Goal: Task Accomplishment & Management: Manage account settings

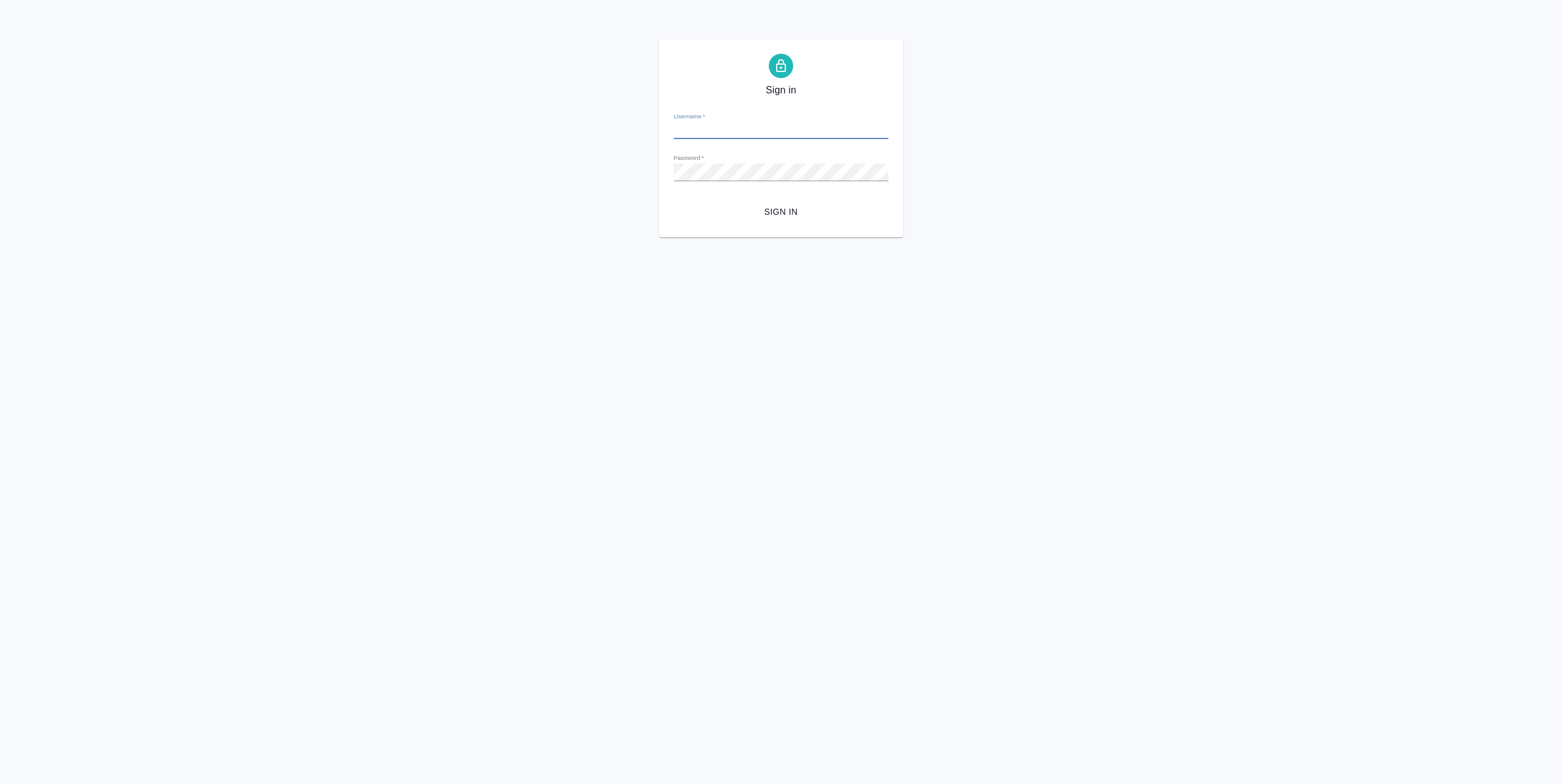
type input "[EMAIL_ADDRESS][DOMAIN_NAME]"
click at [804, 220] on button "Sign in" at bounding box center [781, 212] width 215 height 23
type input "[EMAIL_ADDRESS][DOMAIN_NAME]"
click at [778, 208] on span "Sign in" at bounding box center [781, 212] width 195 height 15
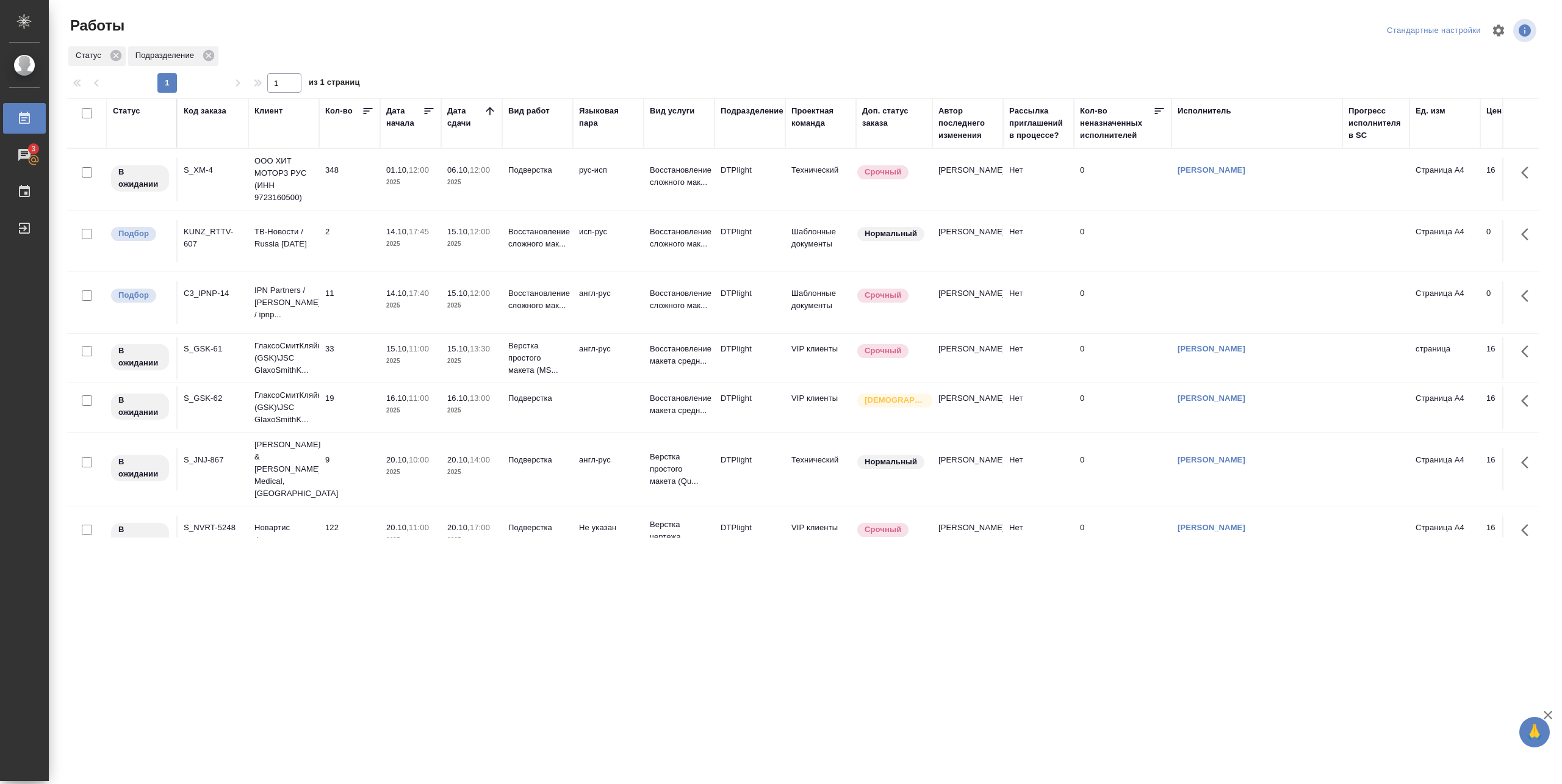
click at [514, 256] on td "Восстановление сложного мак..." at bounding box center [537, 241] width 71 height 42
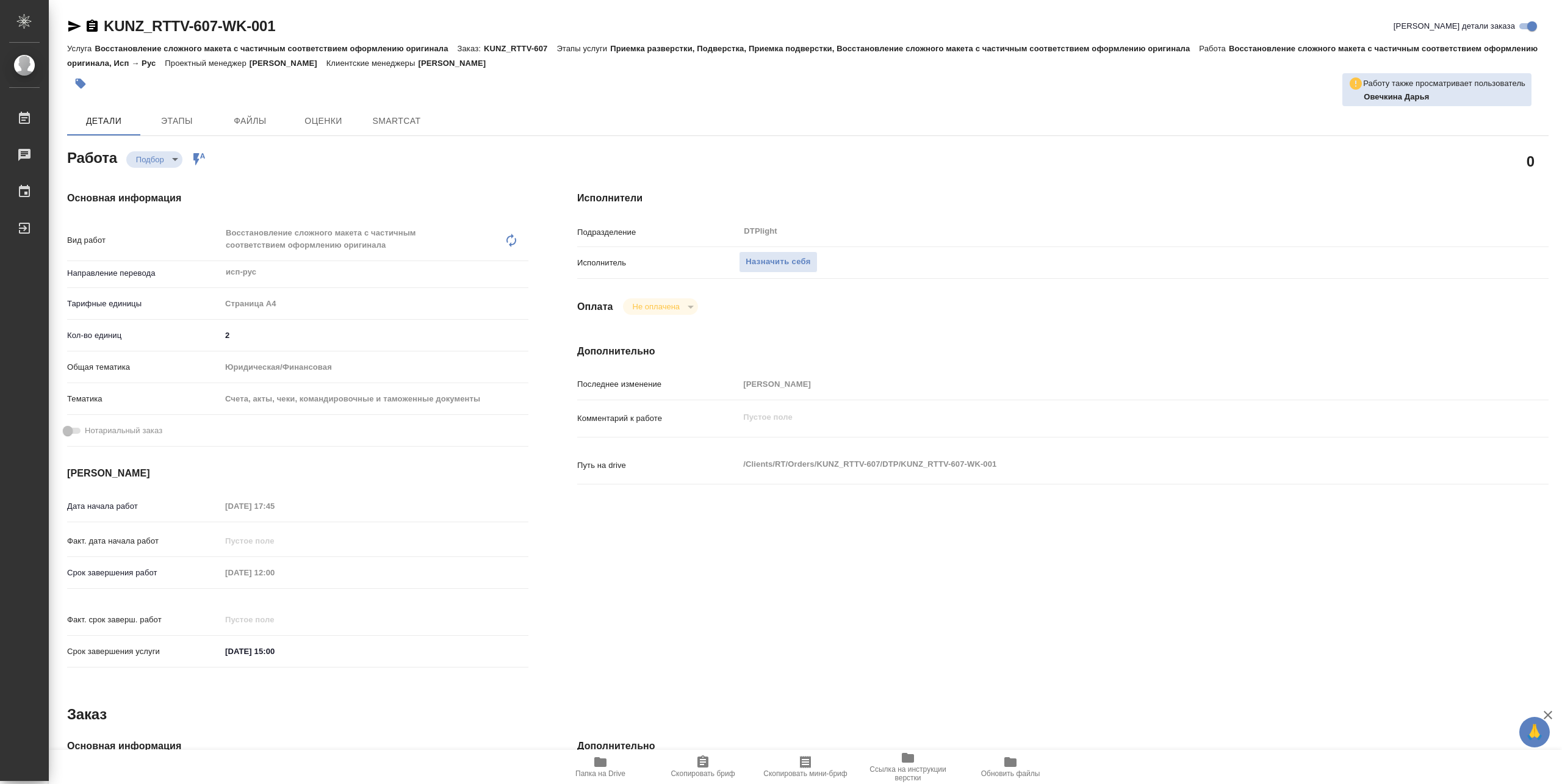
type textarea "x"
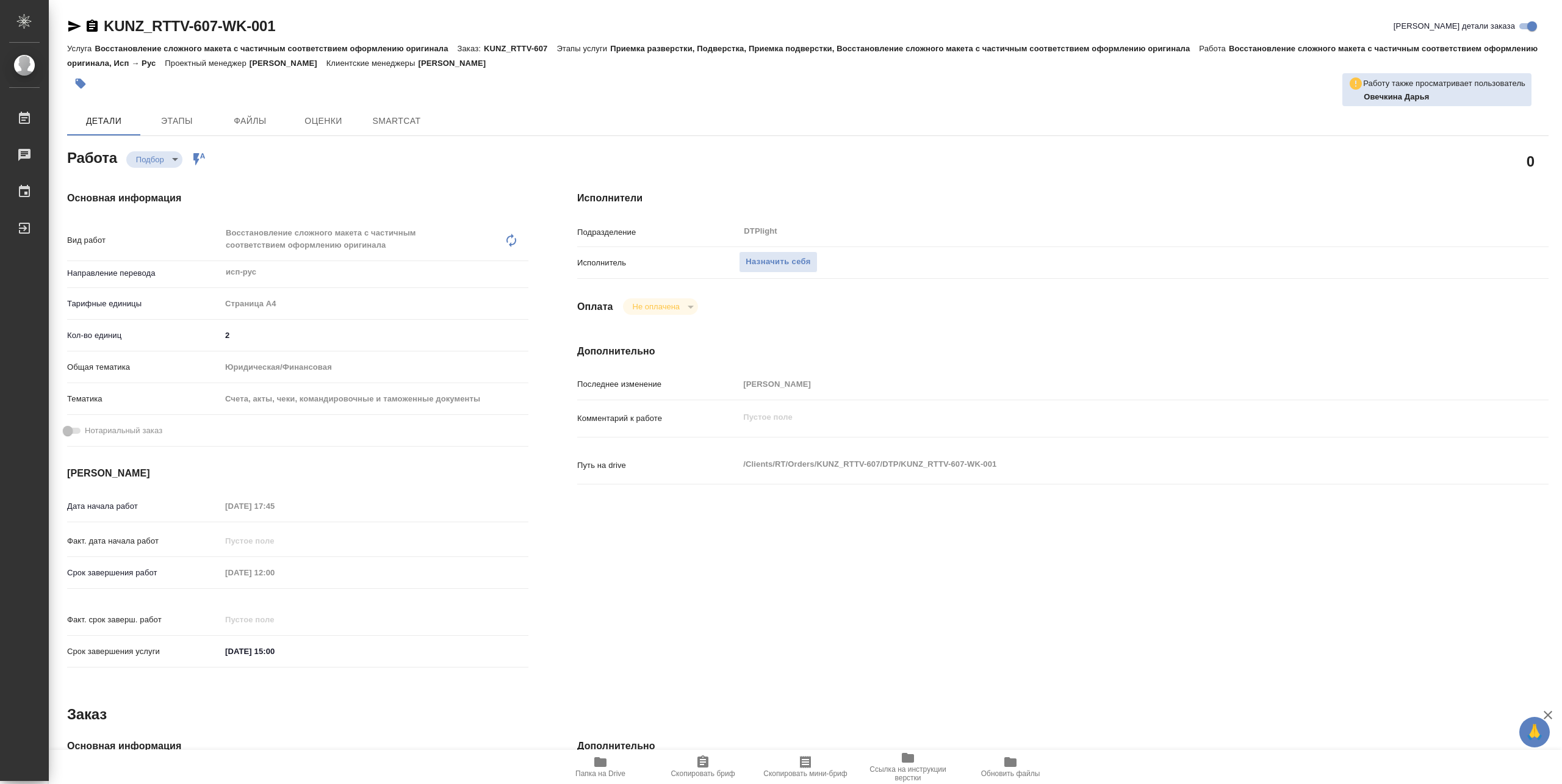
type textarea "x"
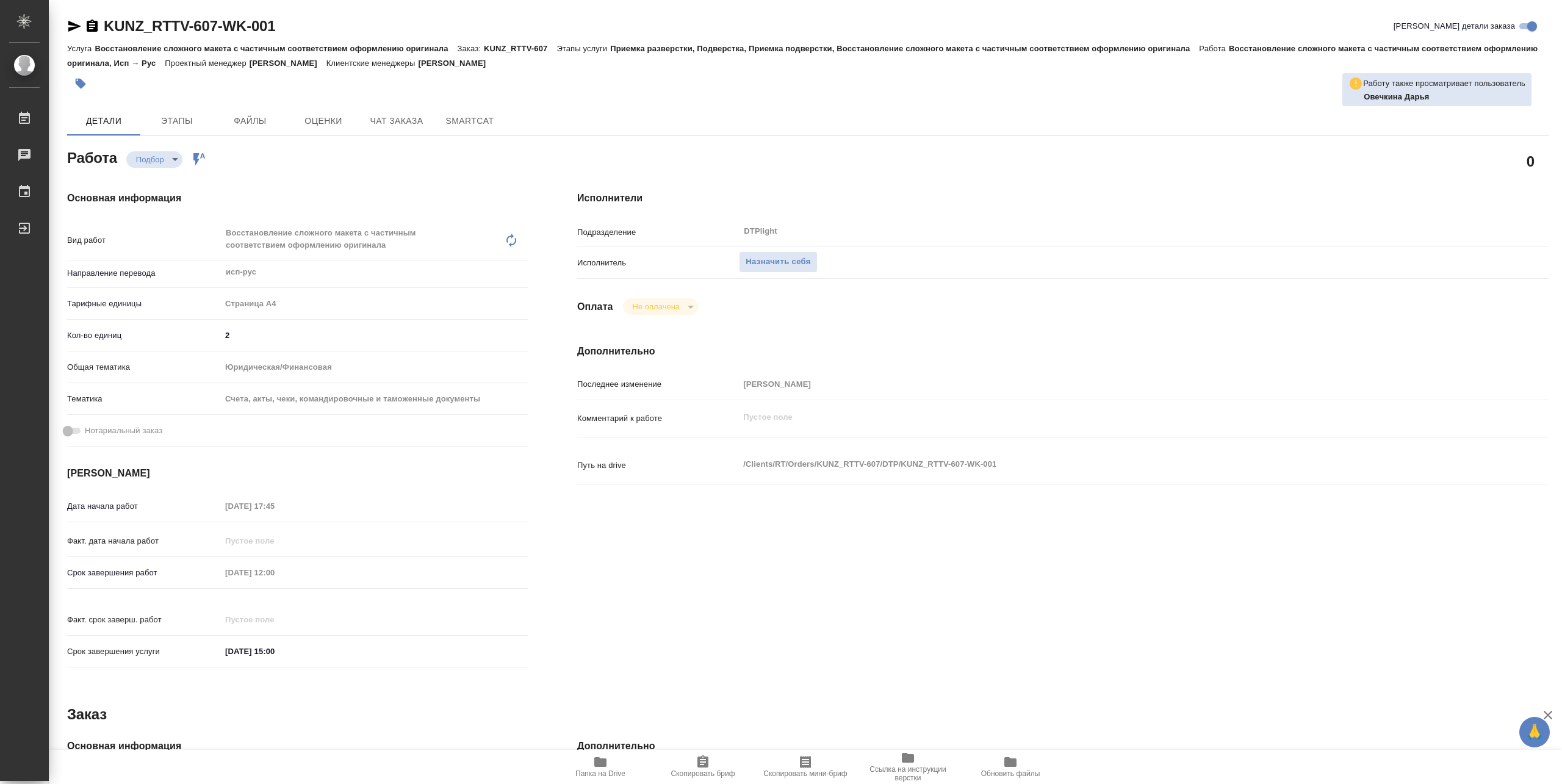
type textarea "x"
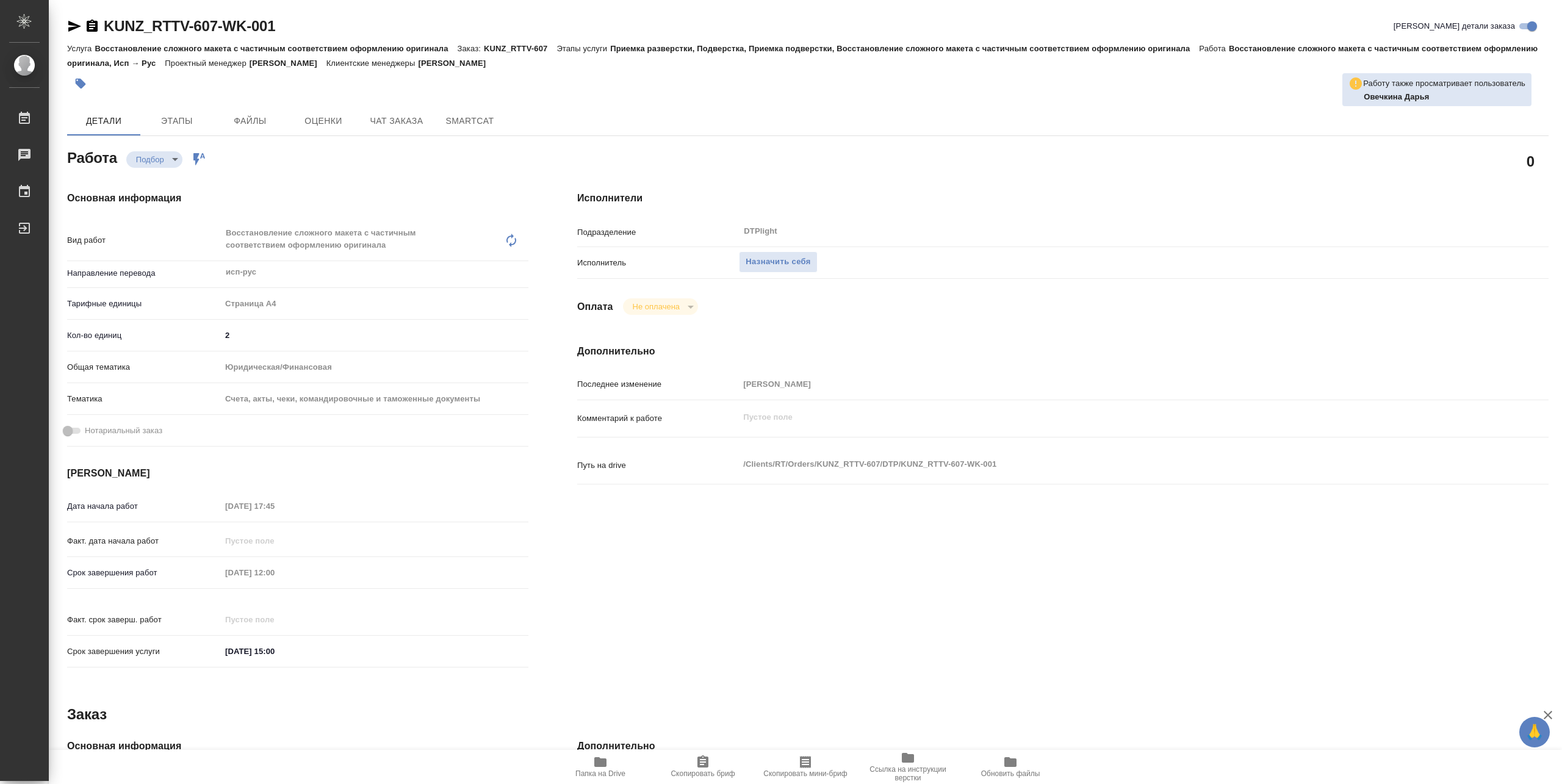
type textarea "x"
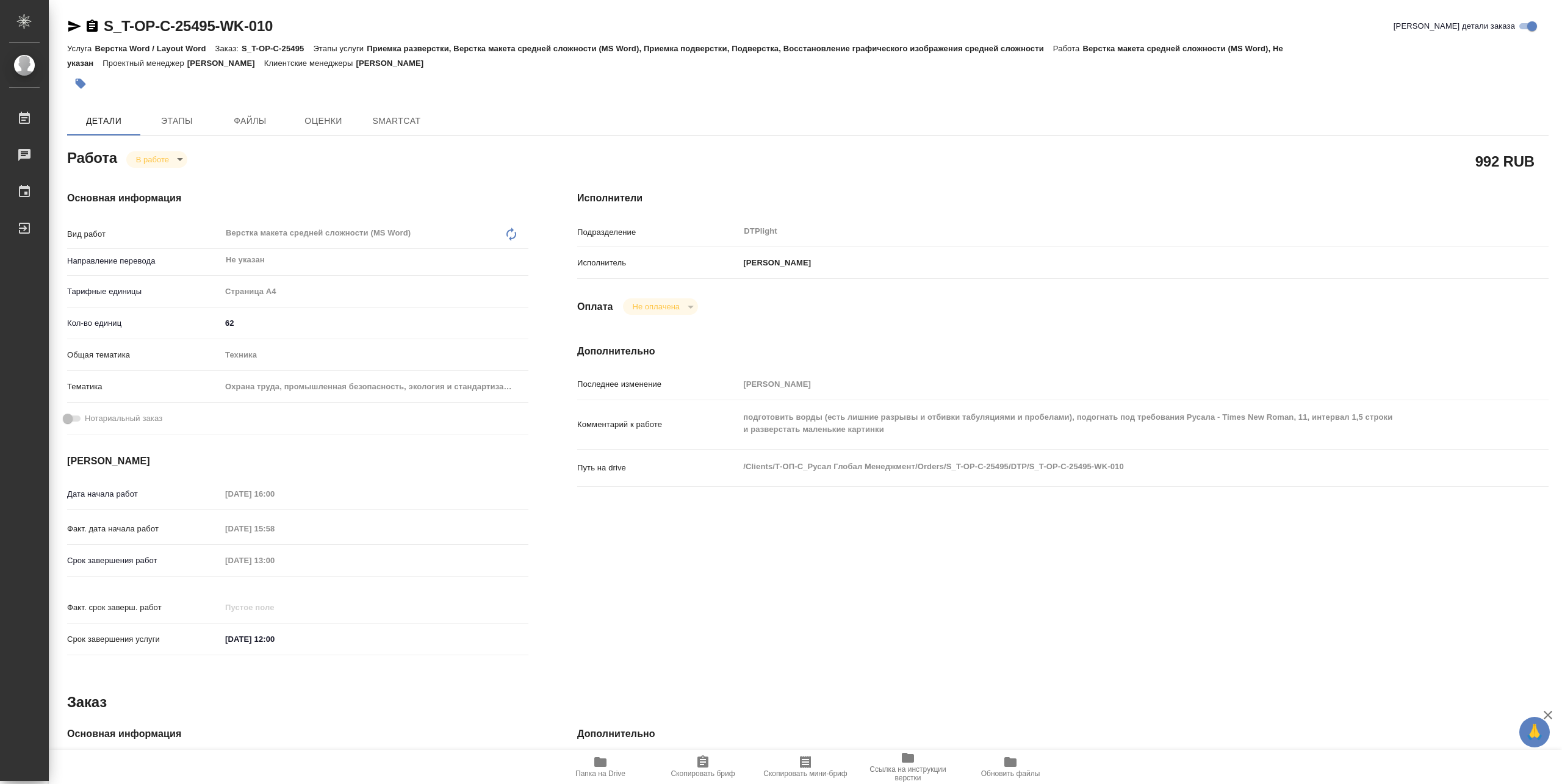
type textarea "x"
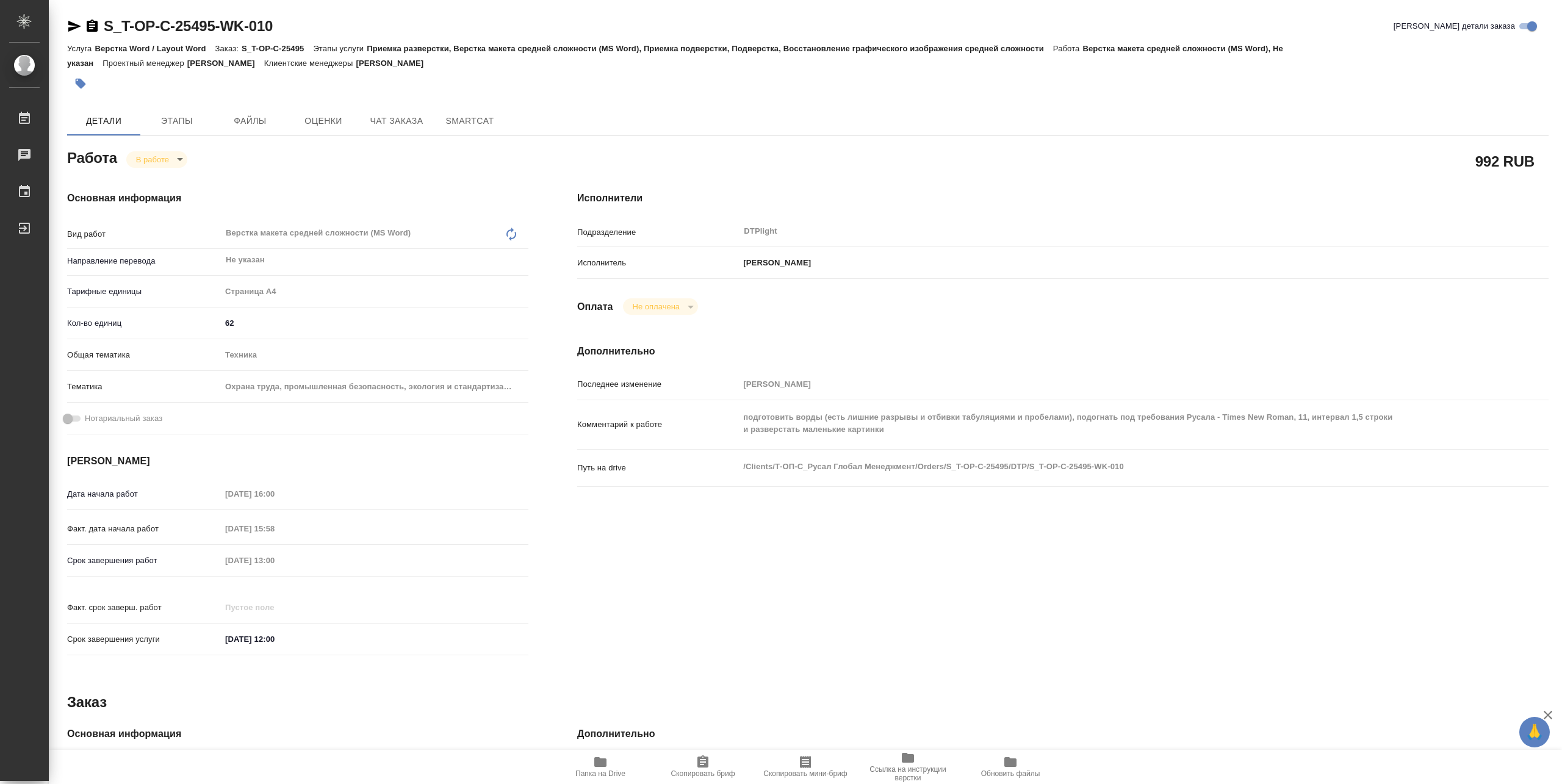
type textarea "x"
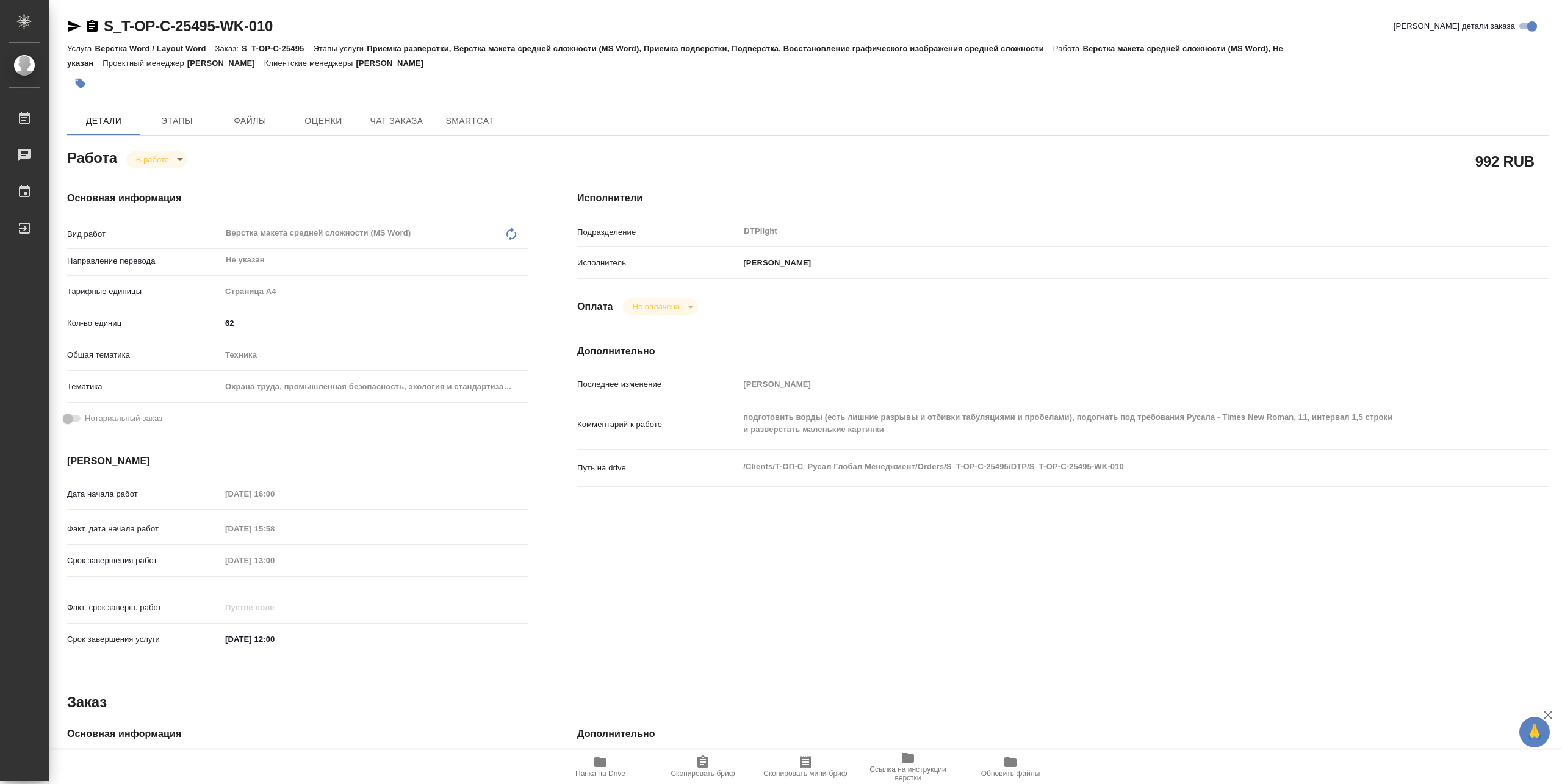
type textarea "x"
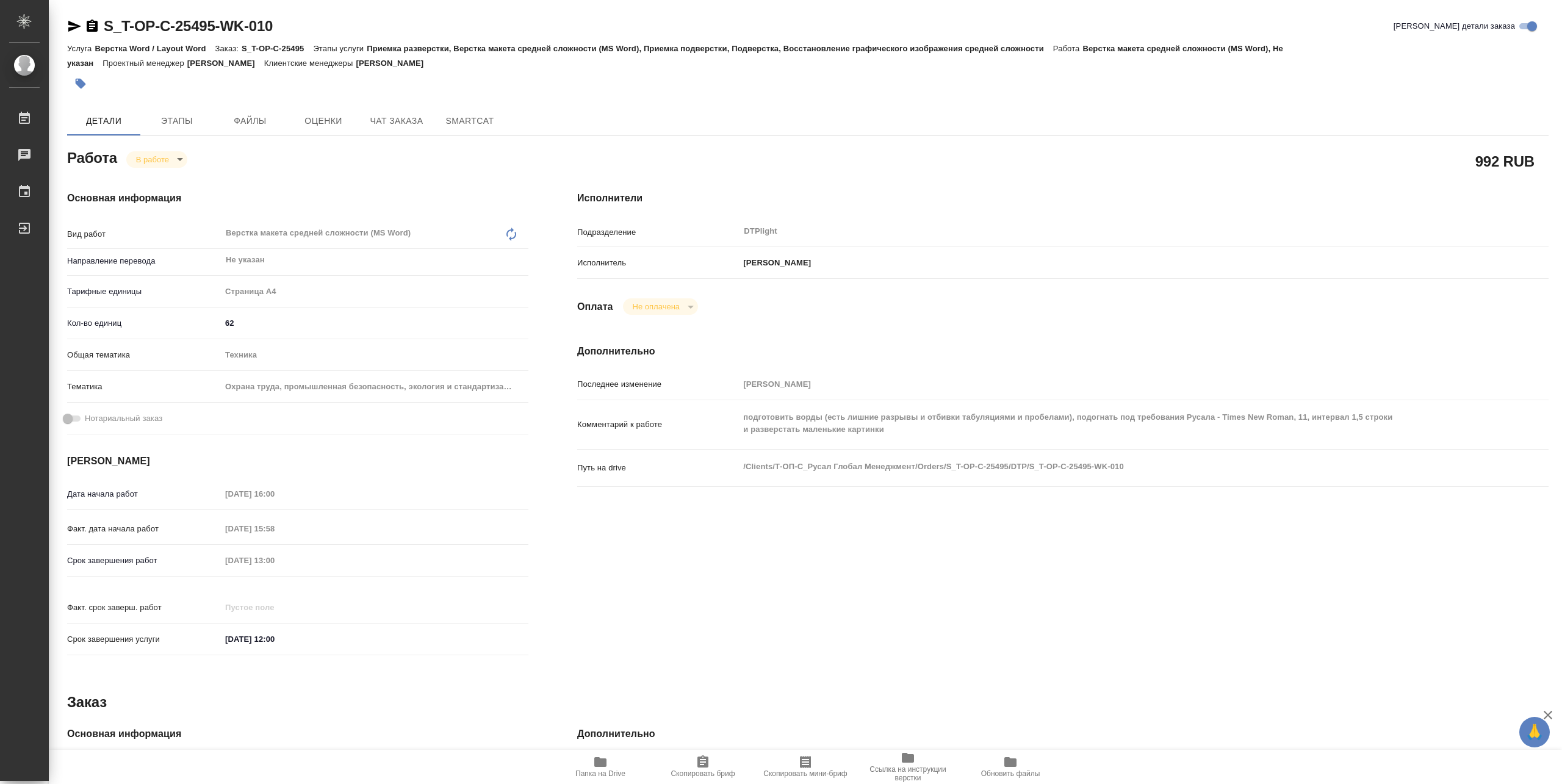
type textarea "x"
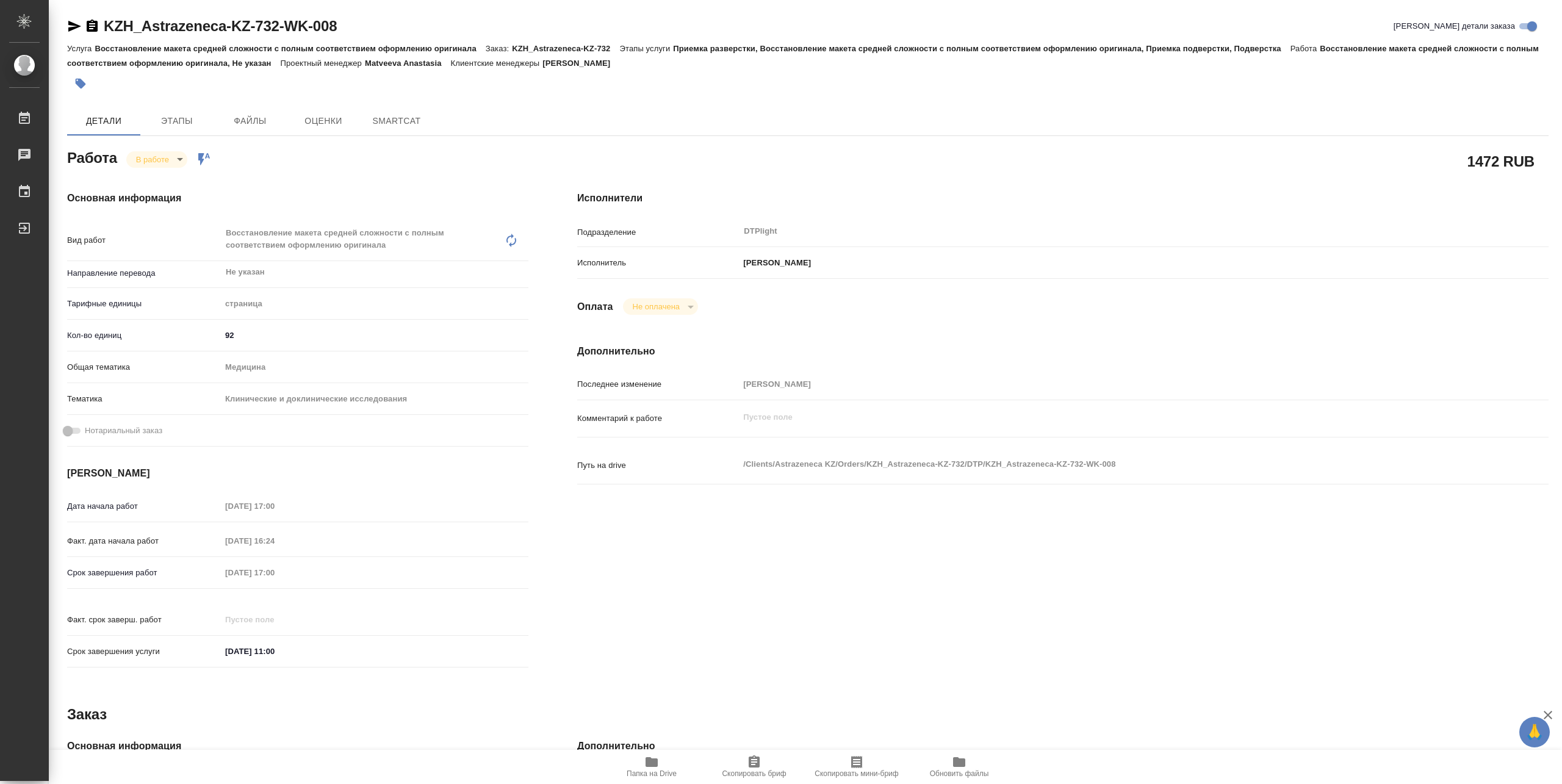
type textarea "x"
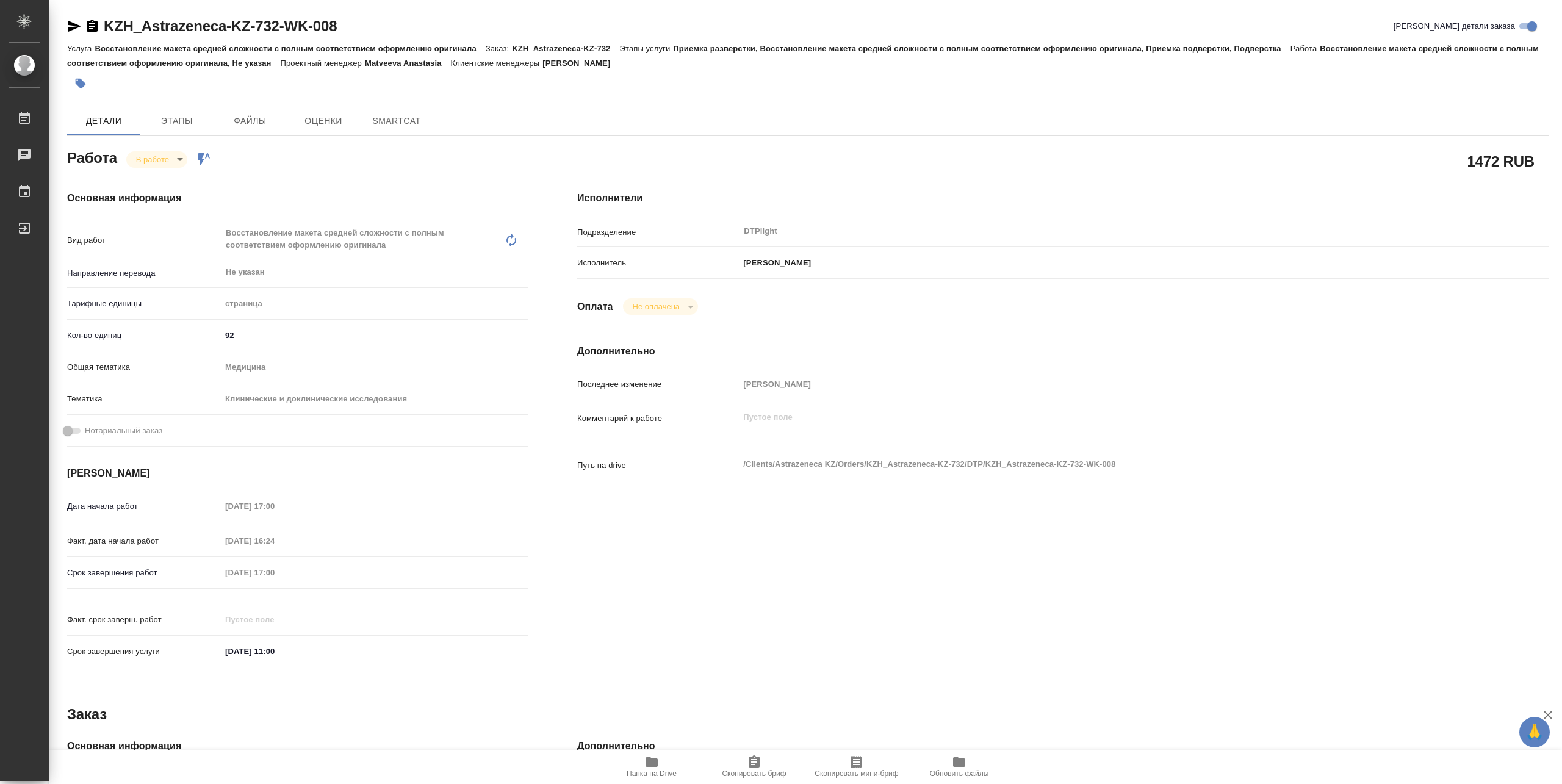
type textarea "x"
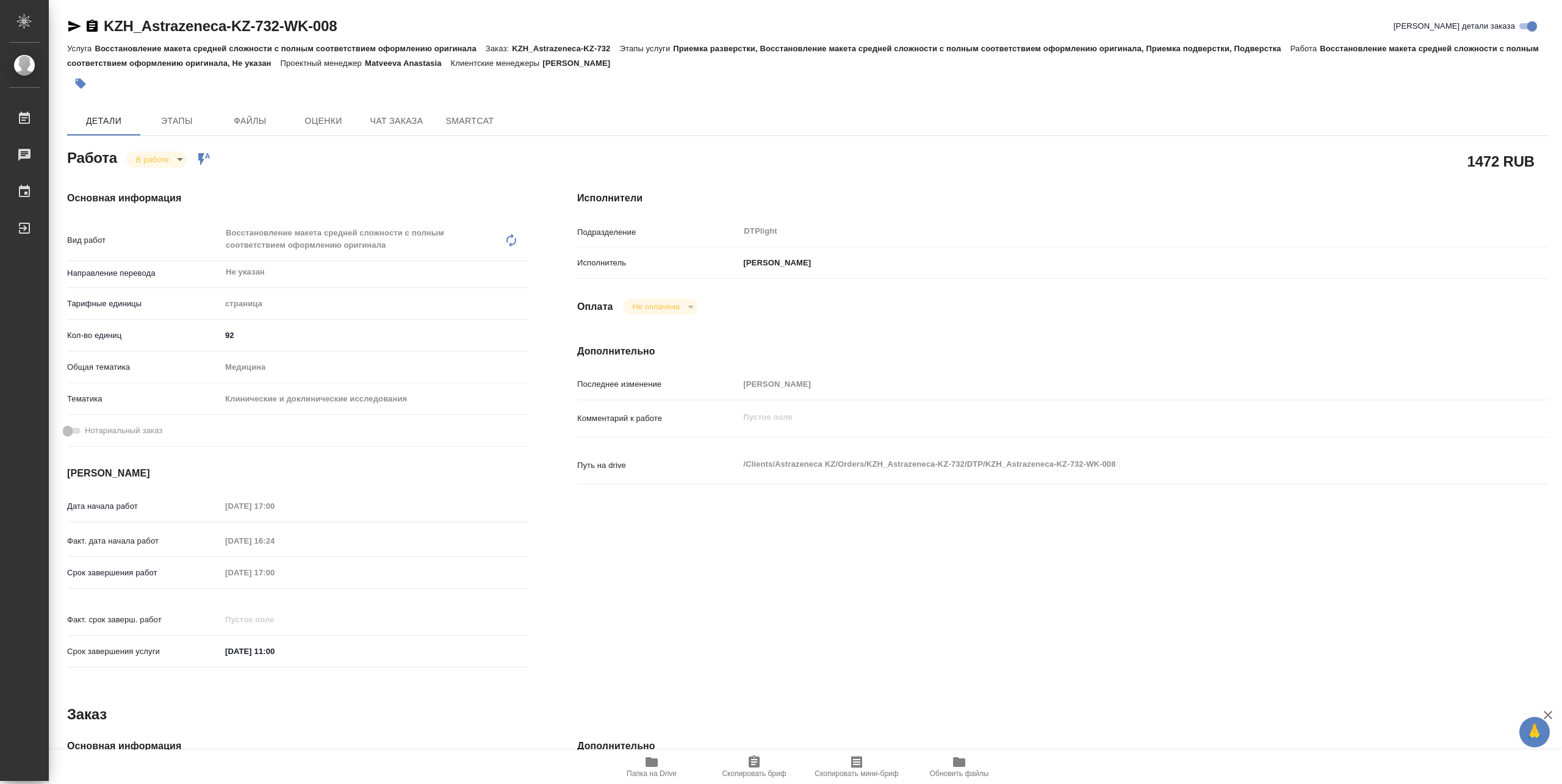
type textarea "x"
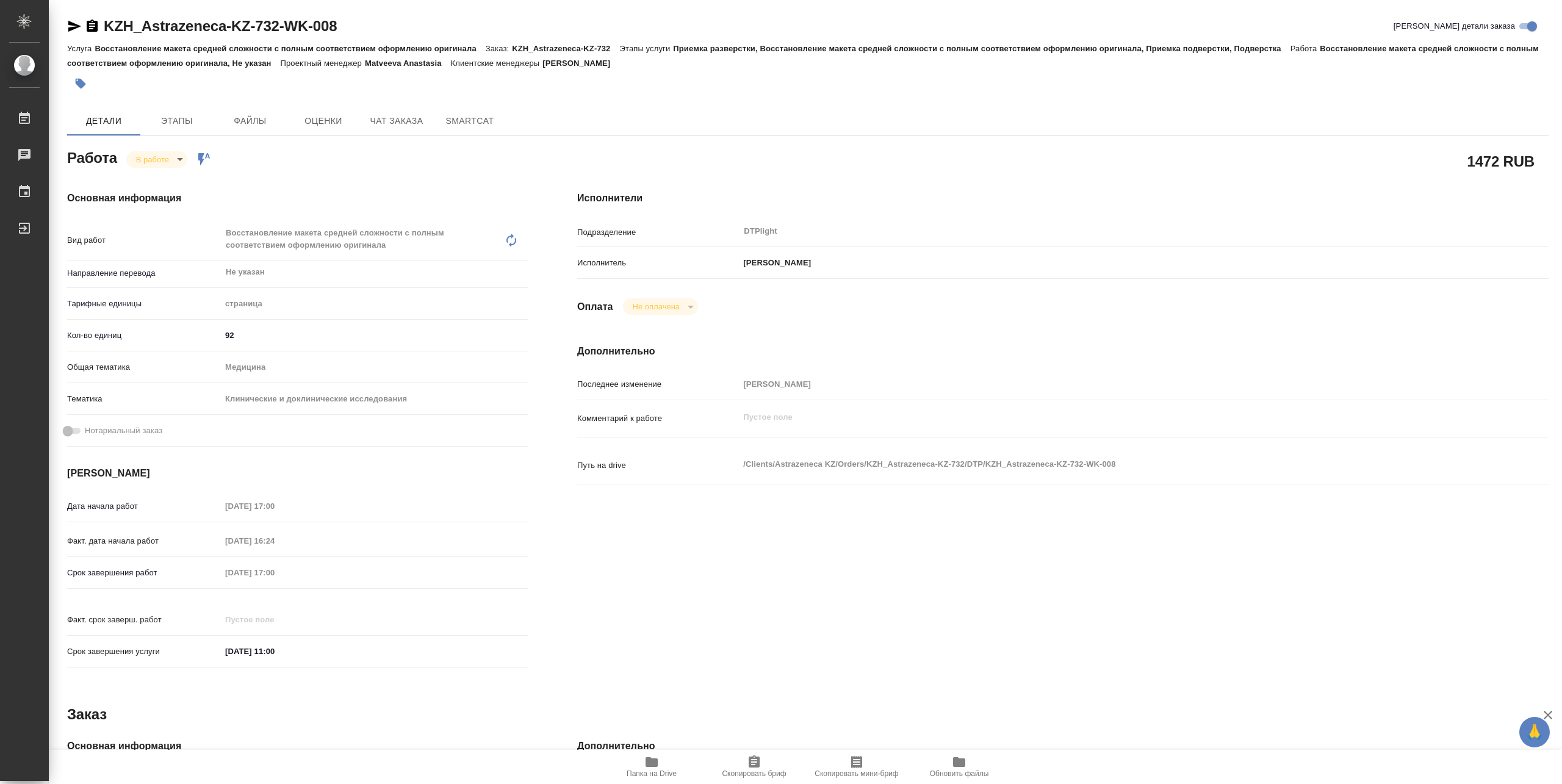
type textarea "x"
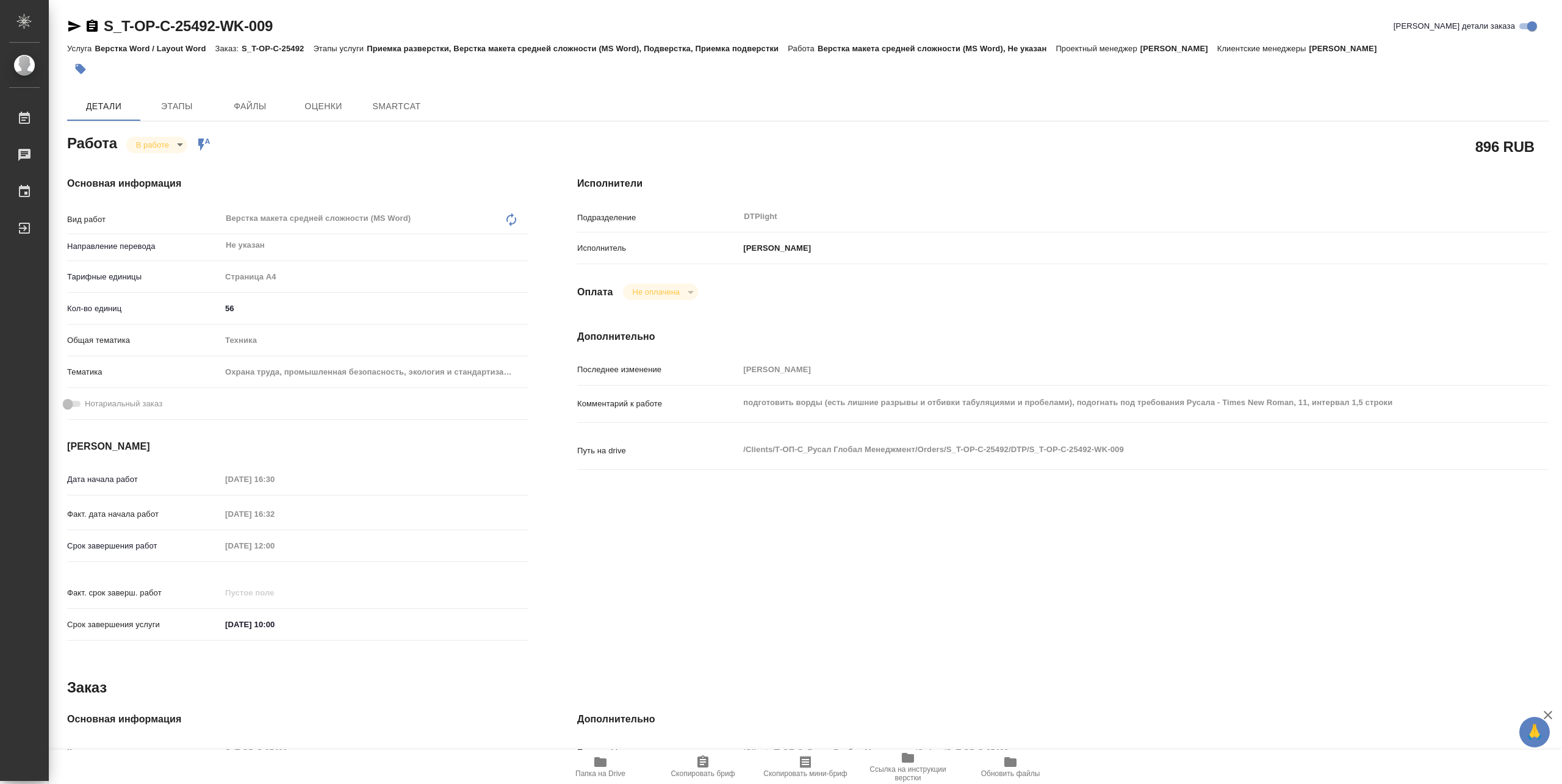
type textarea "x"
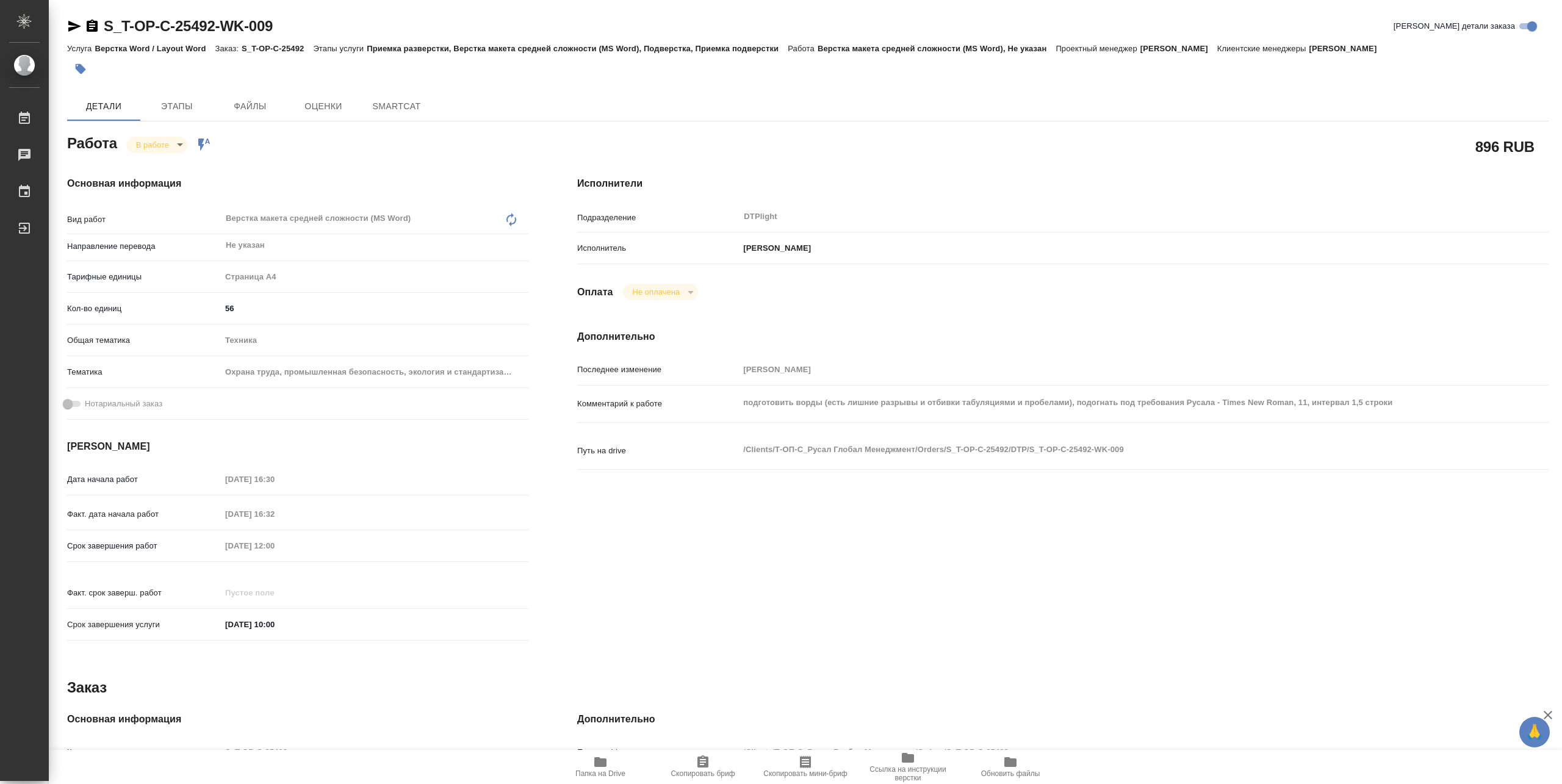
type textarea "x"
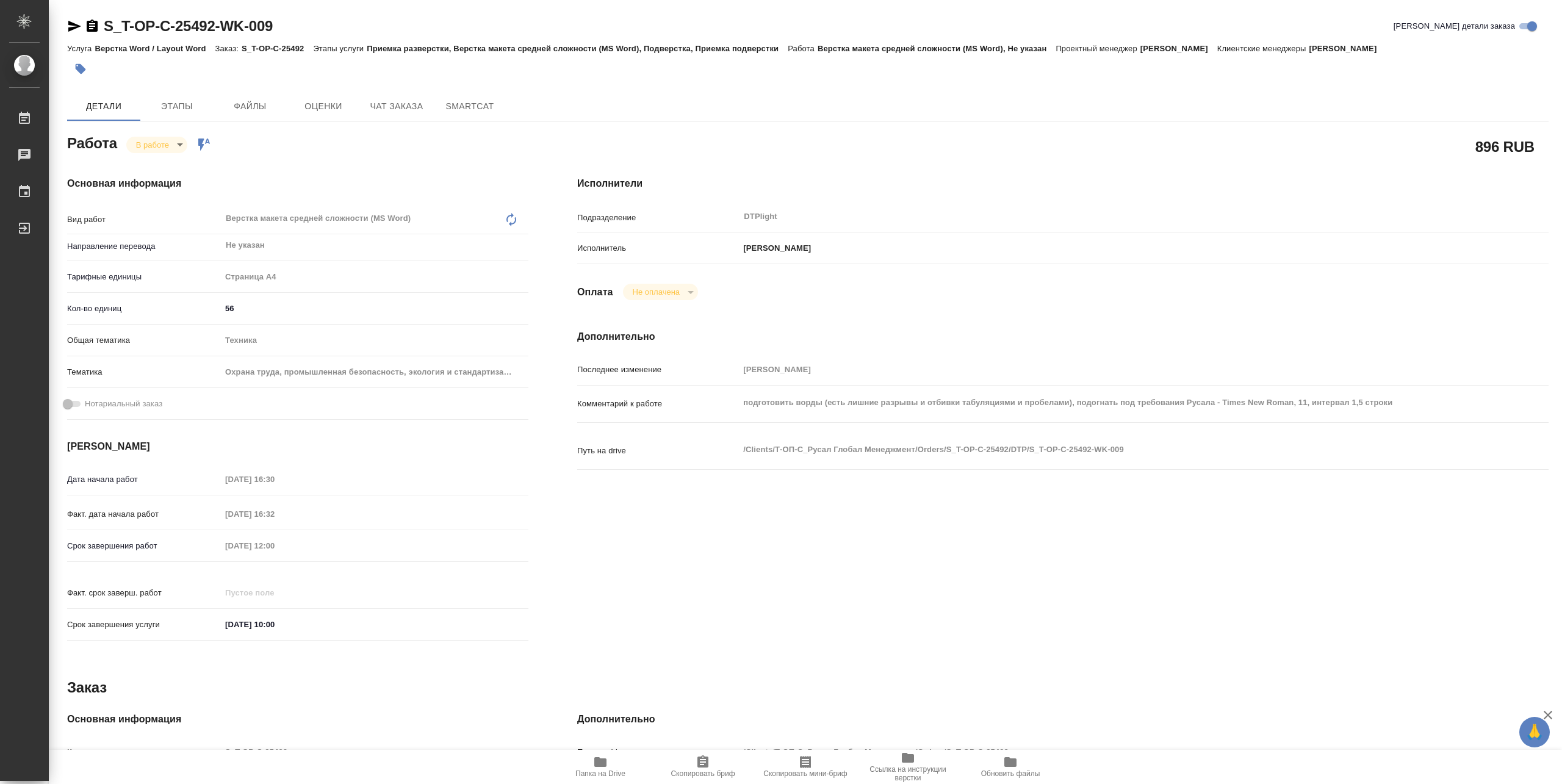
type textarea "x"
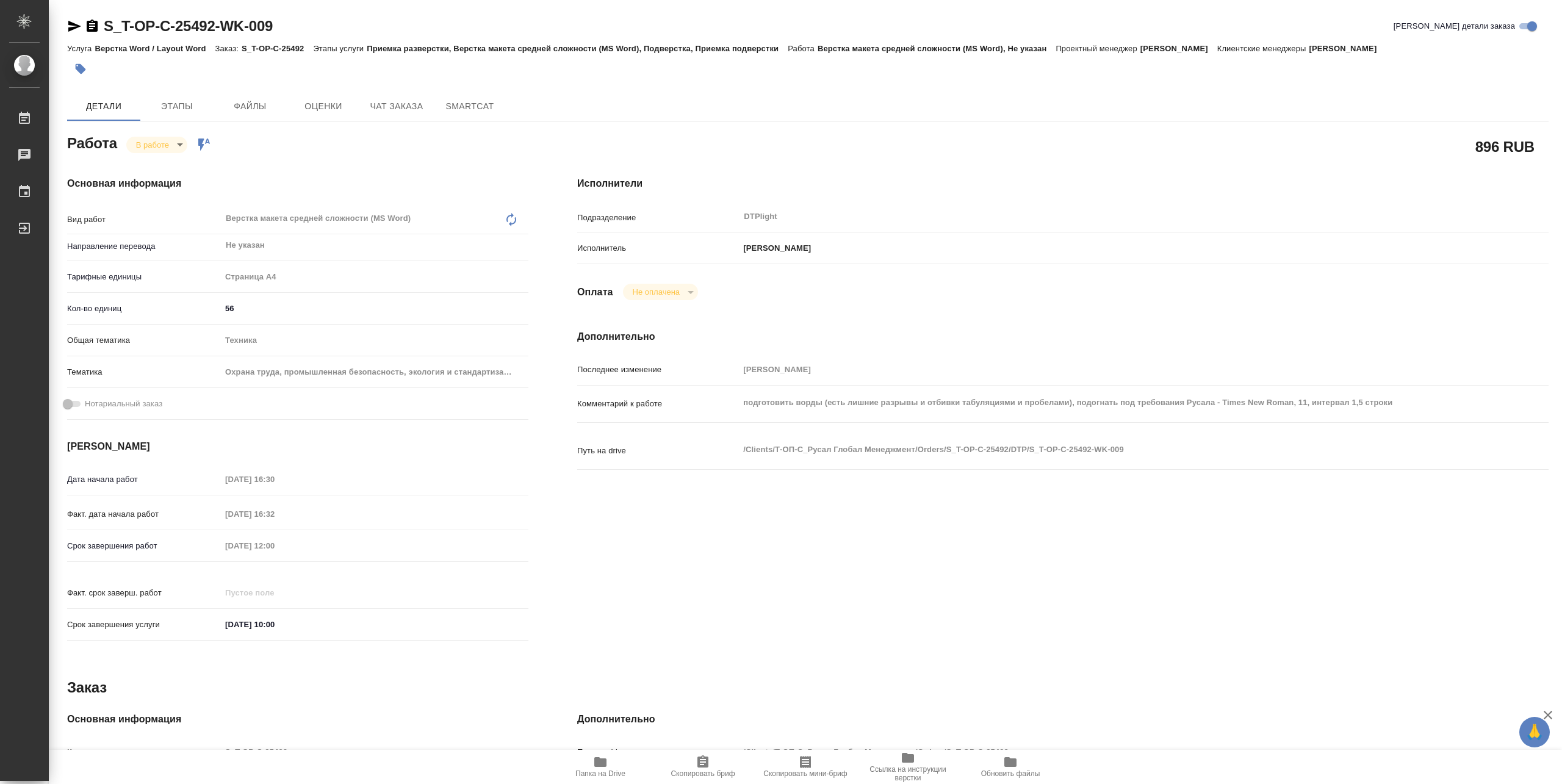
type textarea "x"
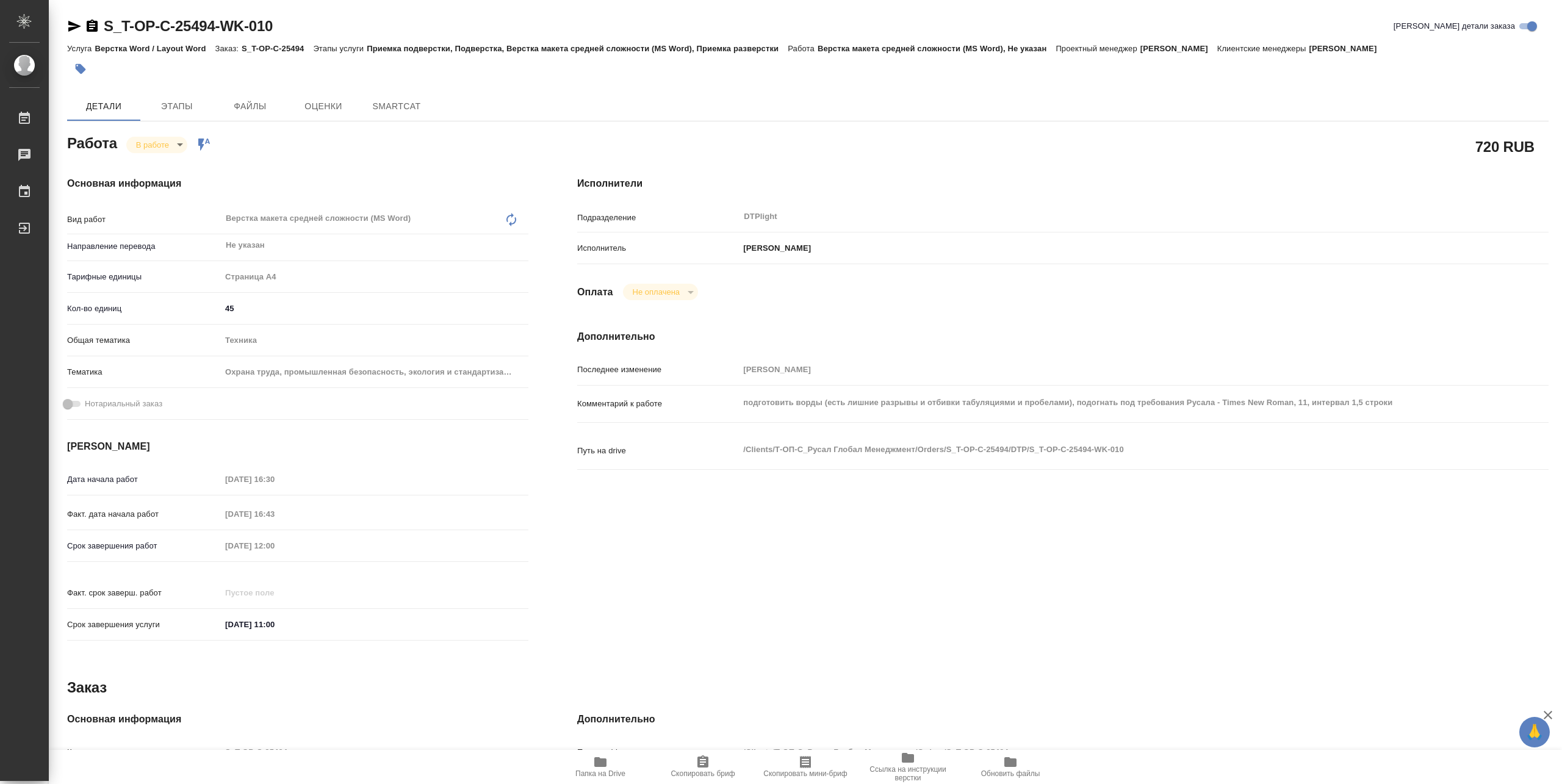
type textarea "x"
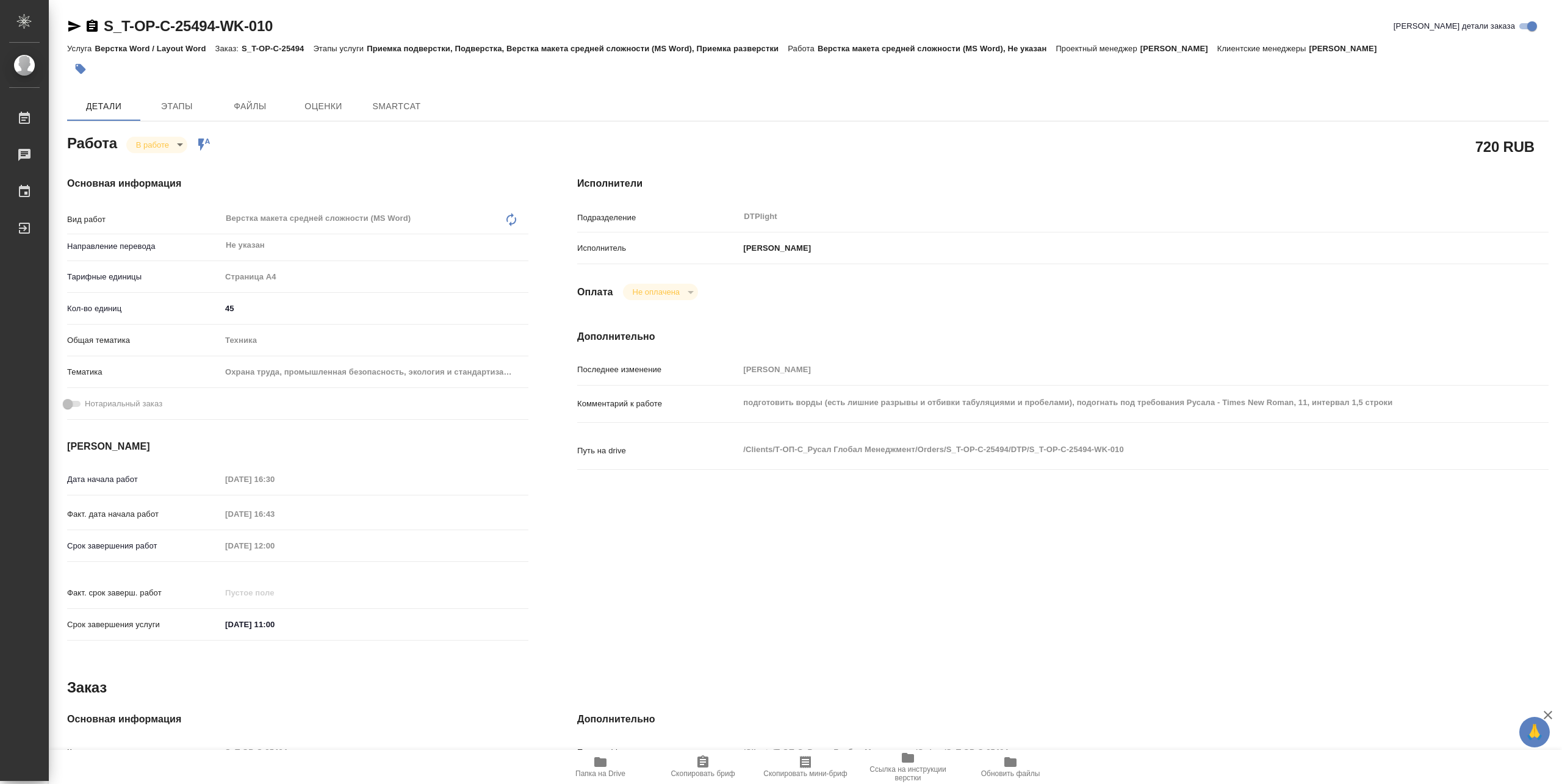
type textarea "x"
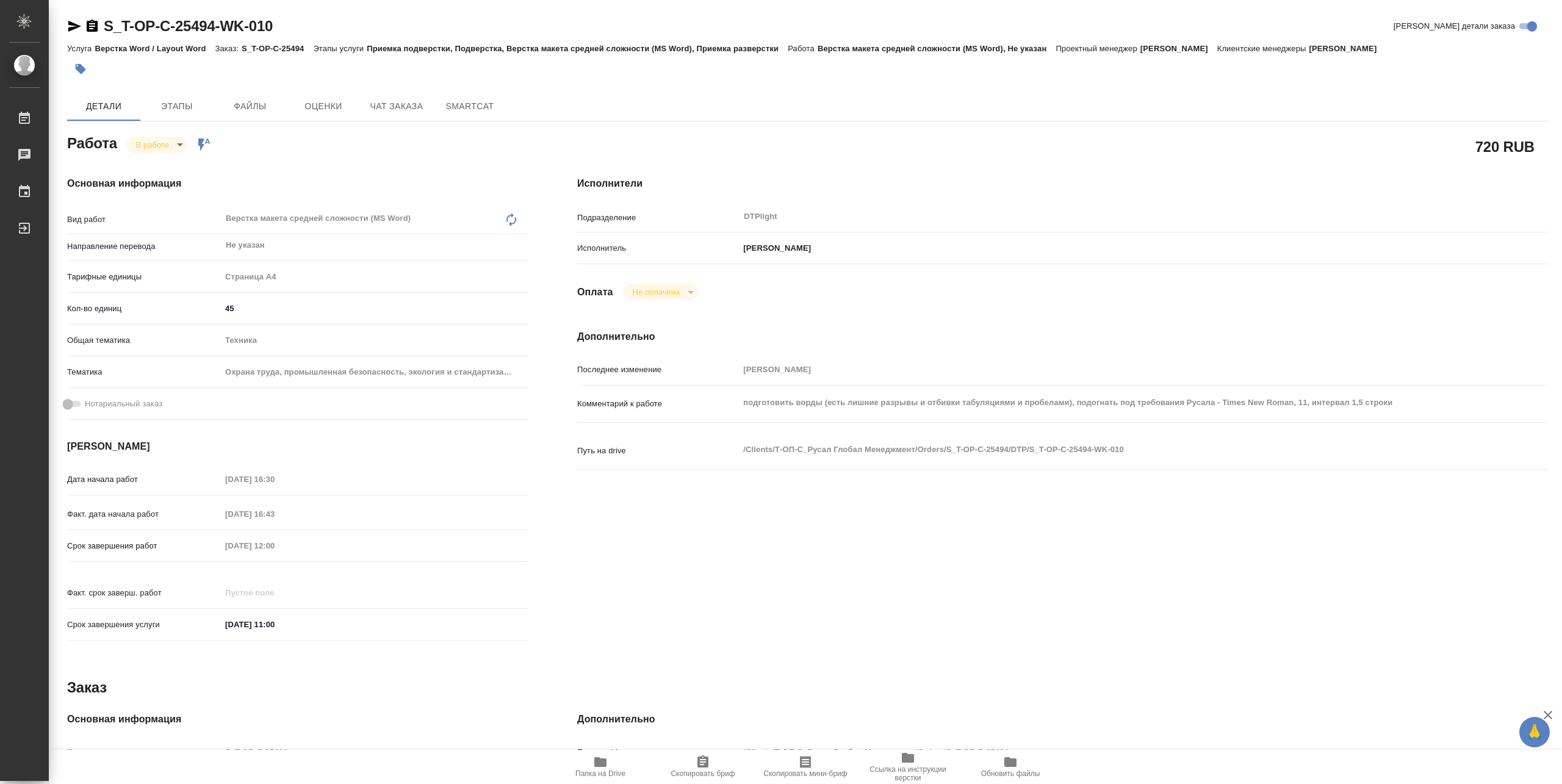
type textarea "x"
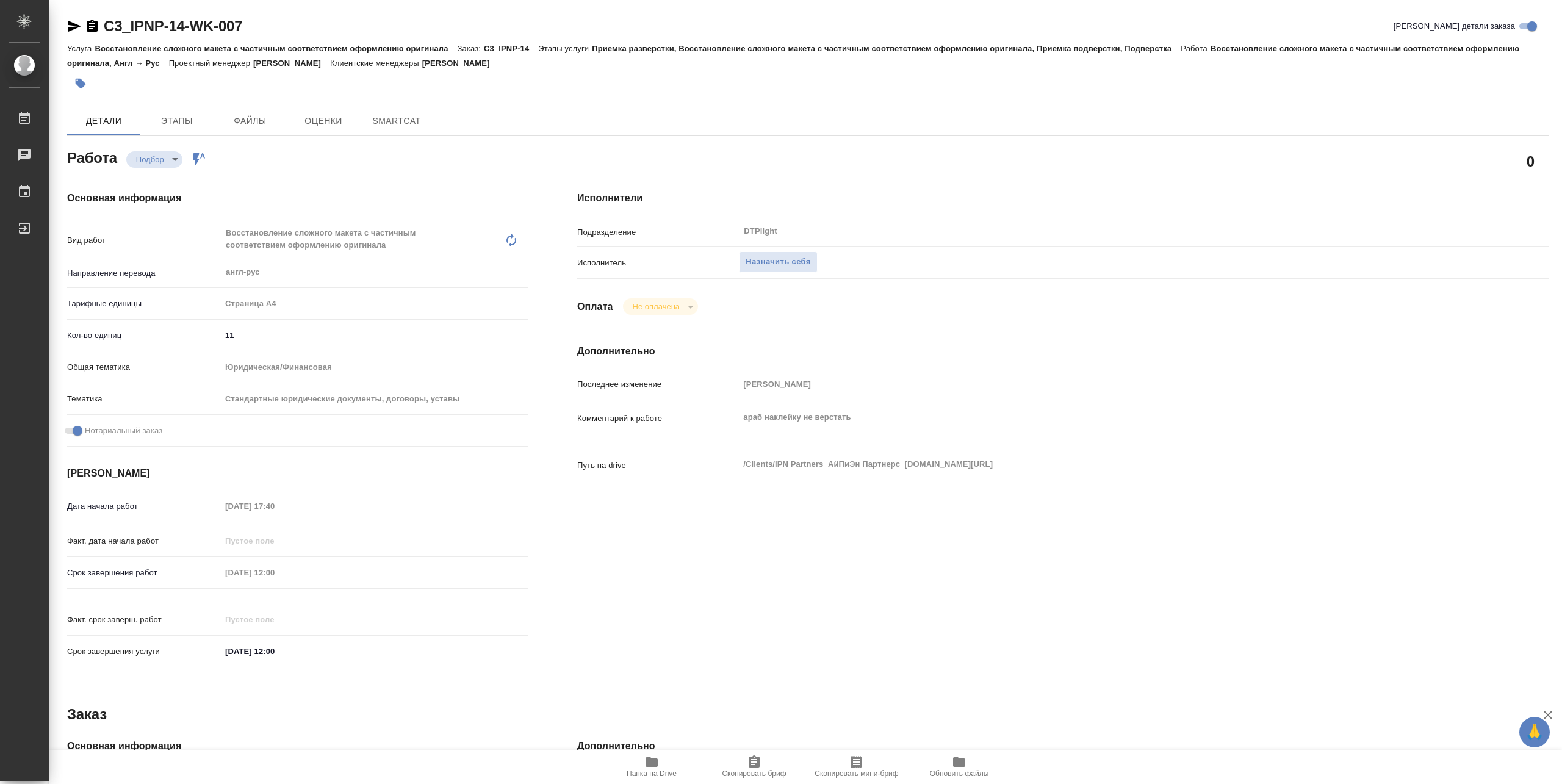
type textarea "x"
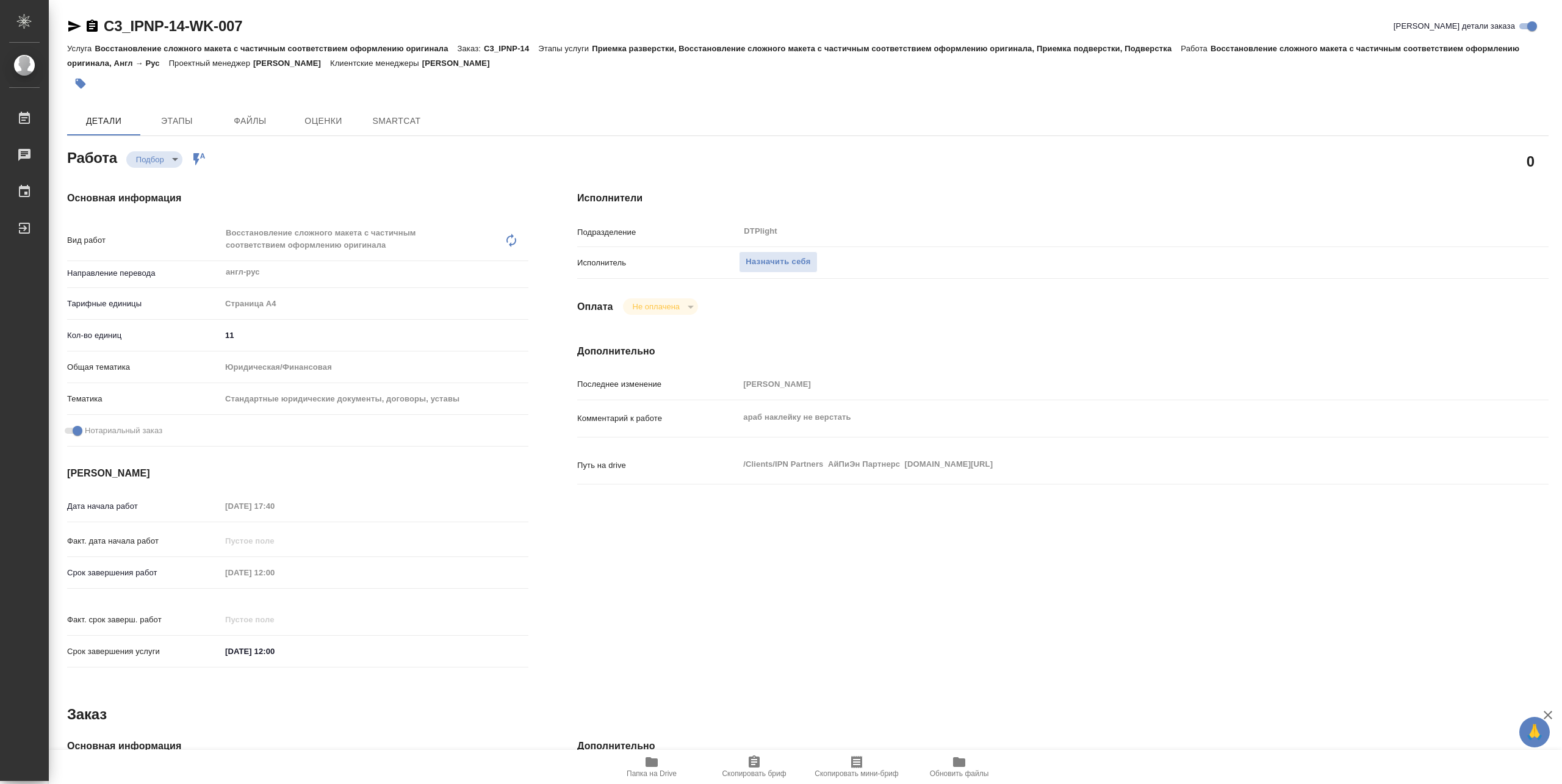
type textarea "x"
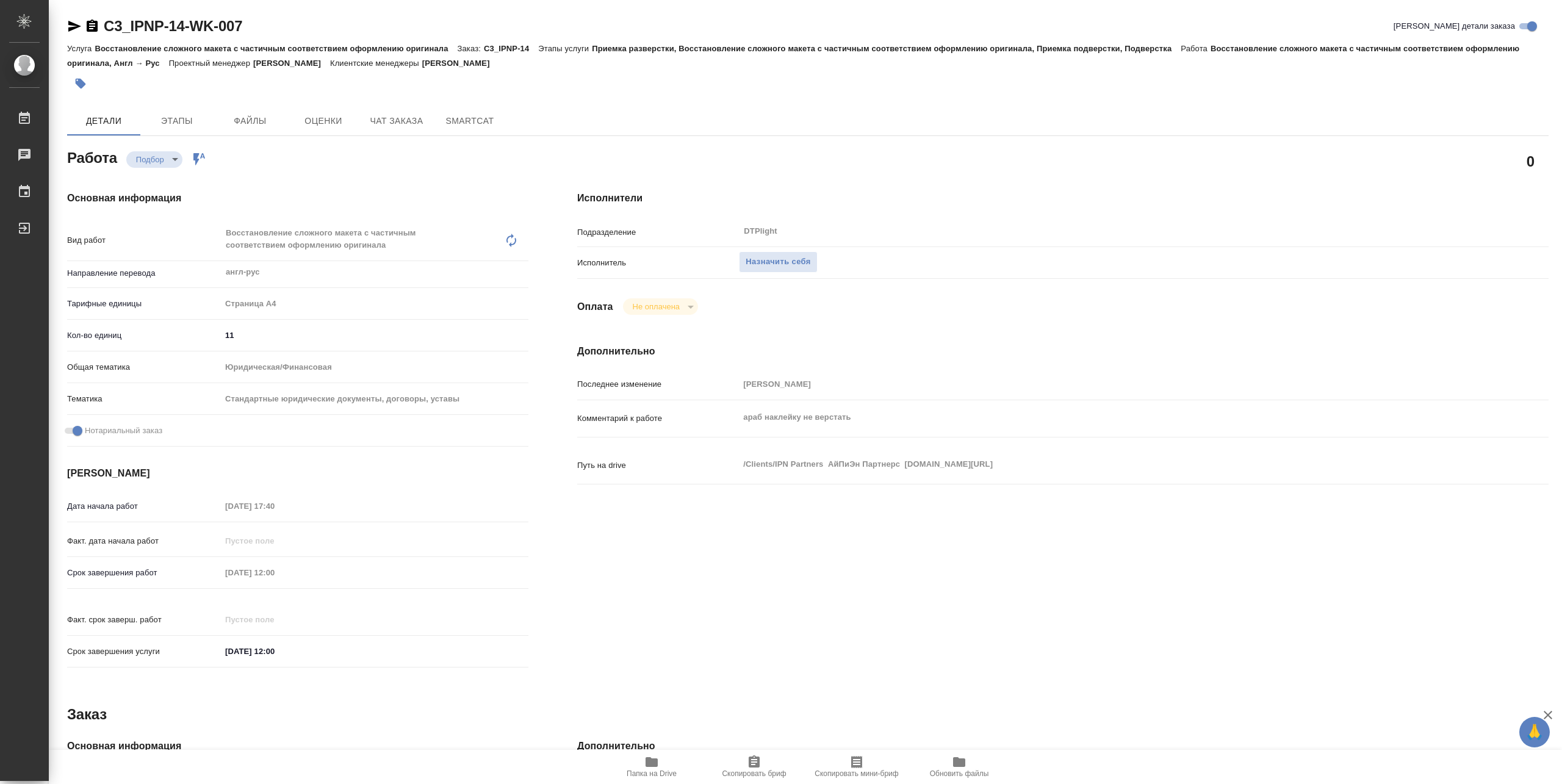
type textarea "x"
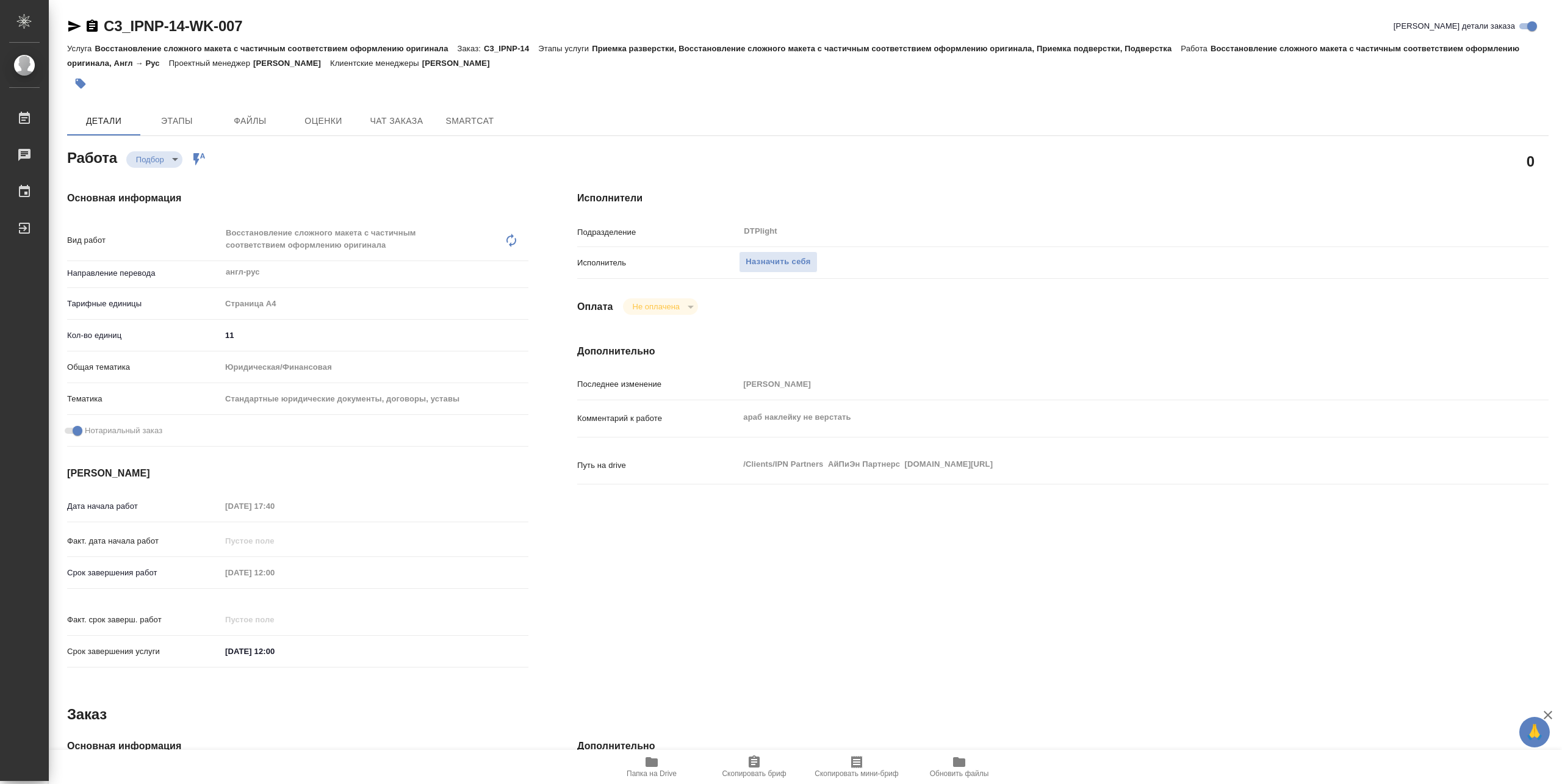
type textarea "x"
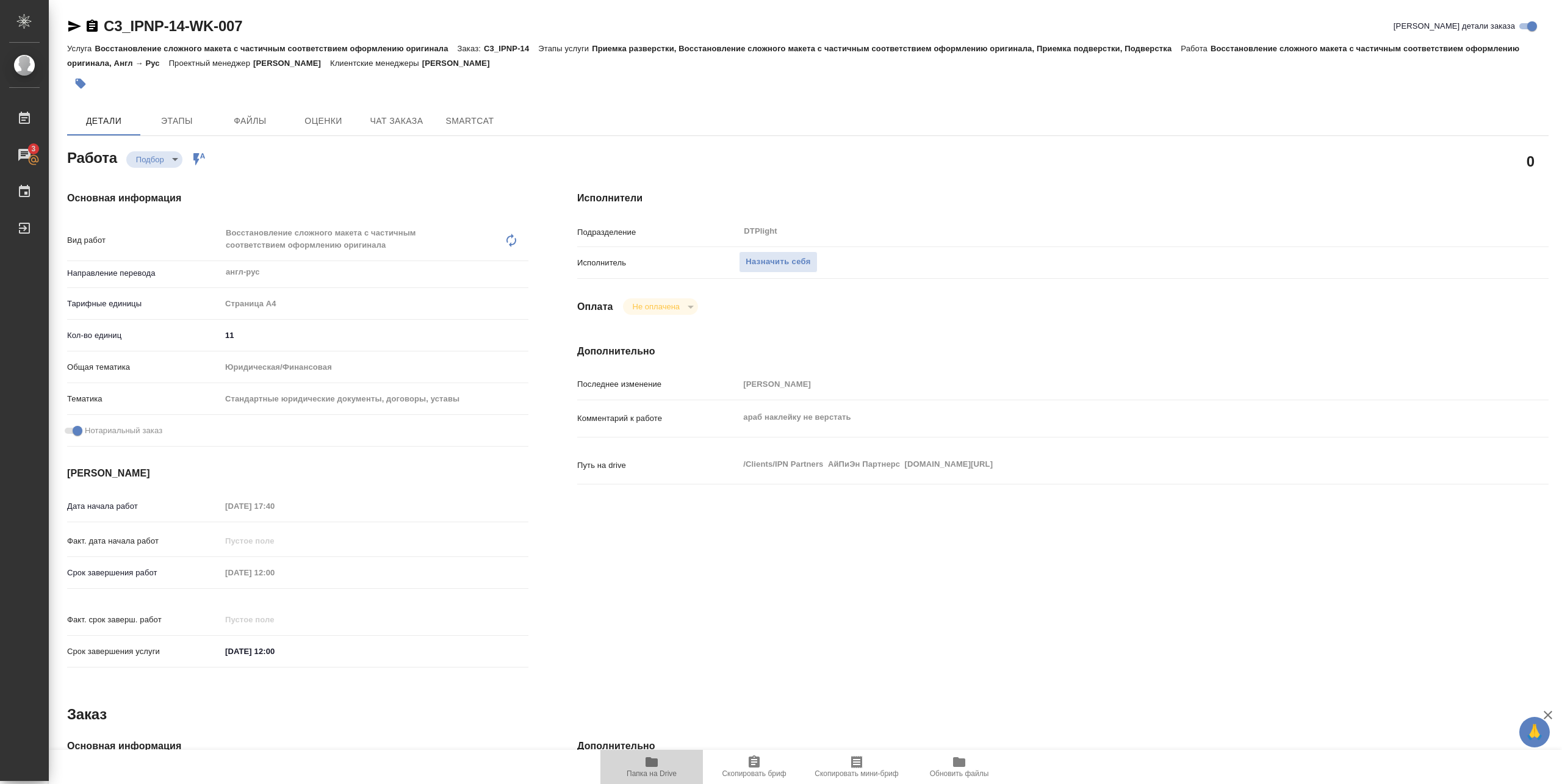
click at [654, 761] on icon "button" at bounding box center [651, 761] width 12 height 9
type textarea "x"
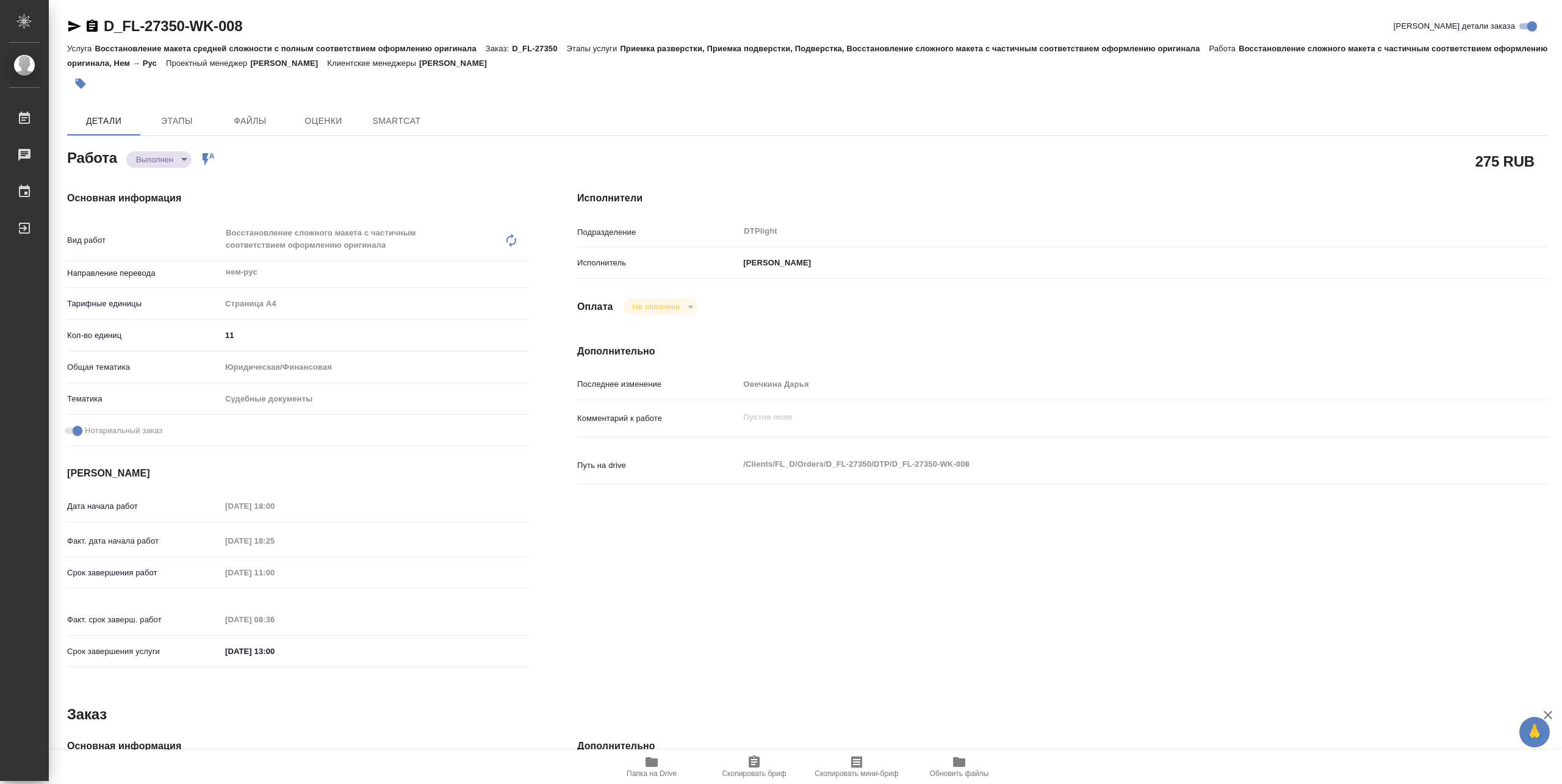
type textarea "x"
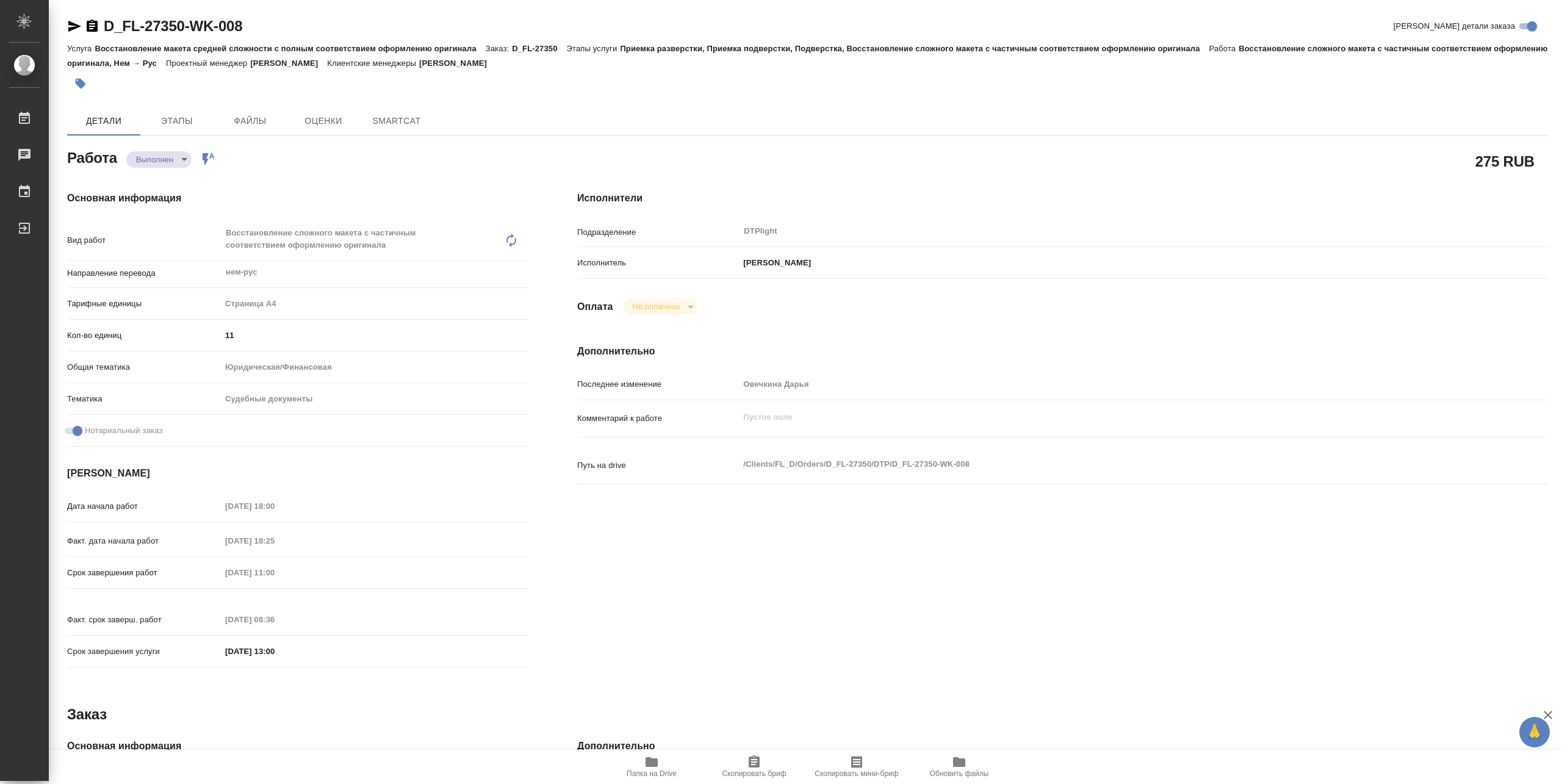
type textarea "x"
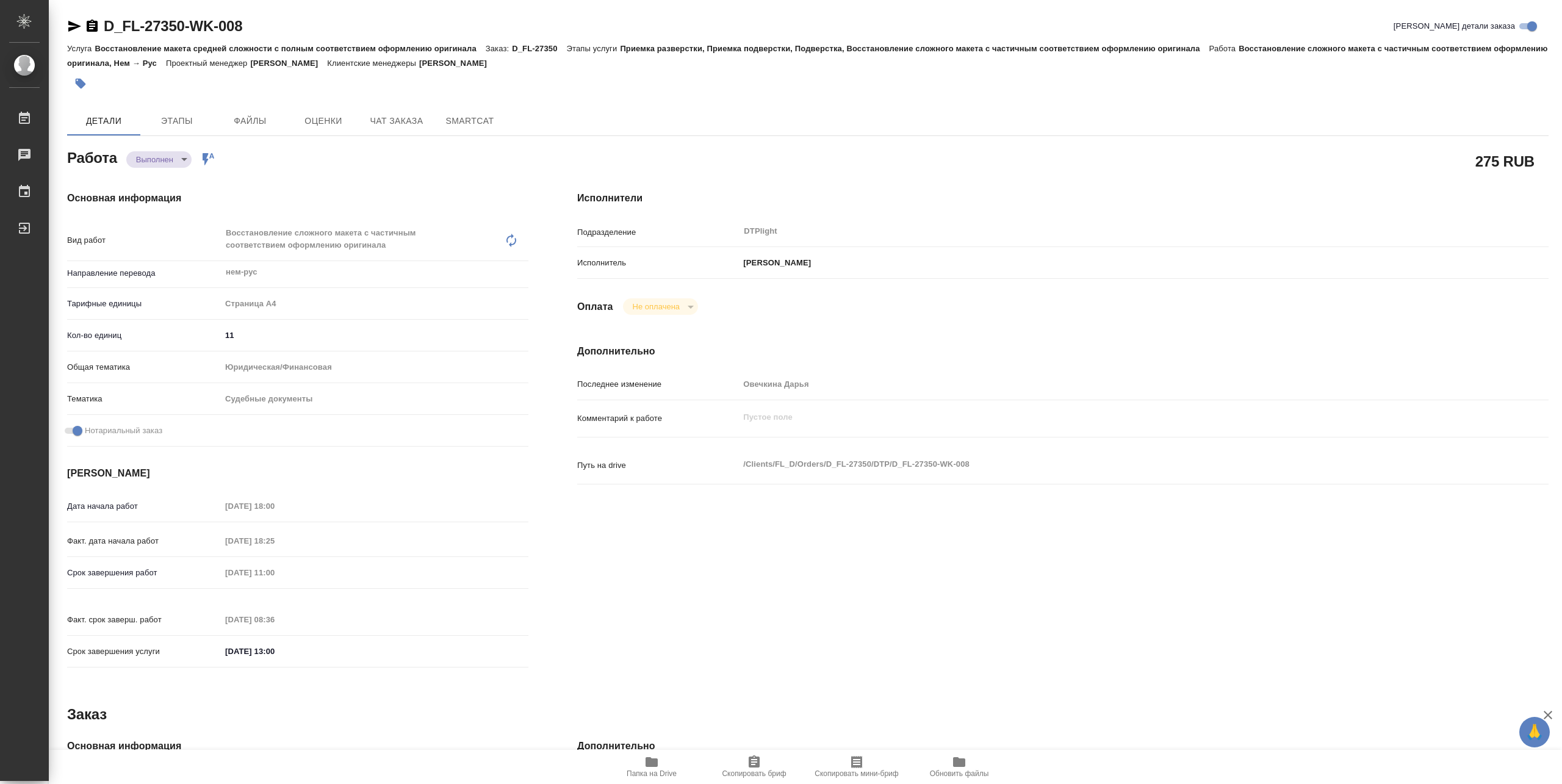
type textarea "x"
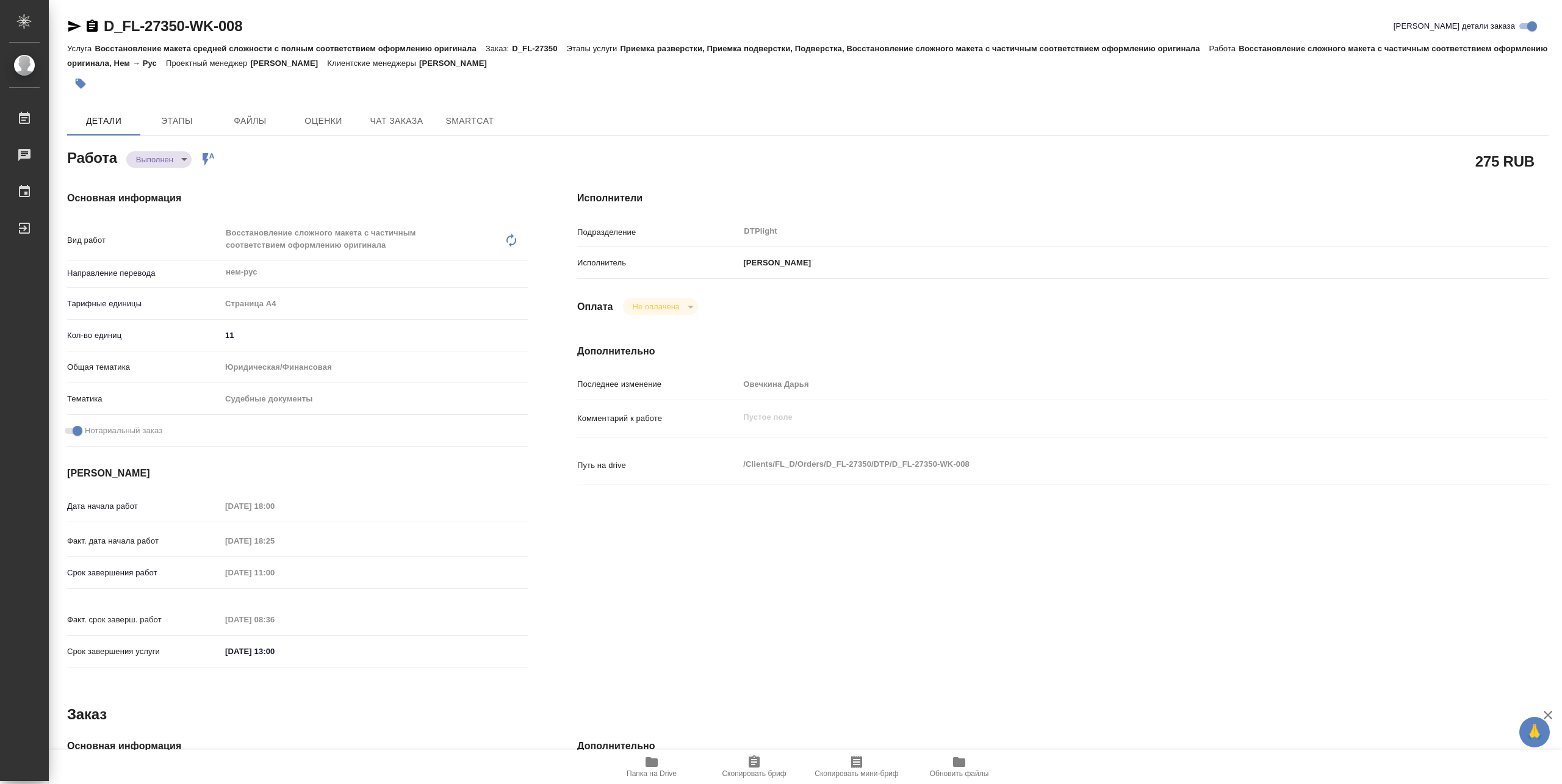
type textarea "x"
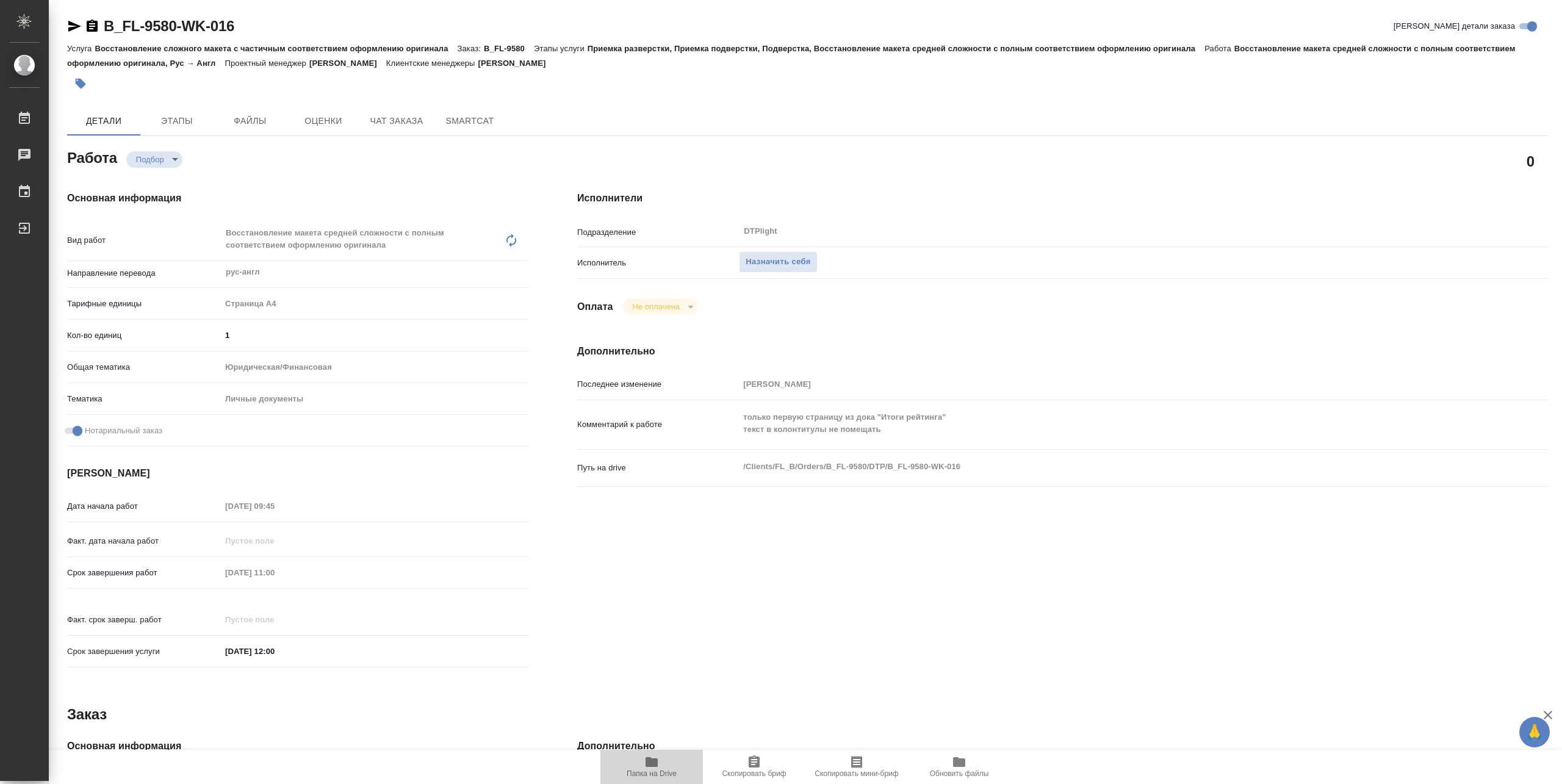
click at [652, 766] on icon "button" at bounding box center [652, 762] width 15 height 15
click at [637, 758] on span "Папка на Drive" at bounding box center [652, 766] width 88 height 23
click at [750, 267] on span "Назначить себя" at bounding box center [778, 262] width 64 height 14
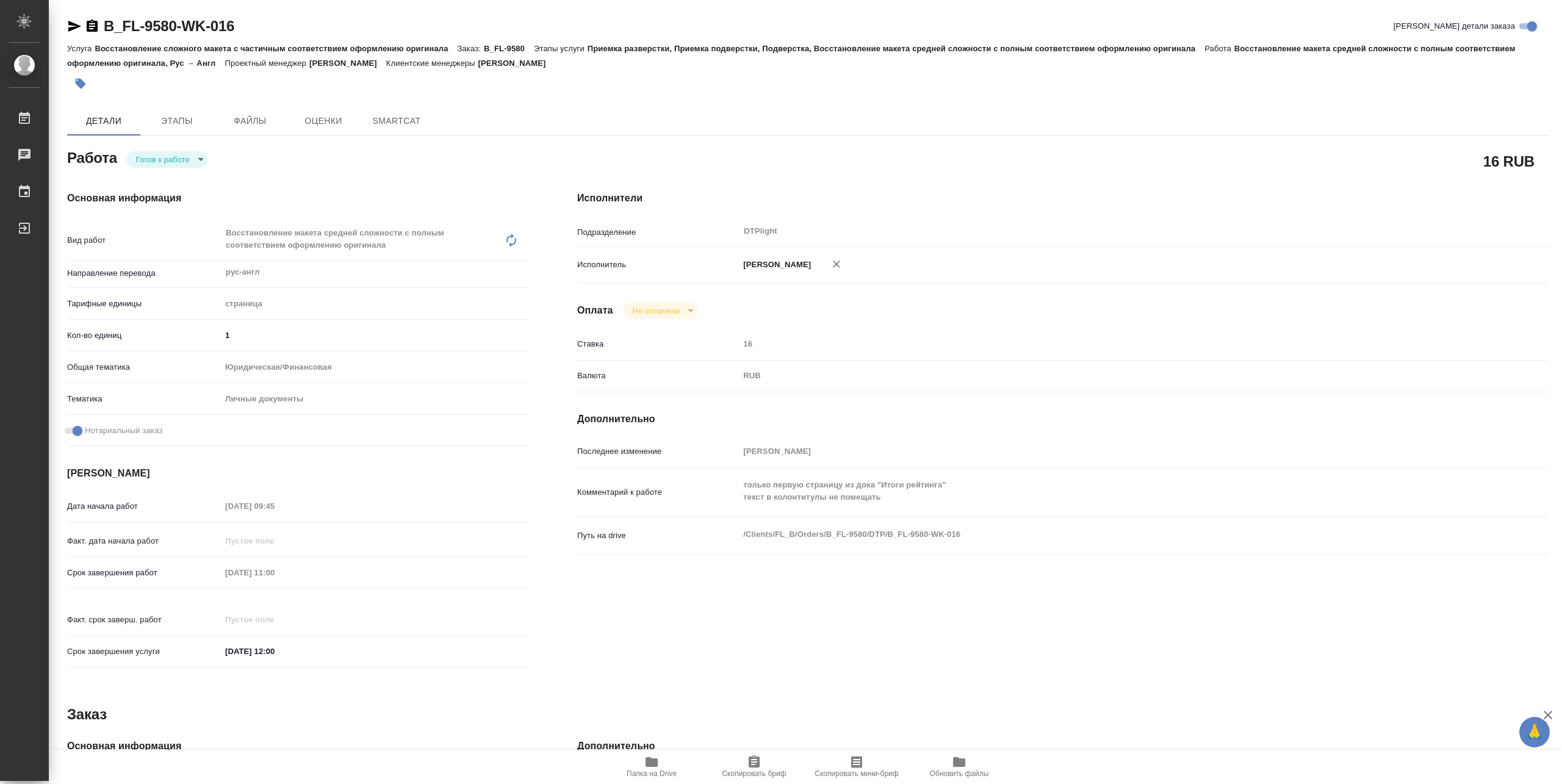
type textarea "x"
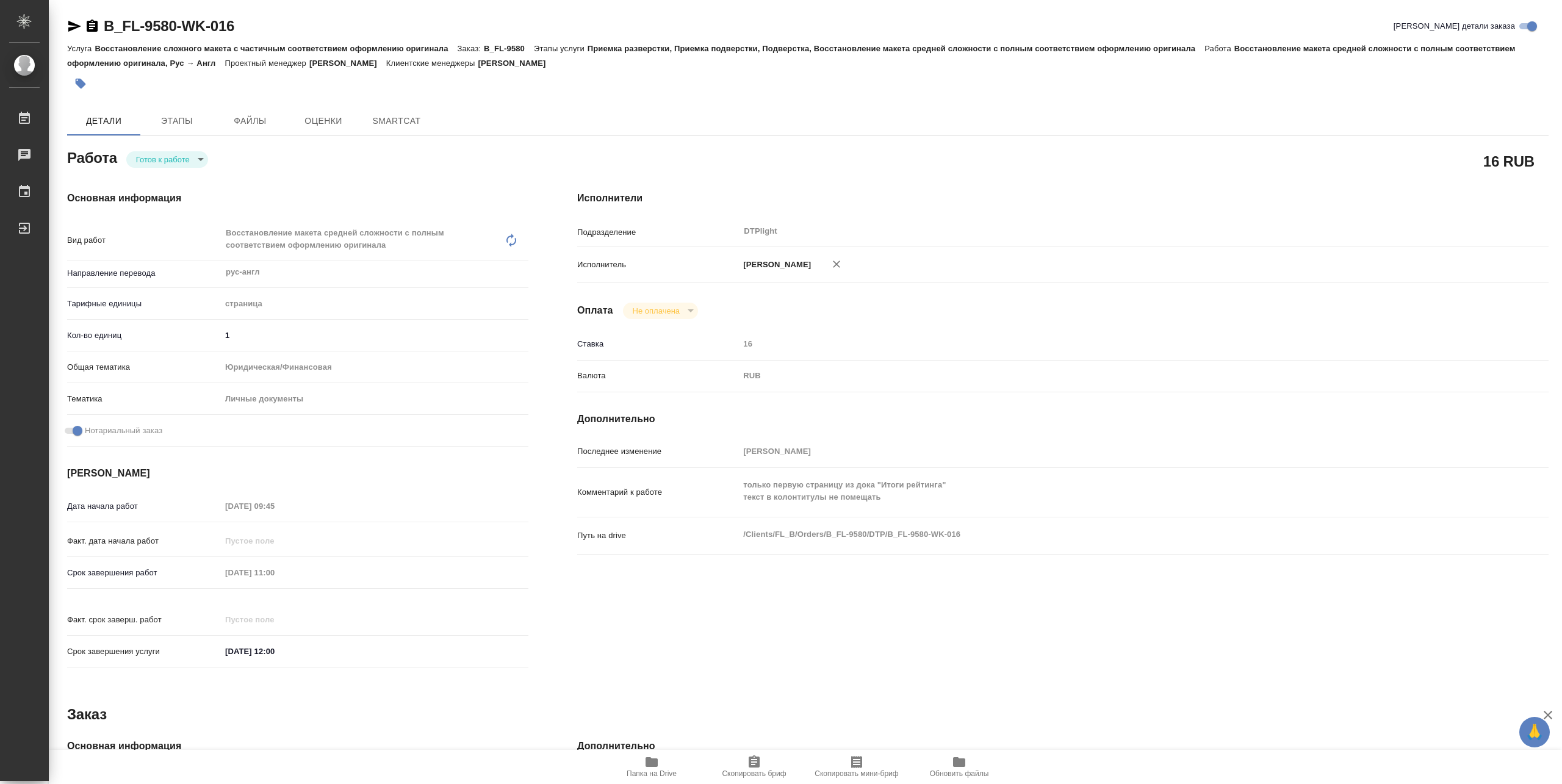
type textarea "x"
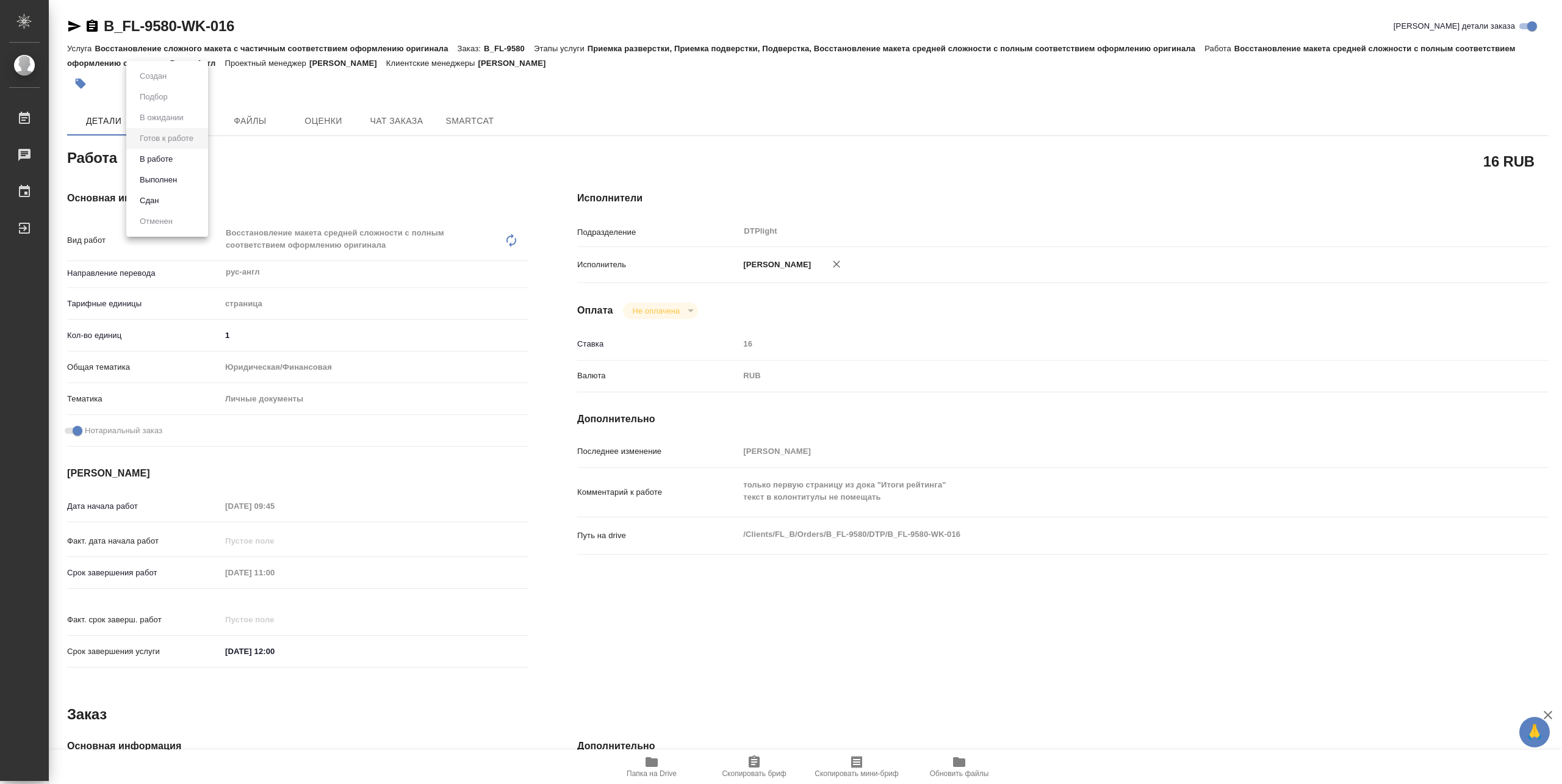
click at [170, 153] on body "🙏 .cls-1 fill:#fff; AWATERA Pankina Anna Работы Чаты График Выйти B_FL-9580-WK-…" at bounding box center [781, 392] width 1562 height 784
click at [171, 153] on button "В работе" at bounding box center [156, 159] width 40 height 13
type textarea "x"
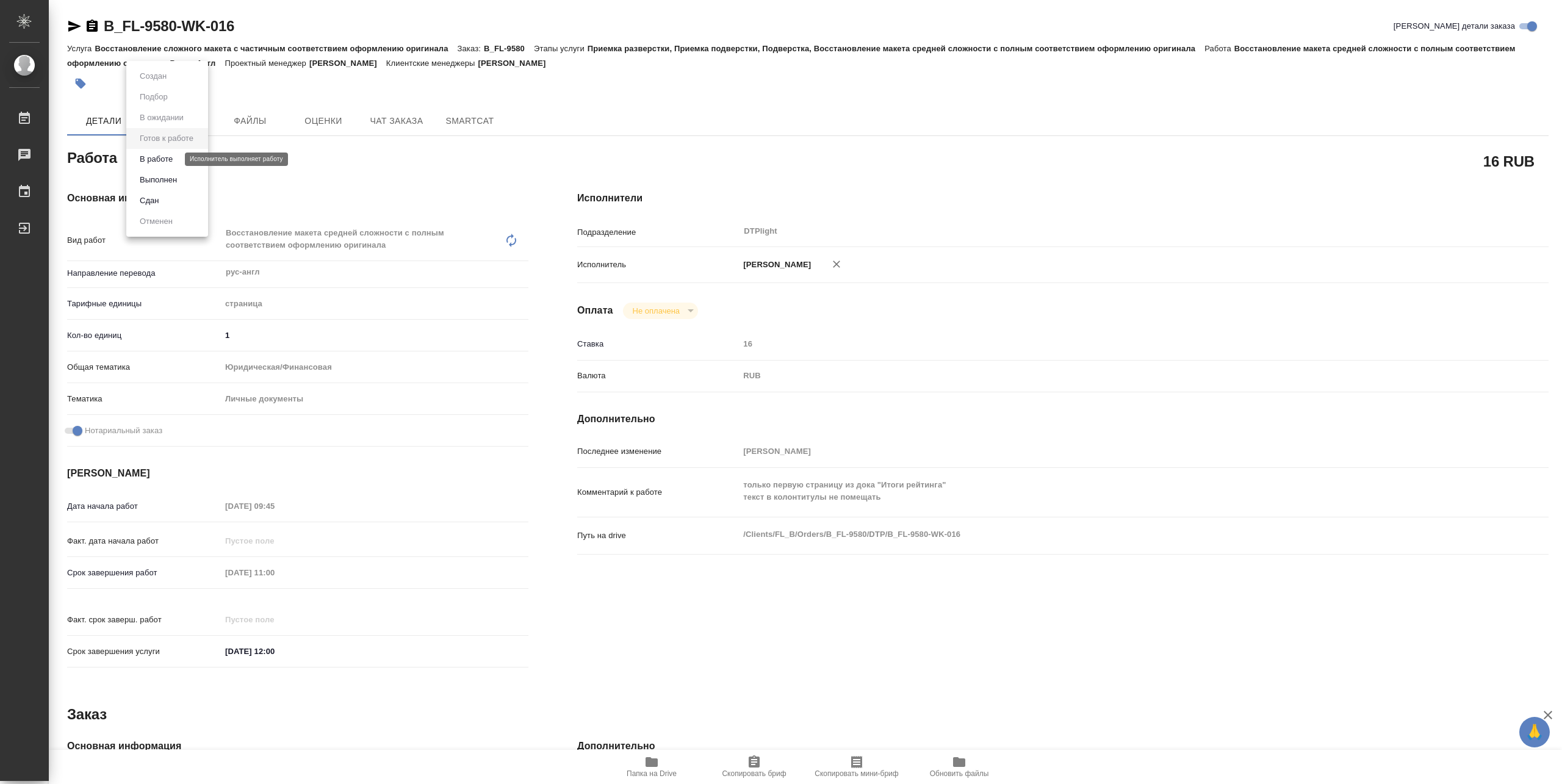
type textarea "x"
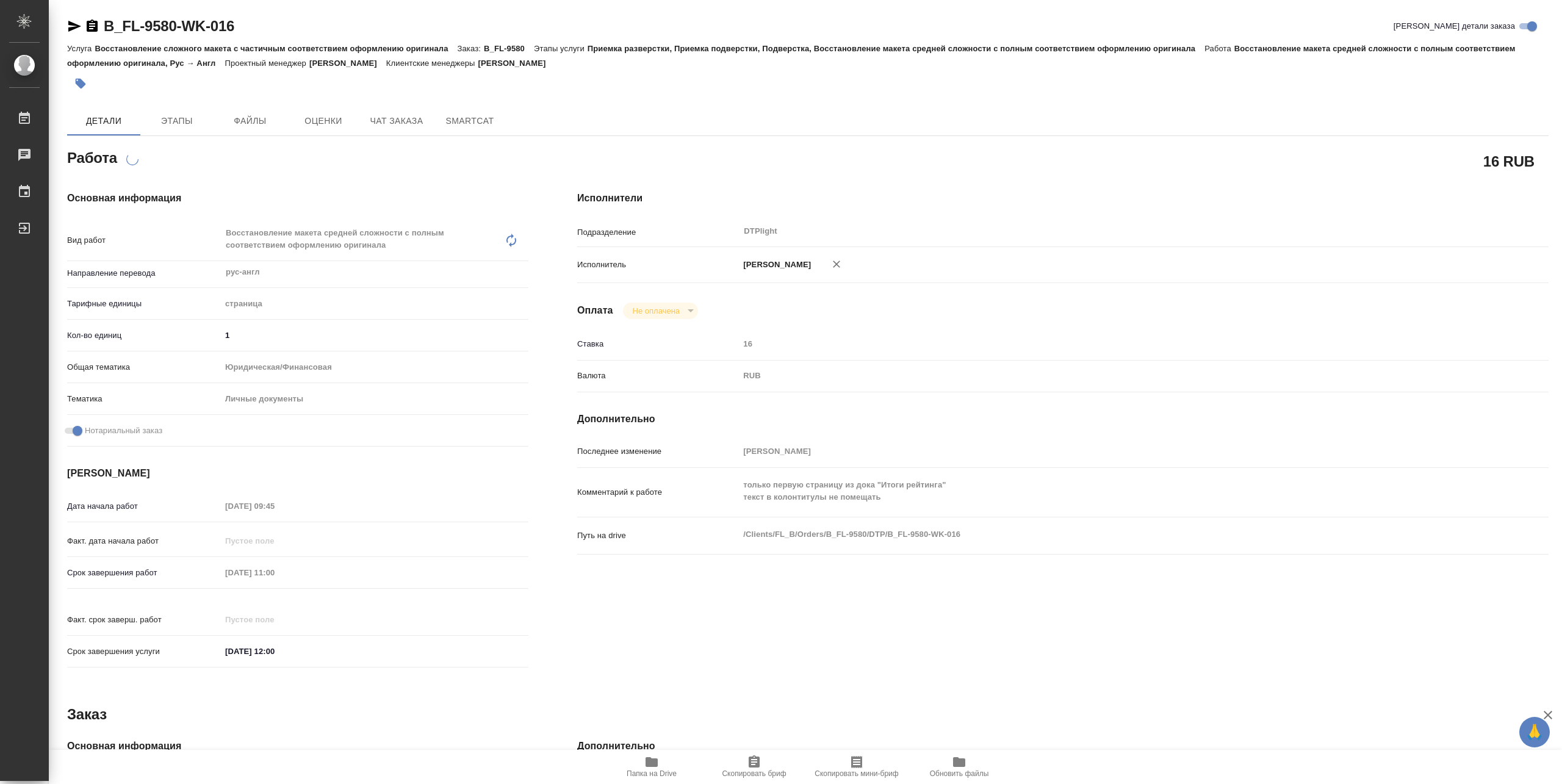
type textarea "x"
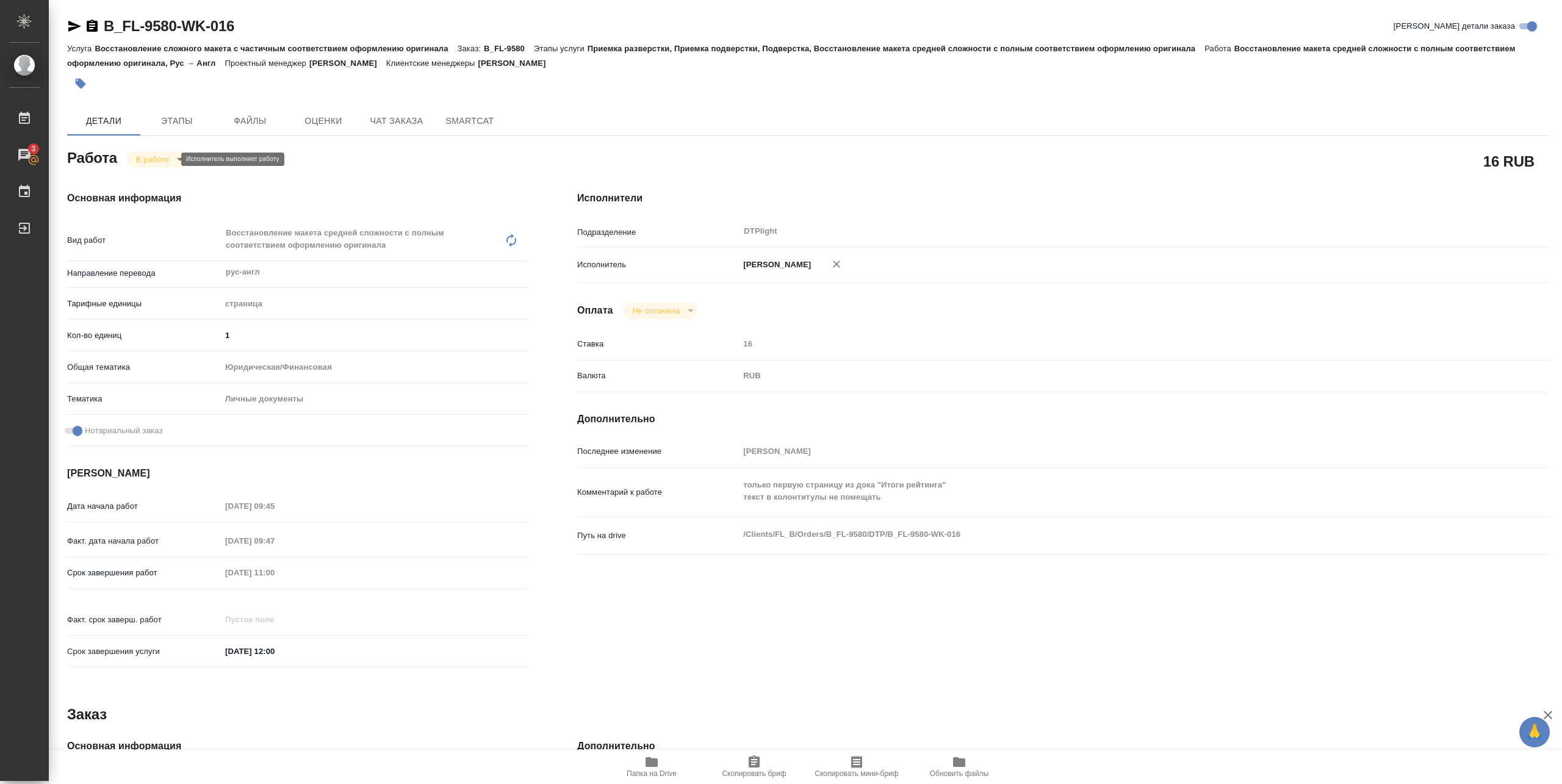
type textarea "x"
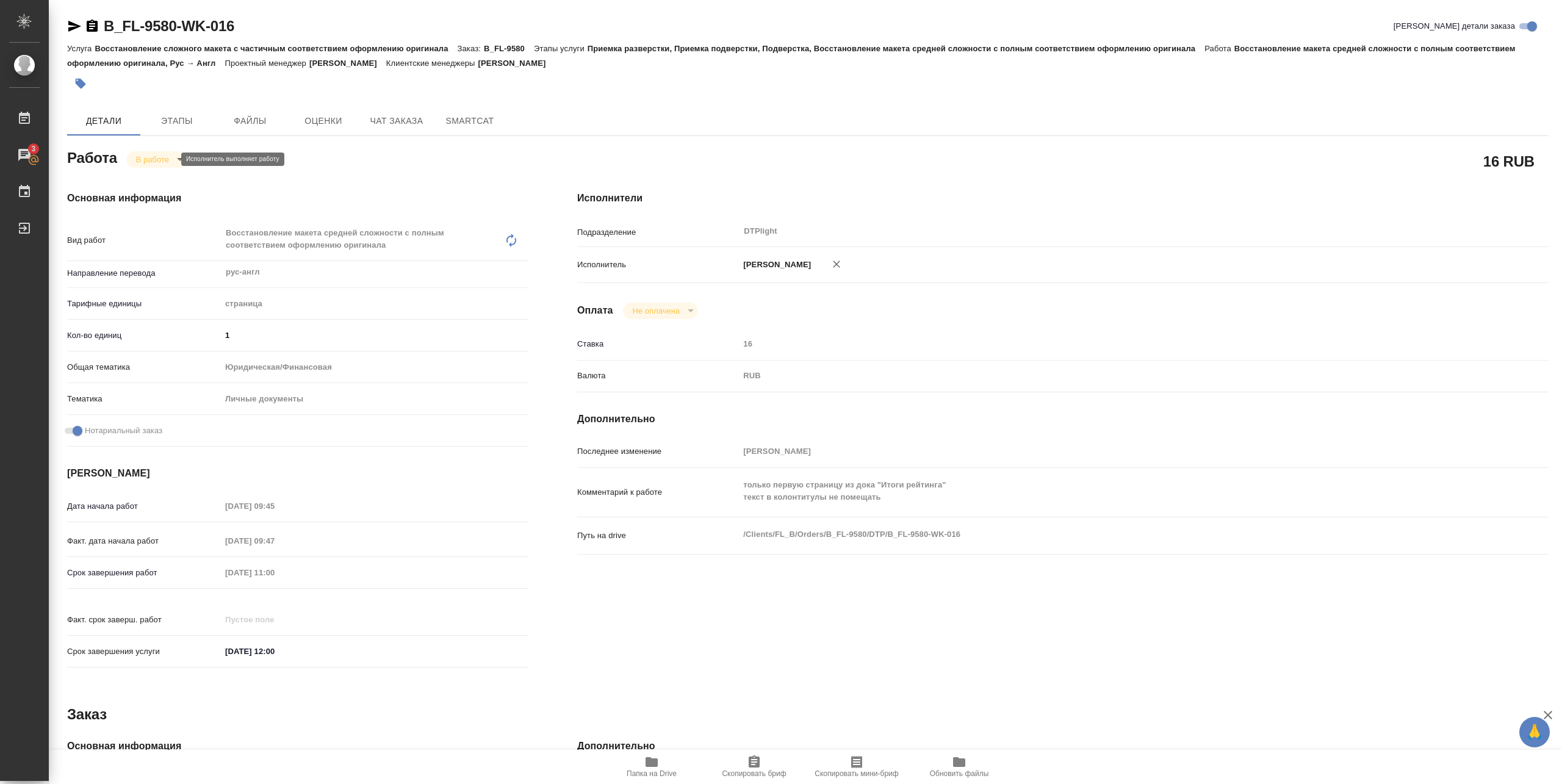
type textarea "x"
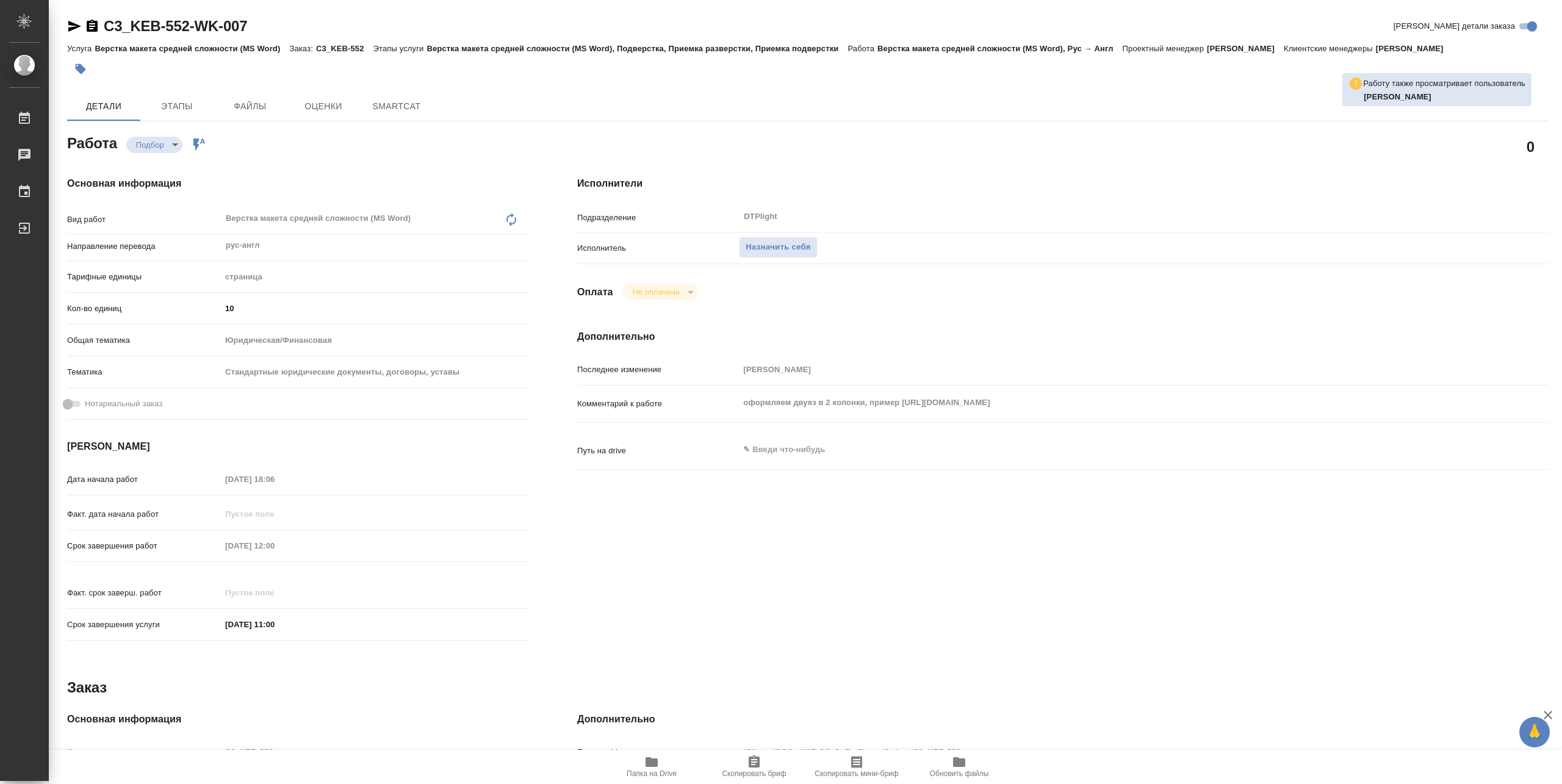
type textarea "x"
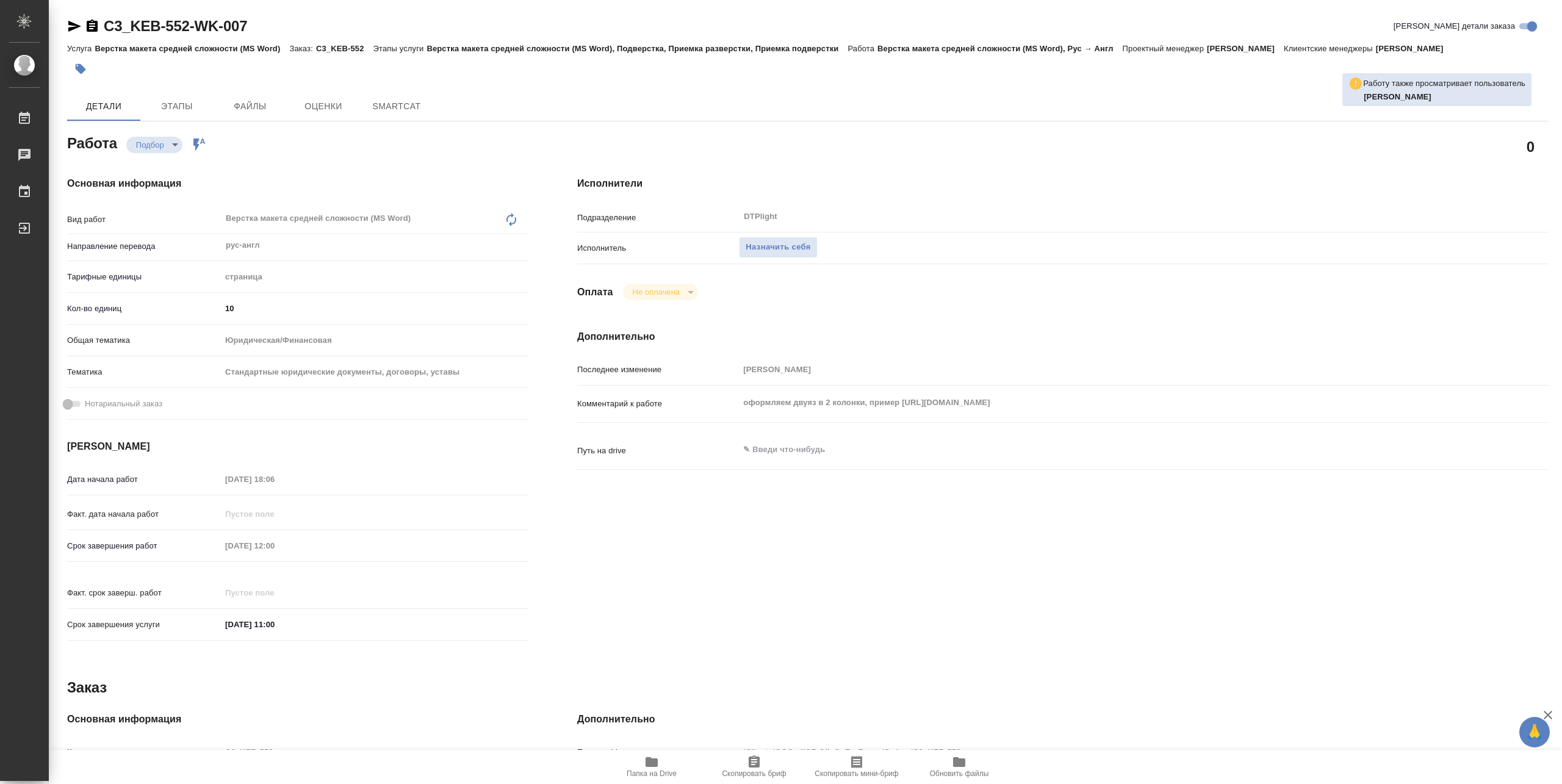
type textarea "x"
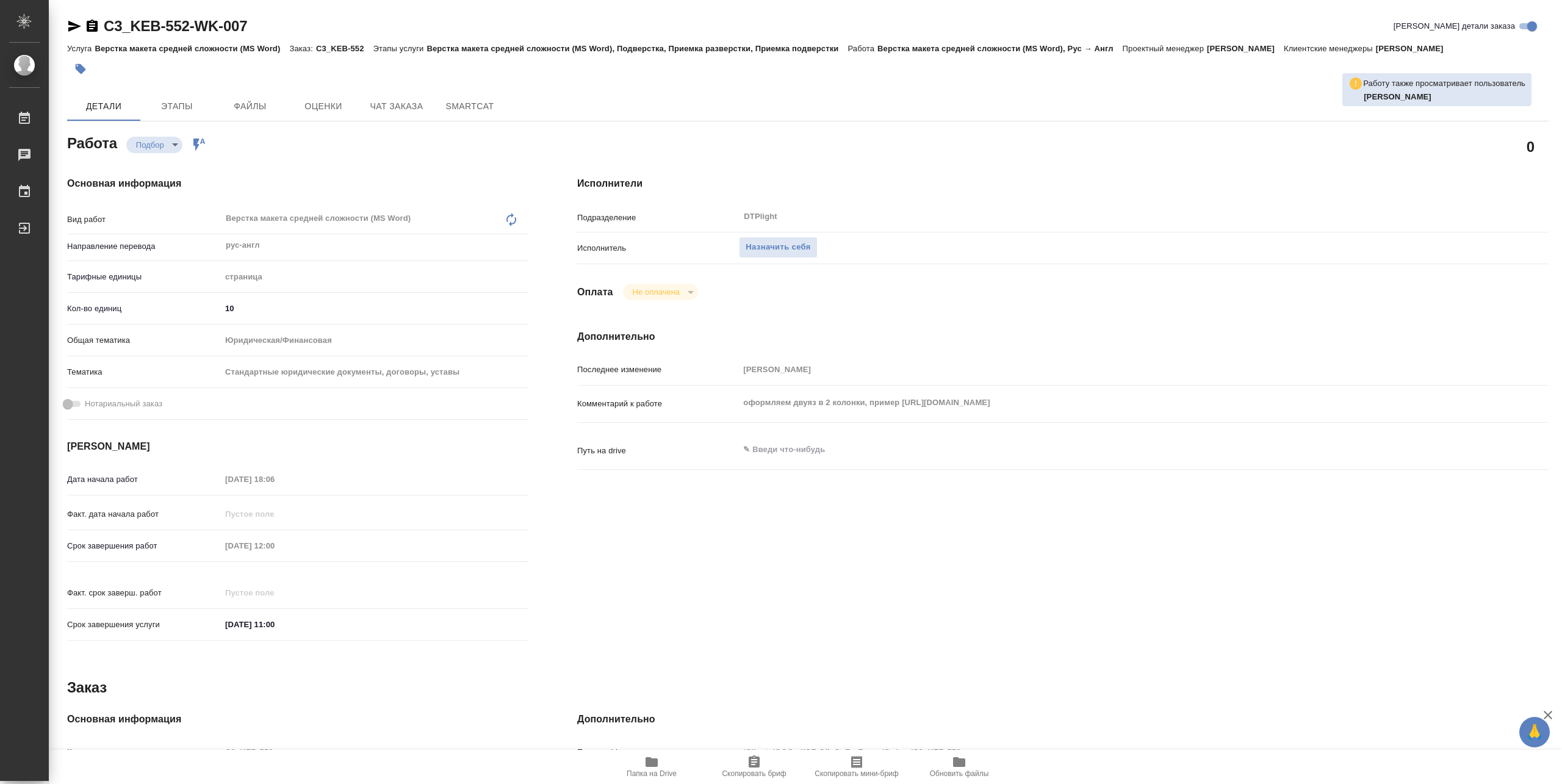
type textarea "x"
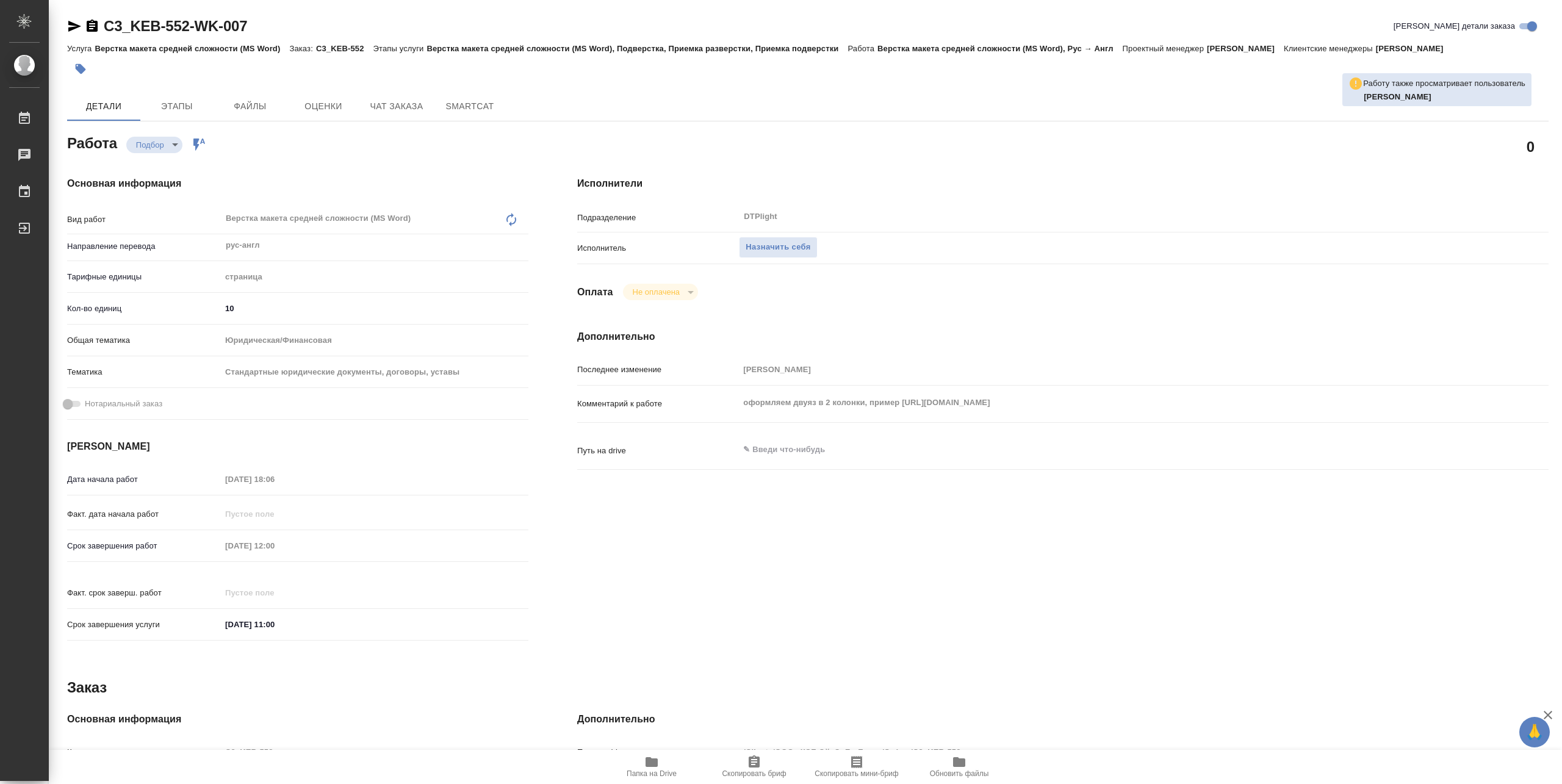
type textarea "x"
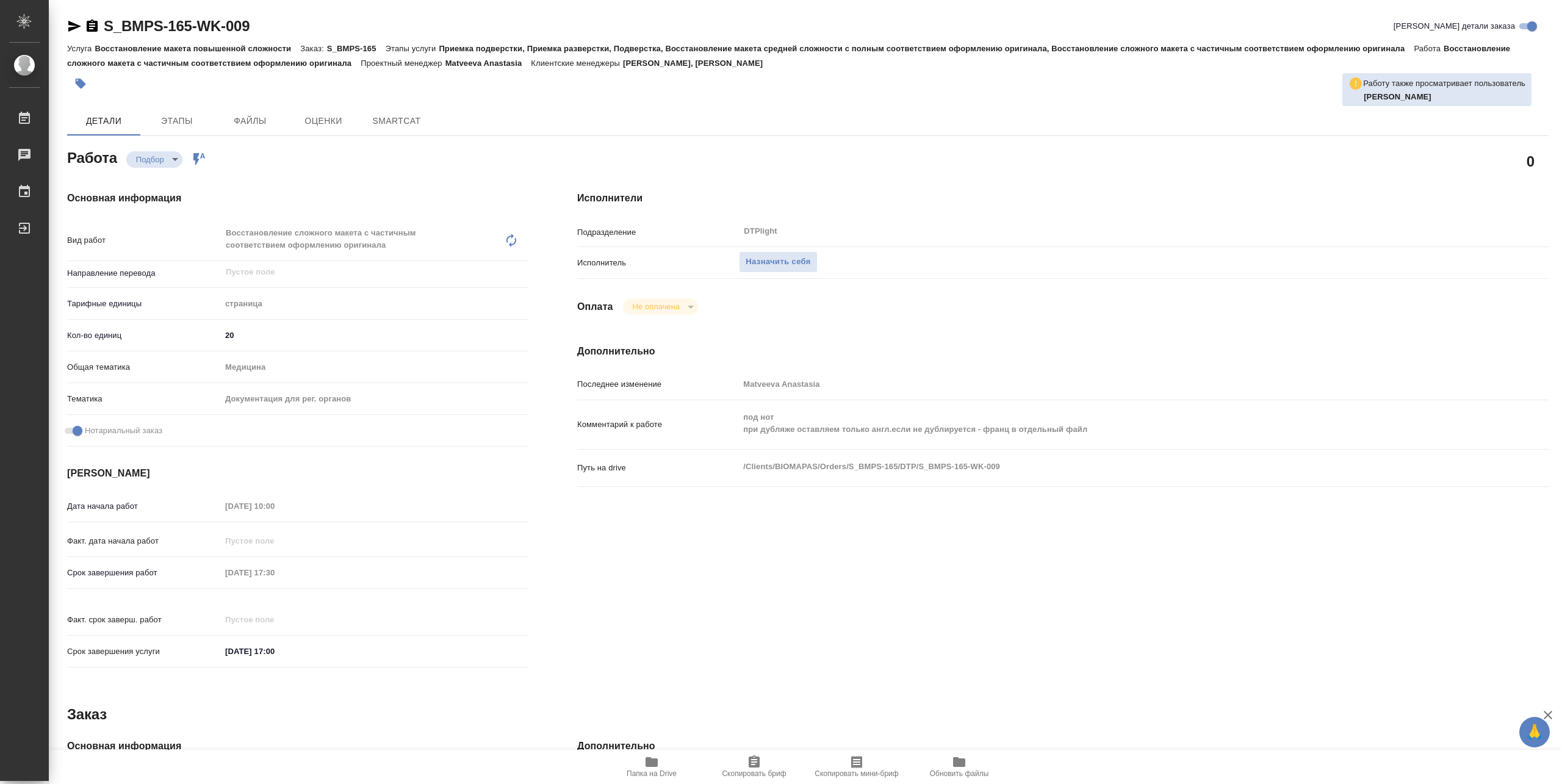
type textarea "x"
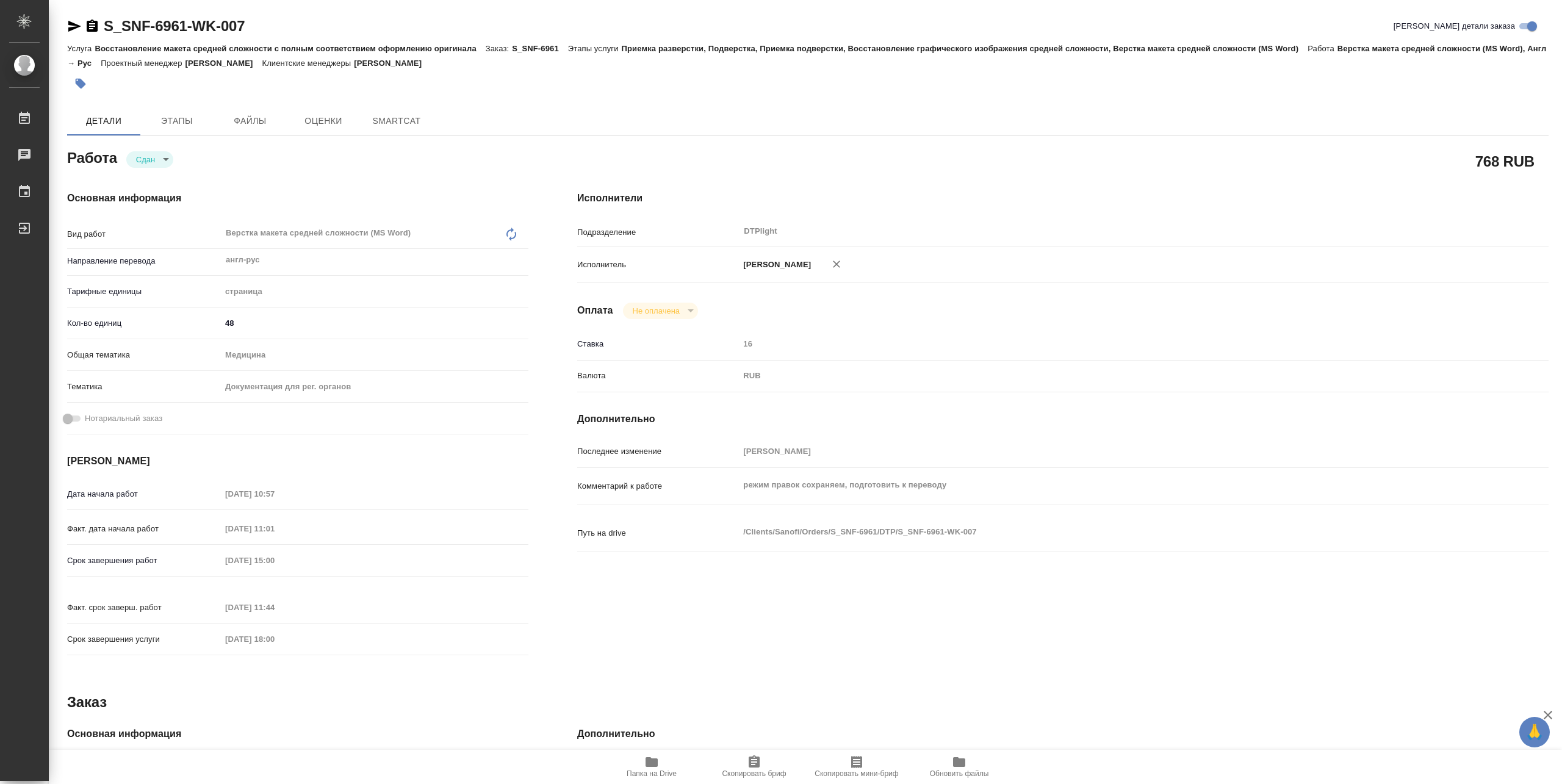
type textarea "x"
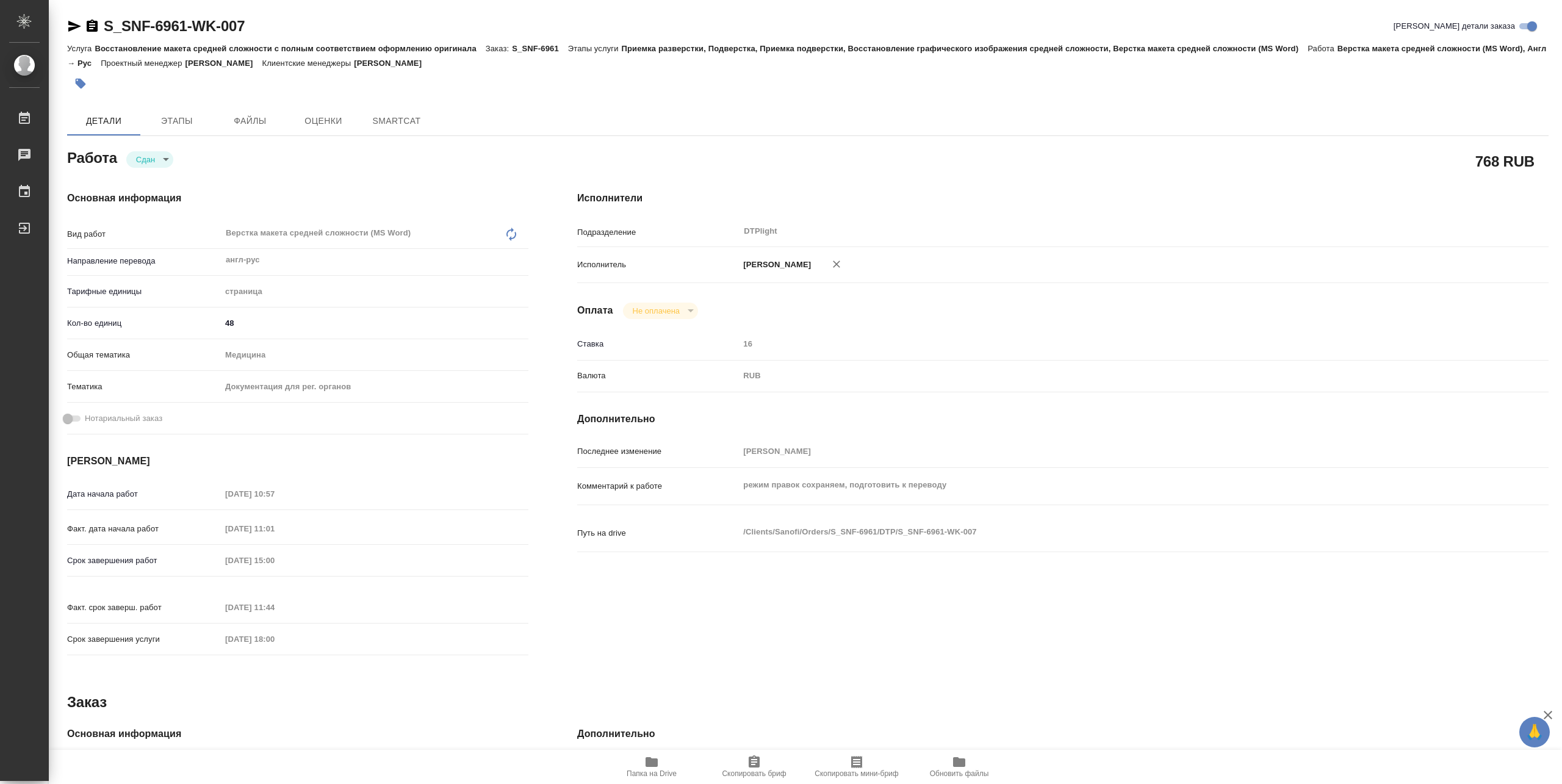
type textarea "x"
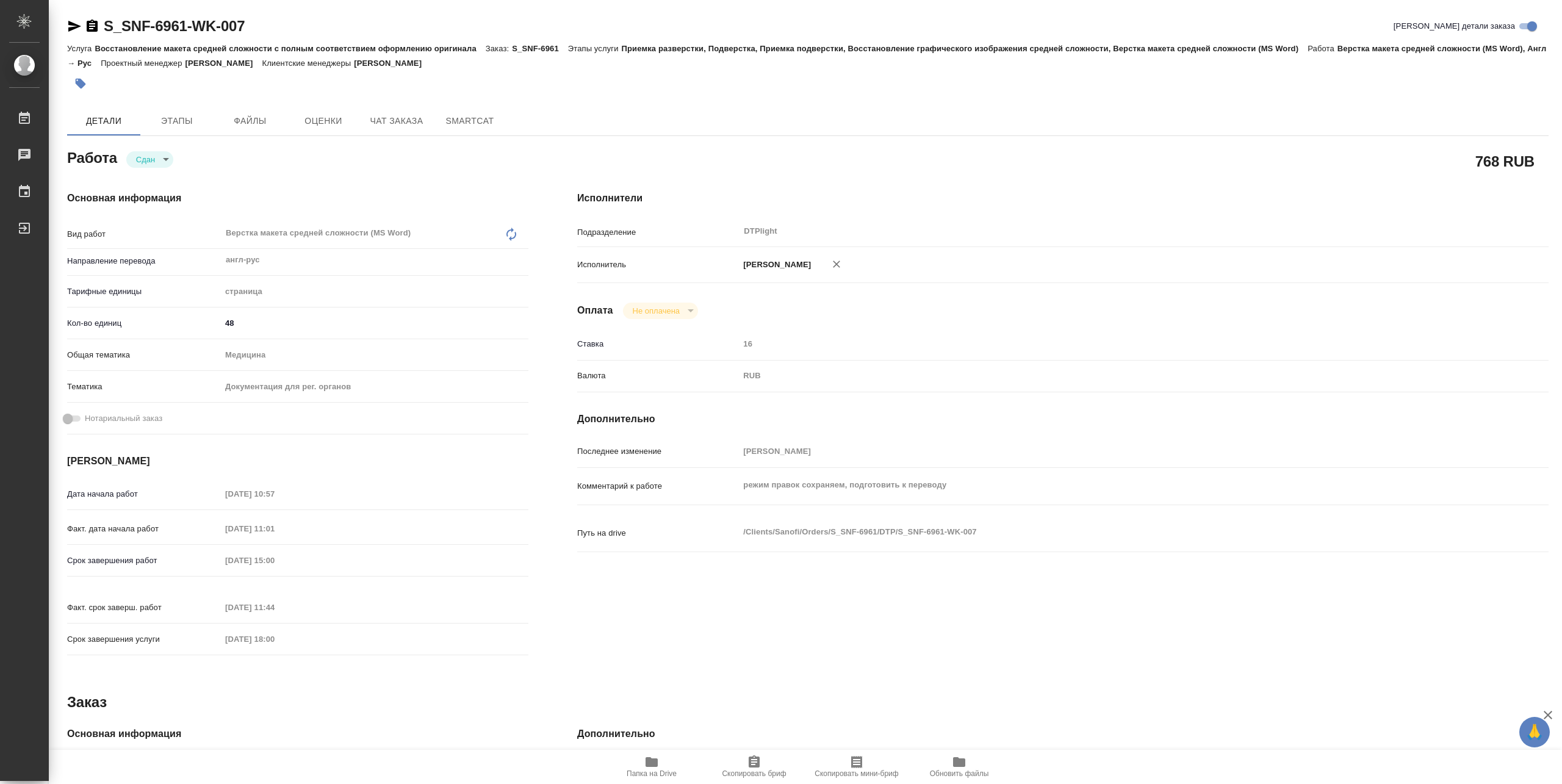
type textarea "x"
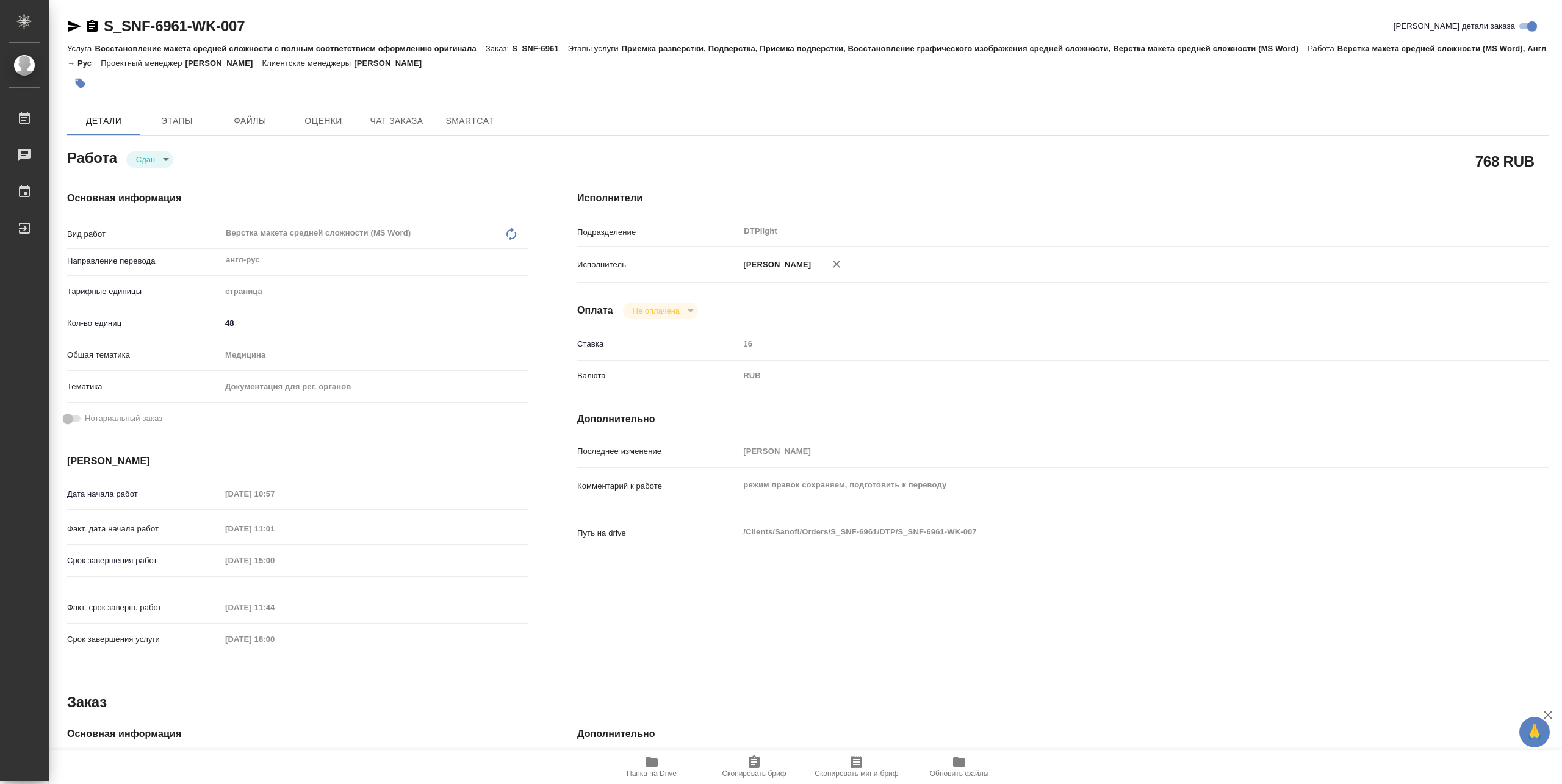
type textarea "x"
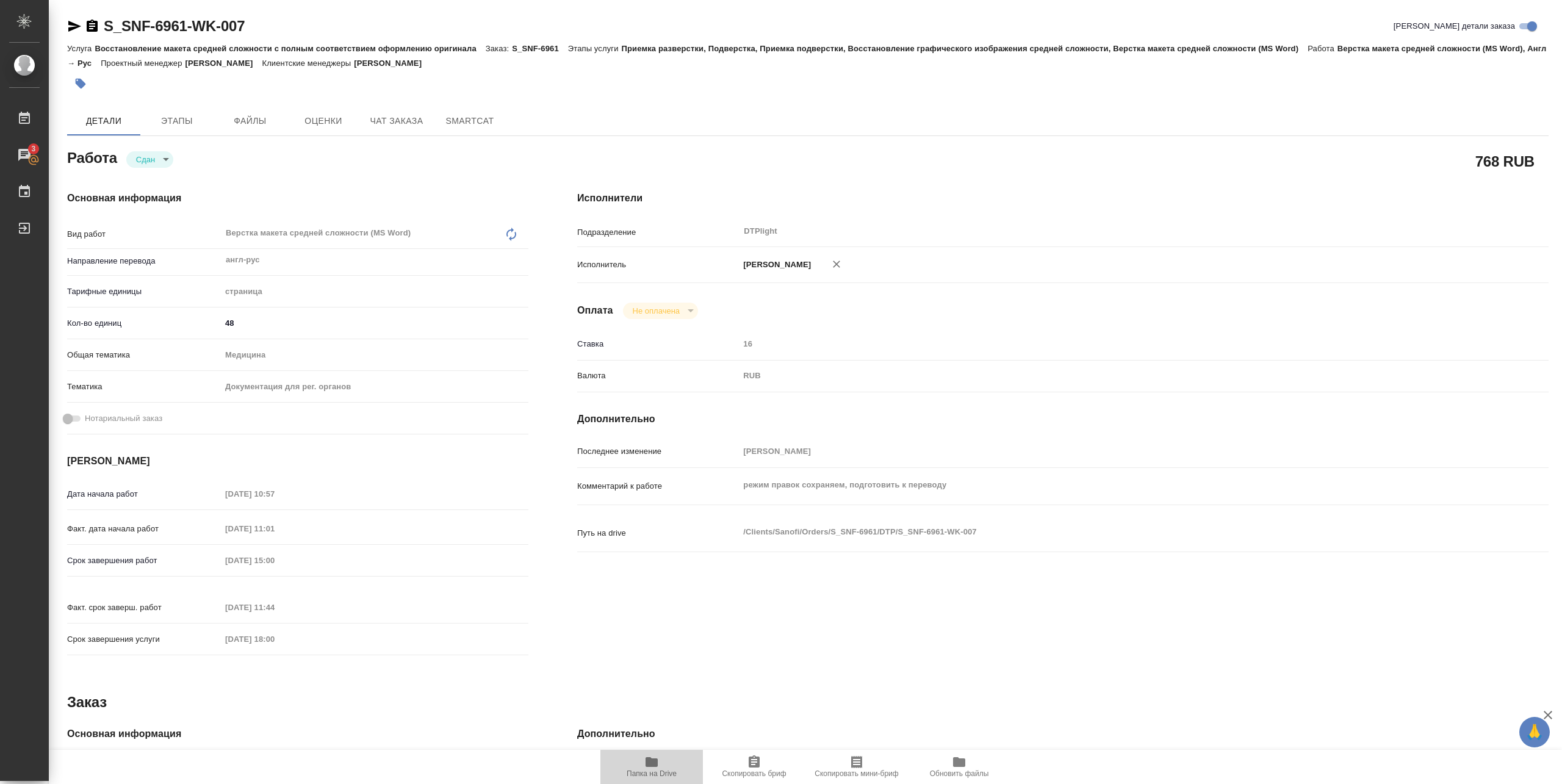
click at [652, 774] on span "Папка на Drive" at bounding box center [651, 774] width 50 height 9
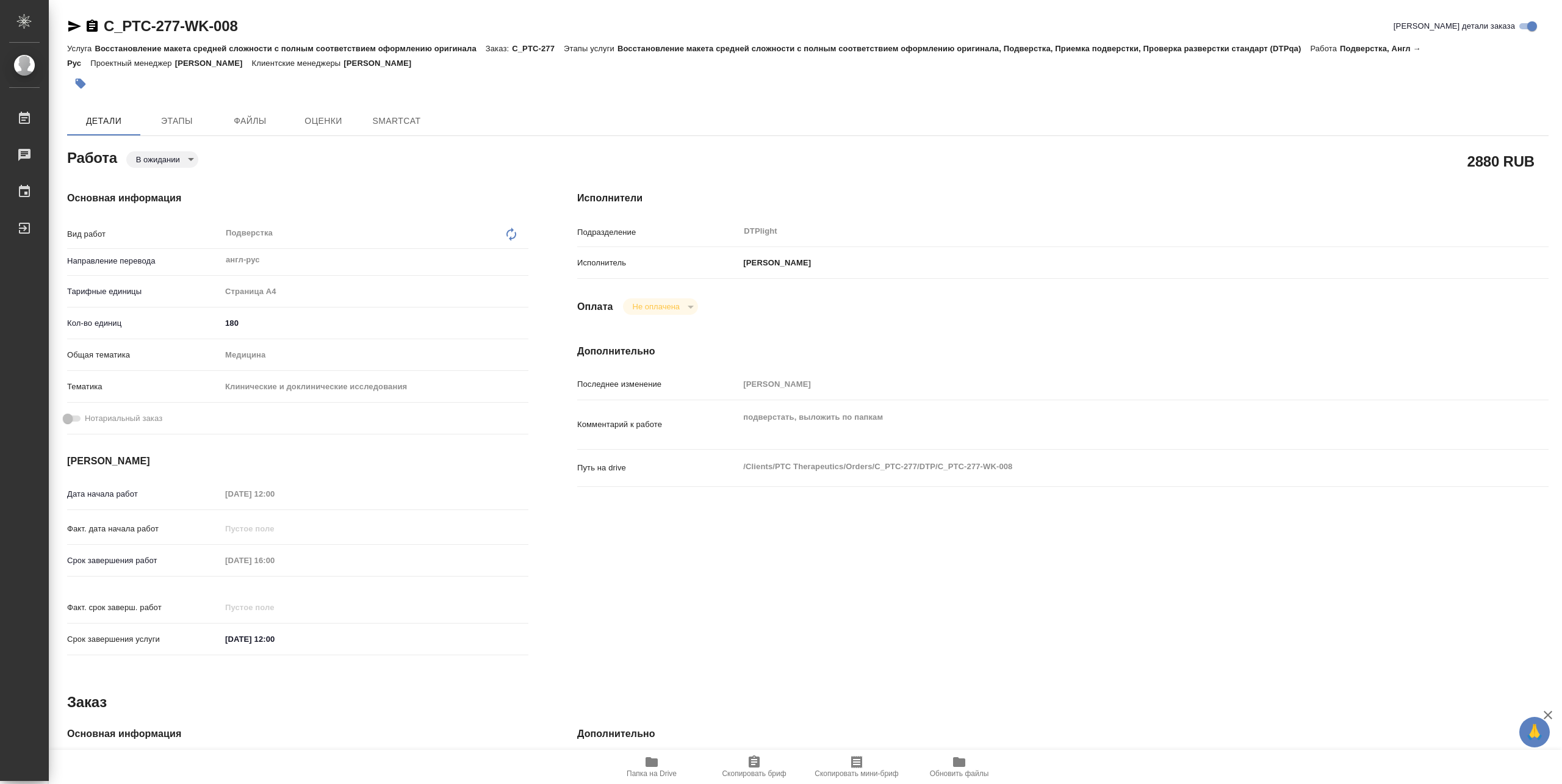
type textarea "x"
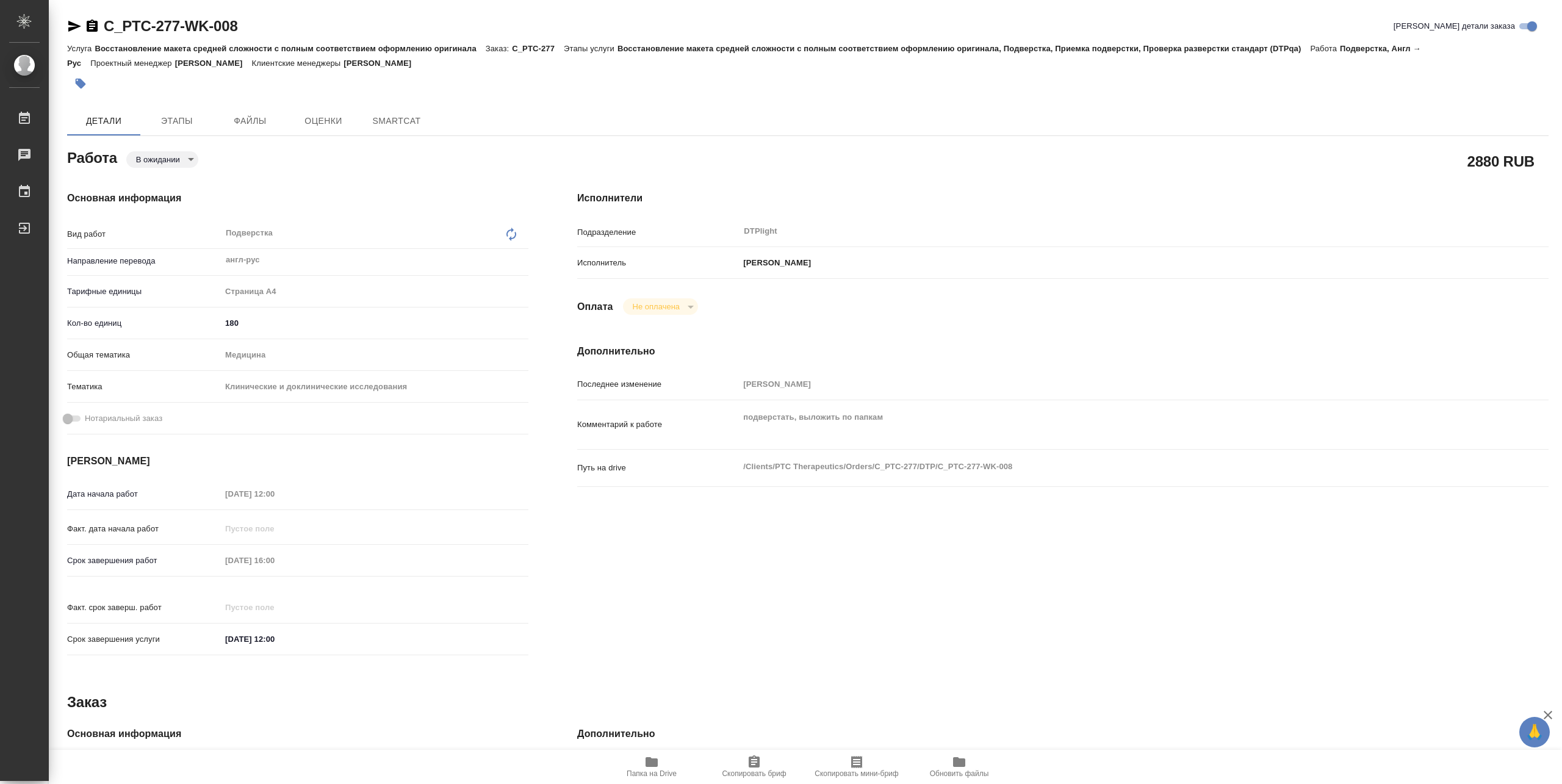
type textarea "x"
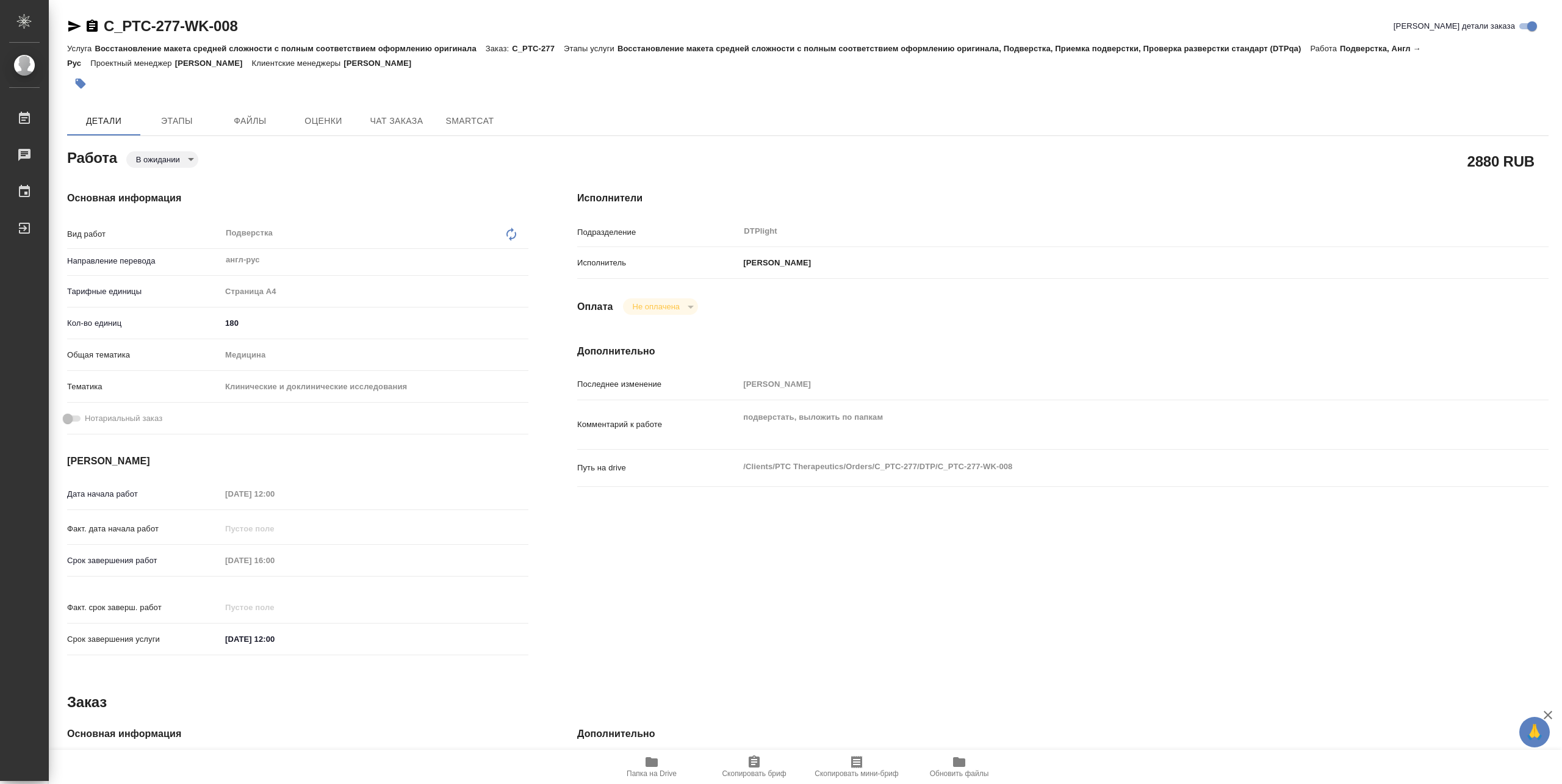
type textarea "x"
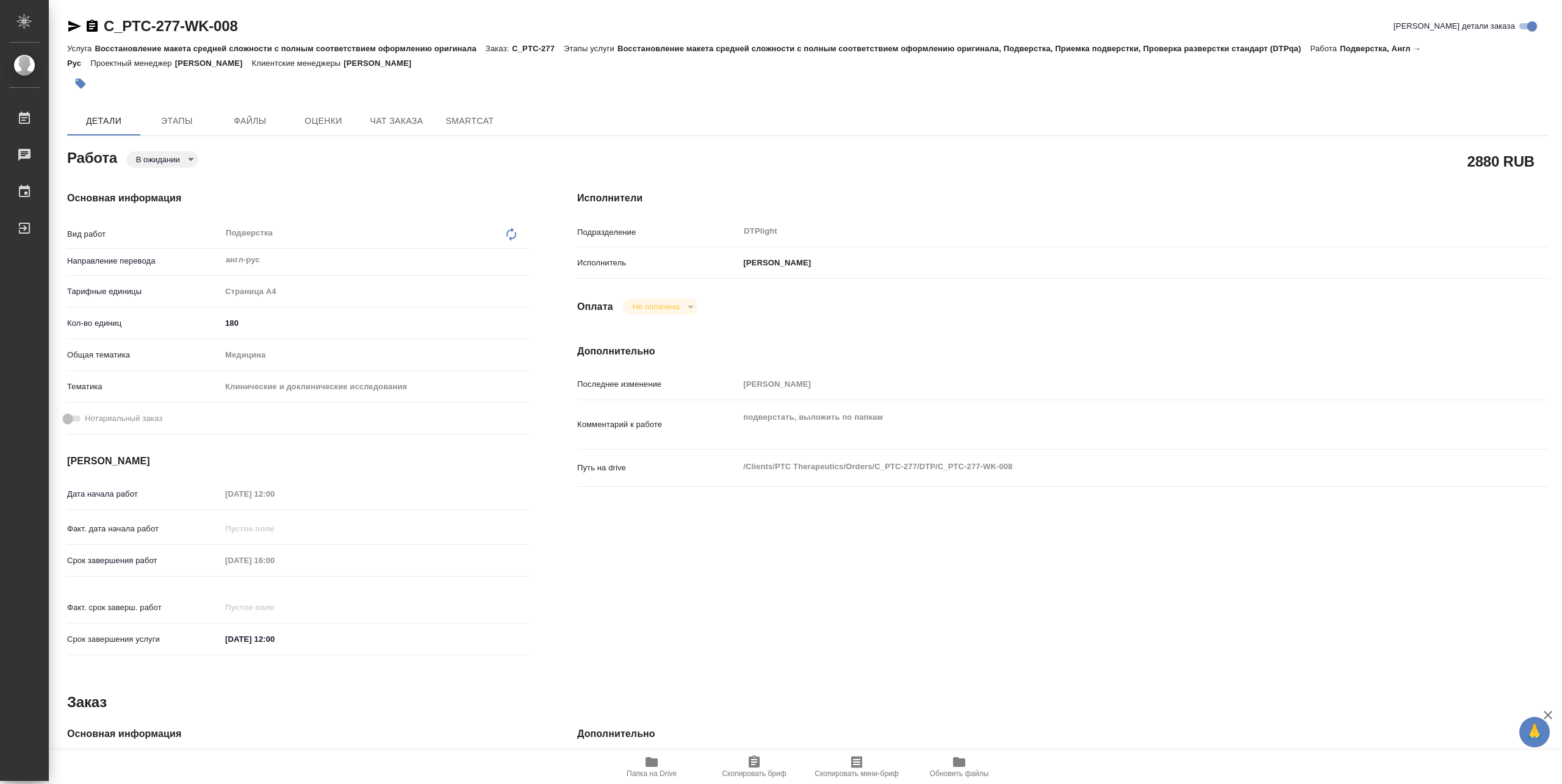
type textarea "x"
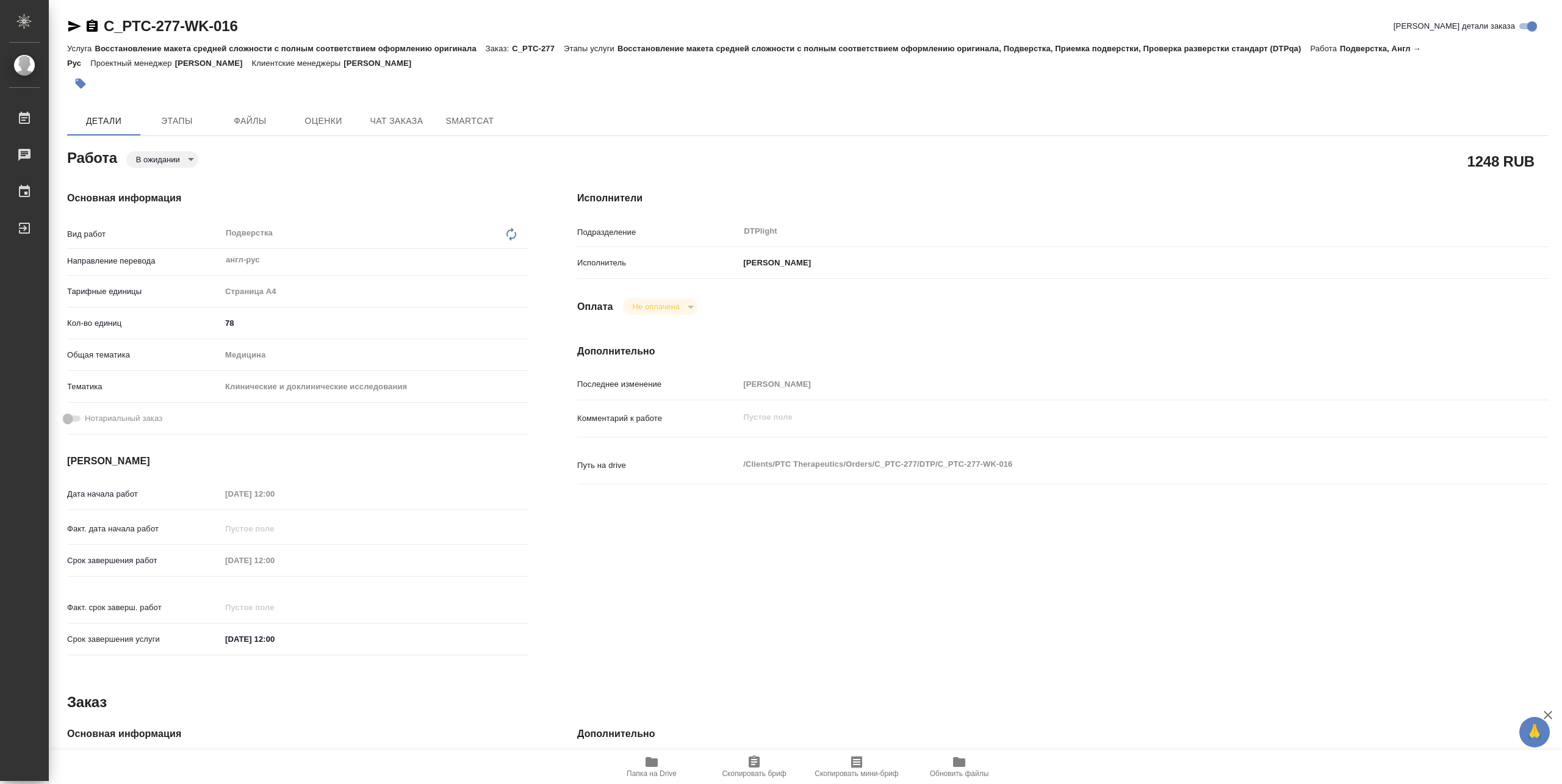
type textarea "x"
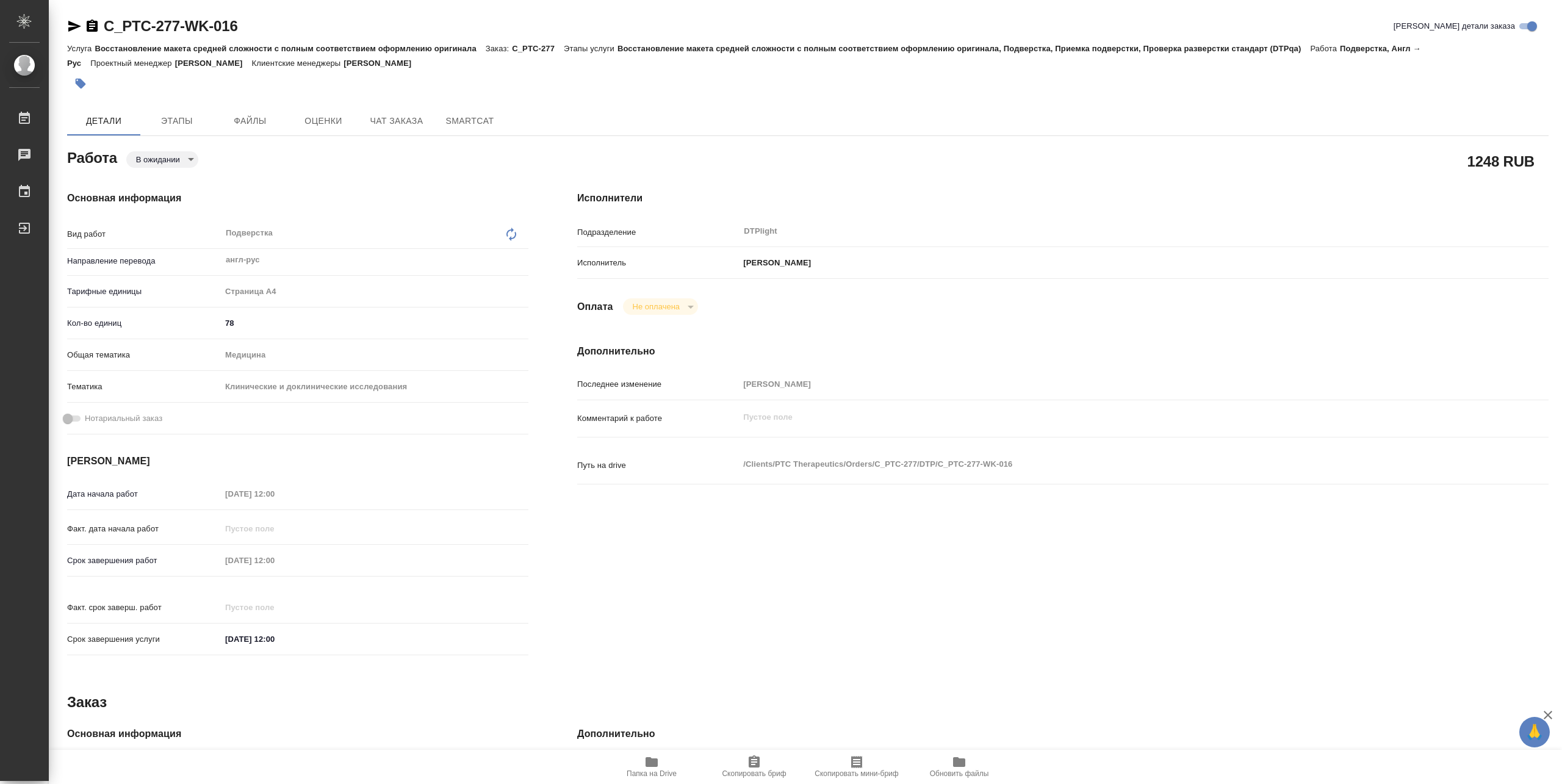
type textarea "x"
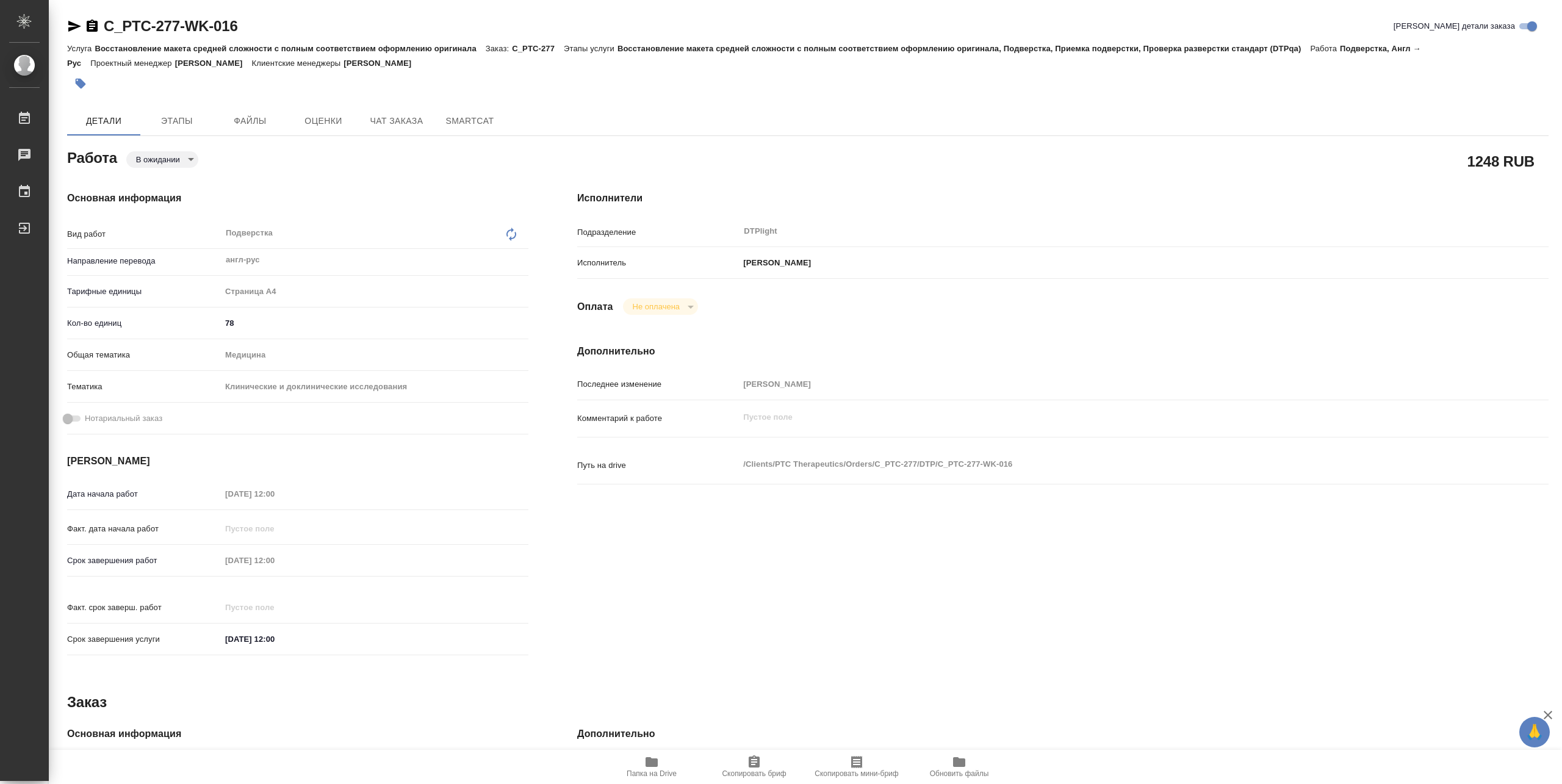
type textarea "x"
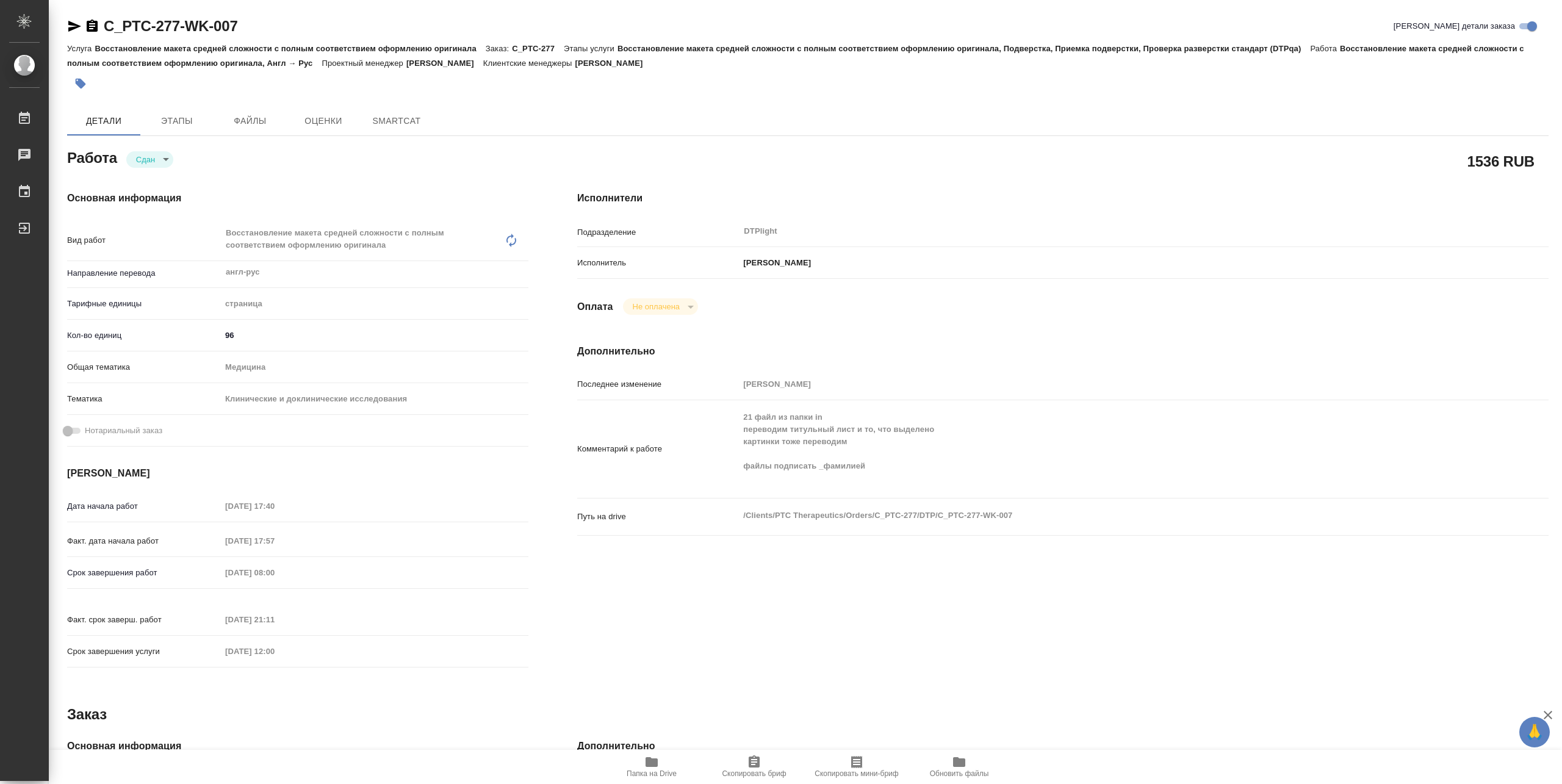
type textarea "x"
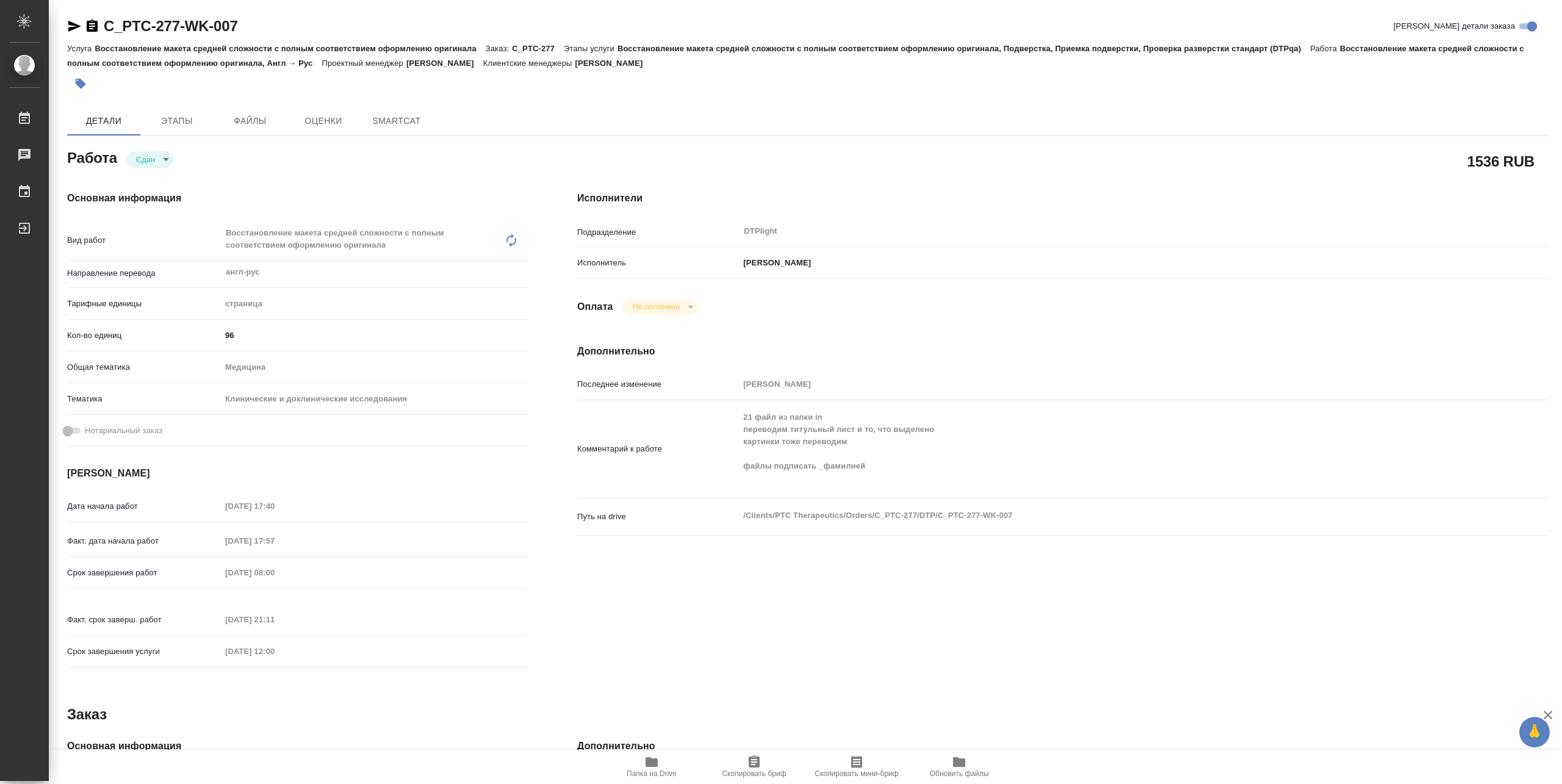
type textarea "x"
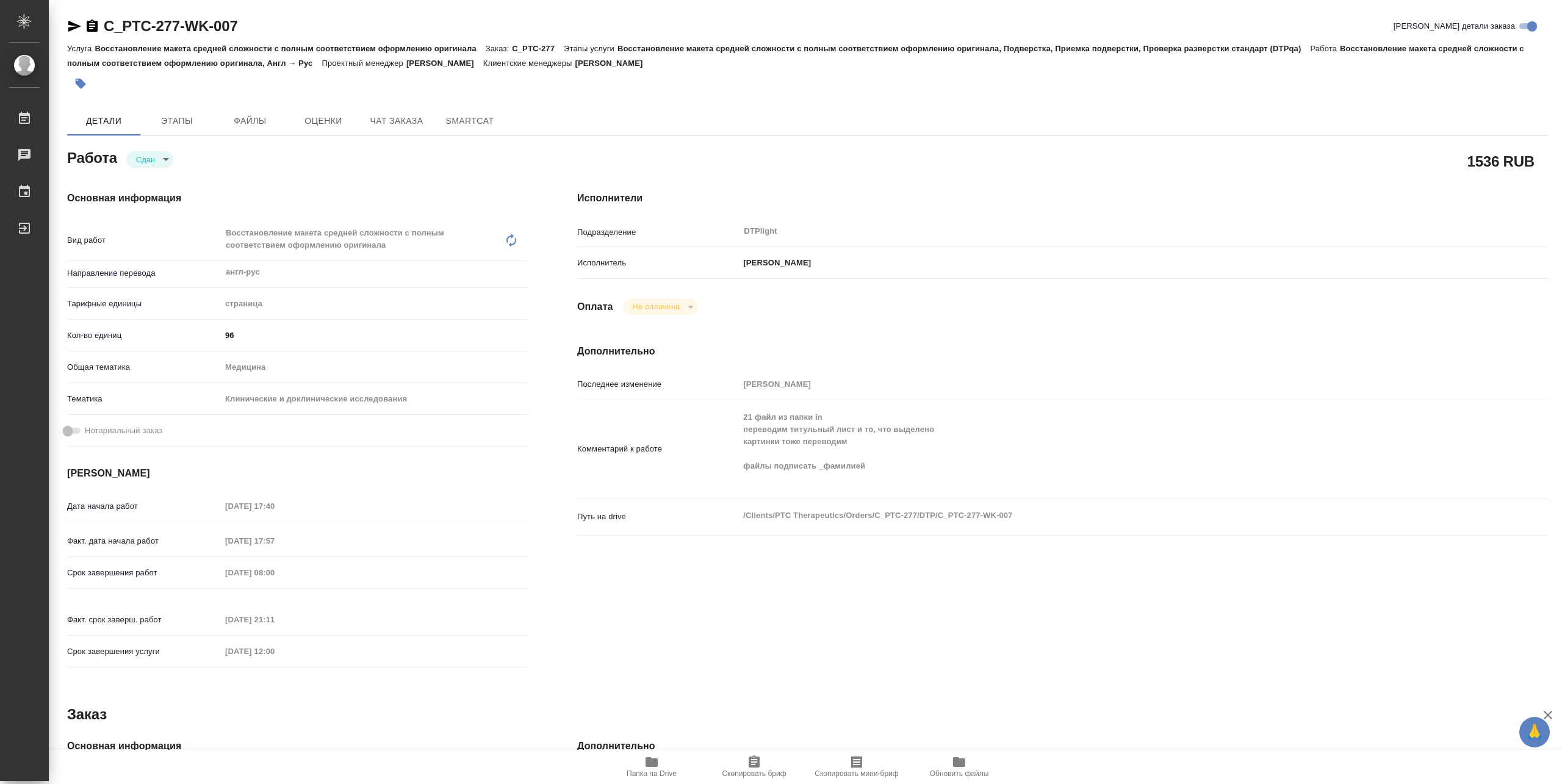
type textarea "x"
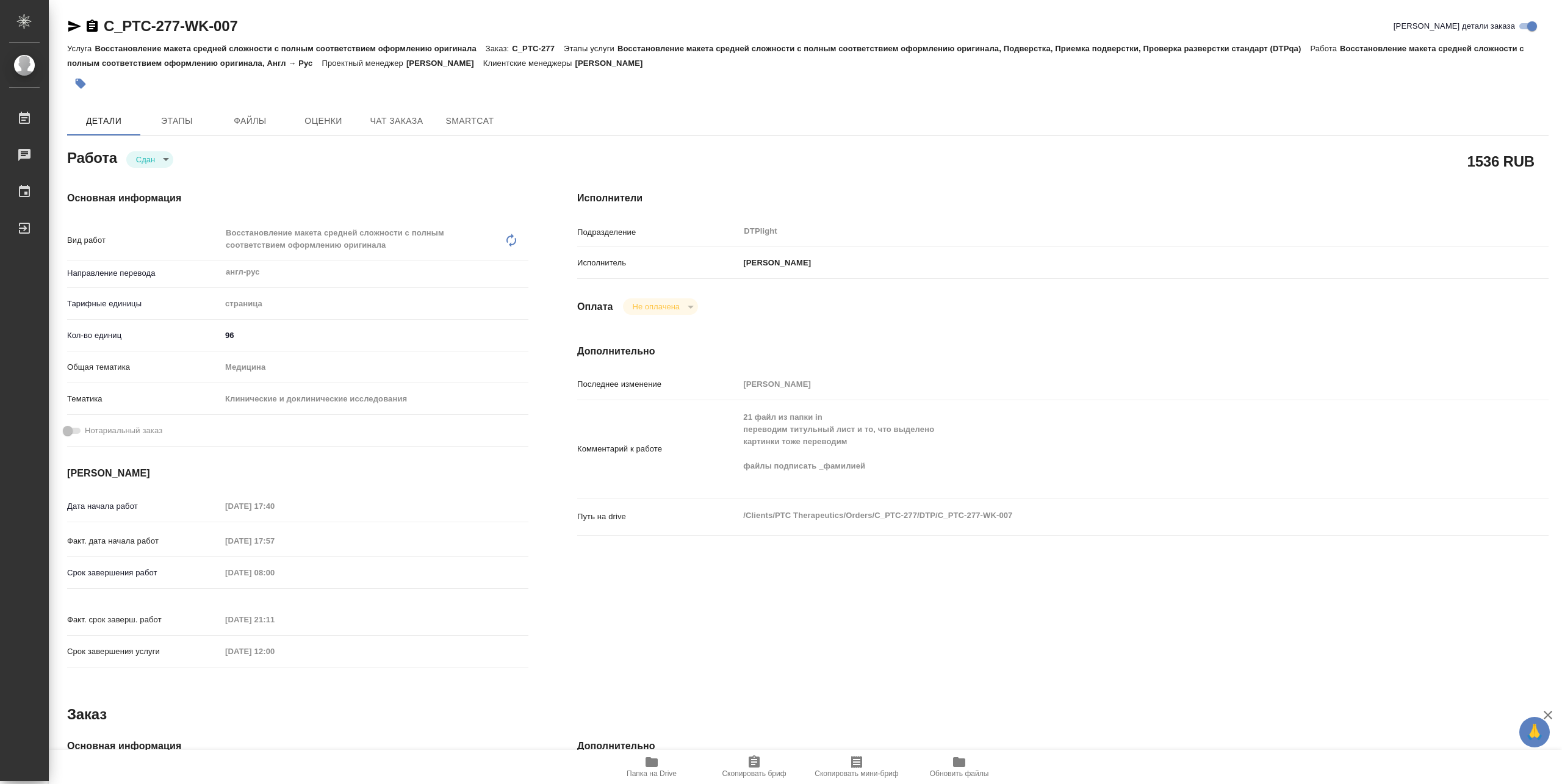
type textarea "x"
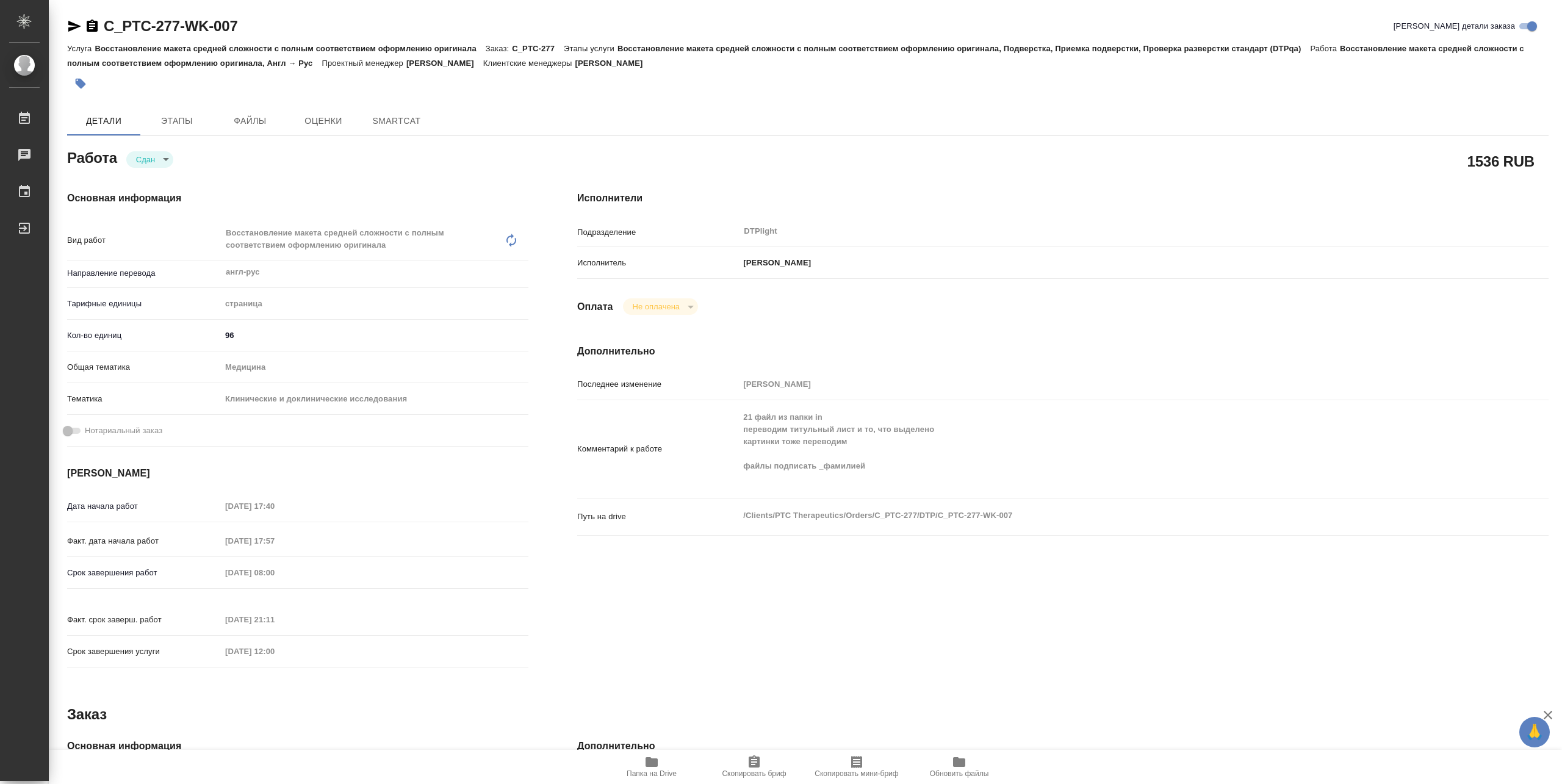
type textarea "x"
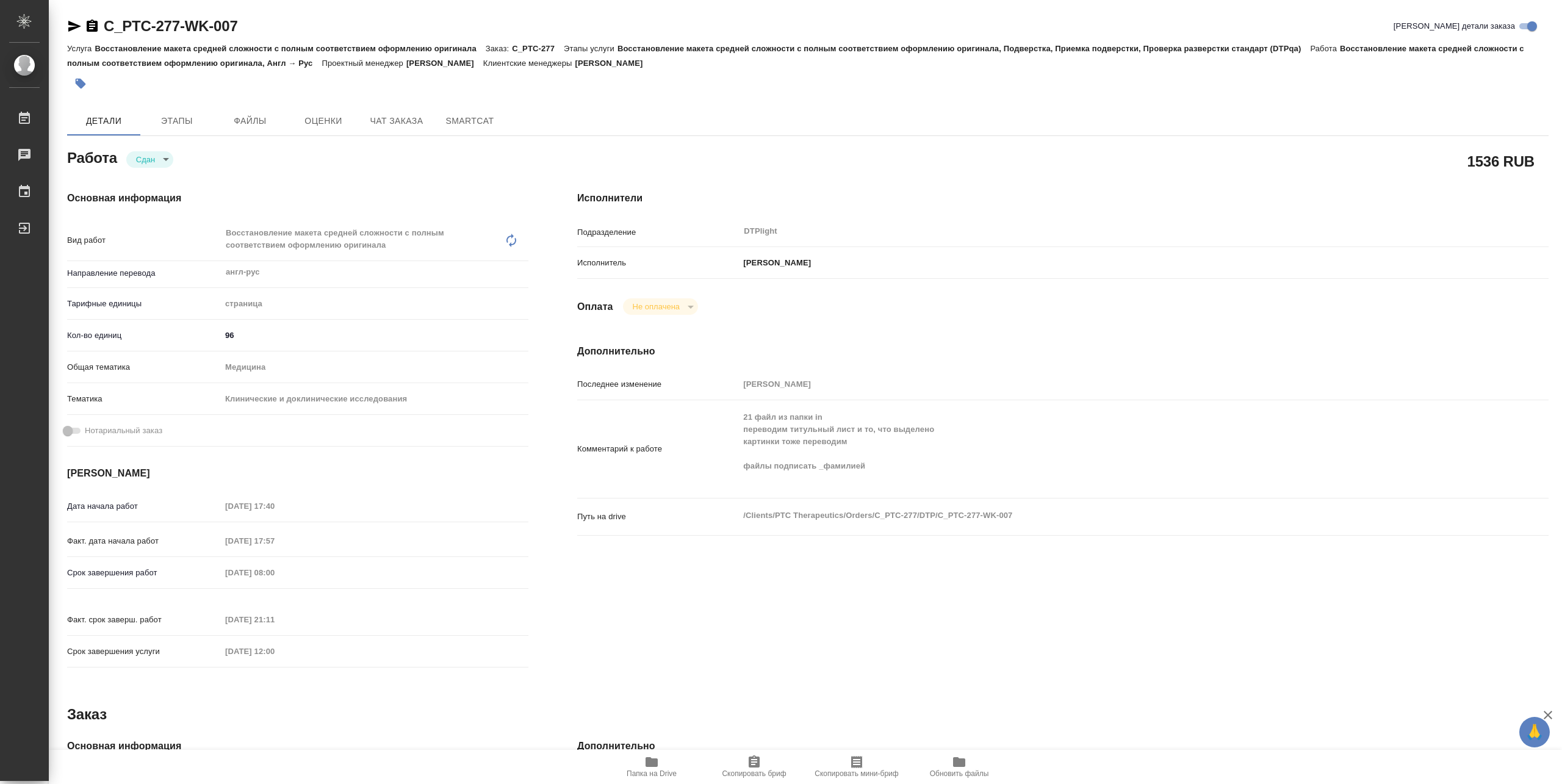
type textarea "x"
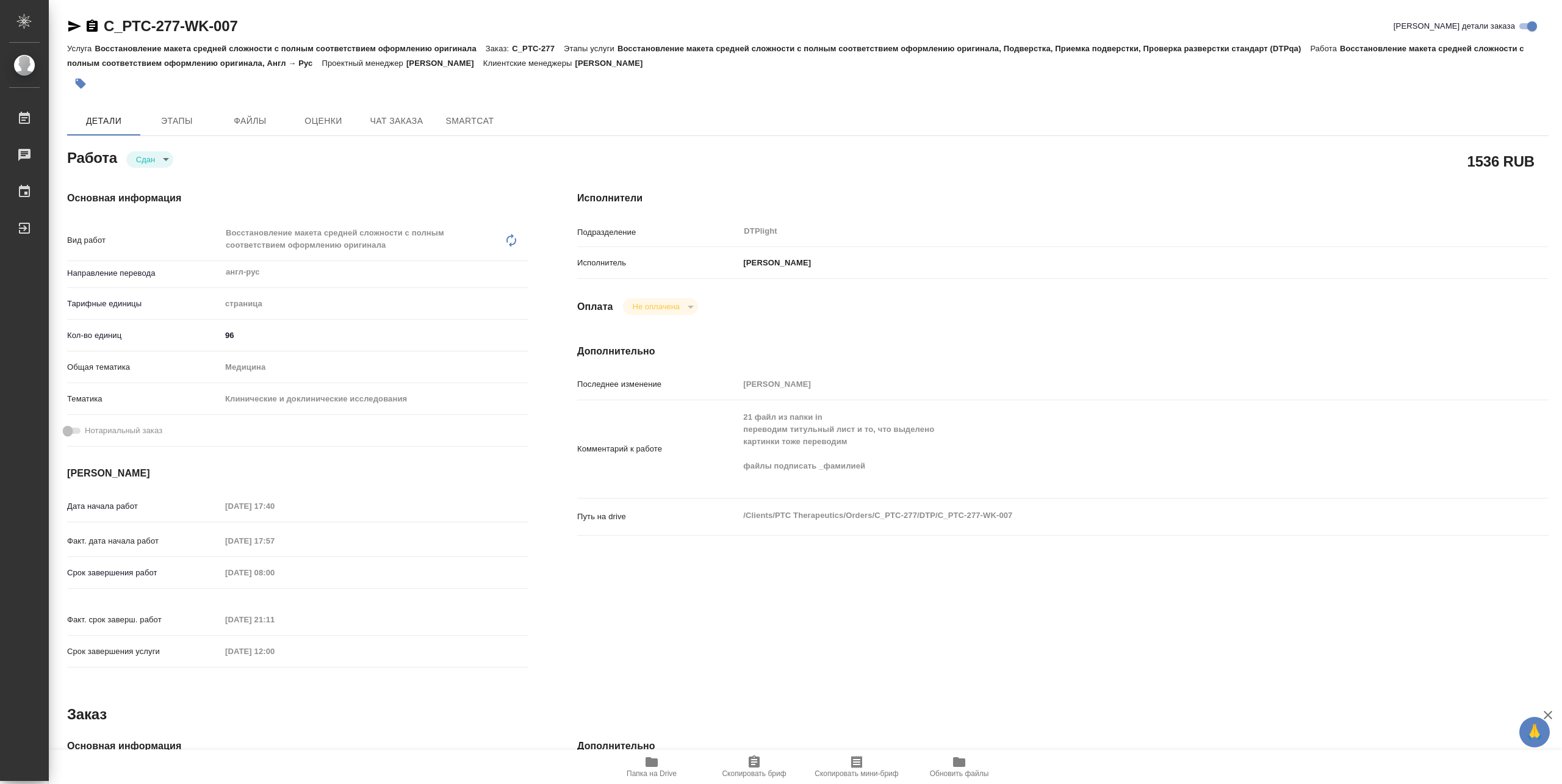
type textarea "x"
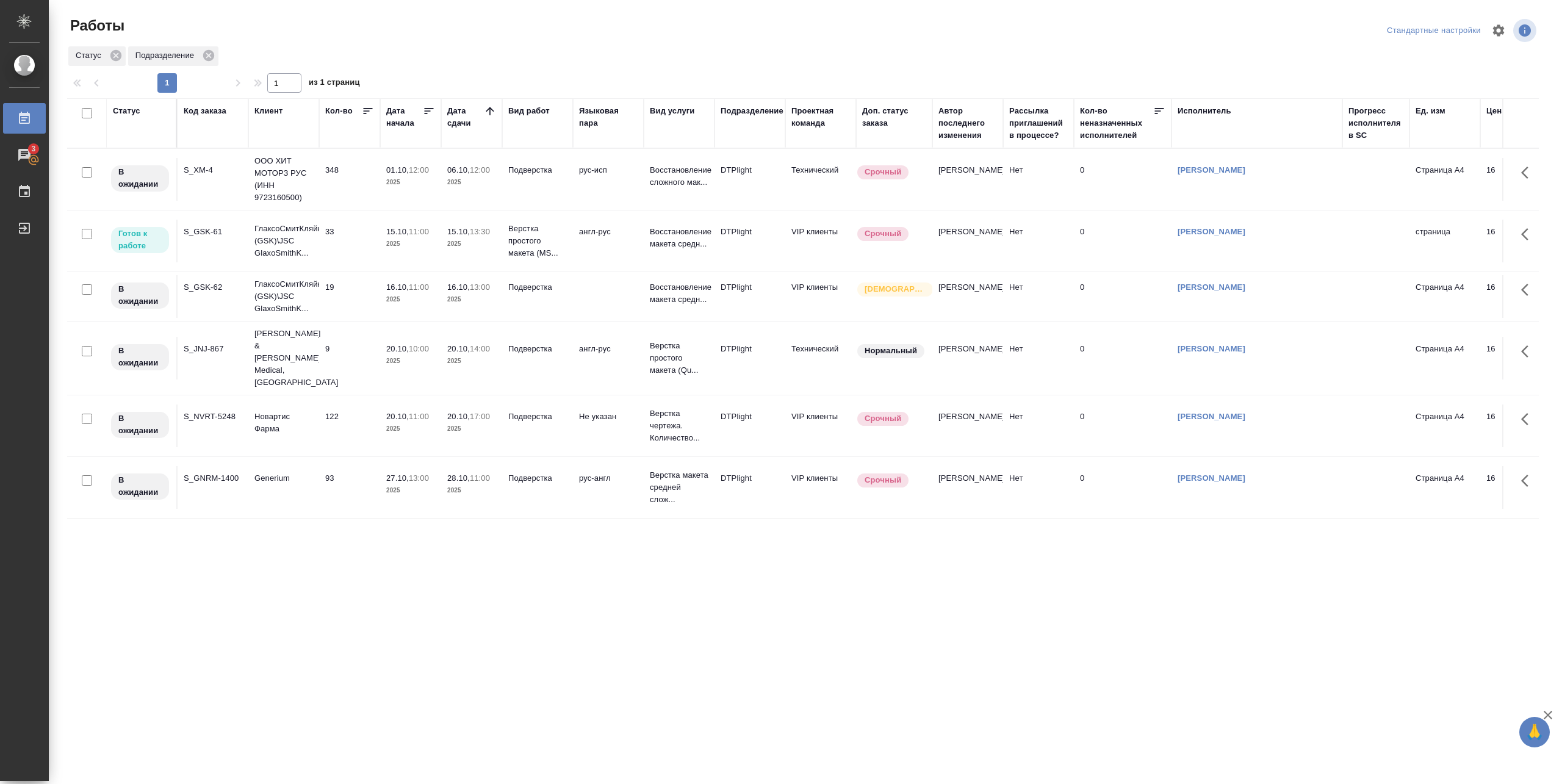
click at [384, 243] on td "15.10, 11:00 2025" at bounding box center [410, 241] width 61 height 42
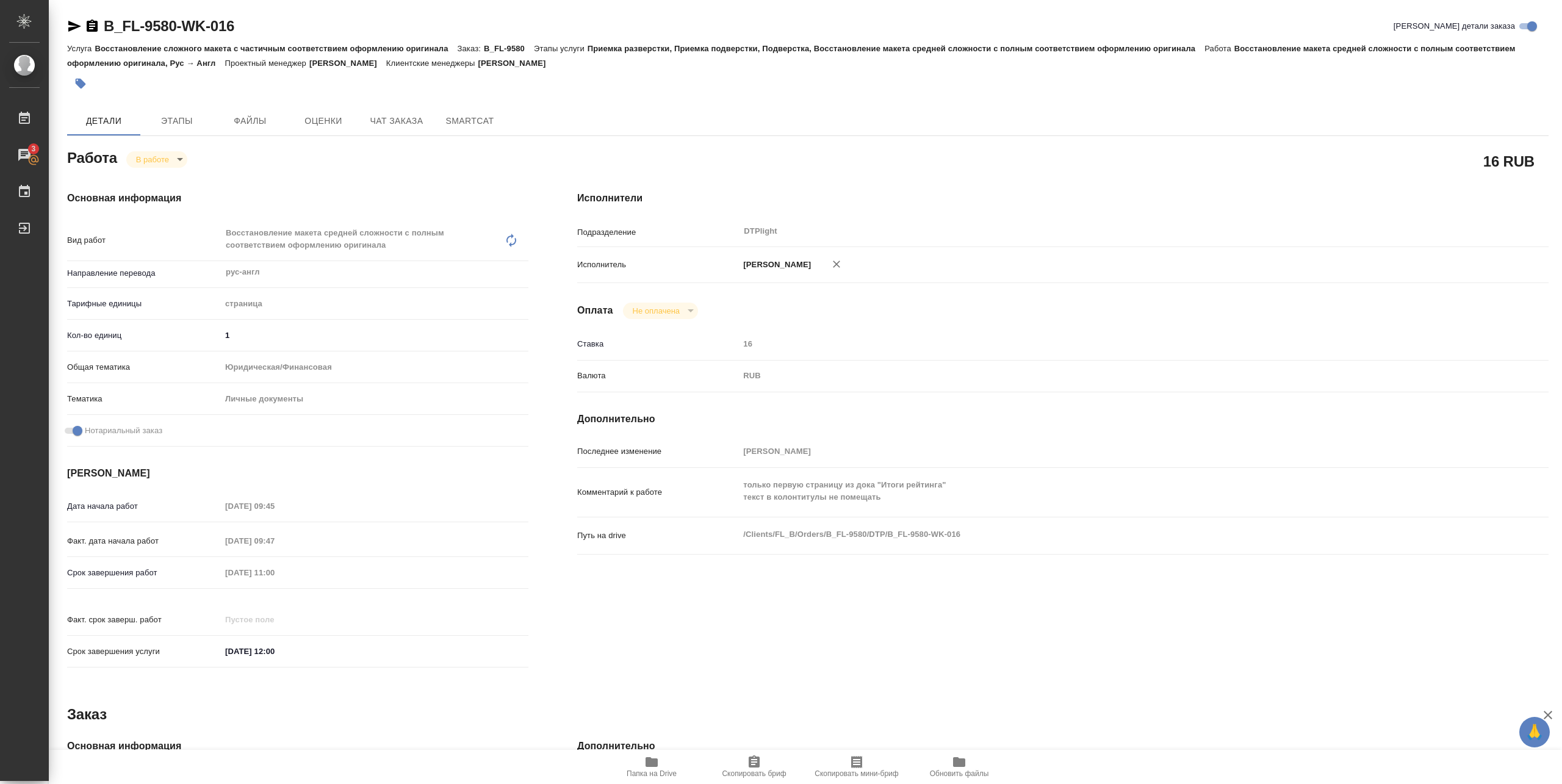
click at [641, 755] on span "Папка на Drive" at bounding box center [652, 766] width 88 height 23
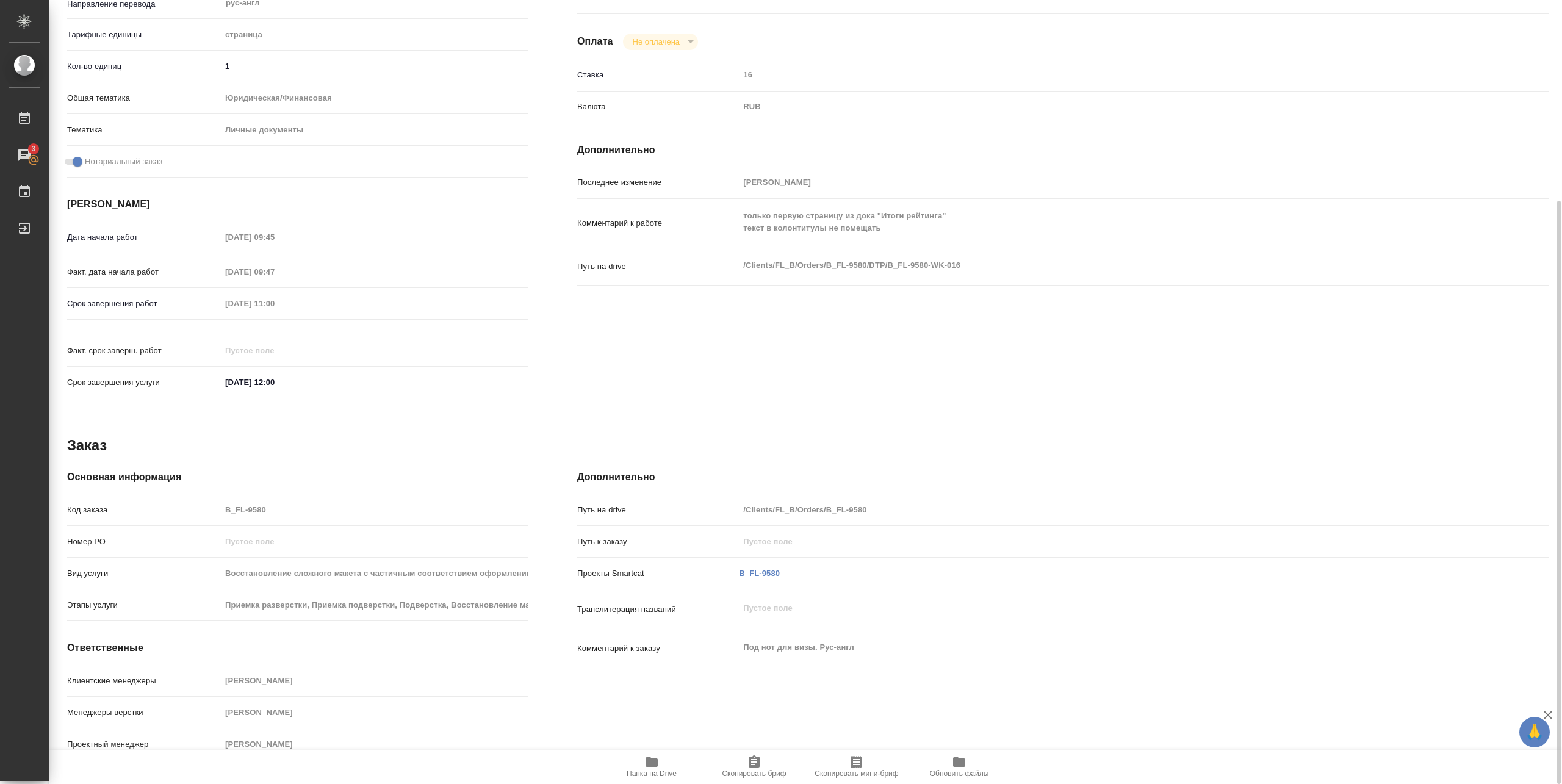
scroll to position [25, 0]
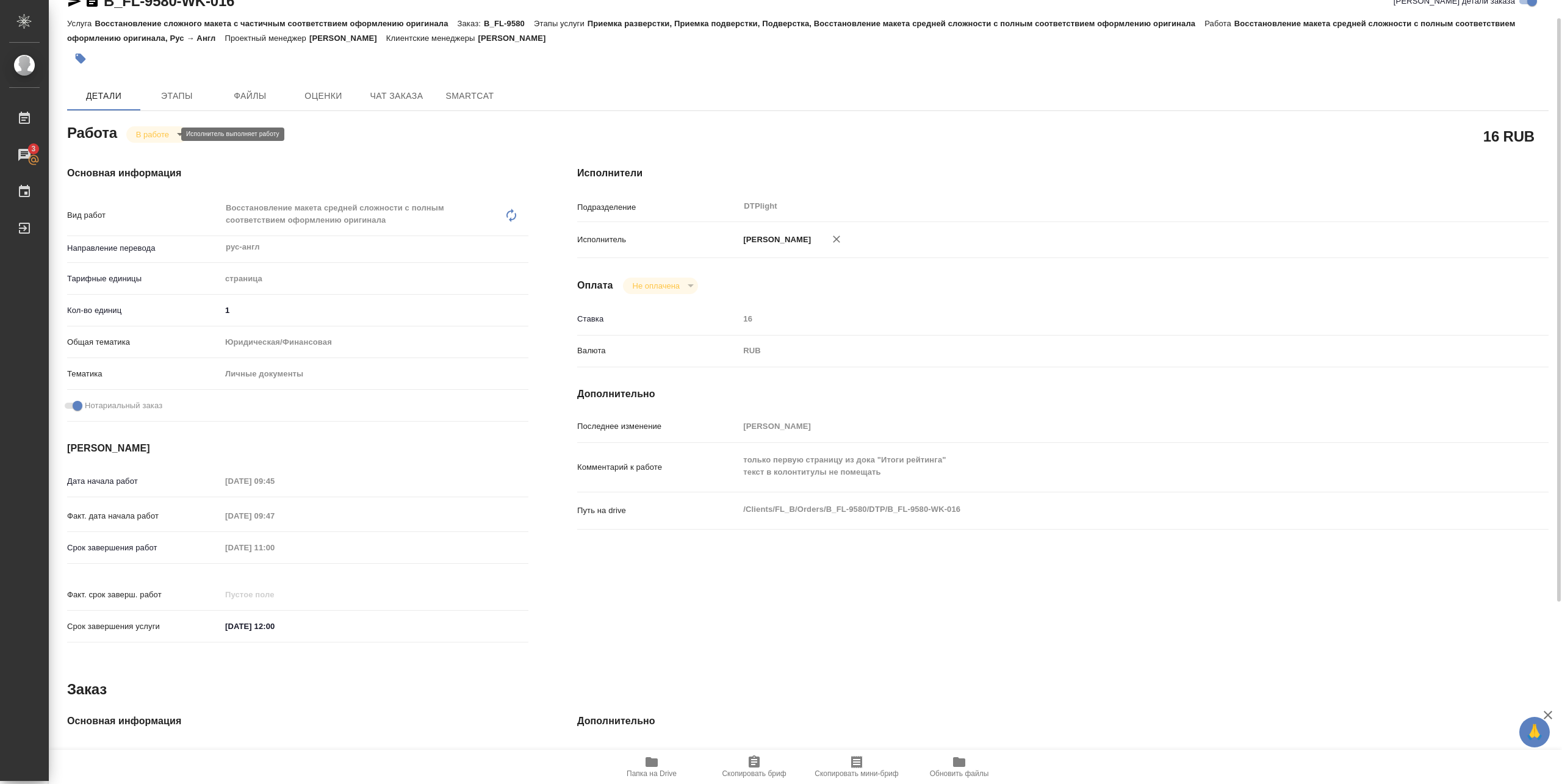
click at [150, 132] on body "🙏 .cls-1 fill:#fff; AWATERA Pankina Anna Работы 3 Чаты График Выйти B_FL-9580-W…" at bounding box center [781, 392] width 1562 height 784
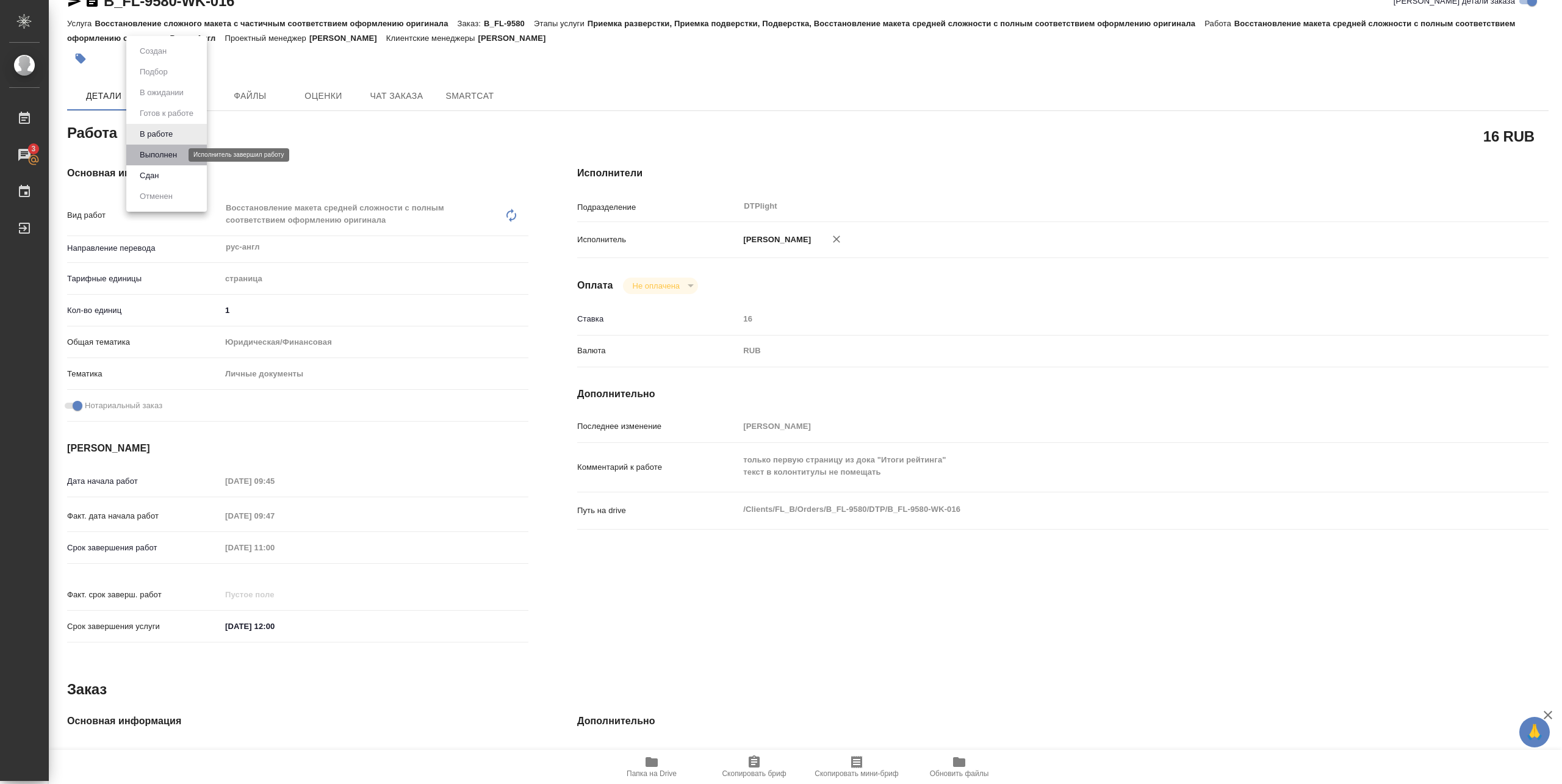
click at [144, 155] on button "Выполнен" at bounding box center [158, 155] width 45 height 13
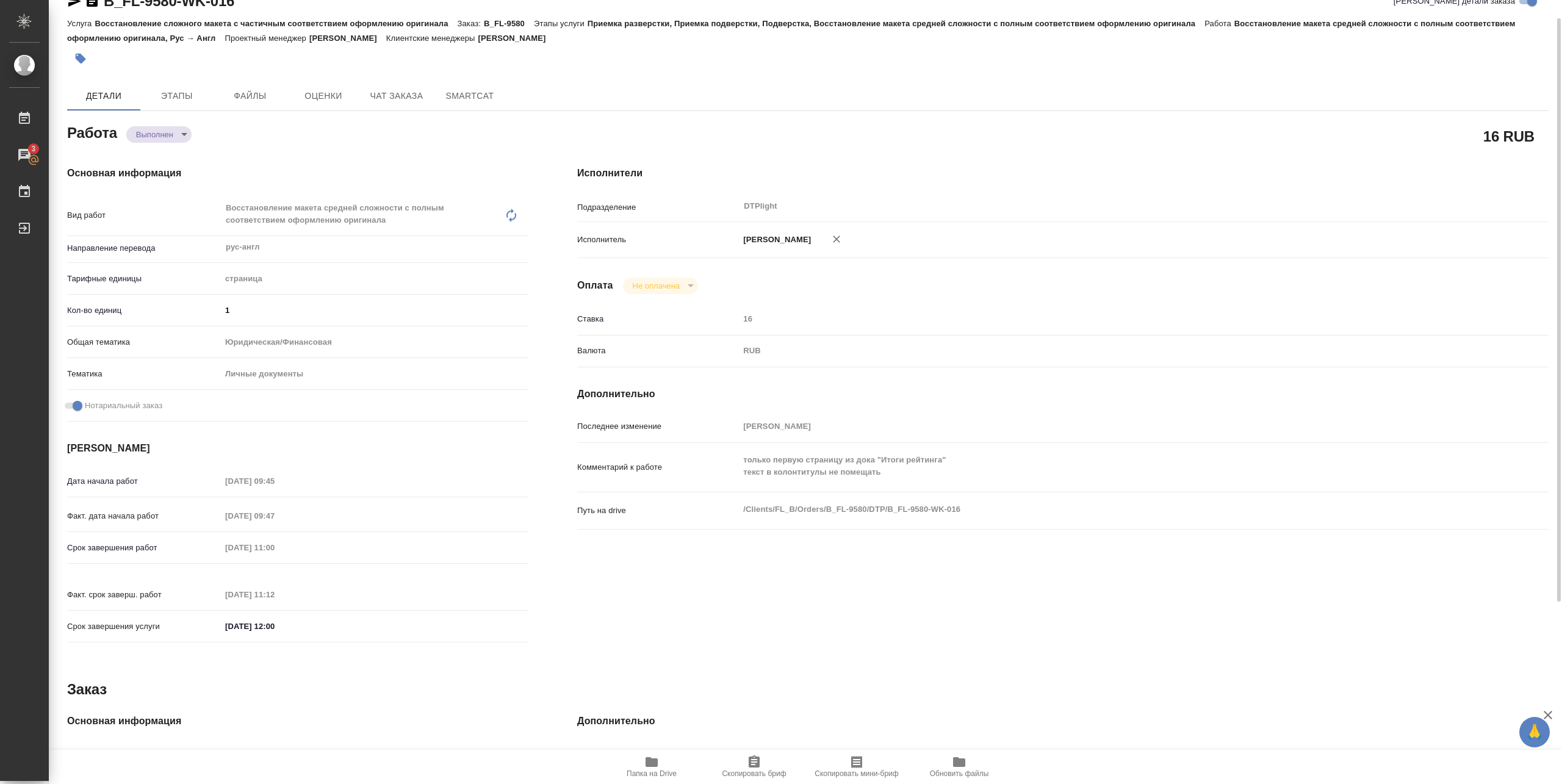
type textarea "x"
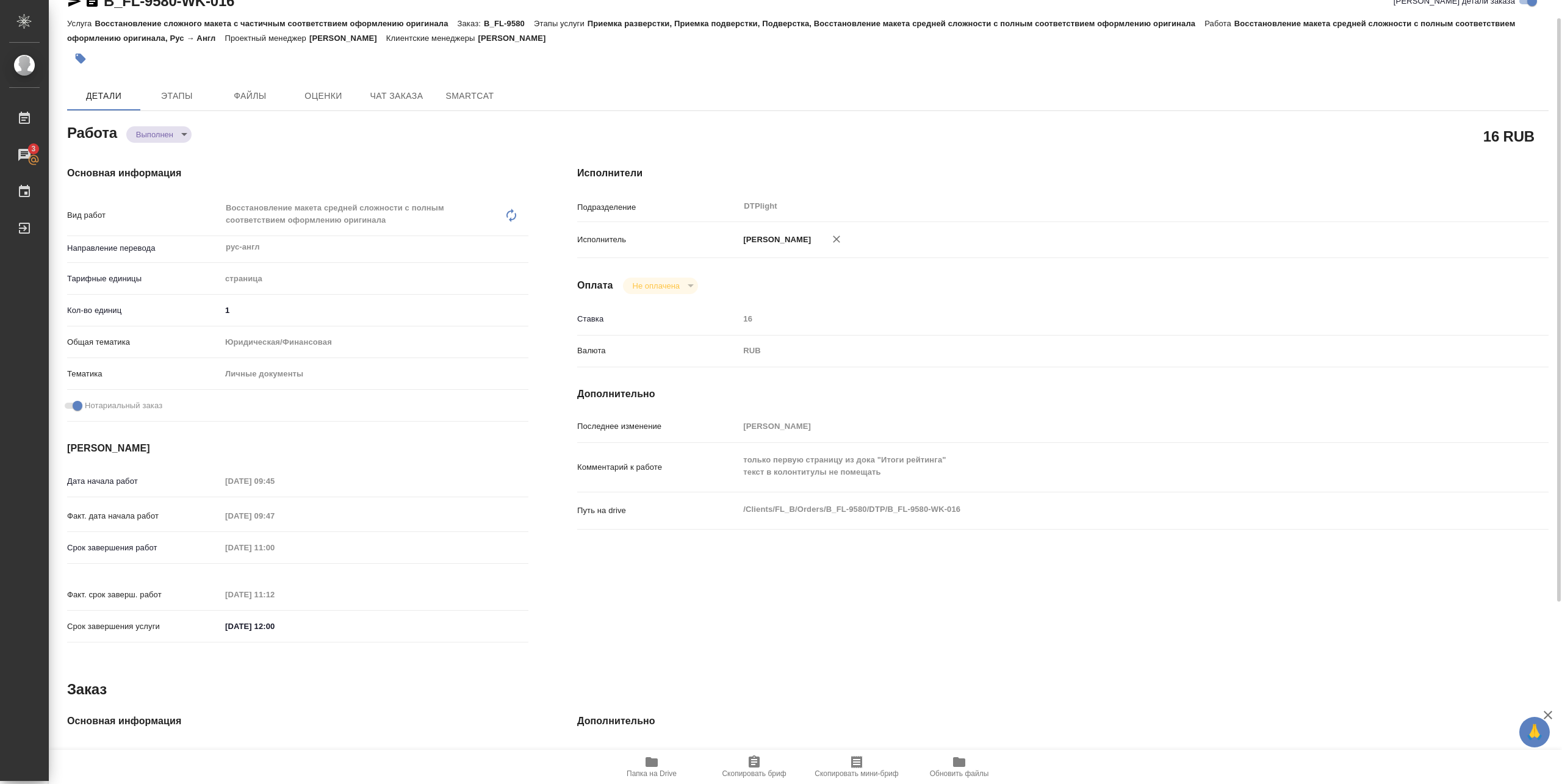
type textarea "x"
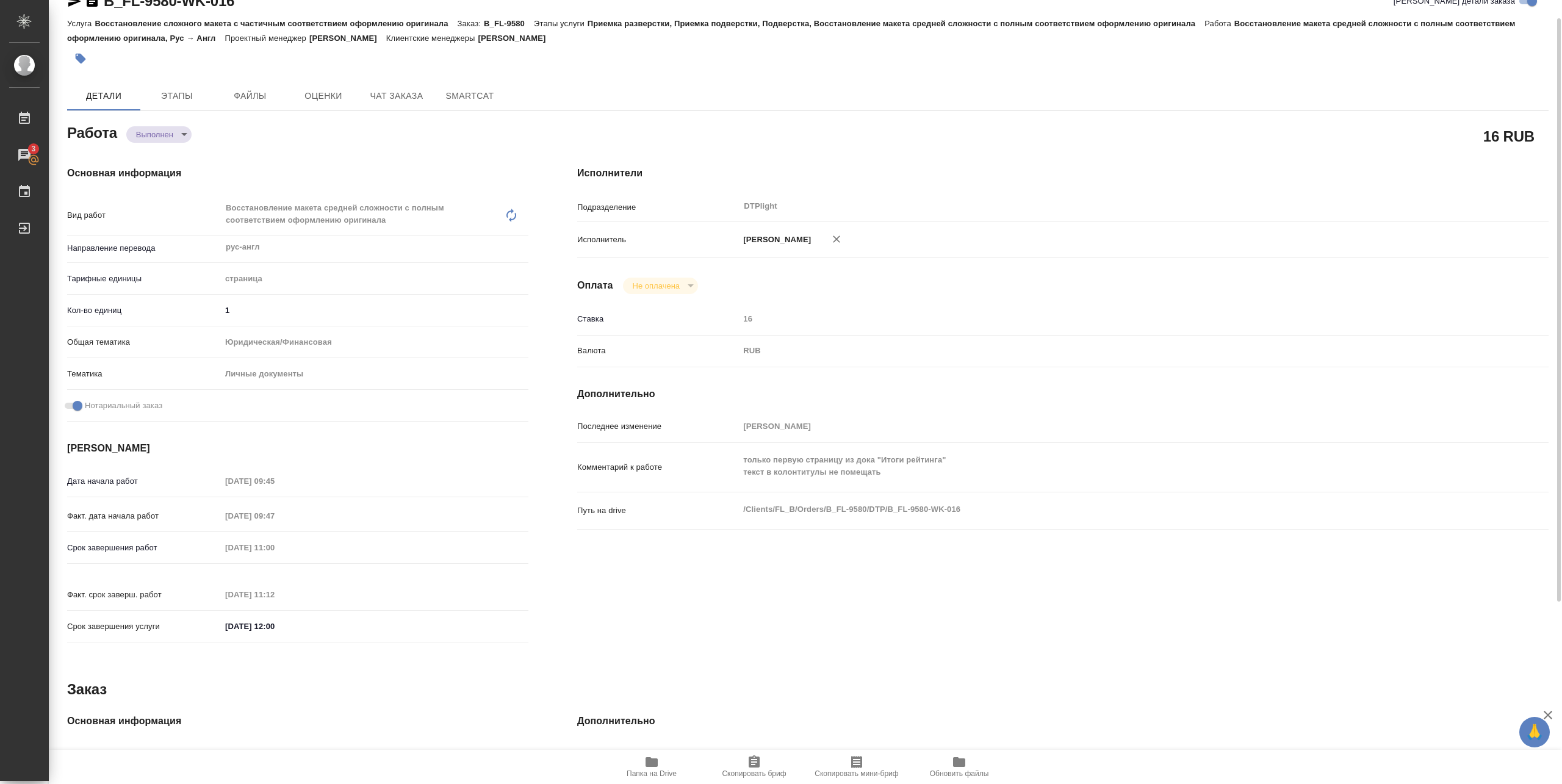
type textarea "x"
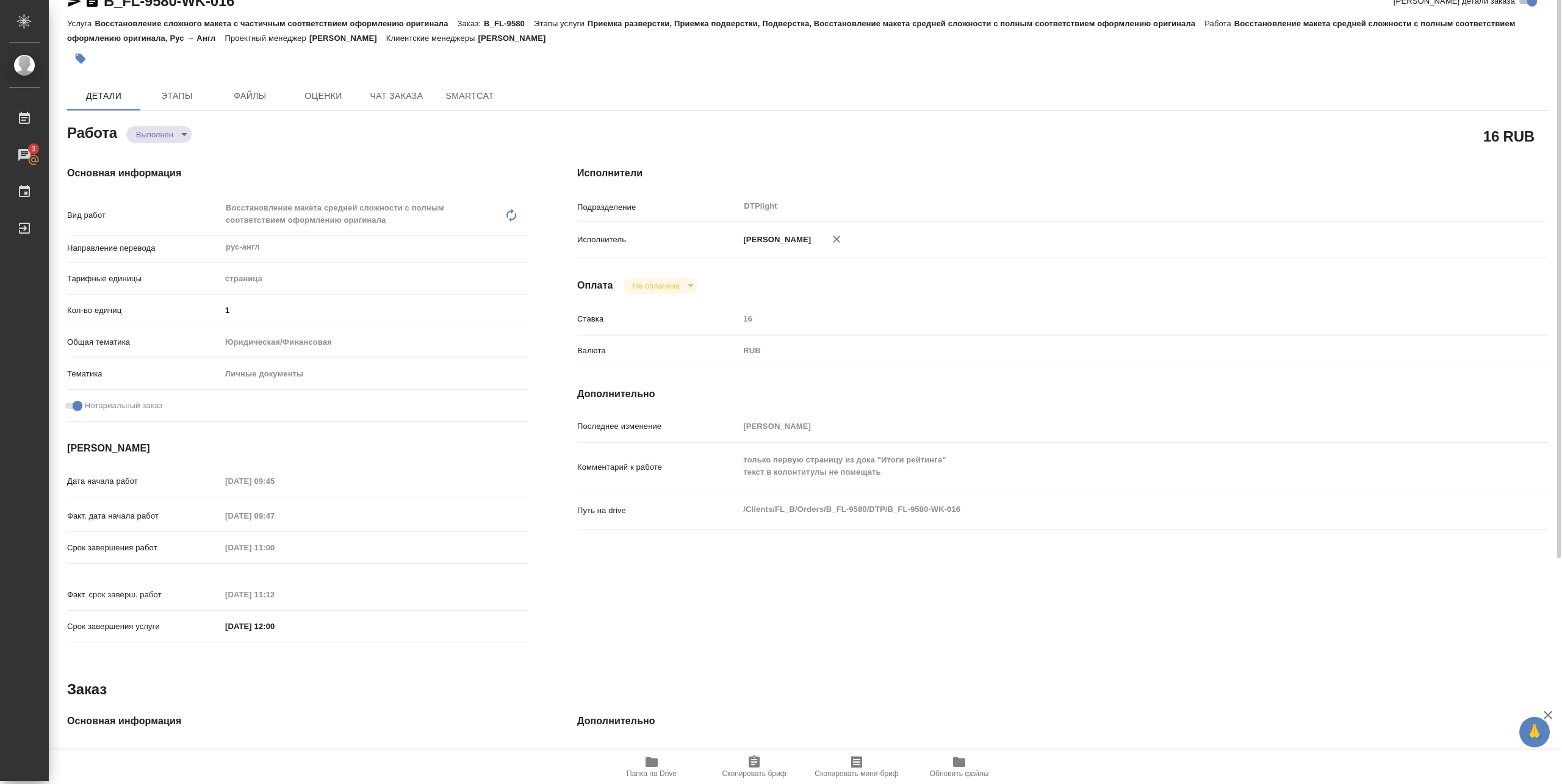
scroll to position [0, 0]
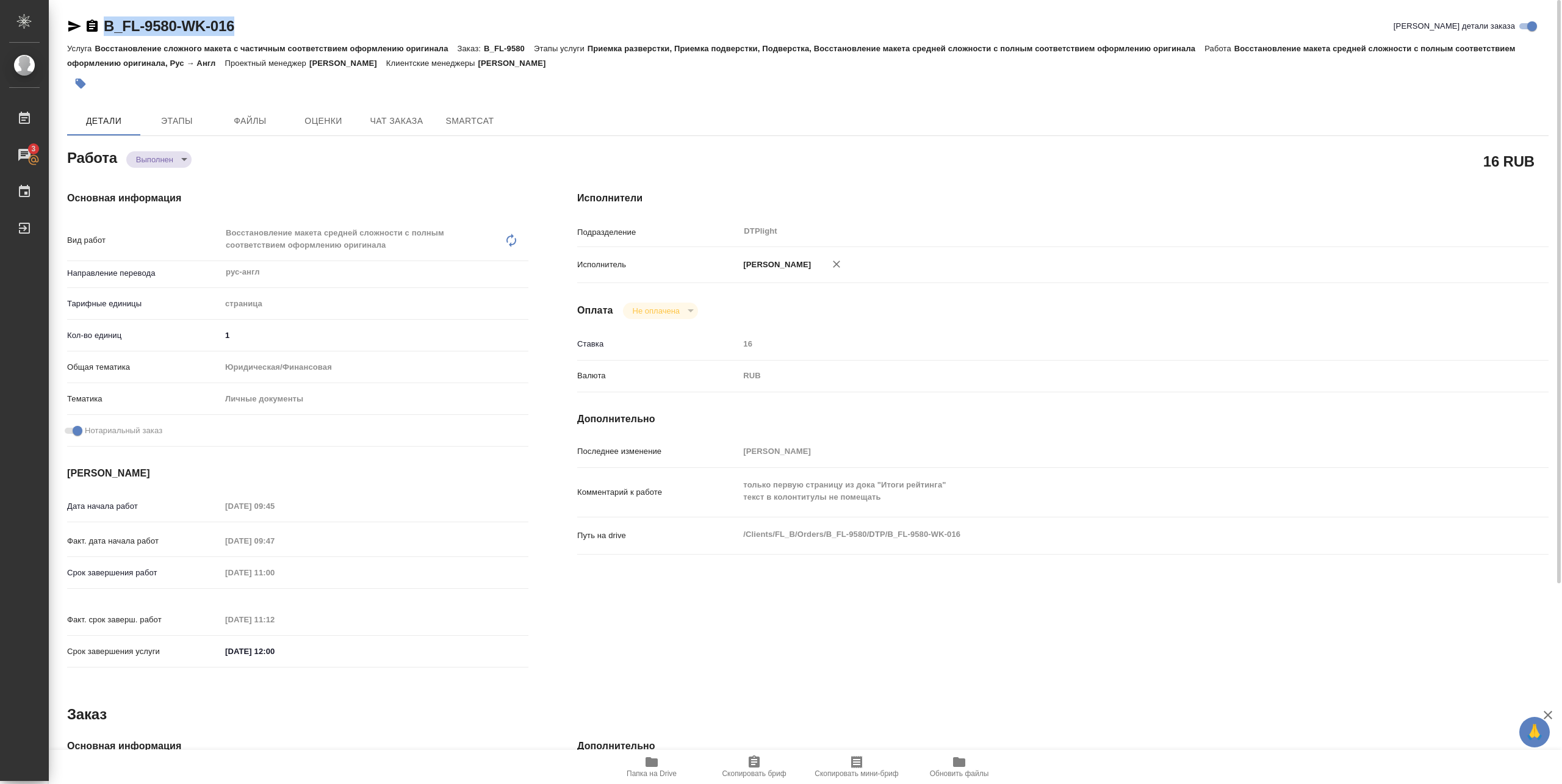
drag, startPoint x: 100, startPoint y: 37, endPoint x: 253, endPoint y: 20, distance: 153.9
click at [253, 20] on div "B_FL-9580-WK-016 Кратко детали заказа" at bounding box center [808, 28] width 1482 height 24
copy link "B_FL-9580-WK-016"
click at [438, 153] on div "Работа Выполнен completed" at bounding box center [297, 157] width 461 height 22
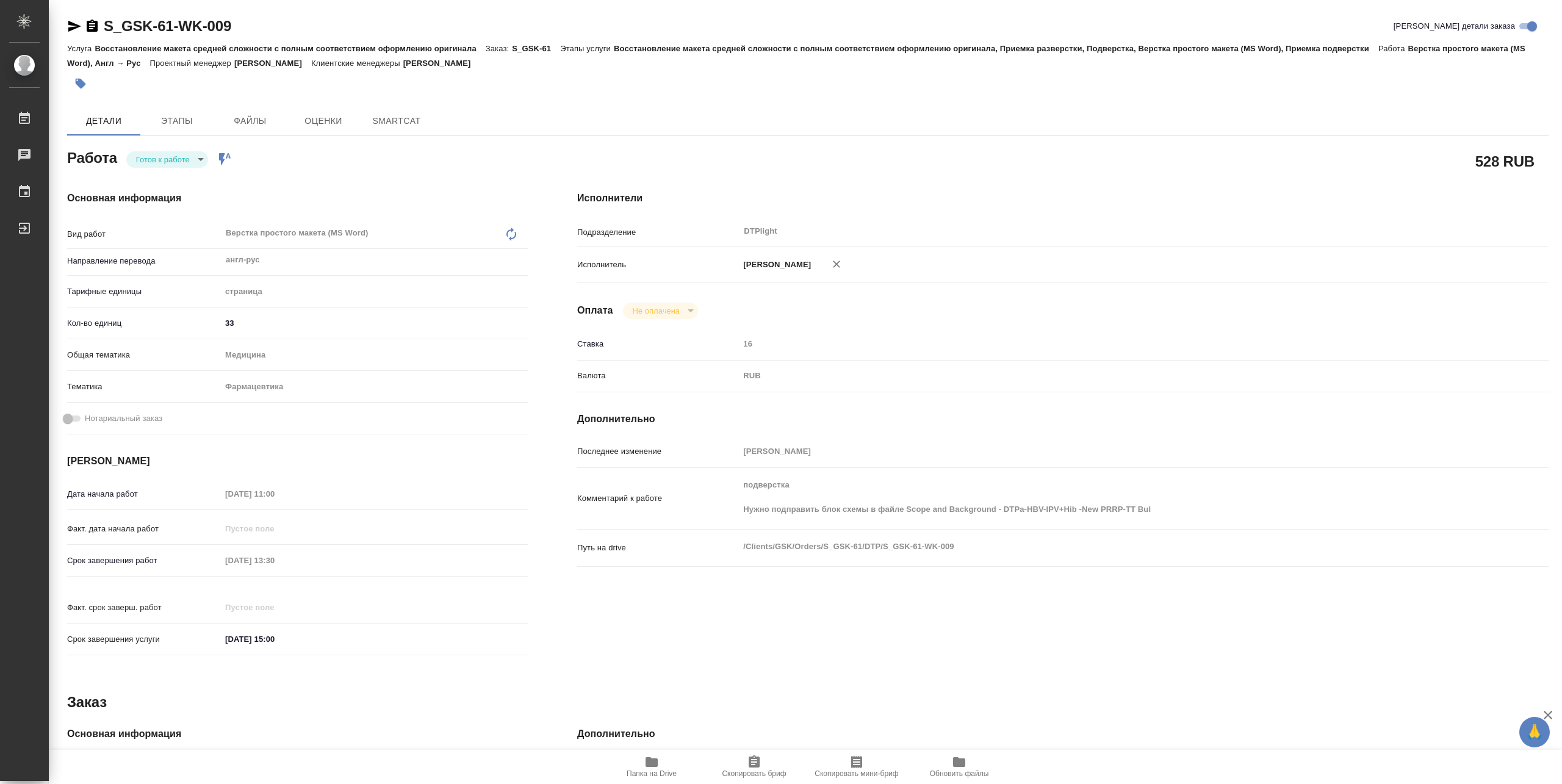
type textarea "x"
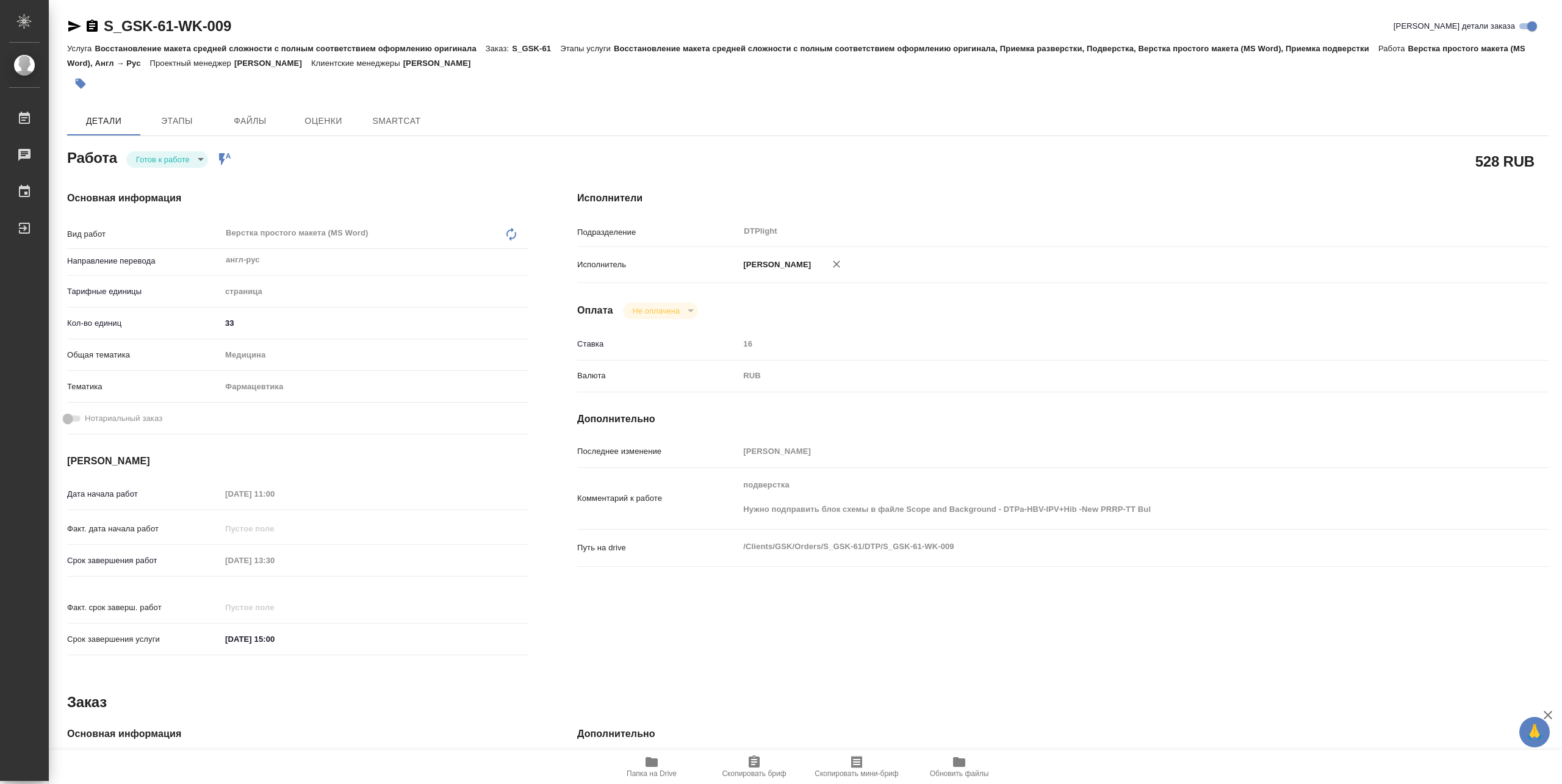
type textarea "x"
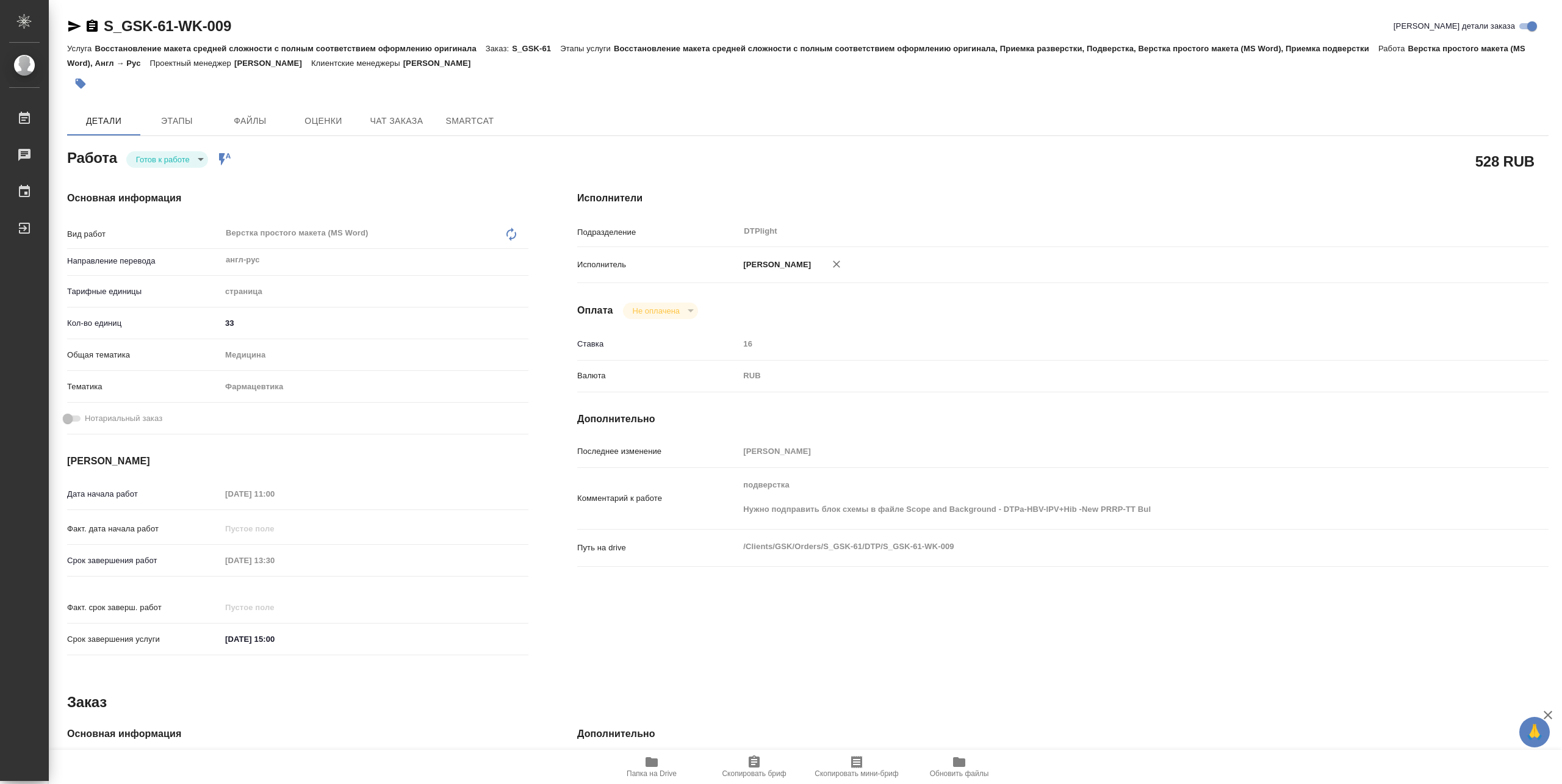
type textarea "x"
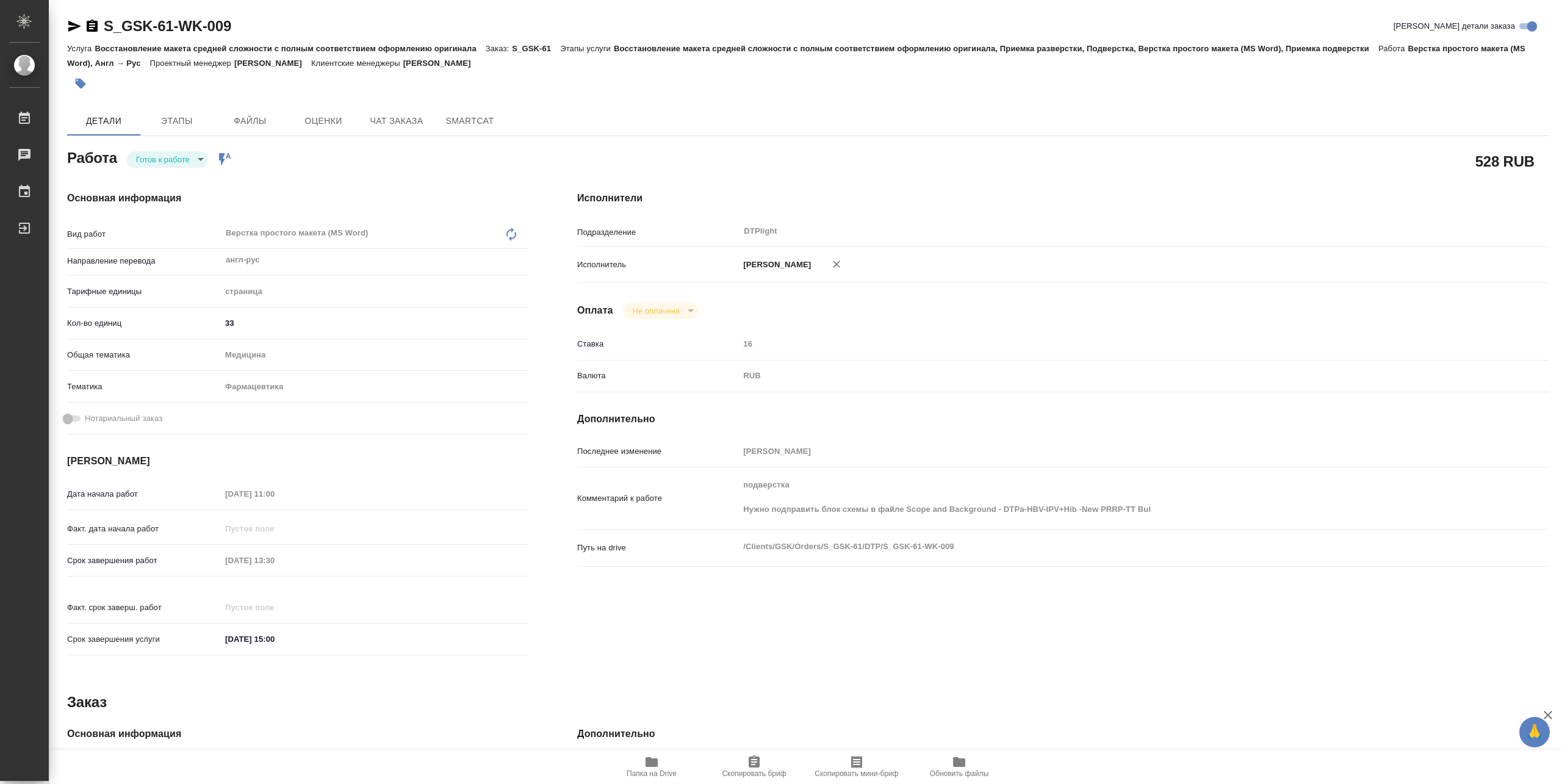
type textarea "x"
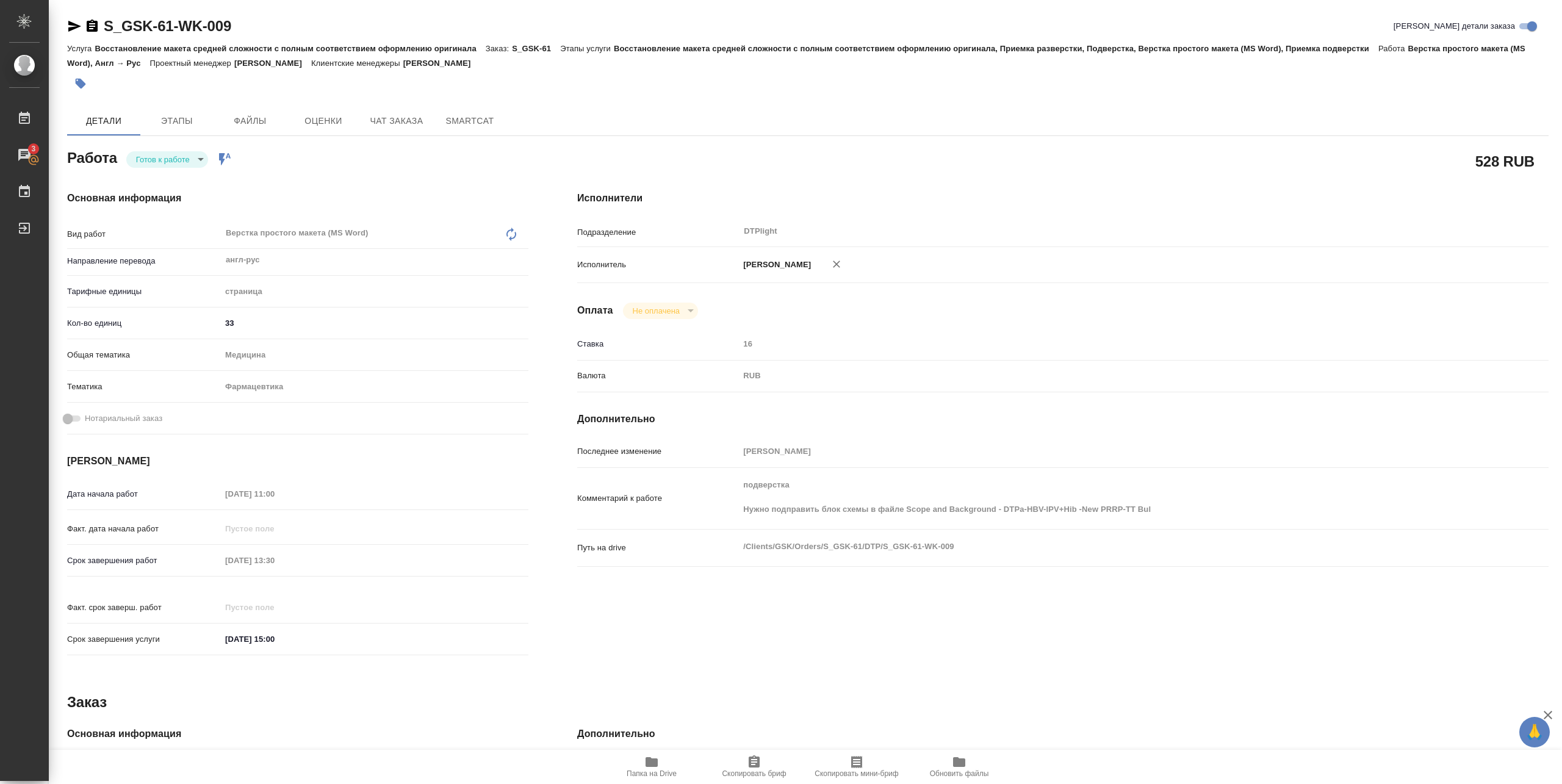
click at [149, 157] on body "🙏 .cls-1 fill:#fff; AWATERA Pankina Anna Работы 3 Чаты График Выйти S_GSK-61-WK…" at bounding box center [781, 392] width 1562 height 784
click at [149, 157] on button "В работе" at bounding box center [156, 159] width 40 height 13
type textarea "x"
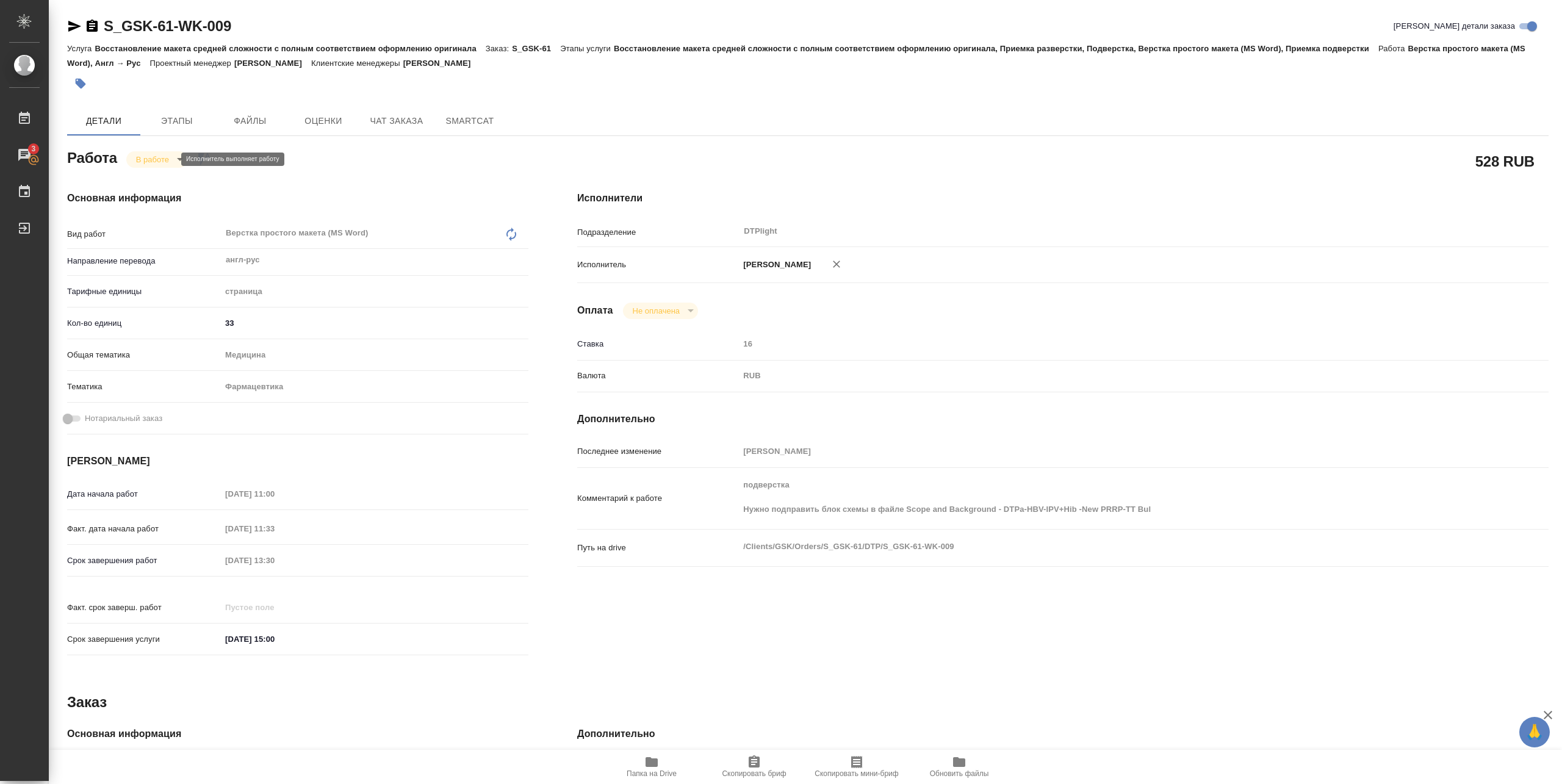
type textarea "x"
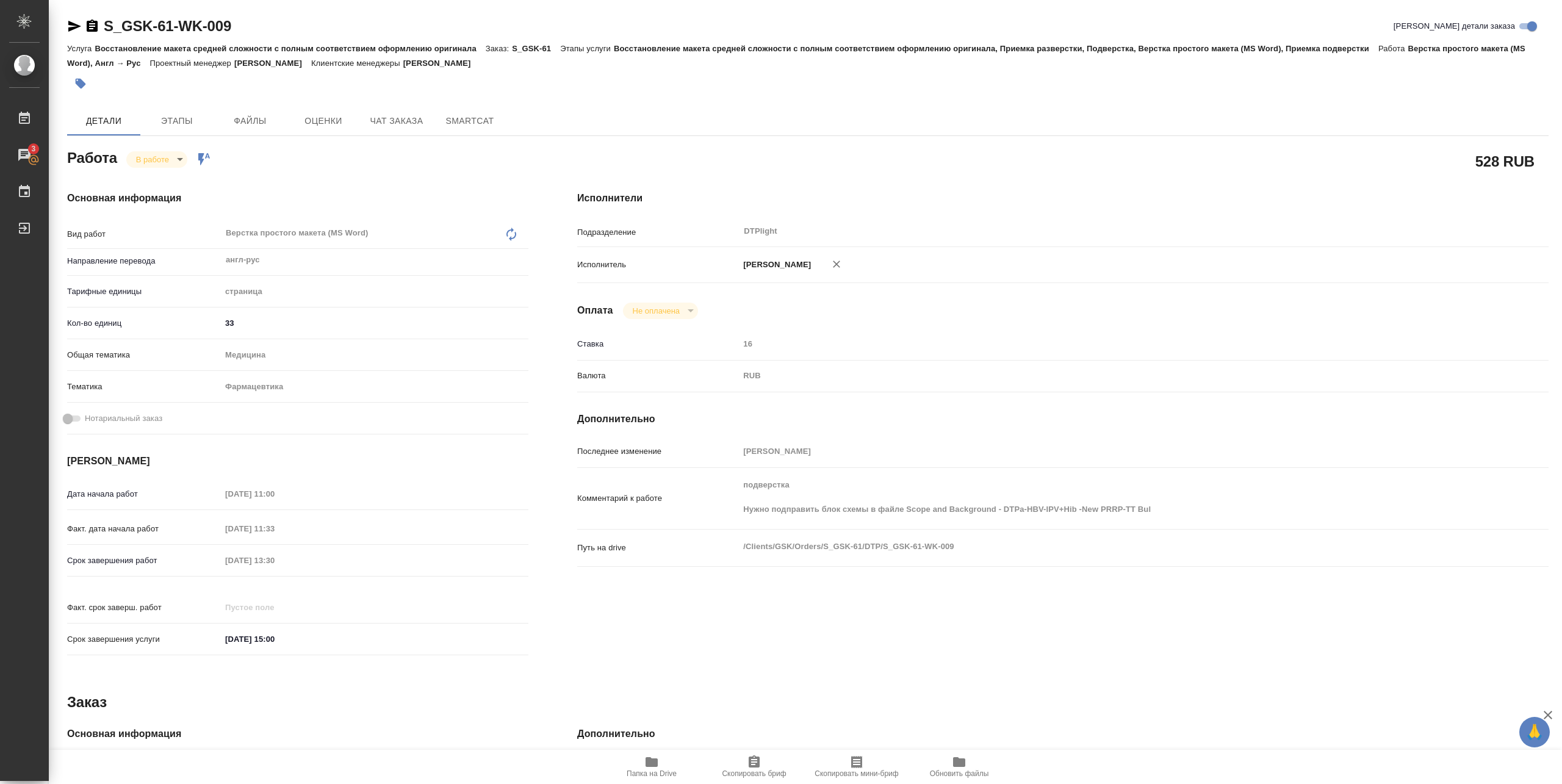
type textarea "x"
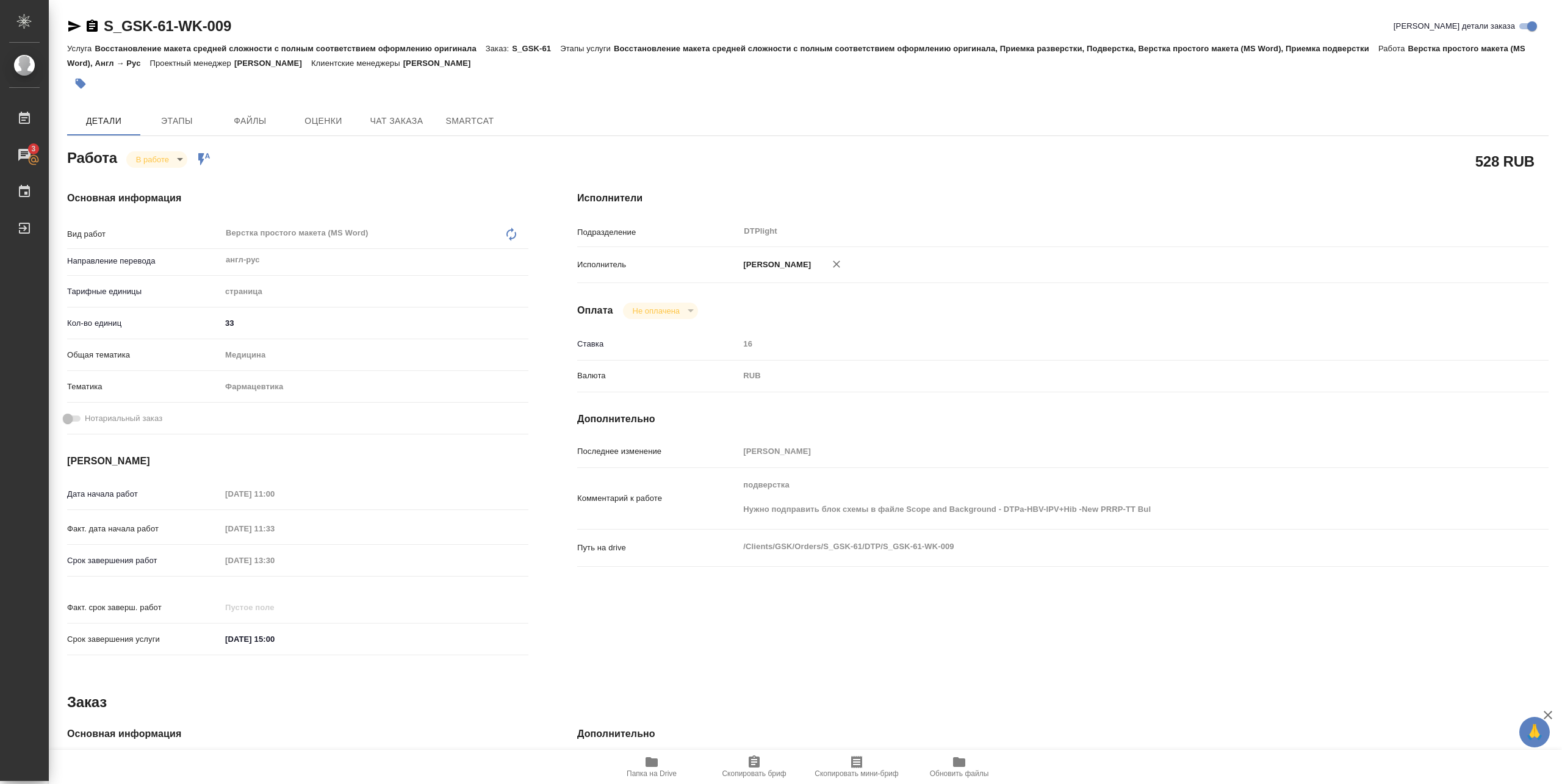
type textarea "x"
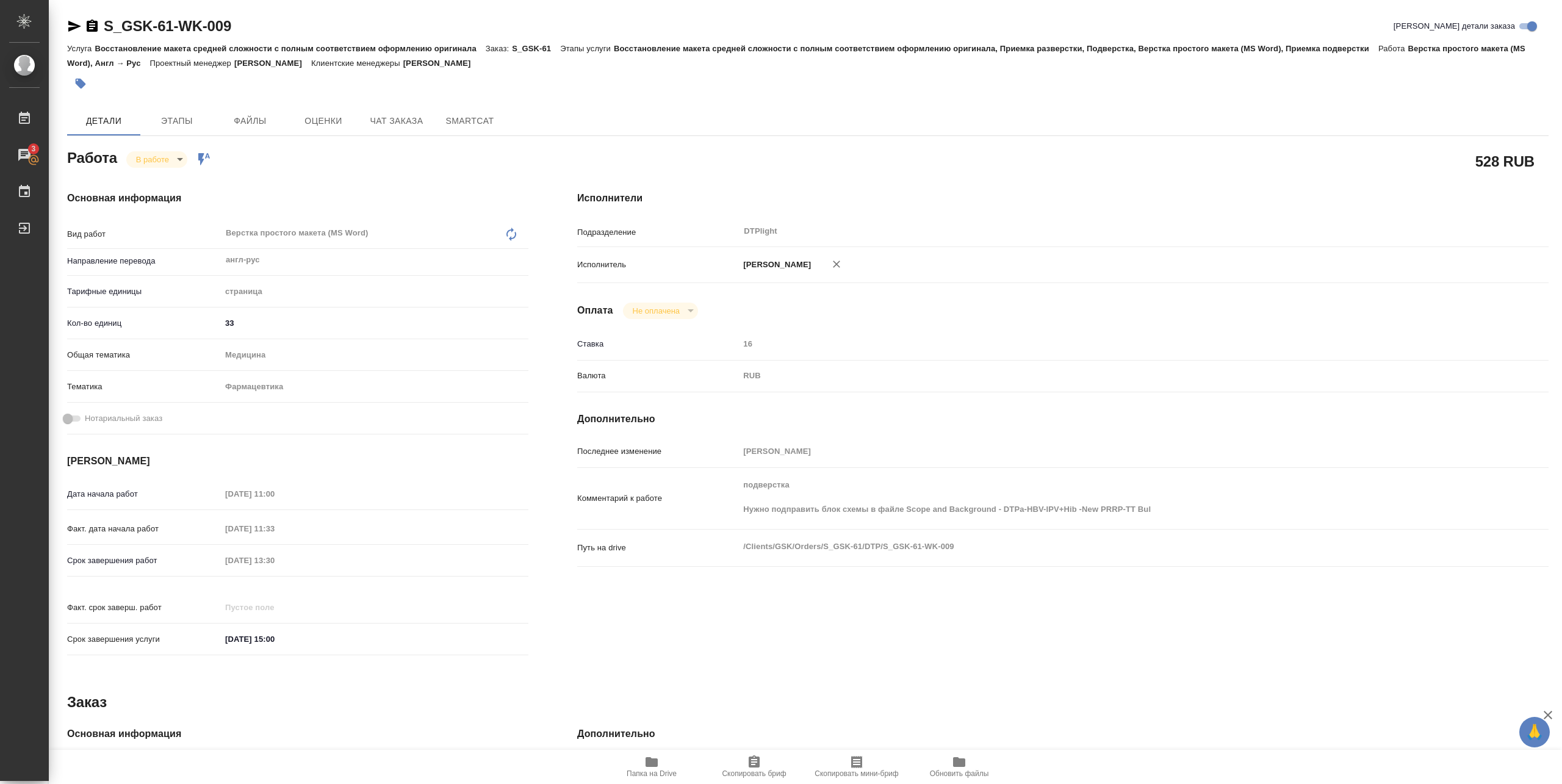
type textarea "x"
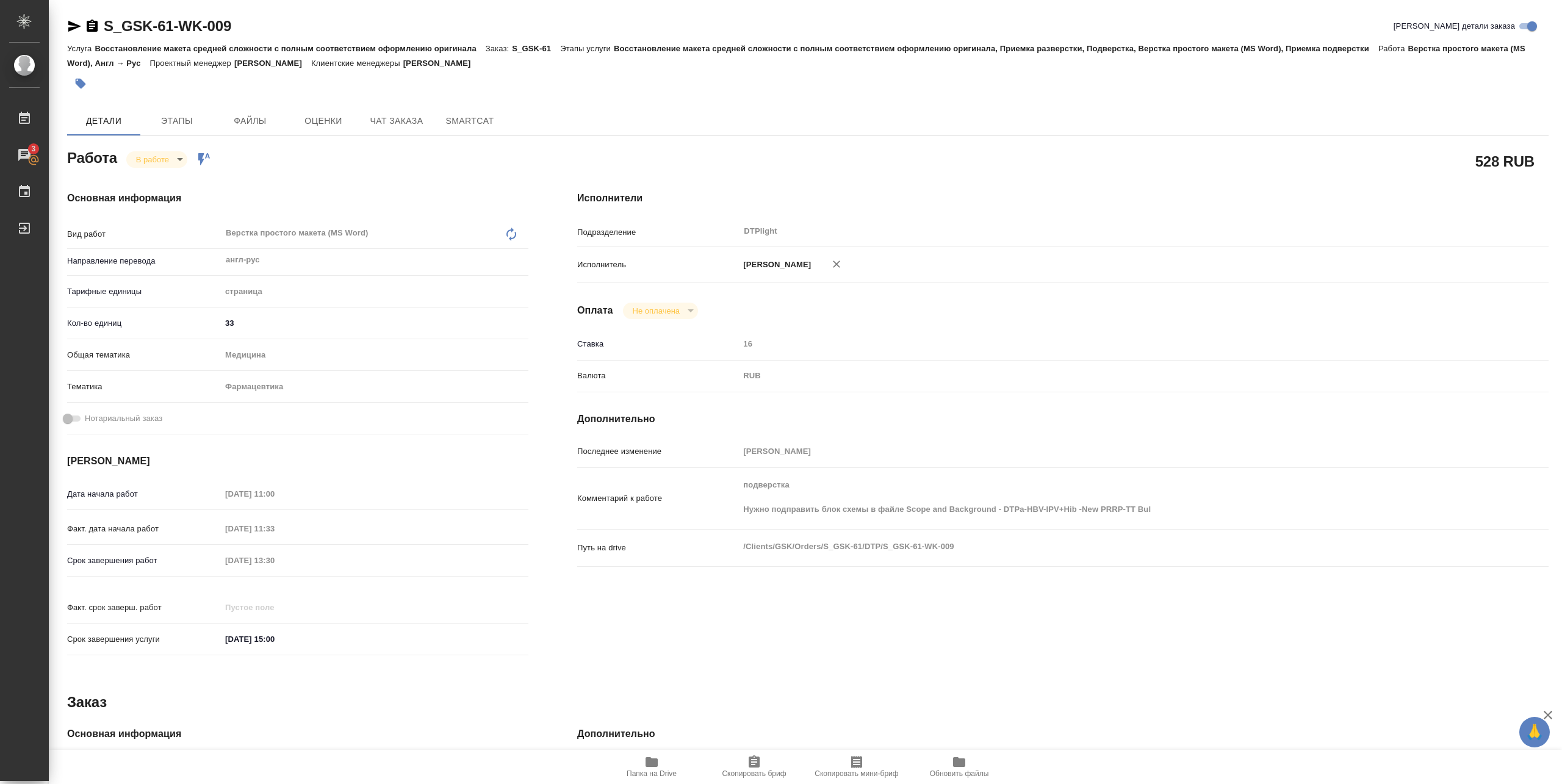
type textarea "x"
click at [661, 771] on span "Папка на Drive" at bounding box center [651, 774] width 50 height 9
drag, startPoint x: 107, startPoint y: 35, endPoint x: 245, endPoint y: 32, distance: 138.0
click at [245, 32] on div "S_GSK-61-WK-009 Кратко детали заказа" at bounding box center [808, 26] width 1482 height 20
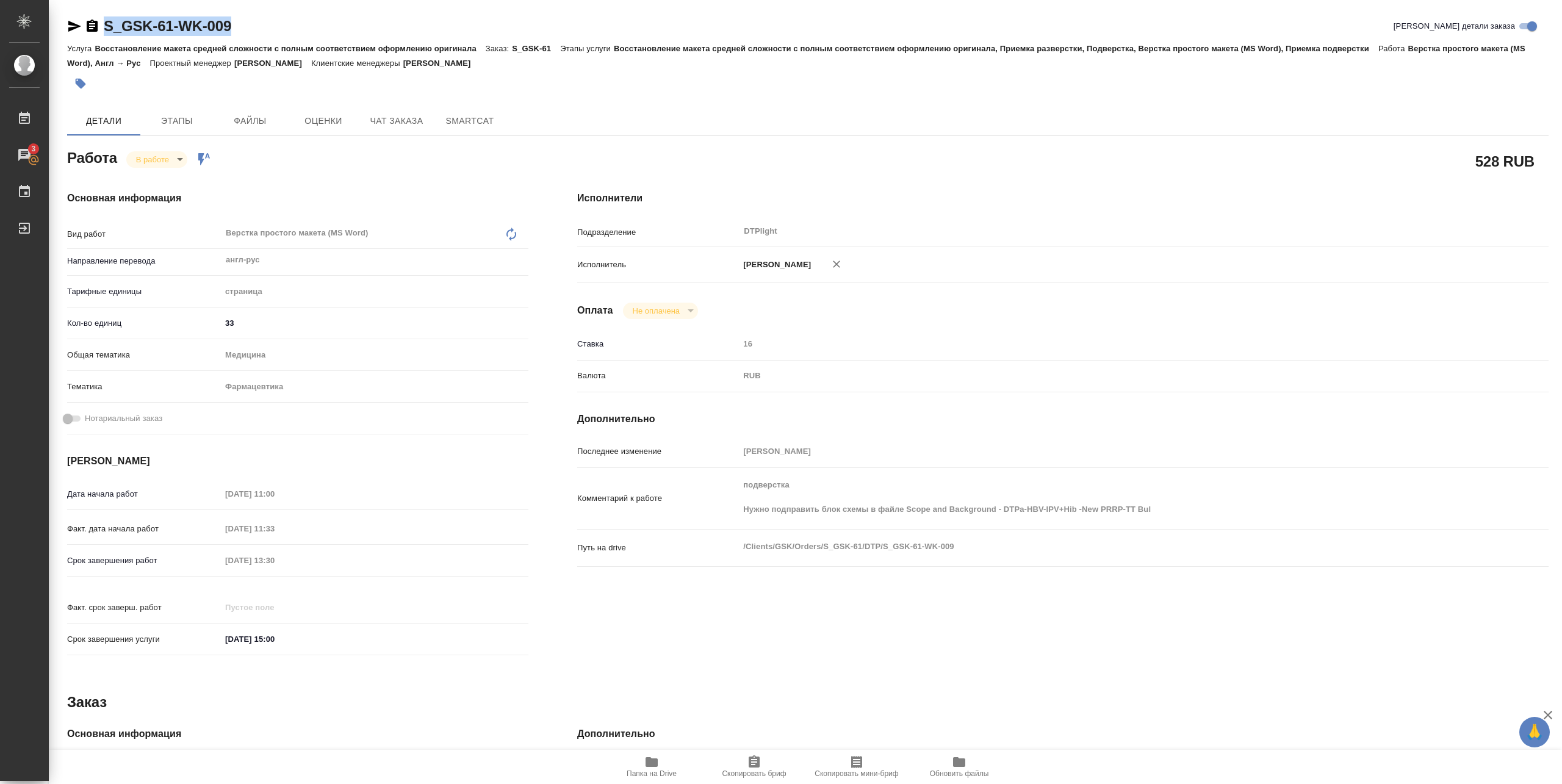
copy link "S_GSK-61-WK-009"
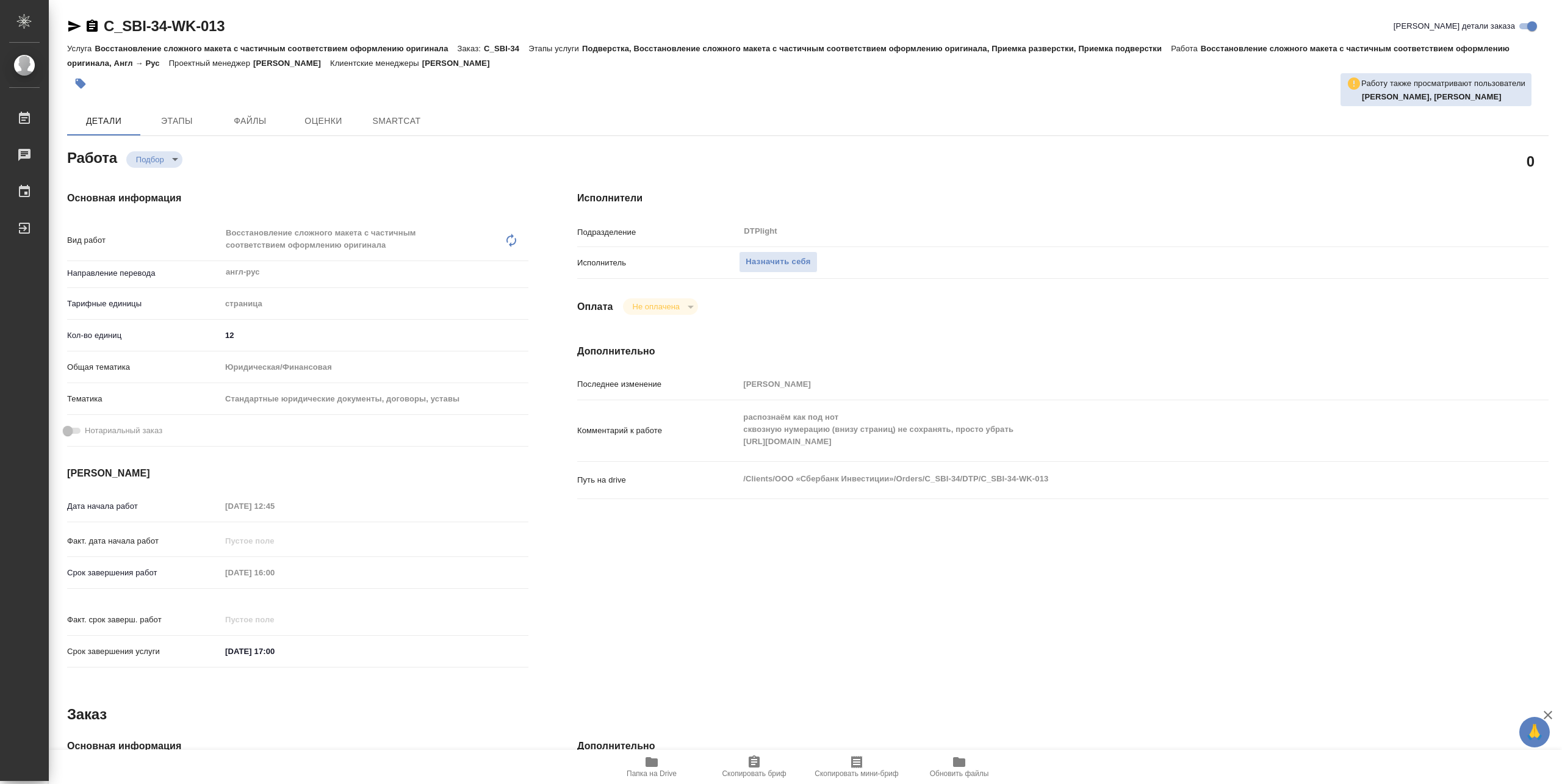
type textarea "x"
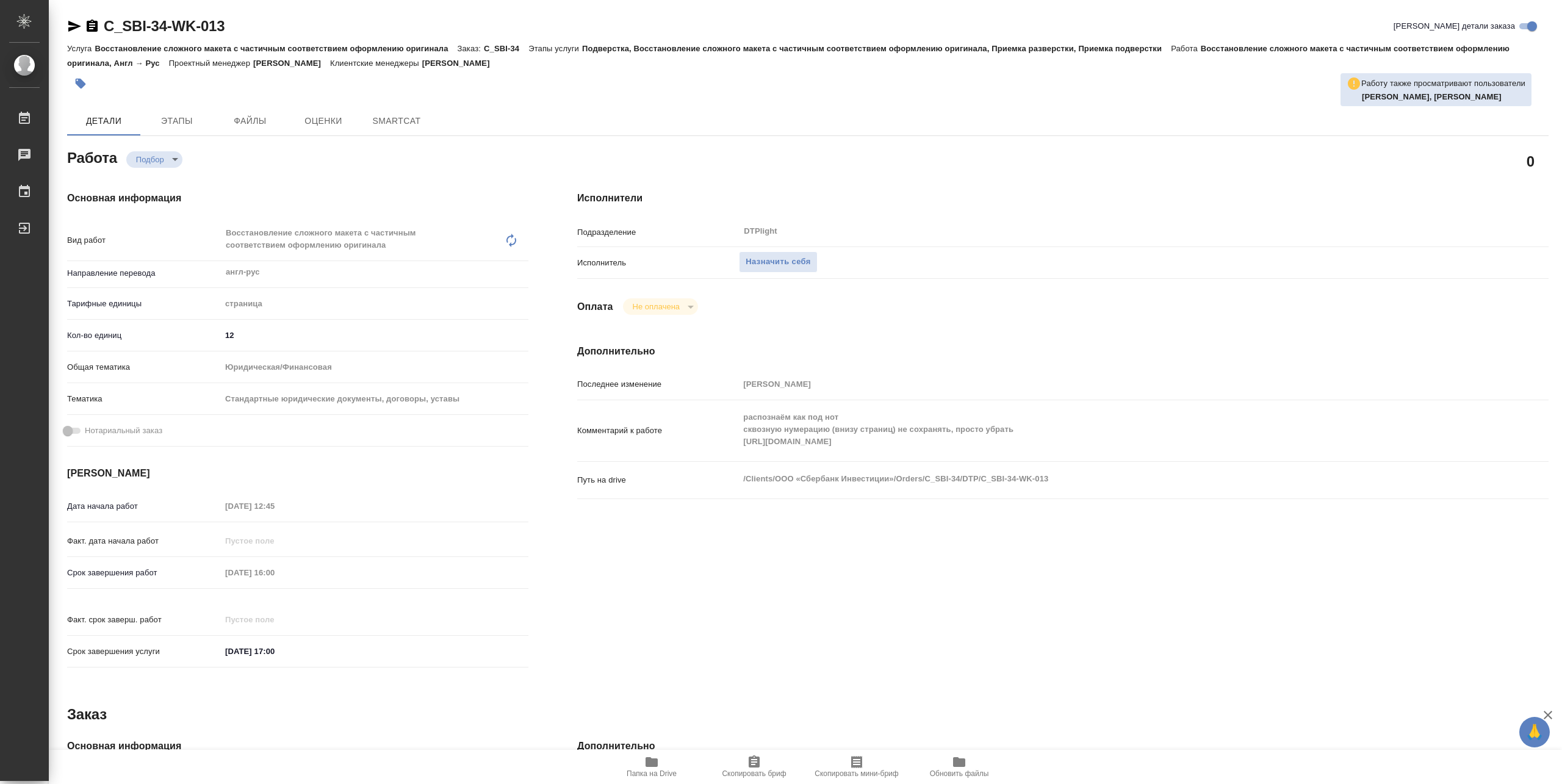
type textarea "x"
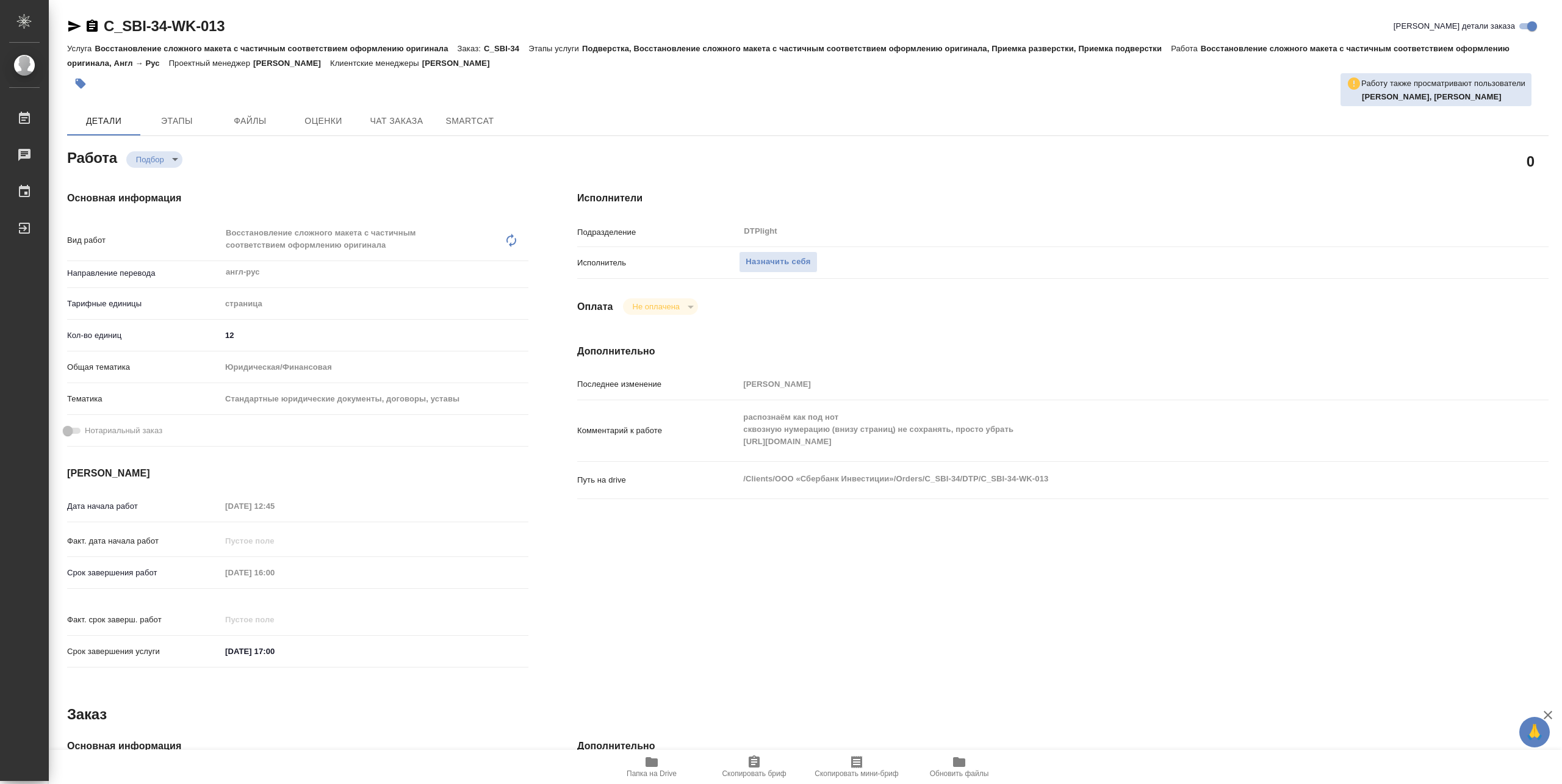
type textarea "x"
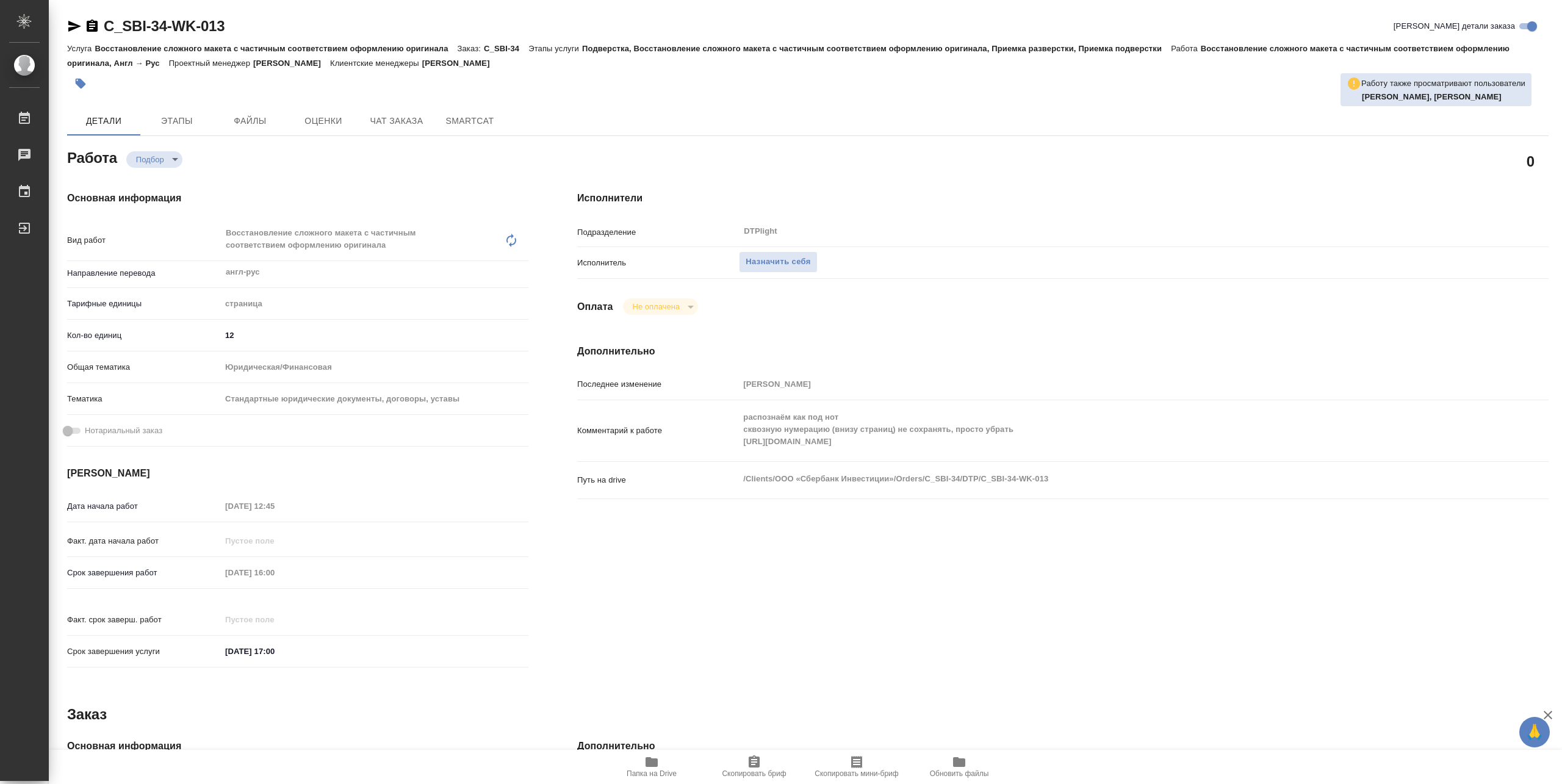
type textarea "x"
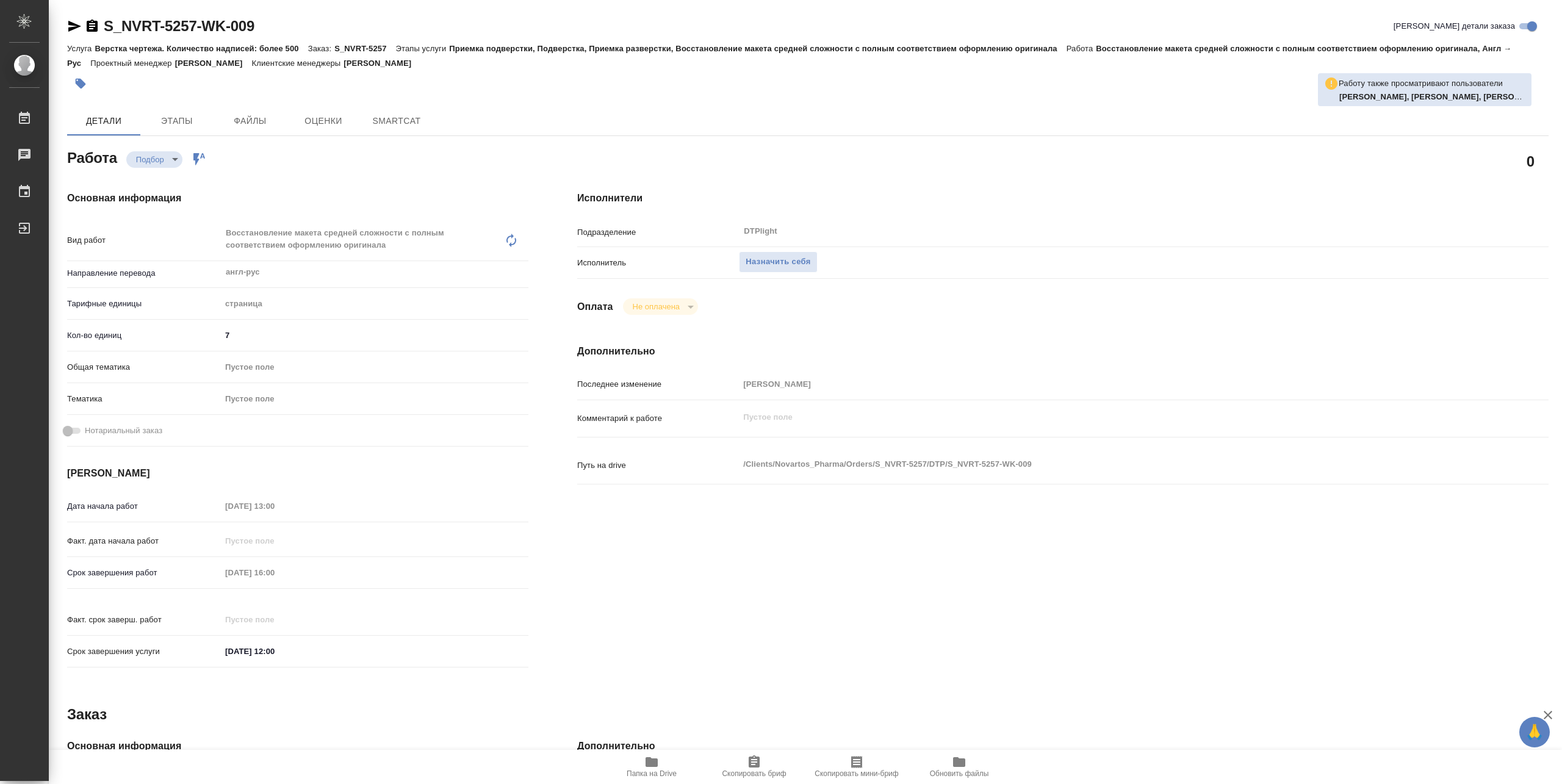
type textarea "x"
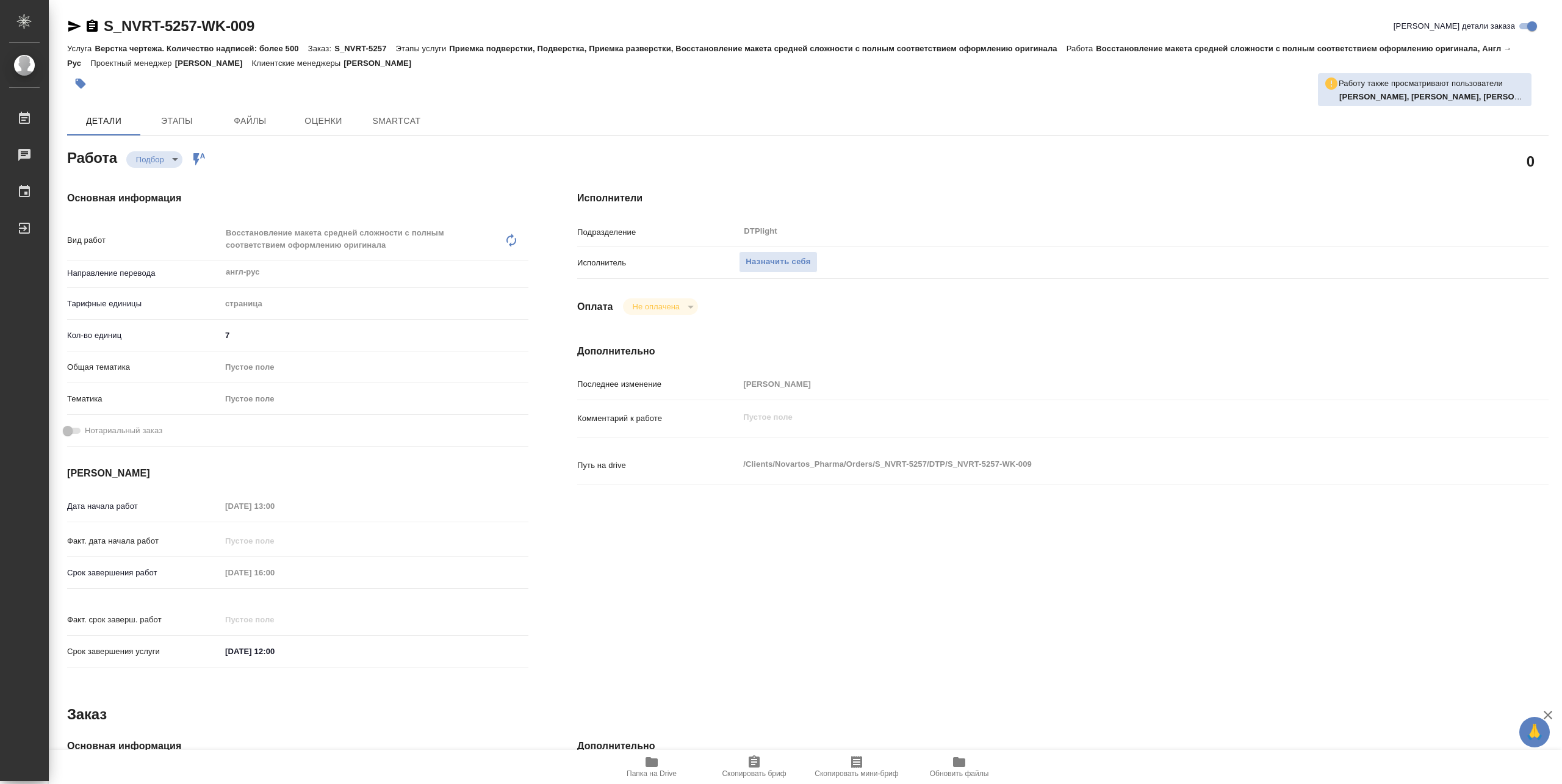
type textarea "x"
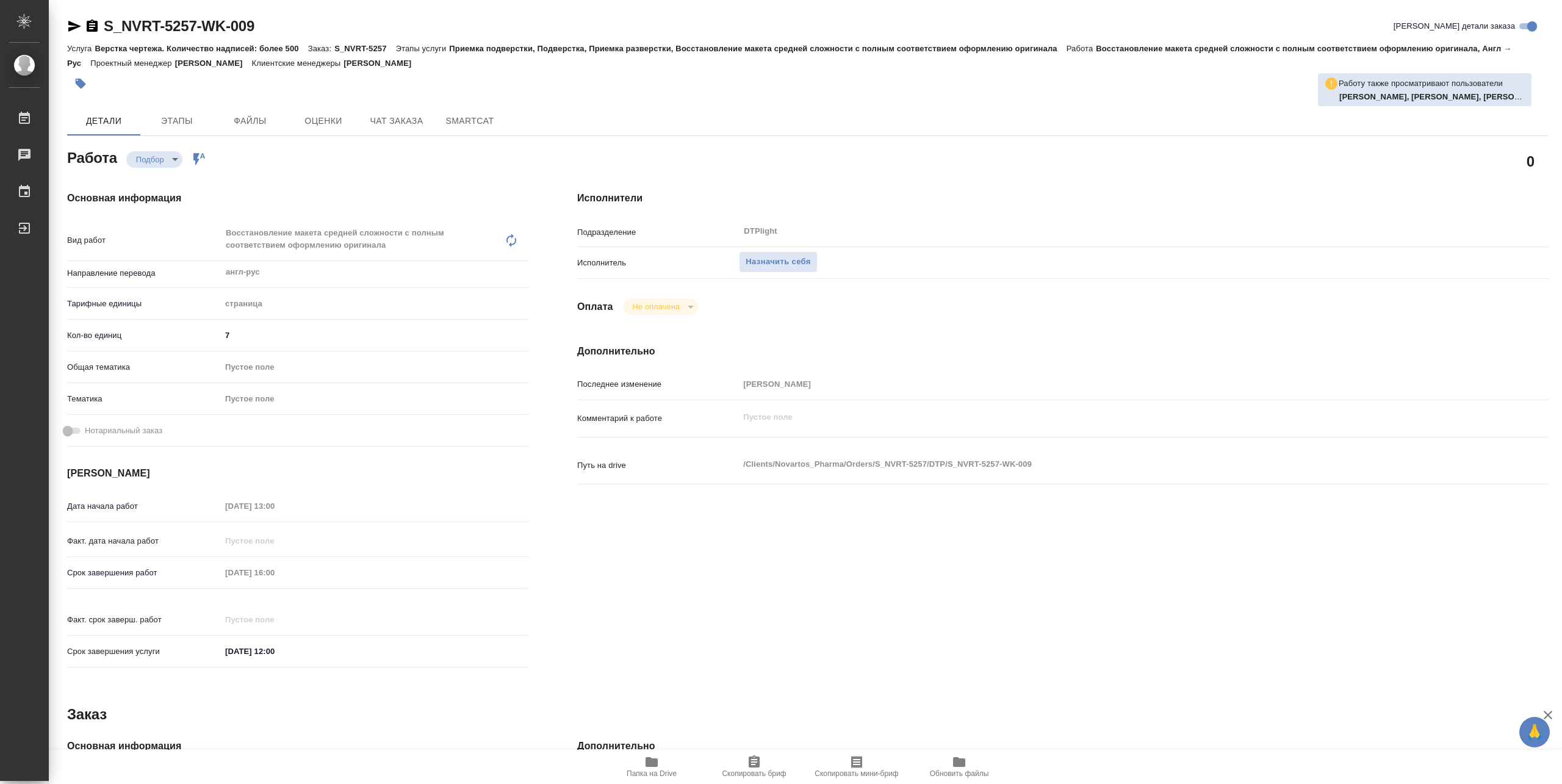
click at [652, 764] on icon "button" at bounding box center [651, 761] width 12 height 9
type textarea "x"
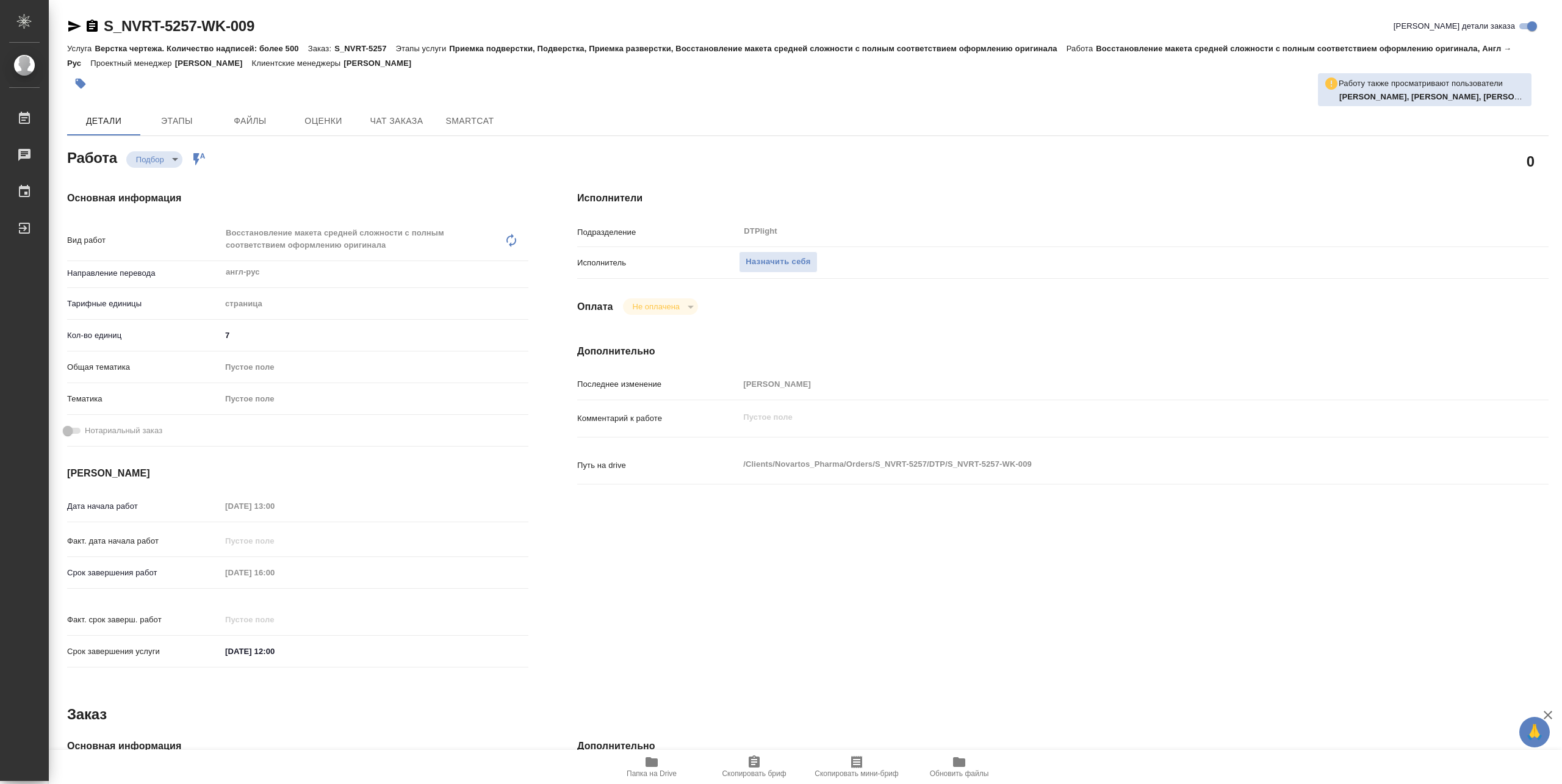
type textarea "x"
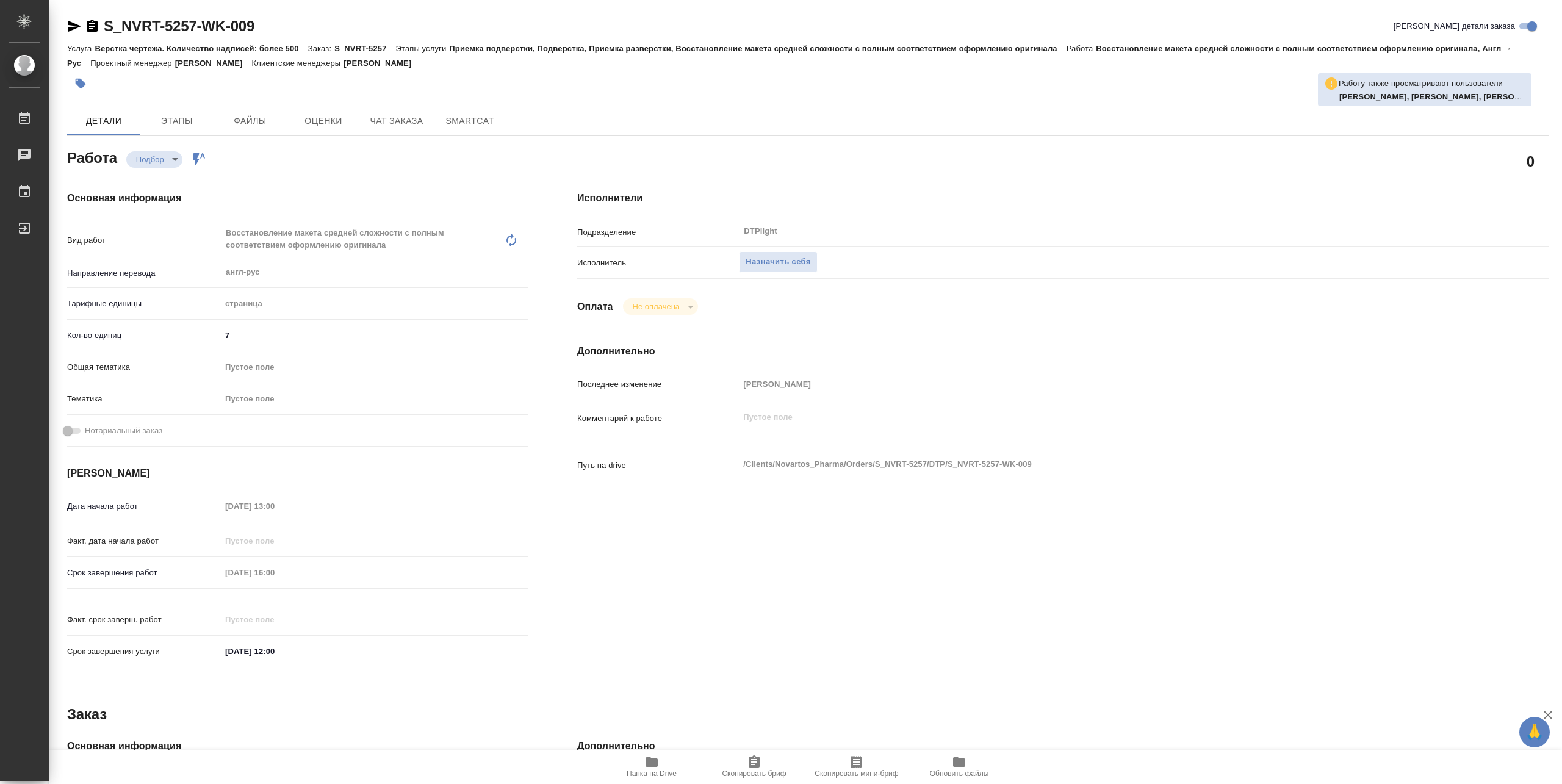
type textarea "x"
click at [737, 264] on p "Исполнитель" at bounding box center [658, 262] width 162 height 12
click at [752, 259] on span "Назначить себя" at bounding box center [778, 262] width 64 height 14
type textarea "x"
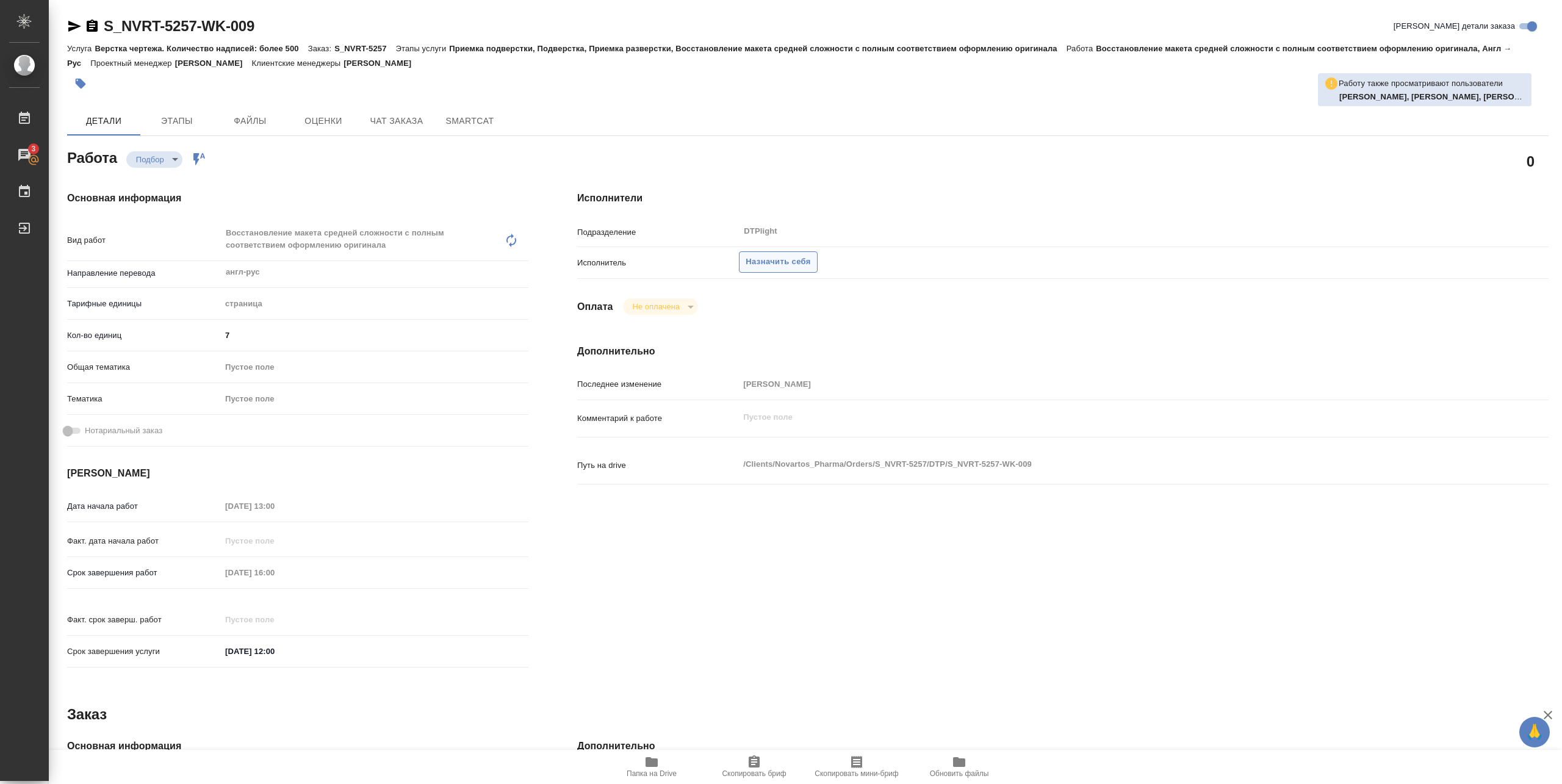
type textarea "x"
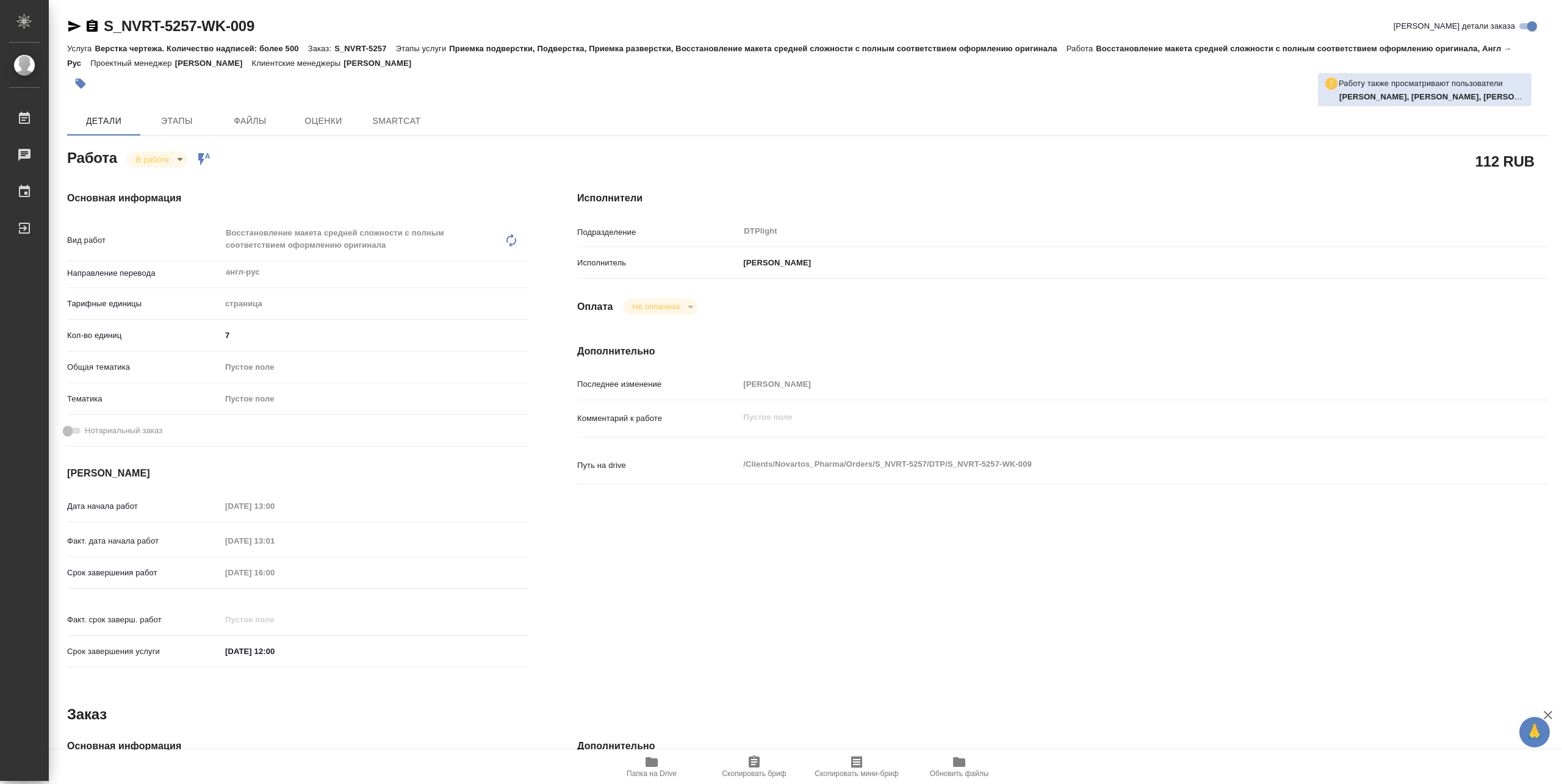
type textarea "x"
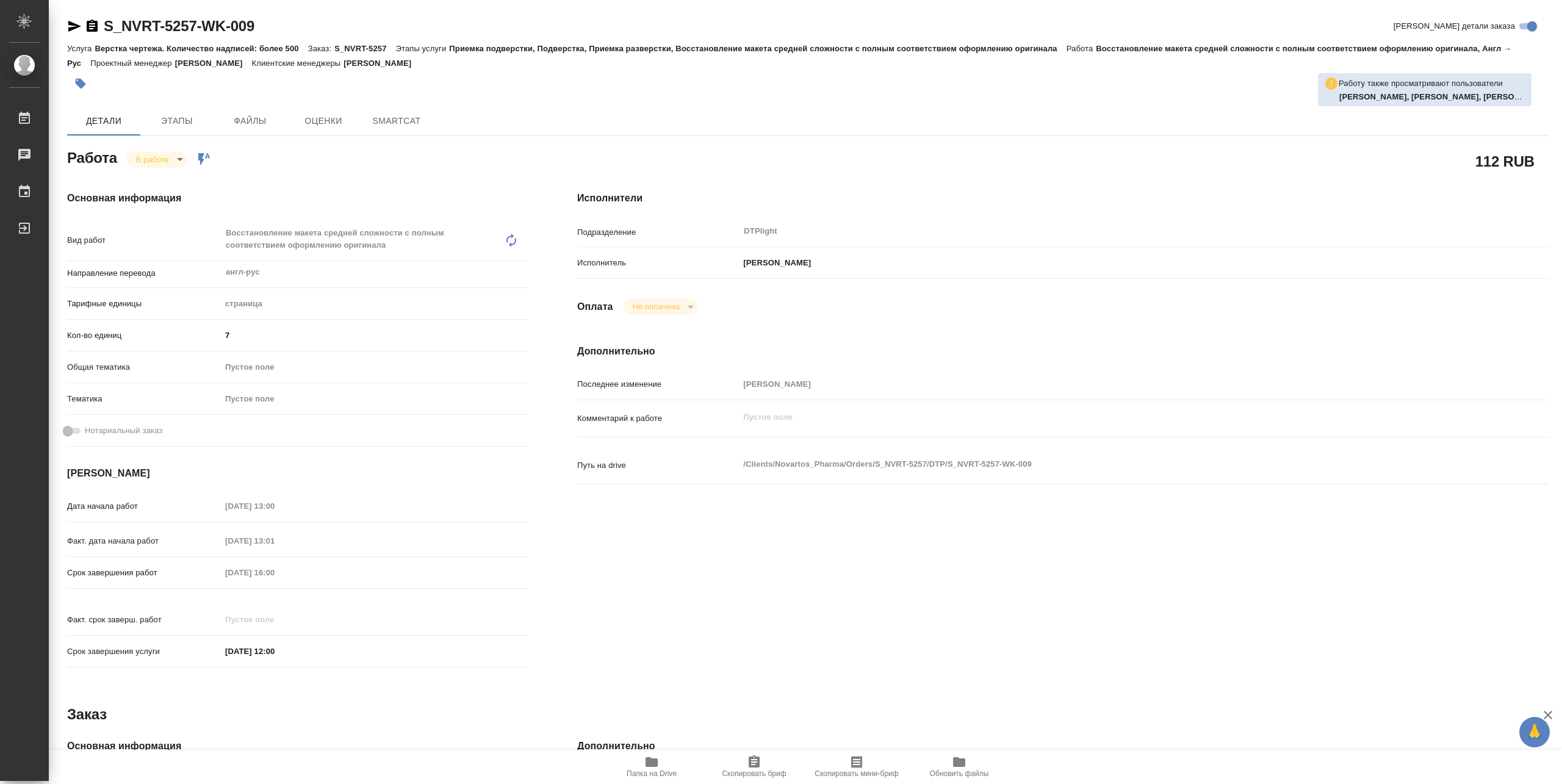
type textarea "x"
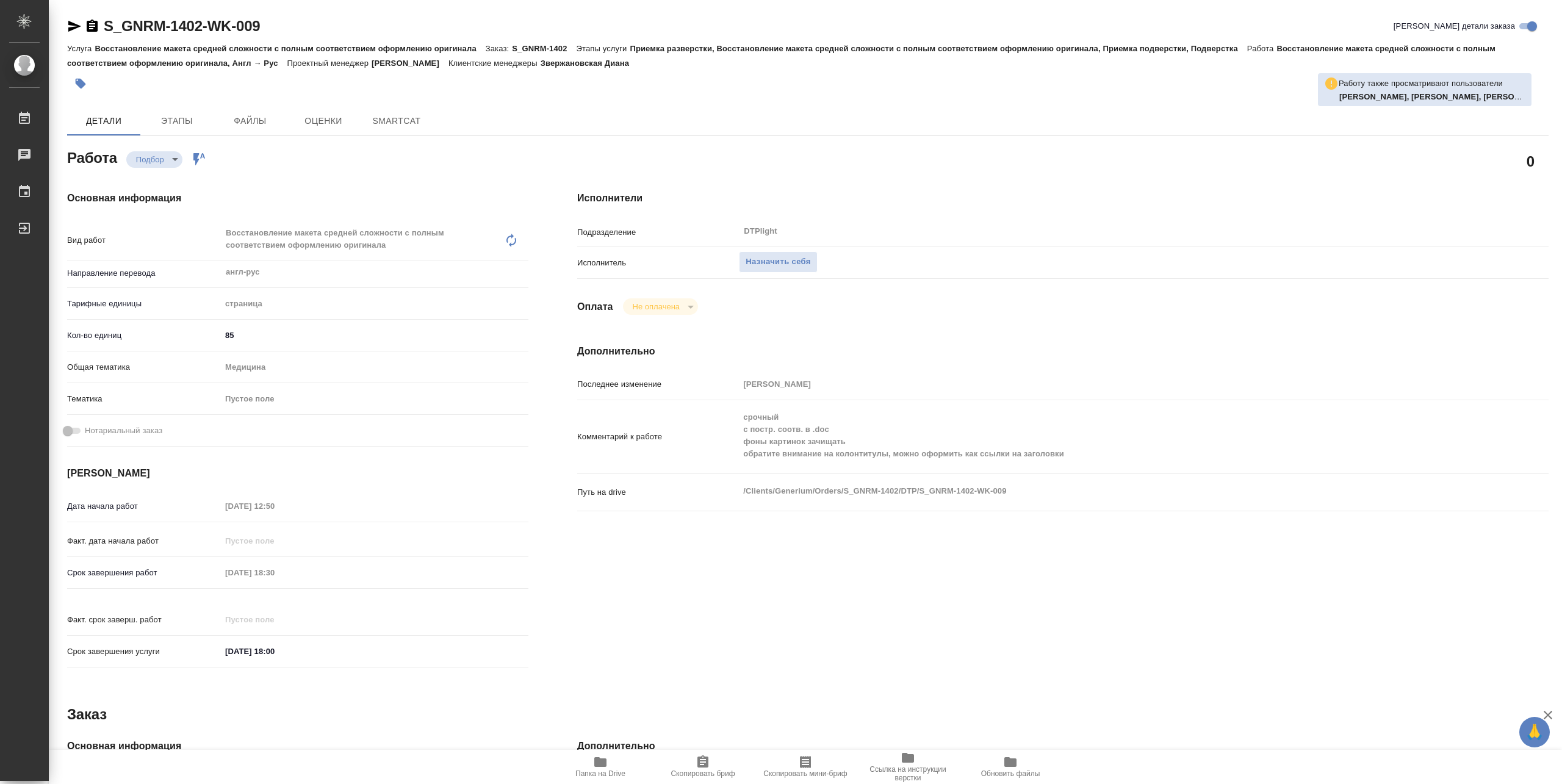
type textarea "x"
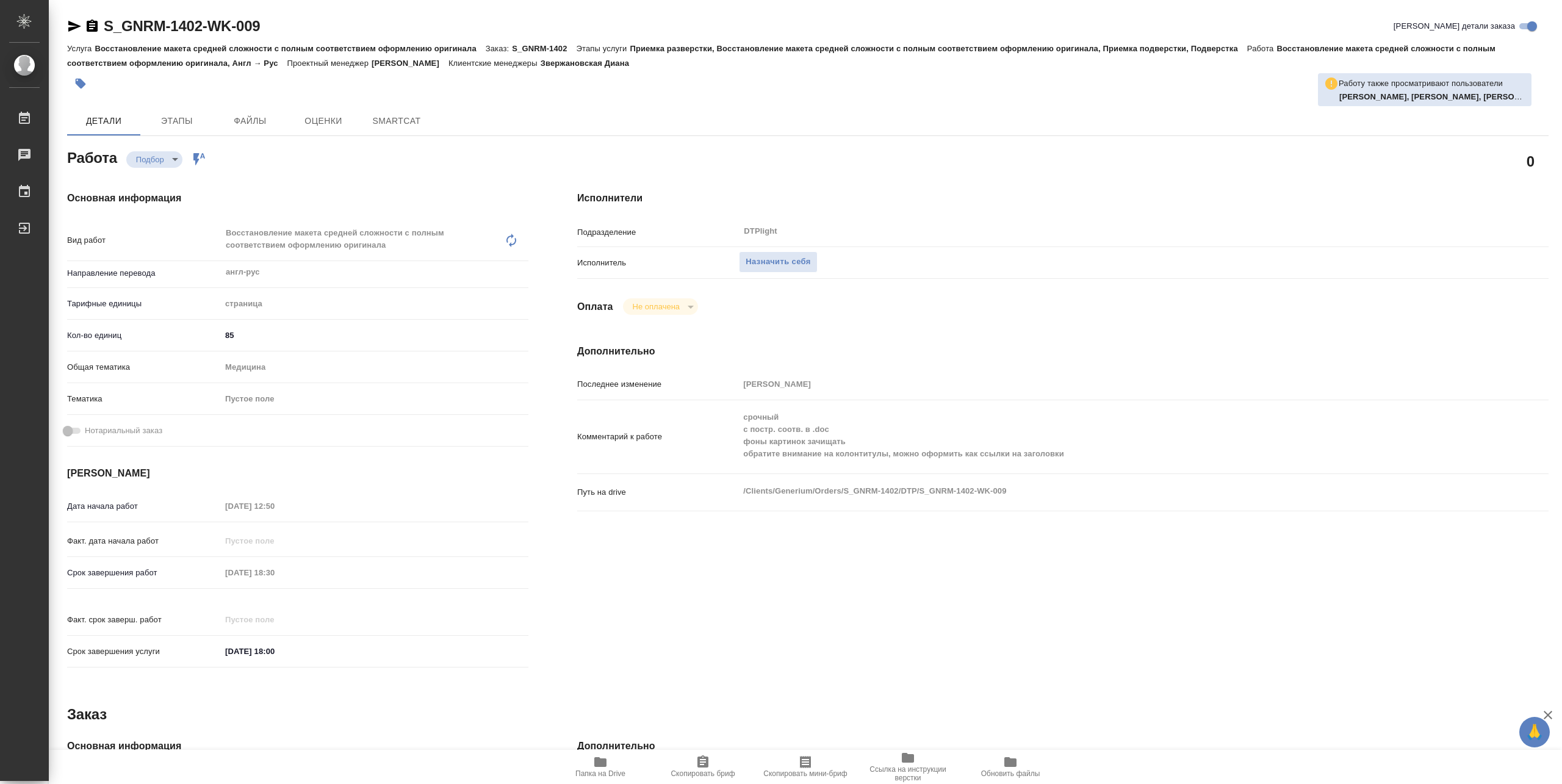
type textarea "x"
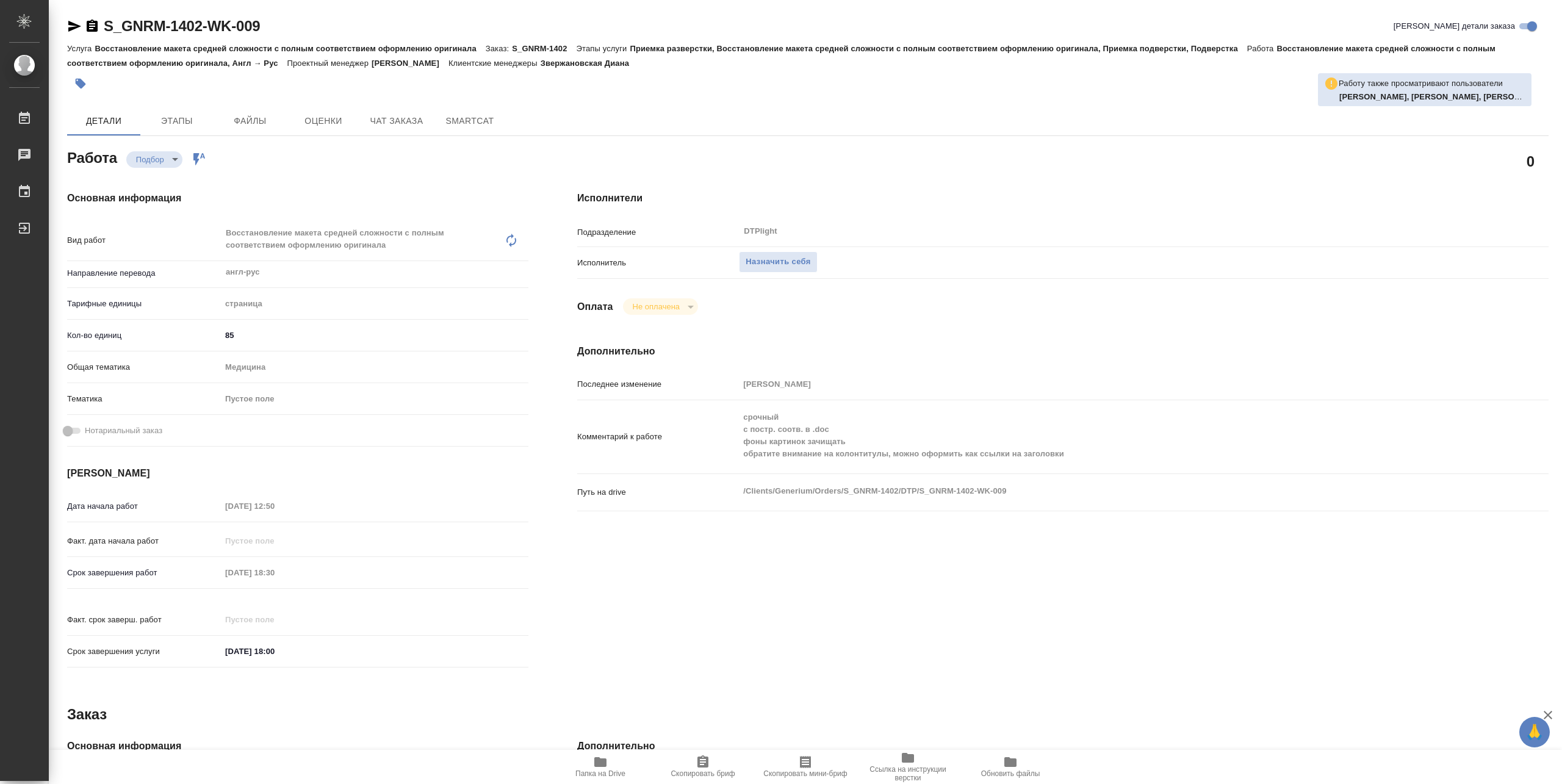
type textarea "x"
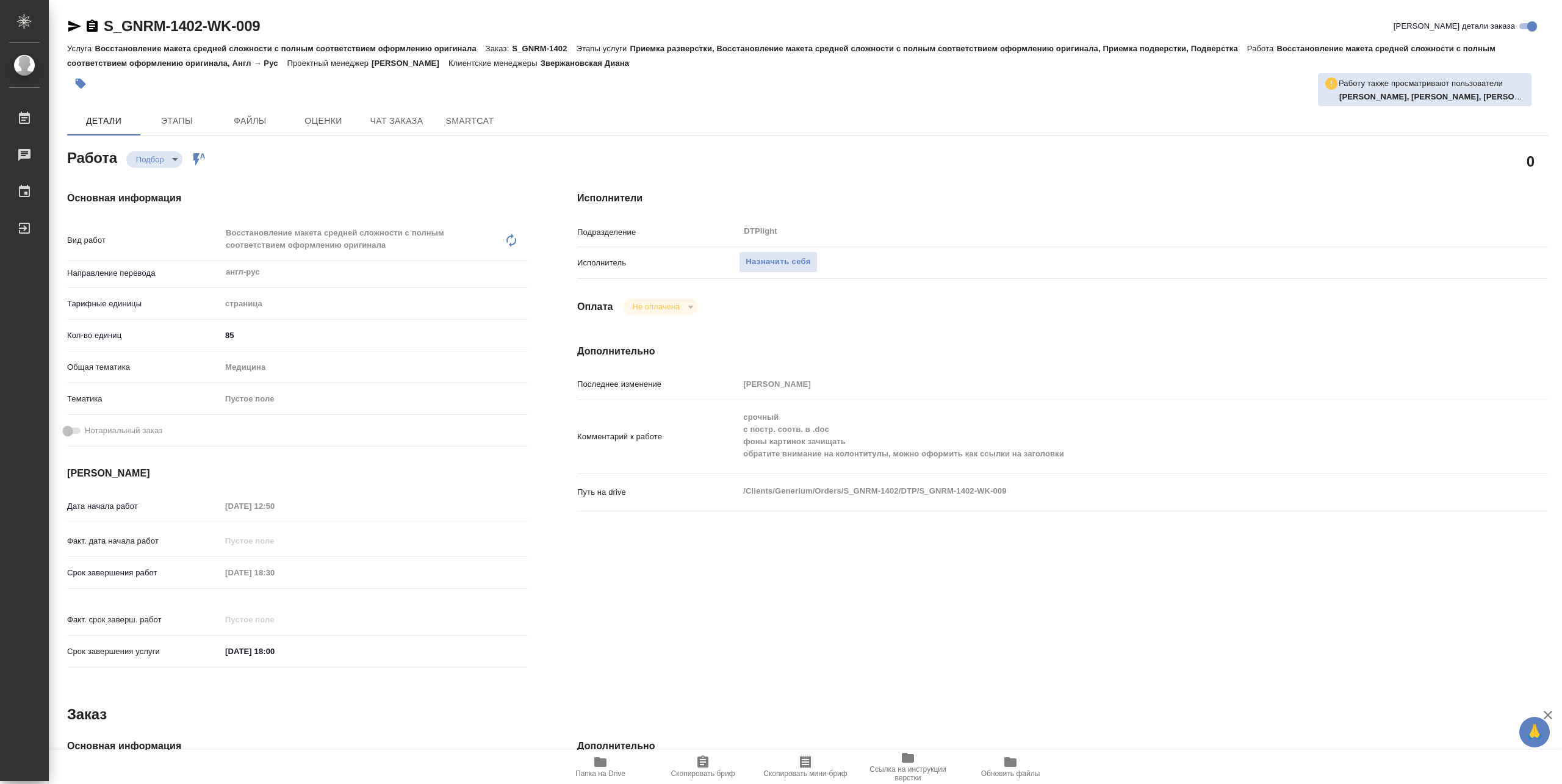
type textarea "x"
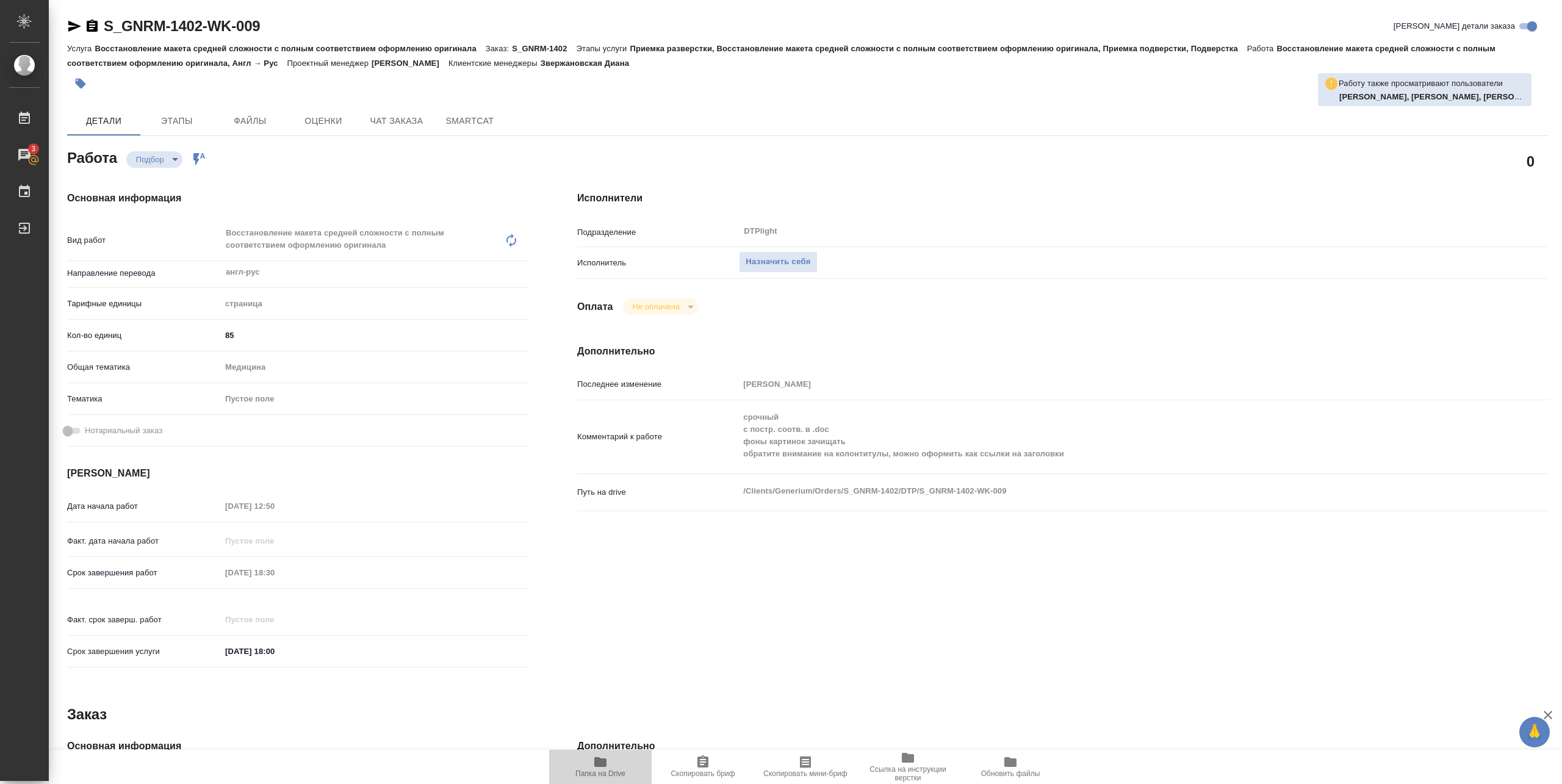
click at [602, 761] on icon "button" at bounding box center [600, 761] width 12 height 9
type textarea "x"
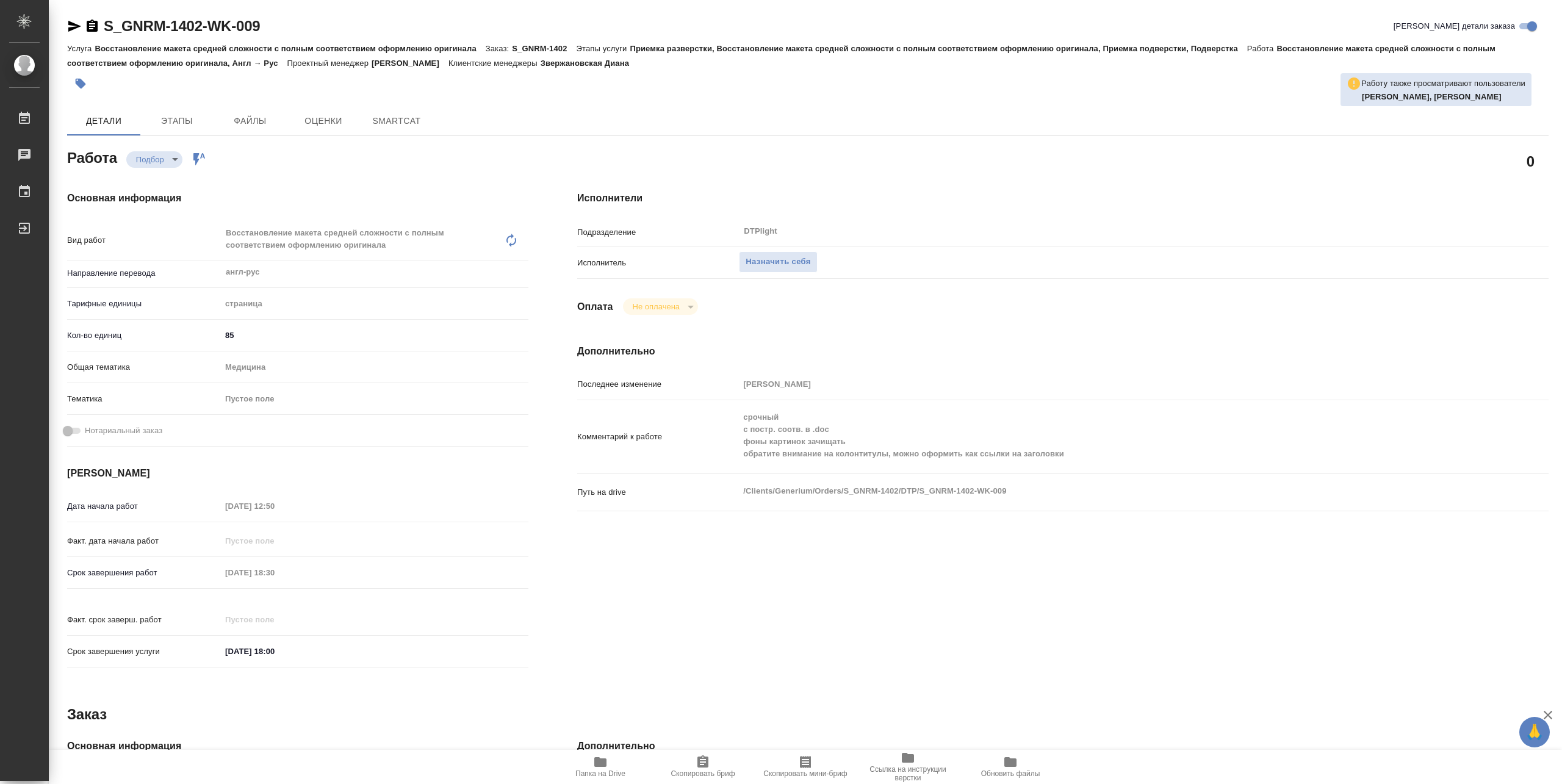
type textarea "x"
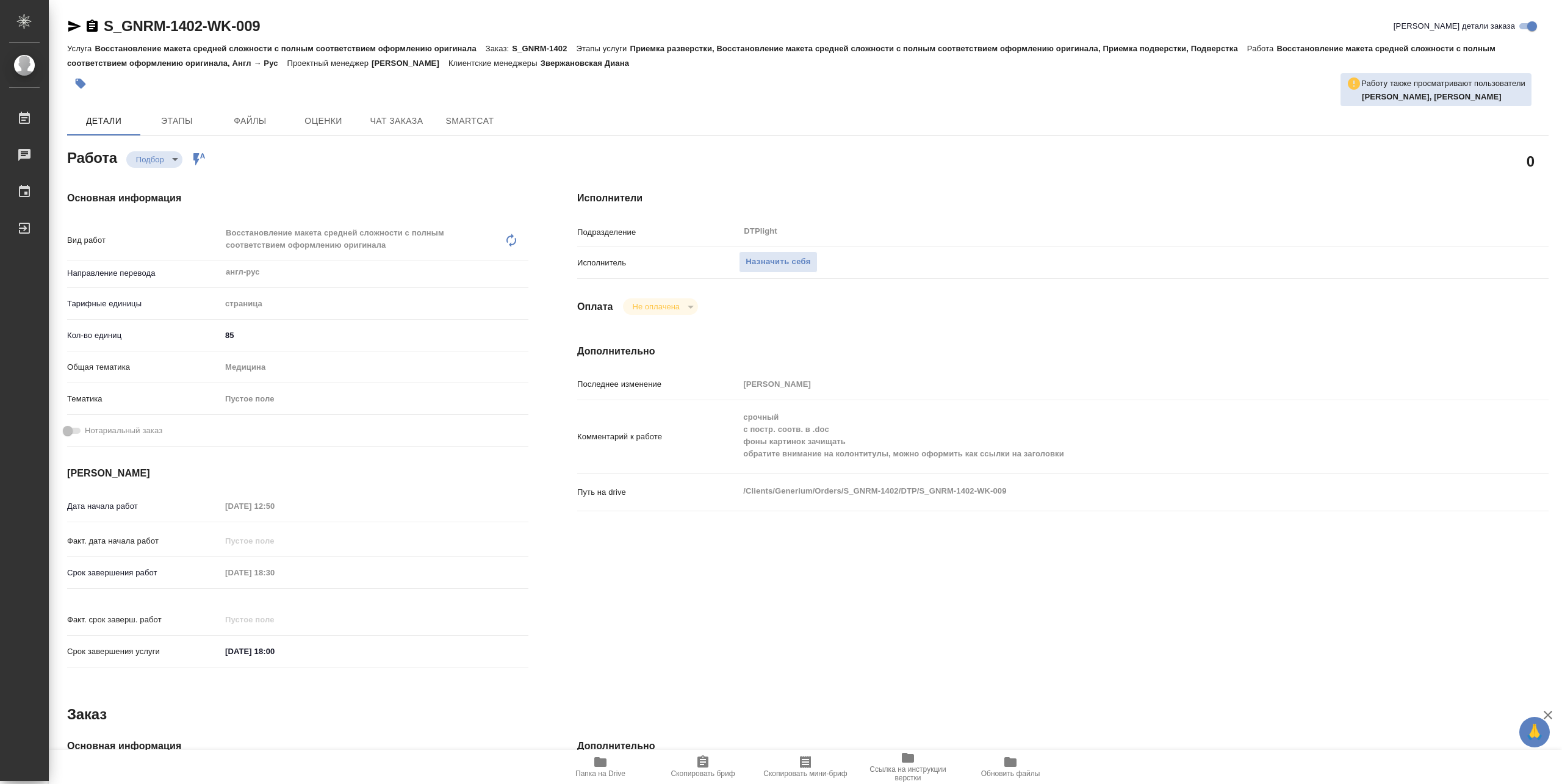
type textarea "x"
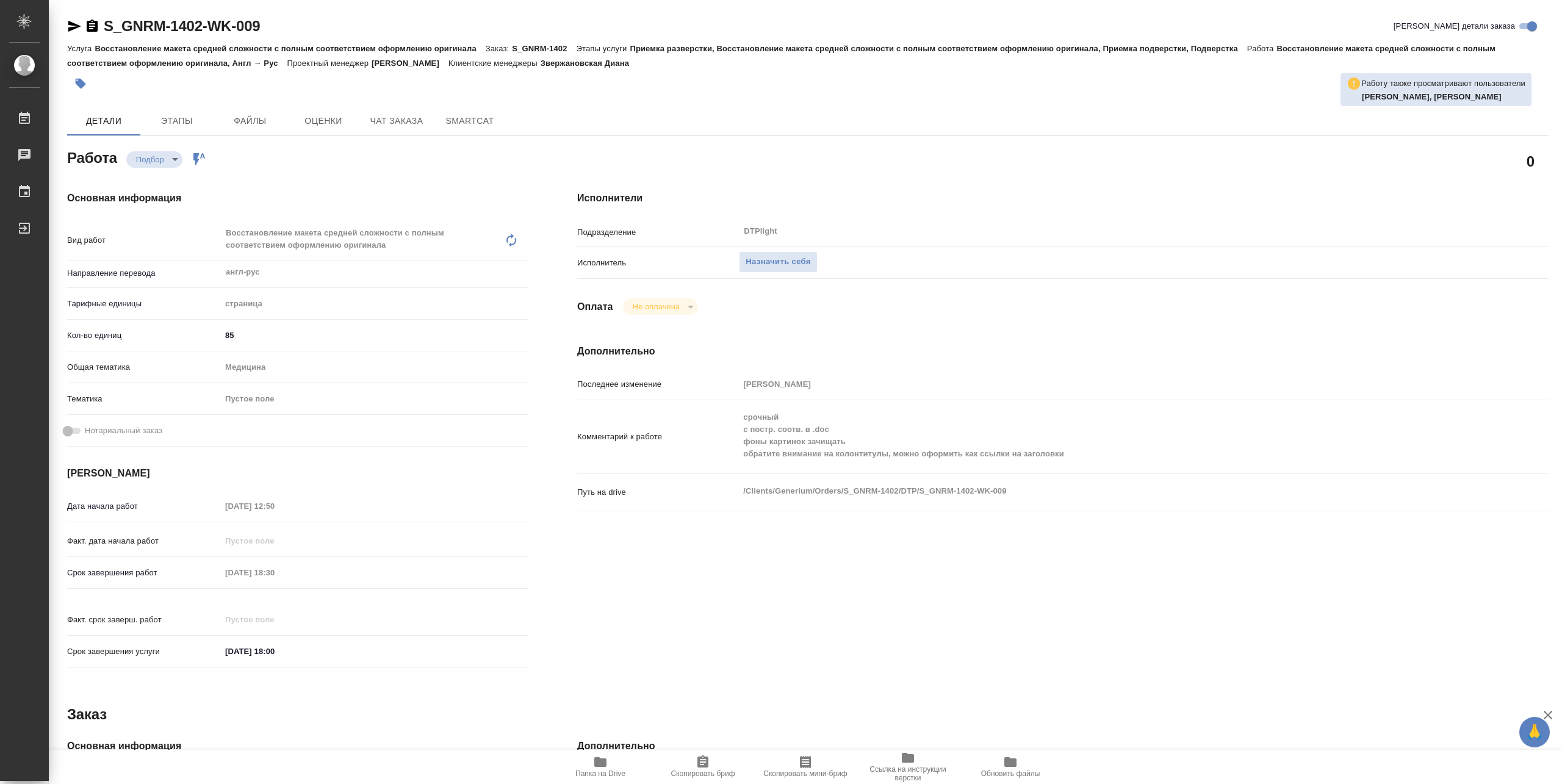
type textarea "x"
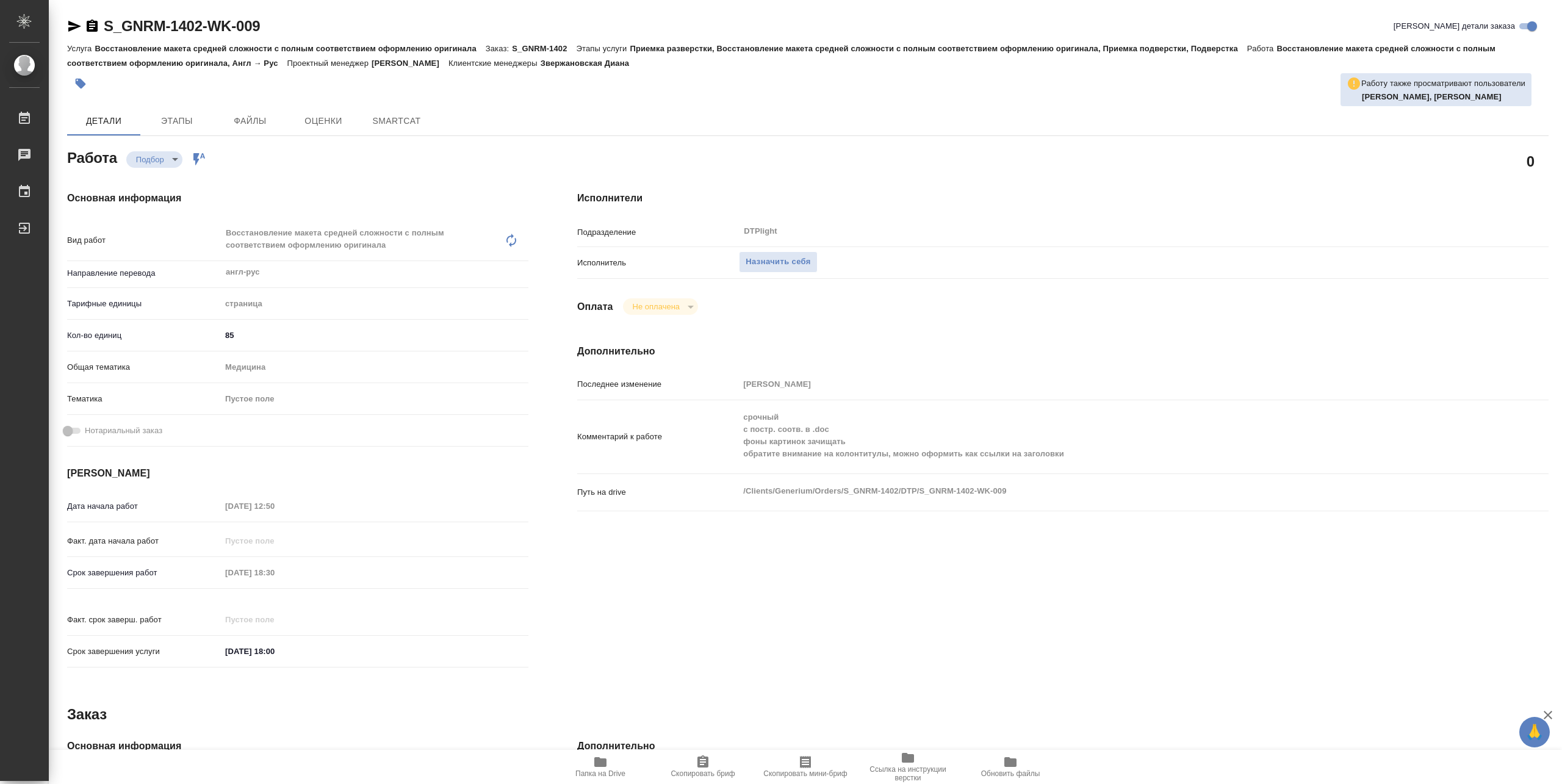
type textarea "x"
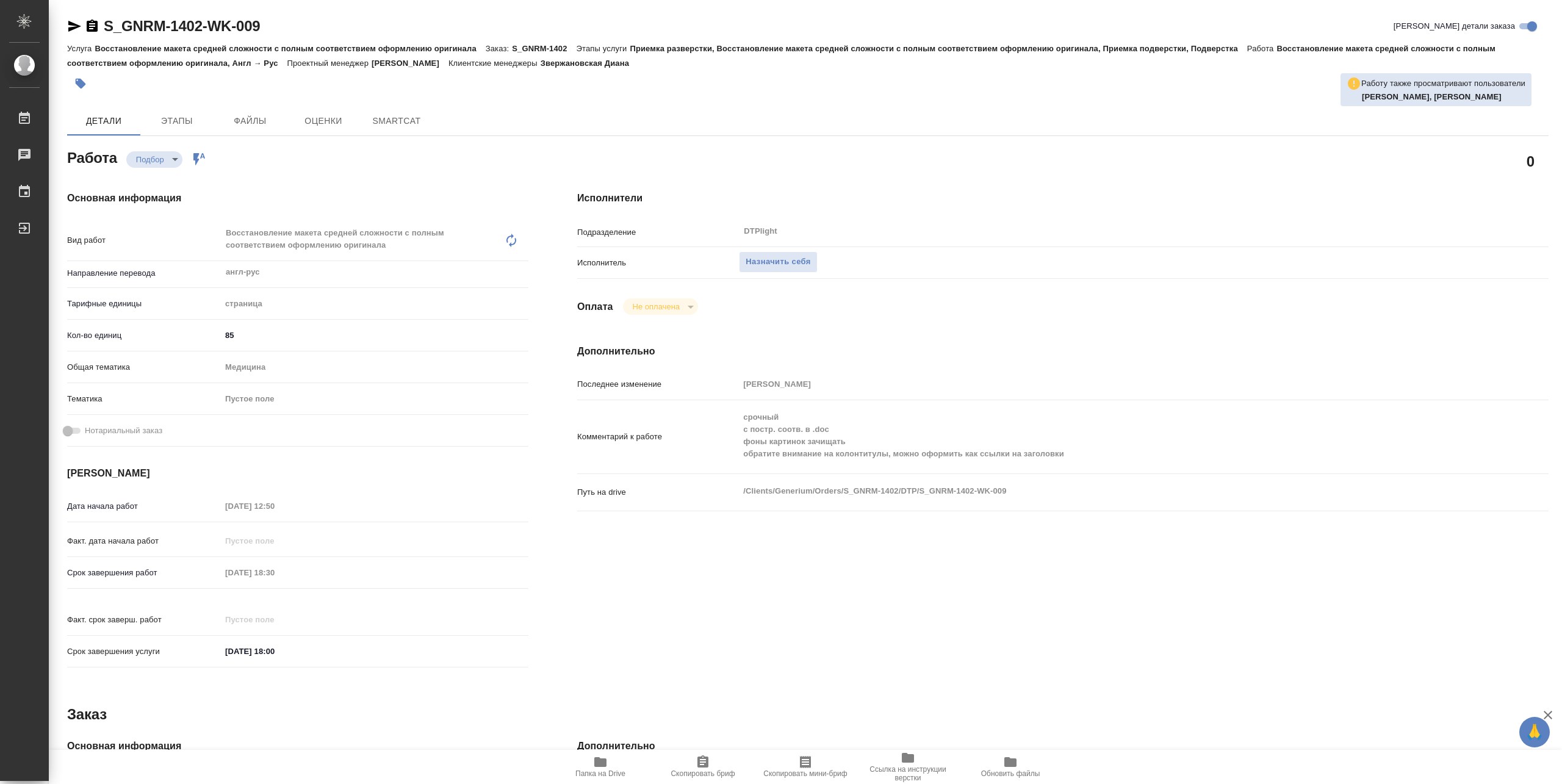
type textarea "x"
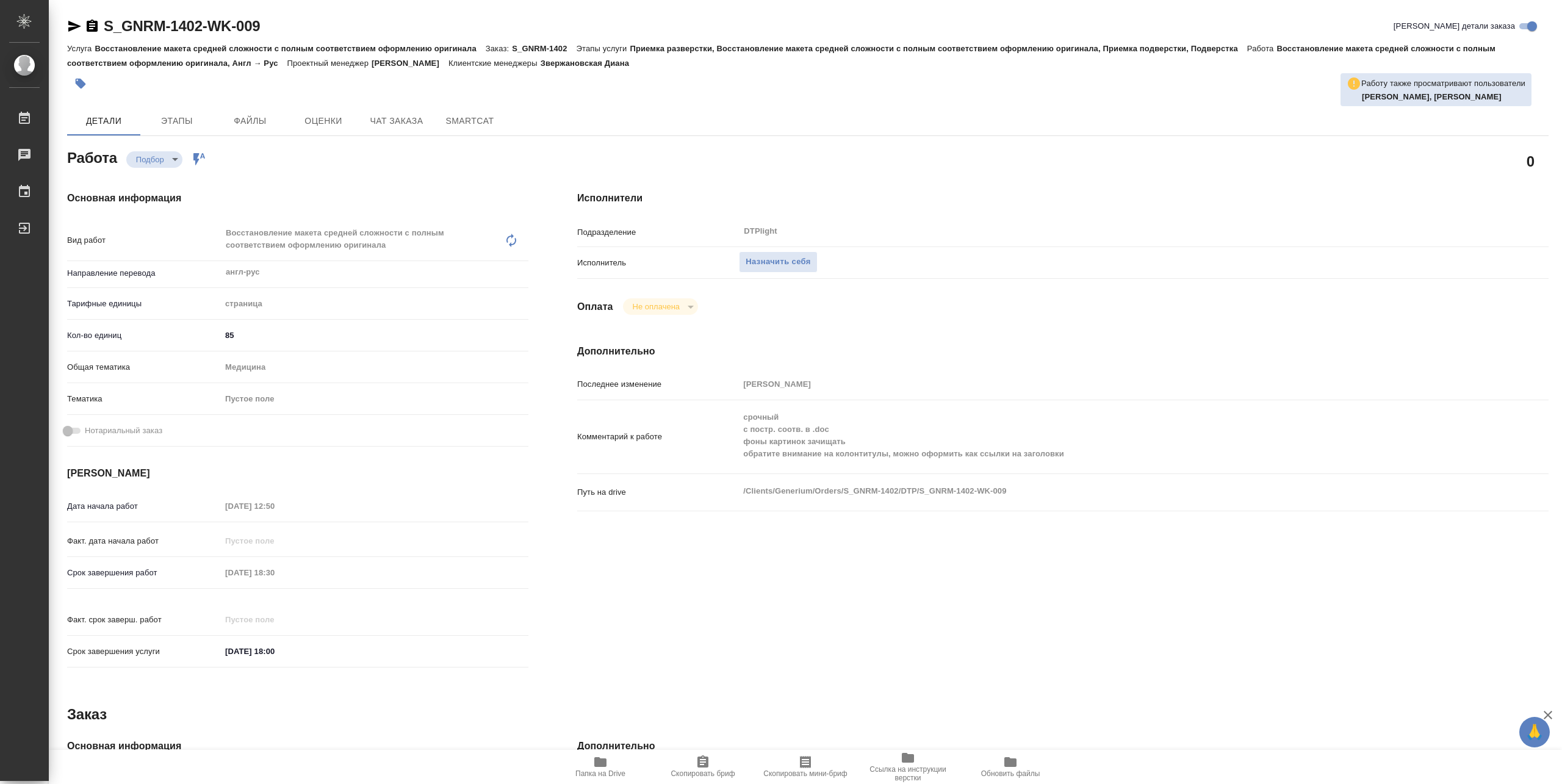
type textarea "x"
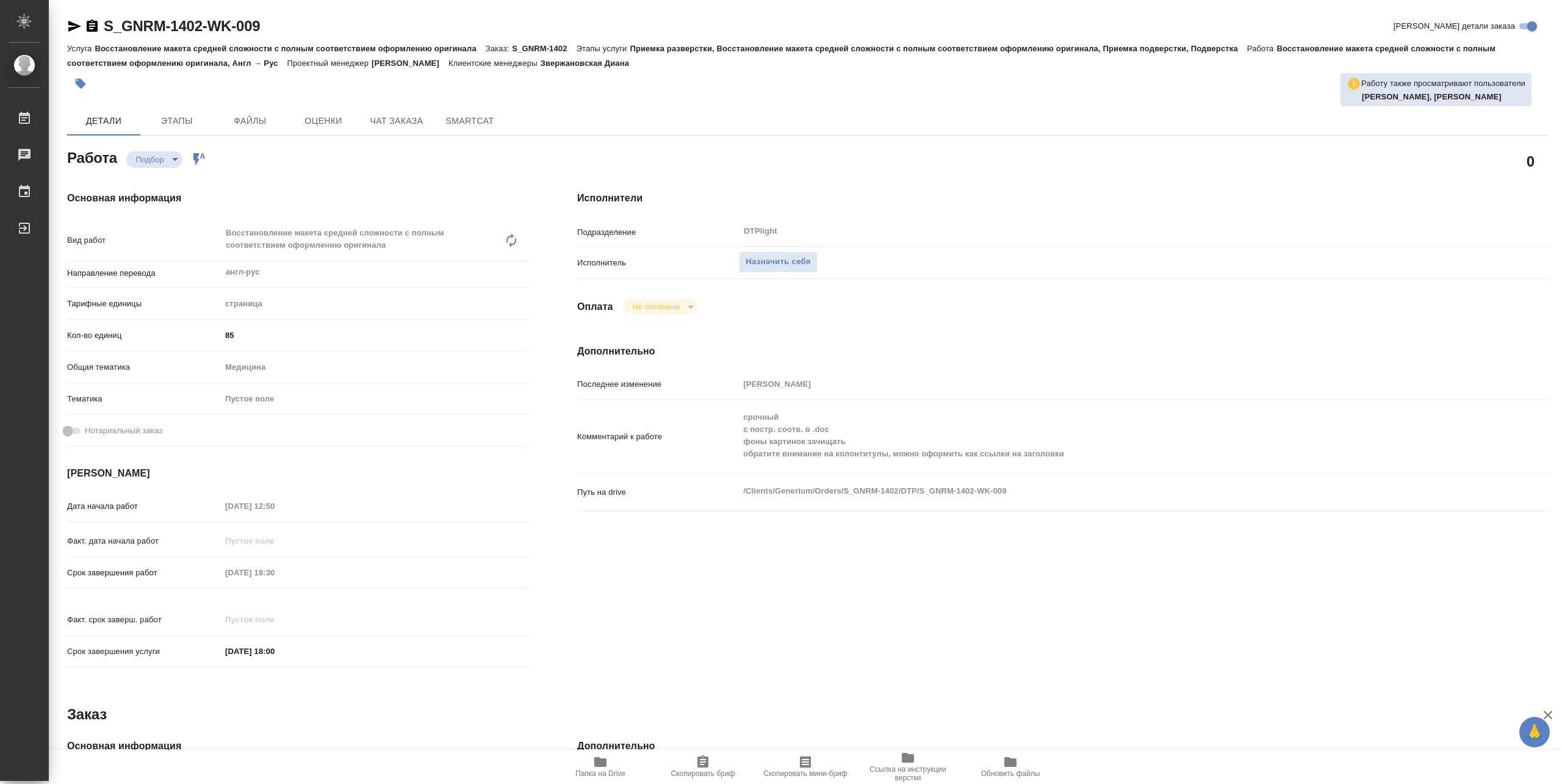
type textarea "x"
click at [613, 759] on span "Папка на Drive" at bounding box center [600, 766] width 88 height 23
click at [797, 268] on span "Назначить себя" at bounding box center [778, 262] width 64 height 14
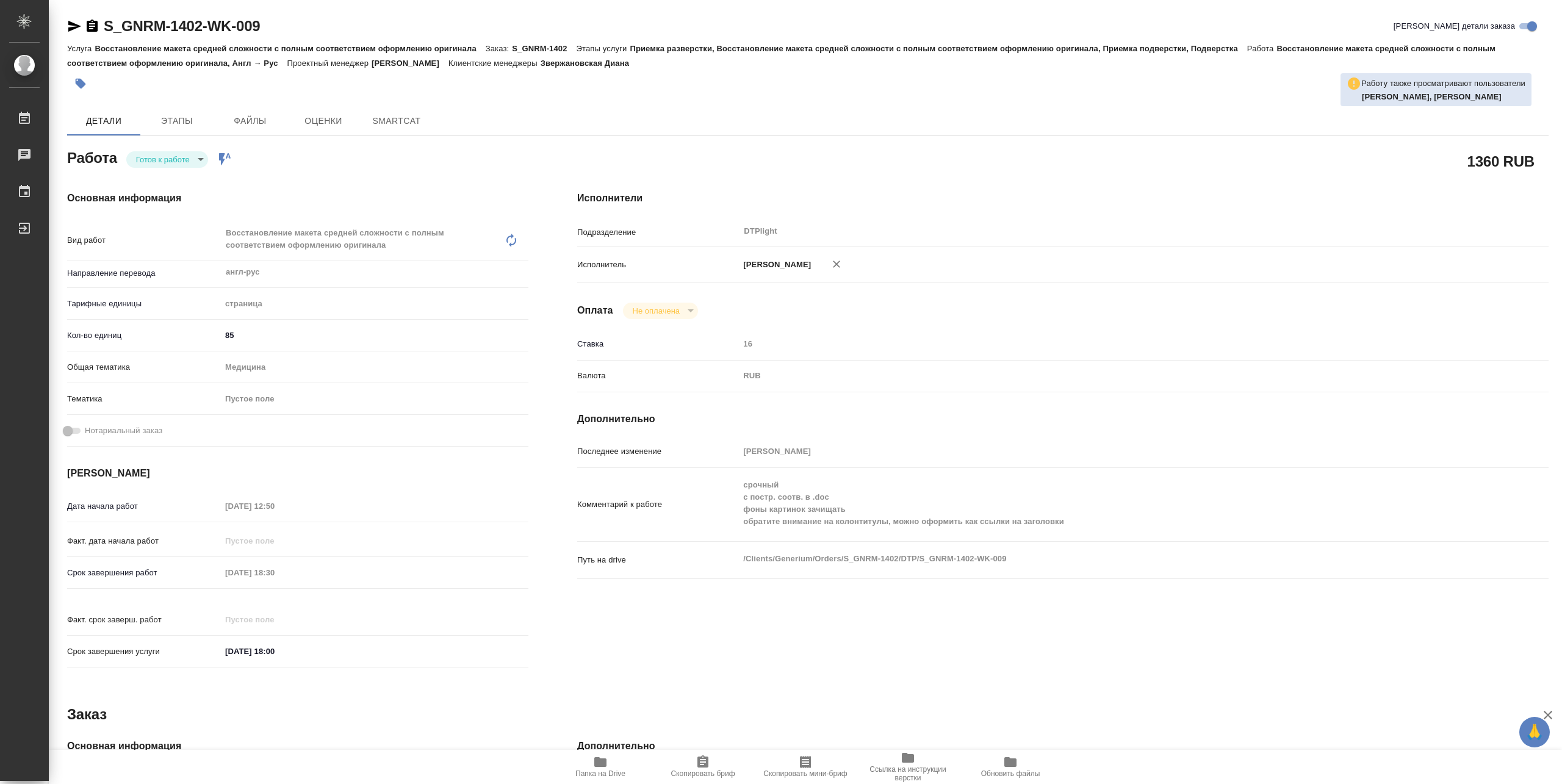
type textarea "x"
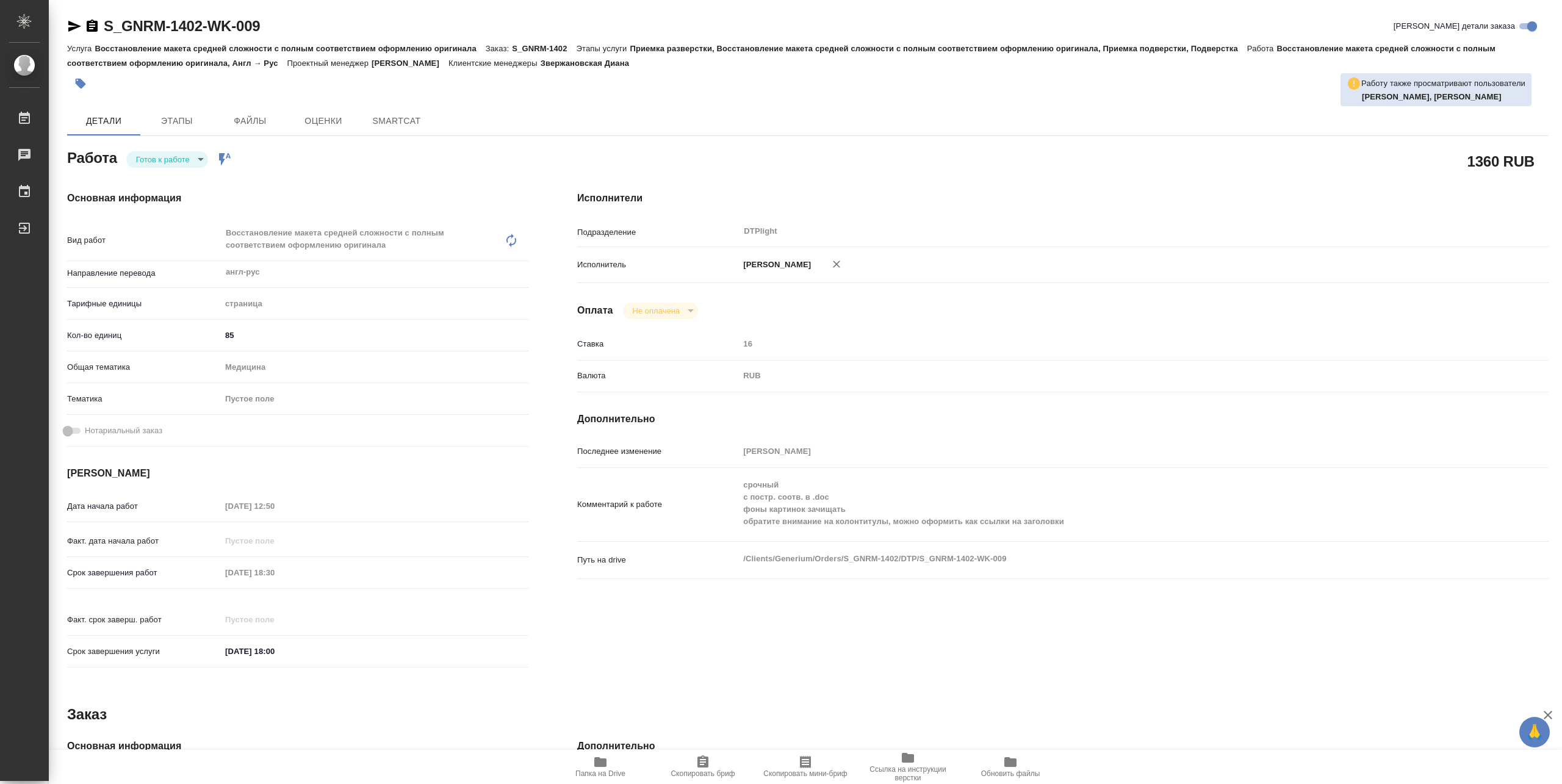
type textarea "x"
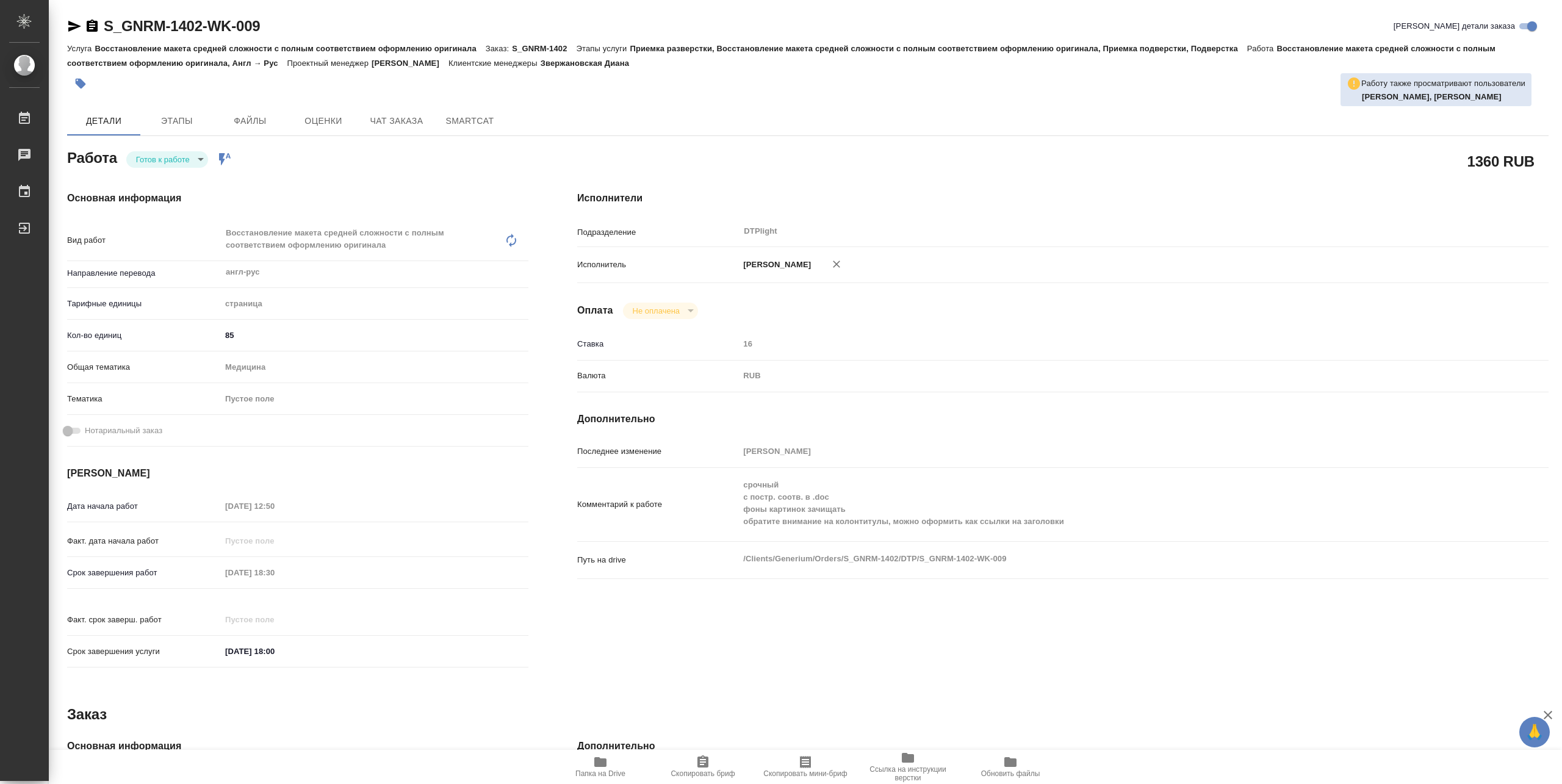
type textarea "x"
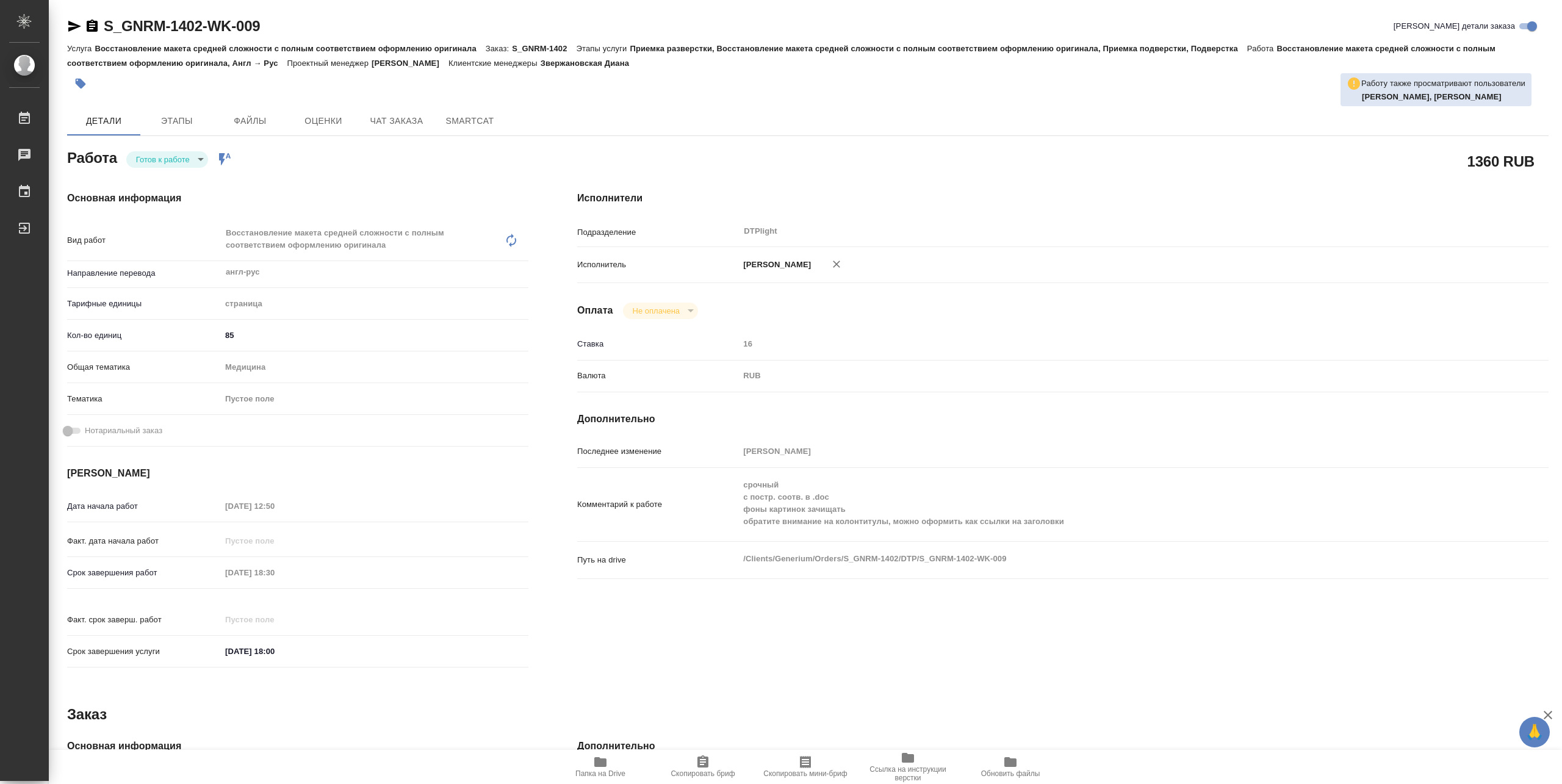
type textarea "x"
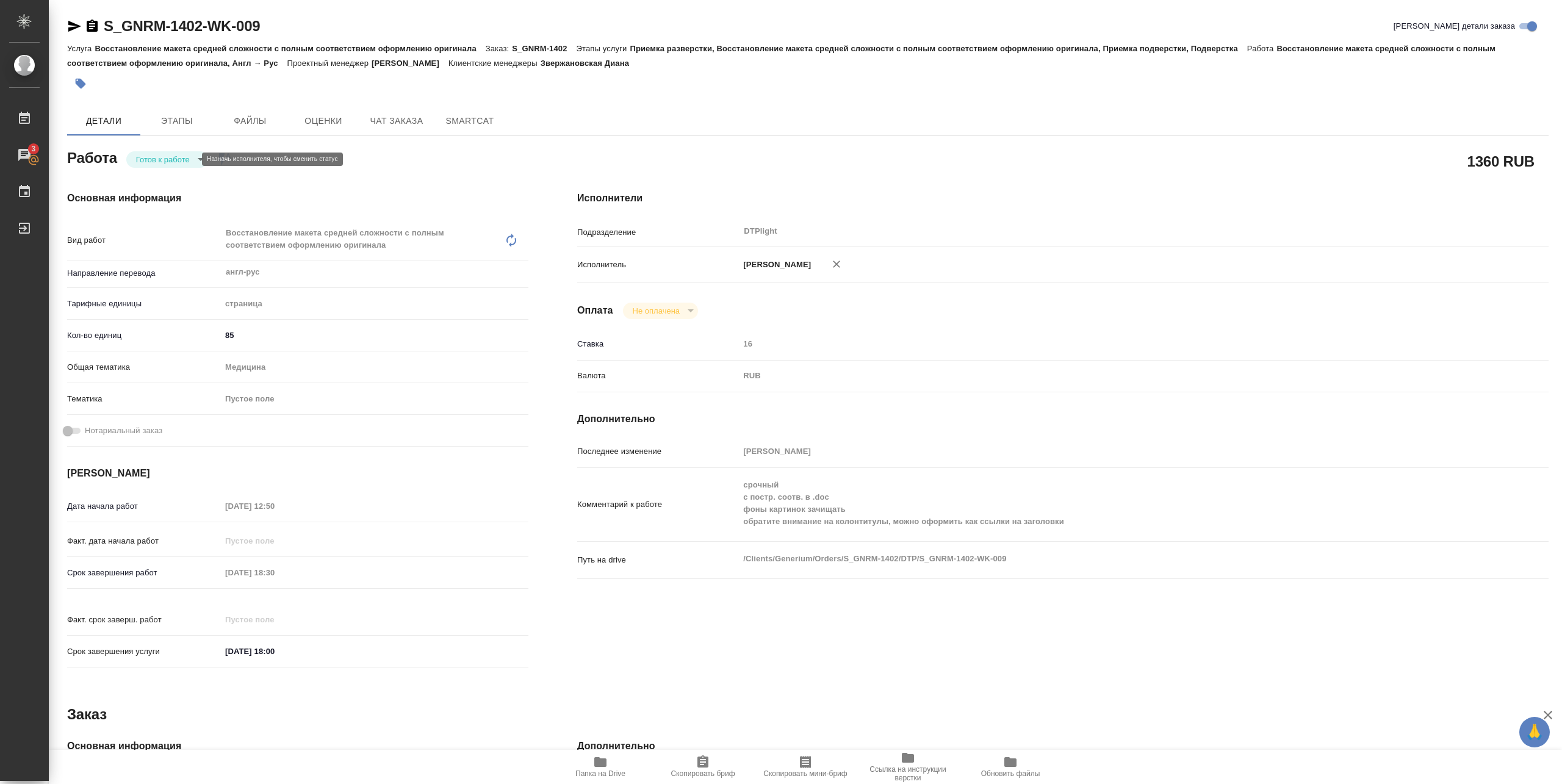
click at [186, 153] on body "🙏 .cls-1 fill:#fff; AWATERA [PERSON_NAME] 3 Чаты График Выйти S_GNRM-1402-WK-00…" at bounding box center [781, 392] width 1562 height 784
click at [173, 157] on button "В работе" at bounding box center [156, 159] width 40 height 13
type textarea "x"
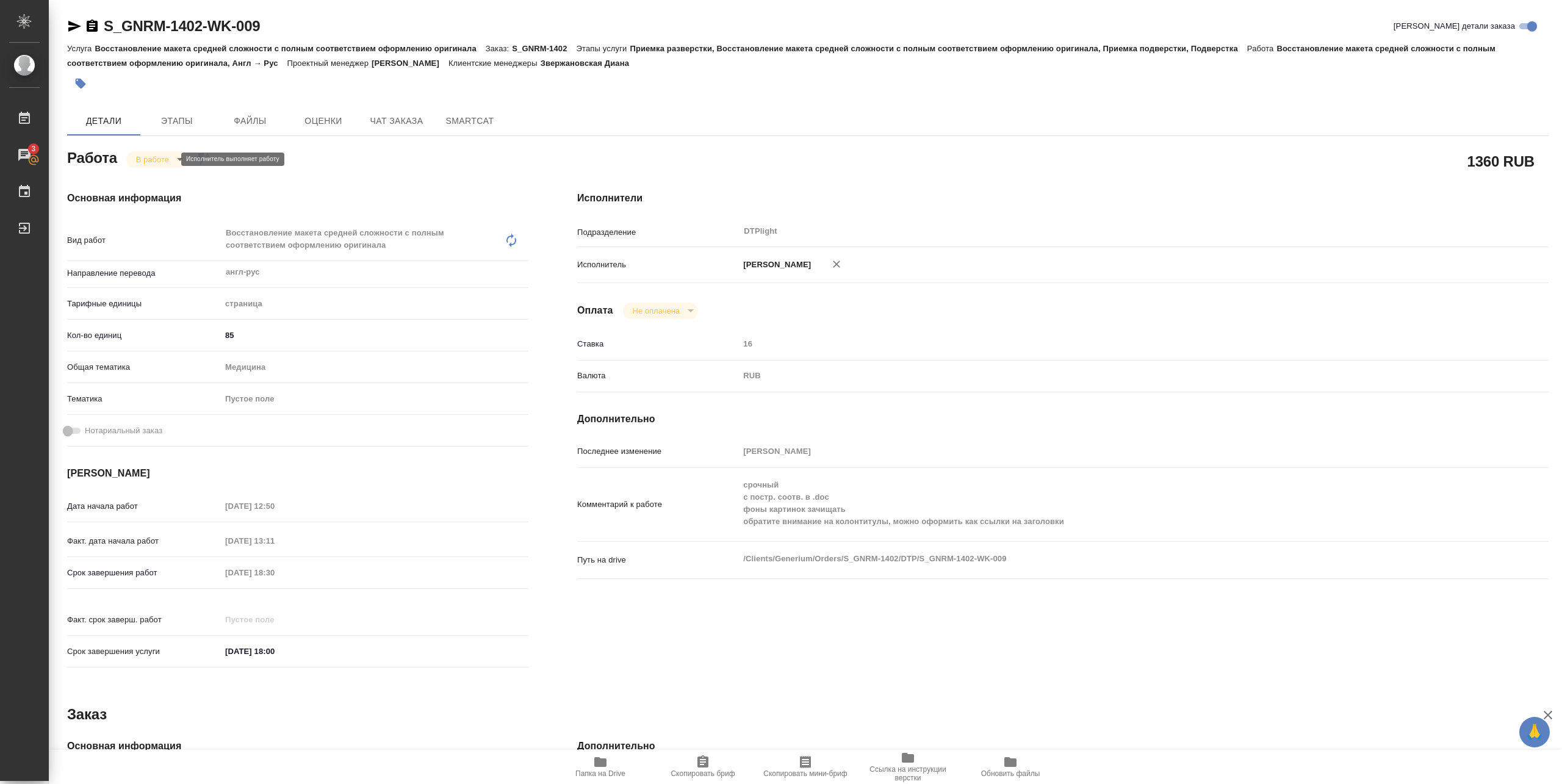
type textarea "x"
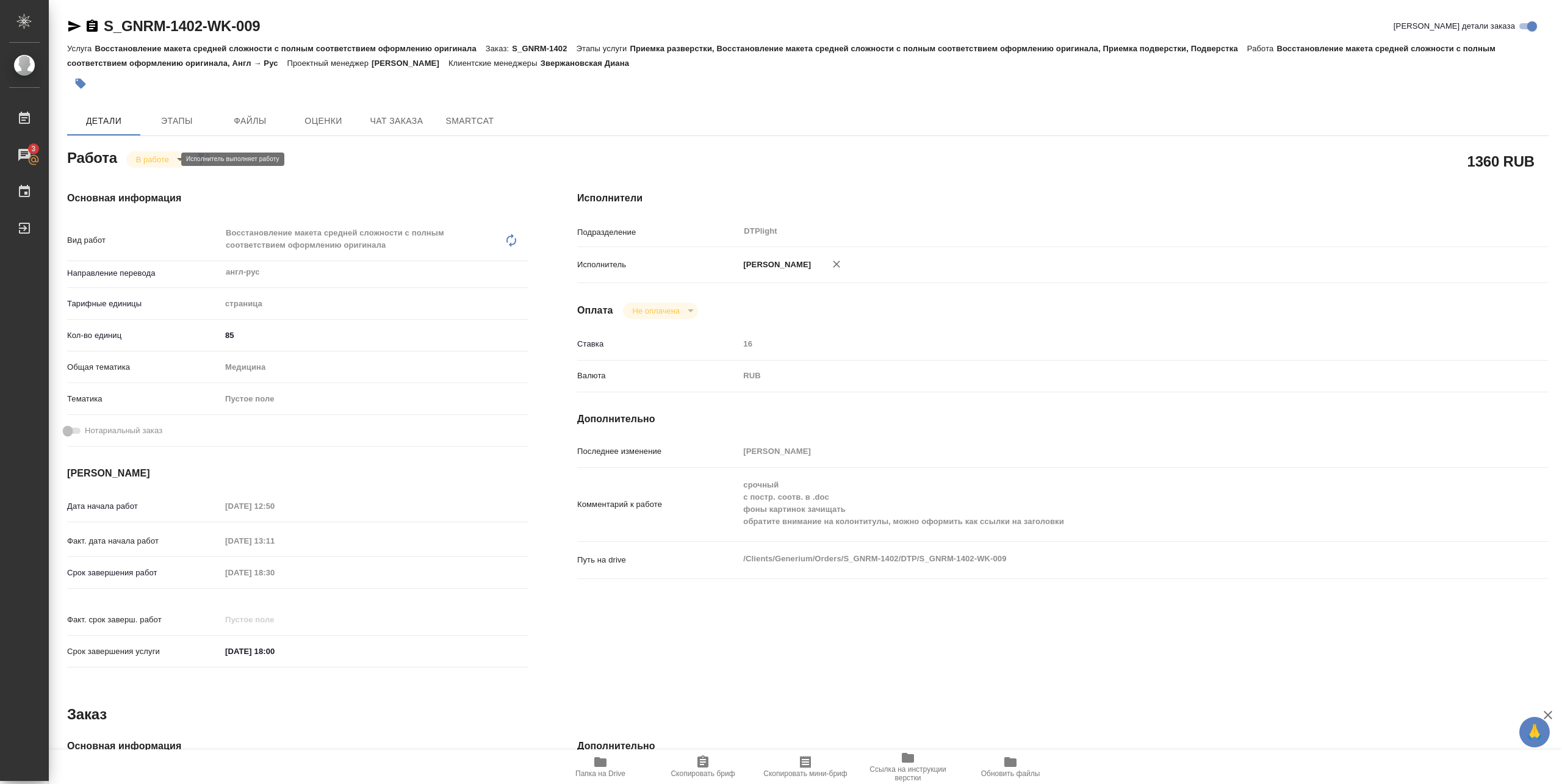
type textarea "x"
click at [74, 24] on icon "button" at bounding box center [75, 26] width 13 height 11
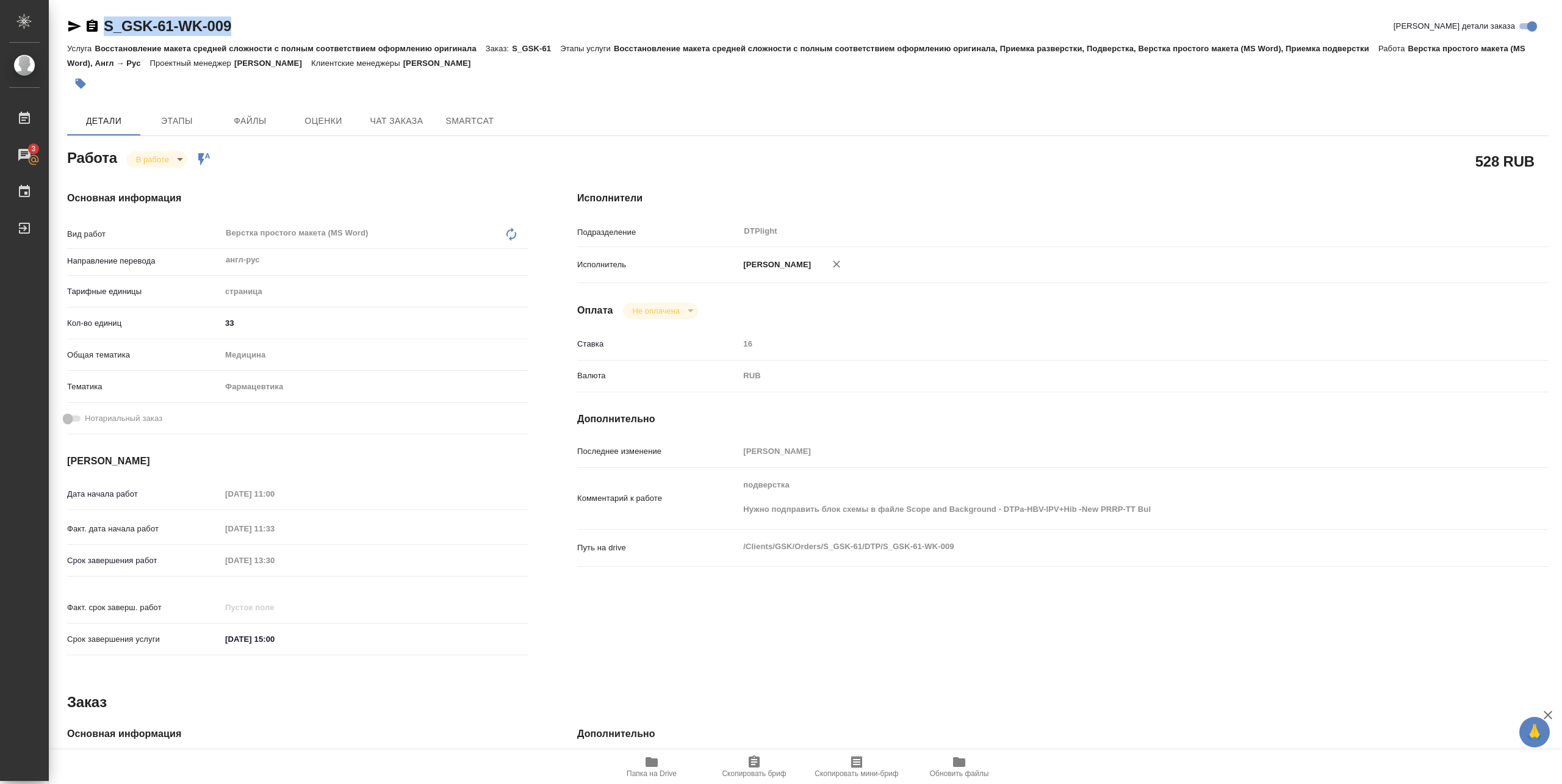
click at [656, 769] on span "Папка на Drive" at bounding box center [651, 774] width 50 height 9
click at [169, 161] on body "🙏 .cls-1 fill:#fff; AWATERA Pankina Anna Работы 3 Чаты График Выйти S_GSK-61-WK…" at bounding box center [781, 392] width 1562 height 784
click at [164, 178] on button "Выполнен" at bounding box center [158, 180] width 45 height 13
type textarea "x"
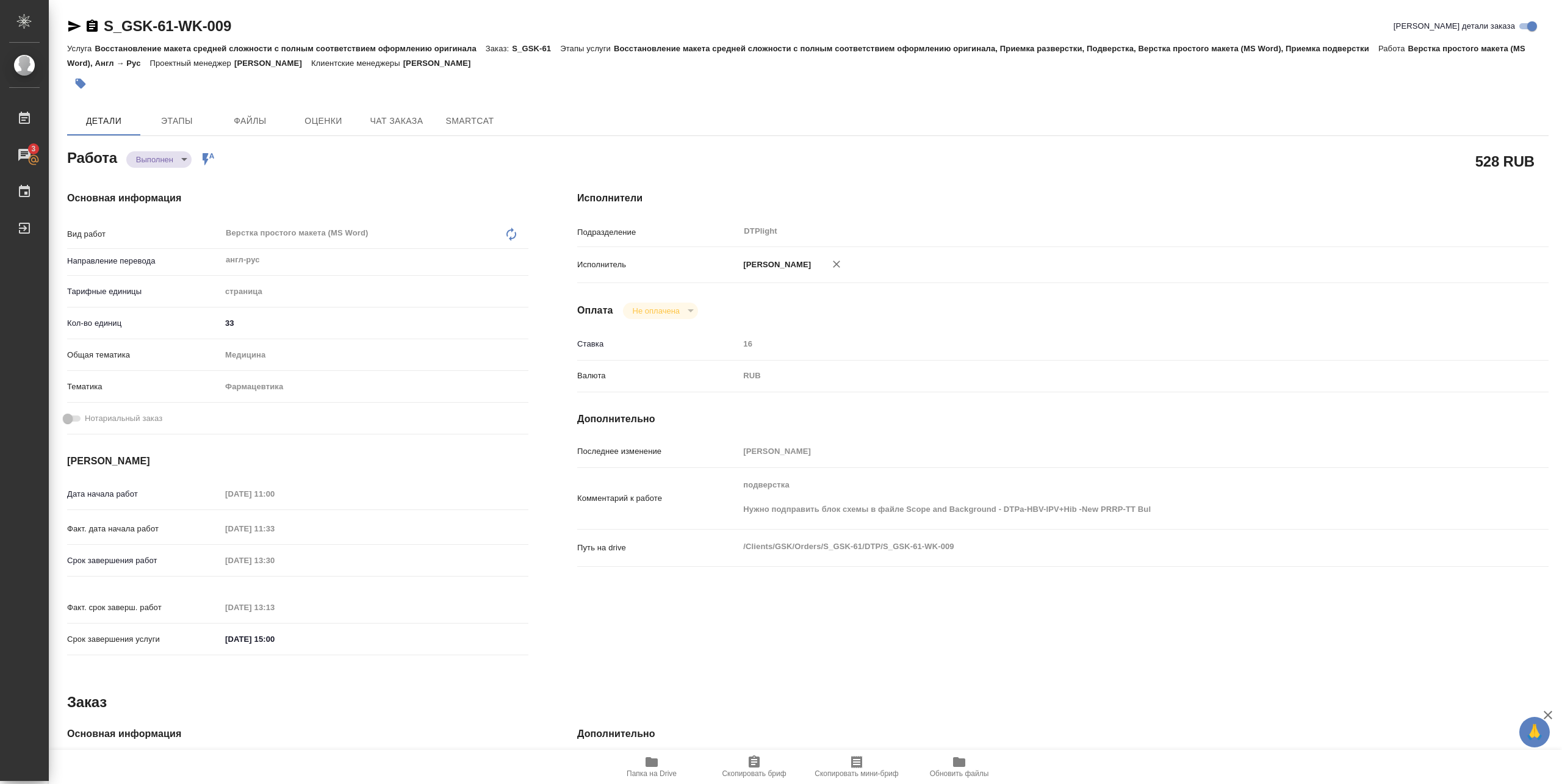
type textarea "x"
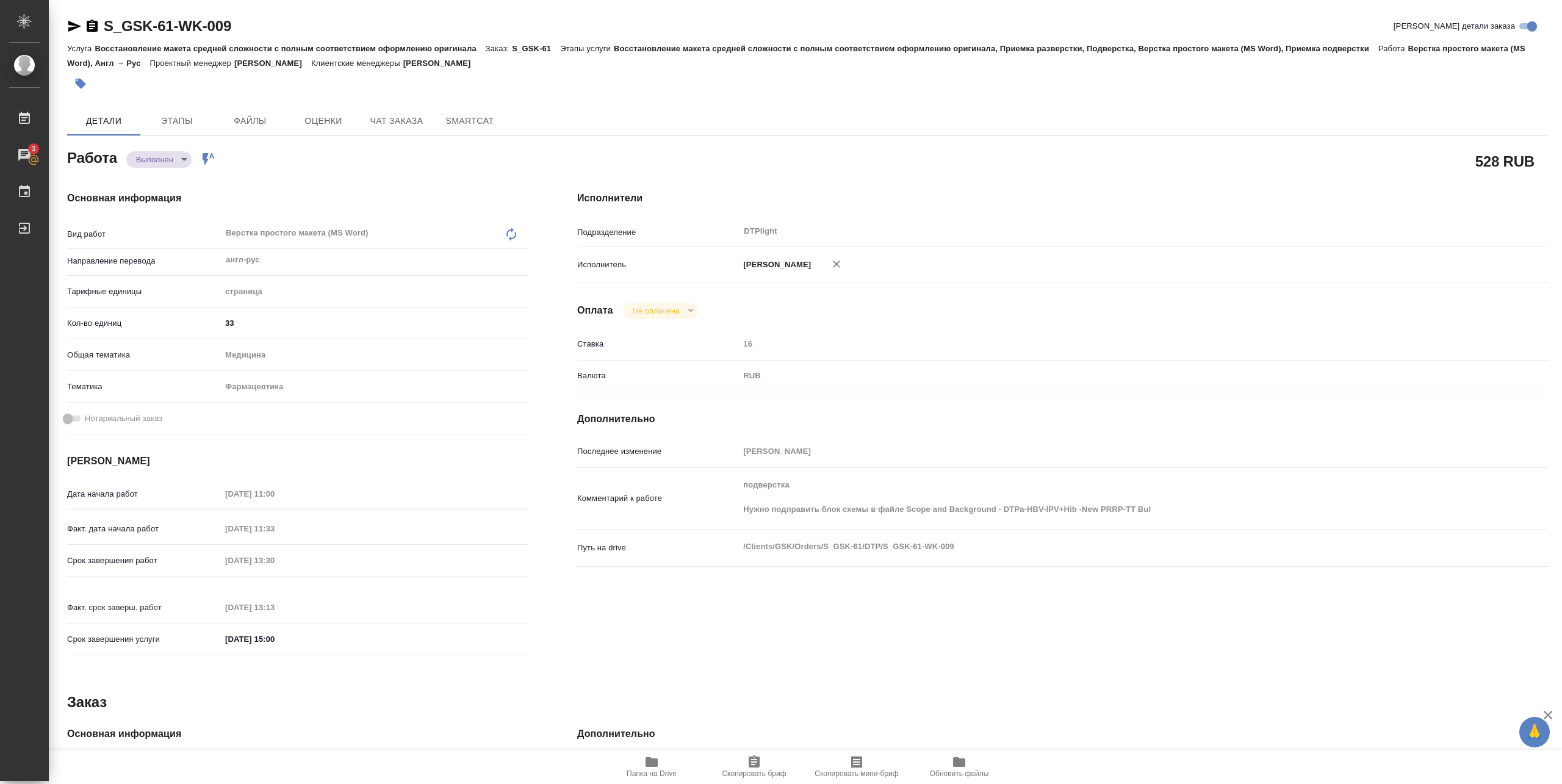
type textarea "x"
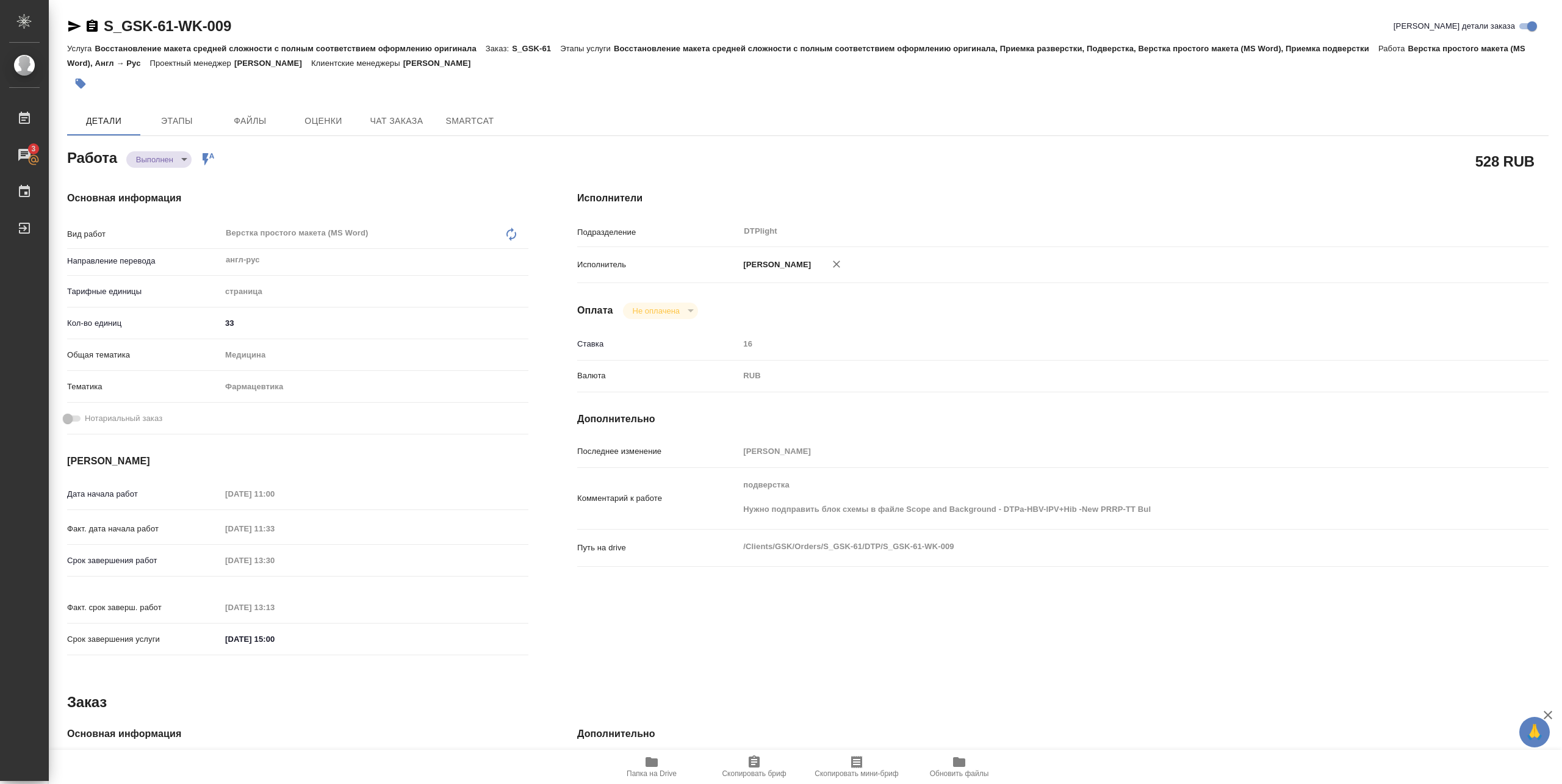
type textarea "x"
drag, startPoint x: 107, startPoint y: 35, endPoint x: 254, endPoint y: 30, distance: 147.1
click at [254, 30] on div "S_GSK-61-WK-009 Кратко детали заказа" at bounding box center [808, 28] width 1482 height 24
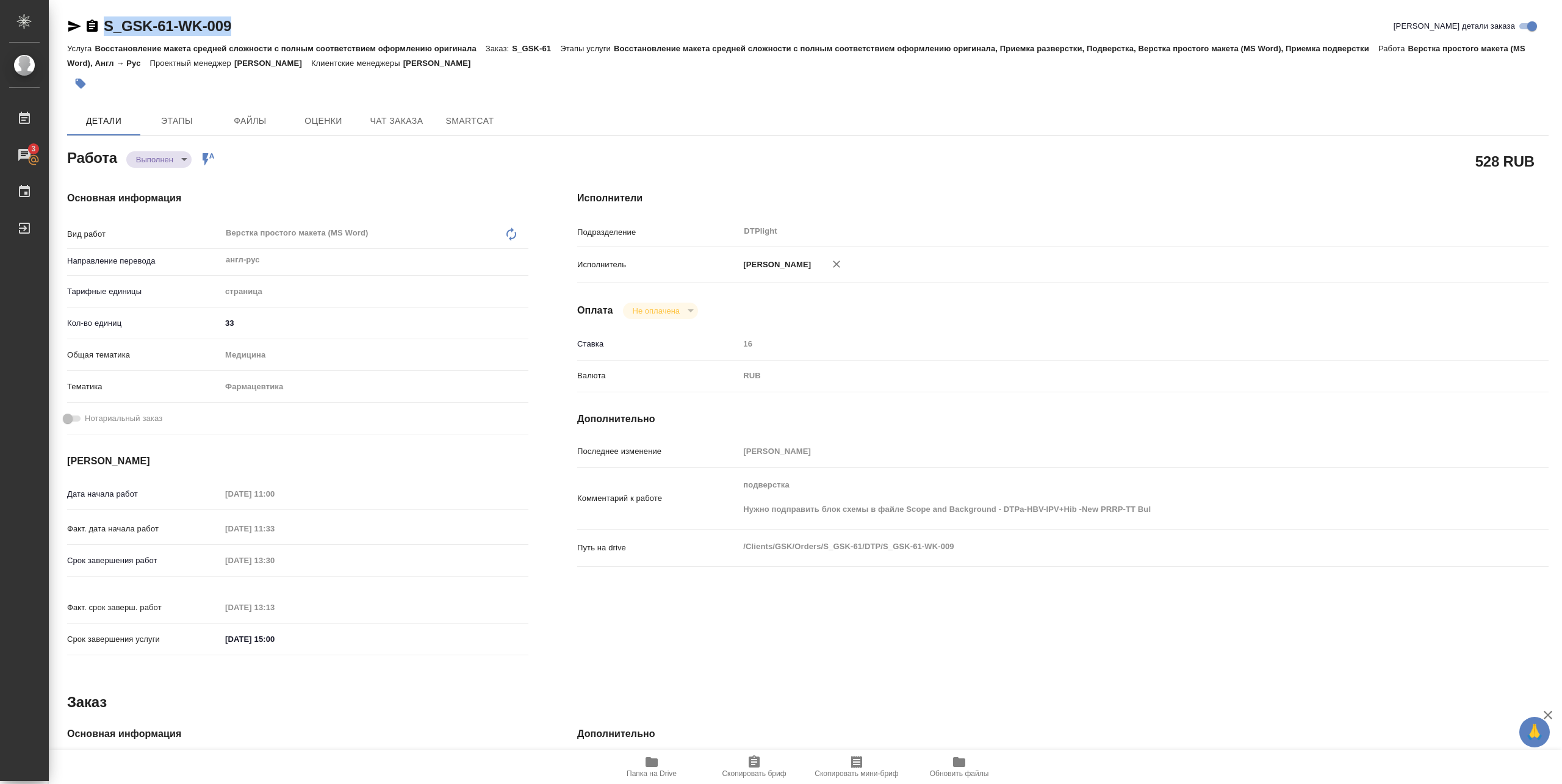
copy link "S_GSK-61-WK-009"
